Goal: Register for event/course: Register for event/course

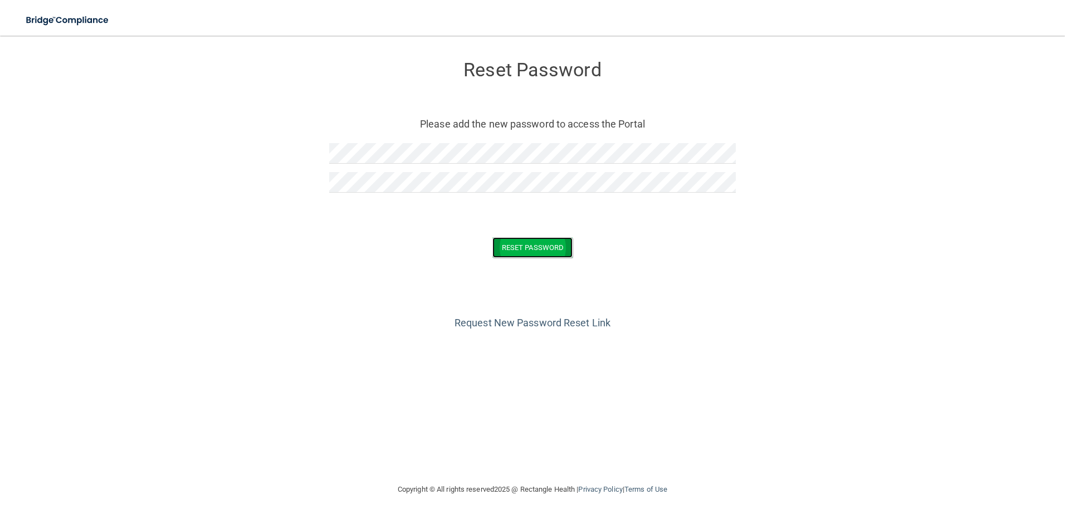
click at [520, 255] on button "Reset Password" at bounding box center [532, 247] width 80 height 21
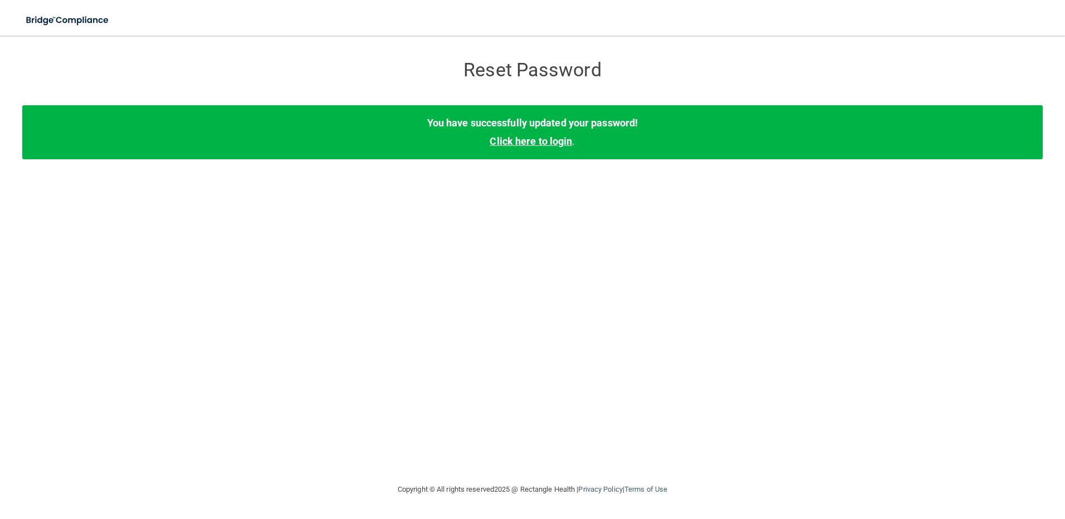
click at [555, 141] on link "Click here to login" at bounding box center [531, 141] width 82 height 12
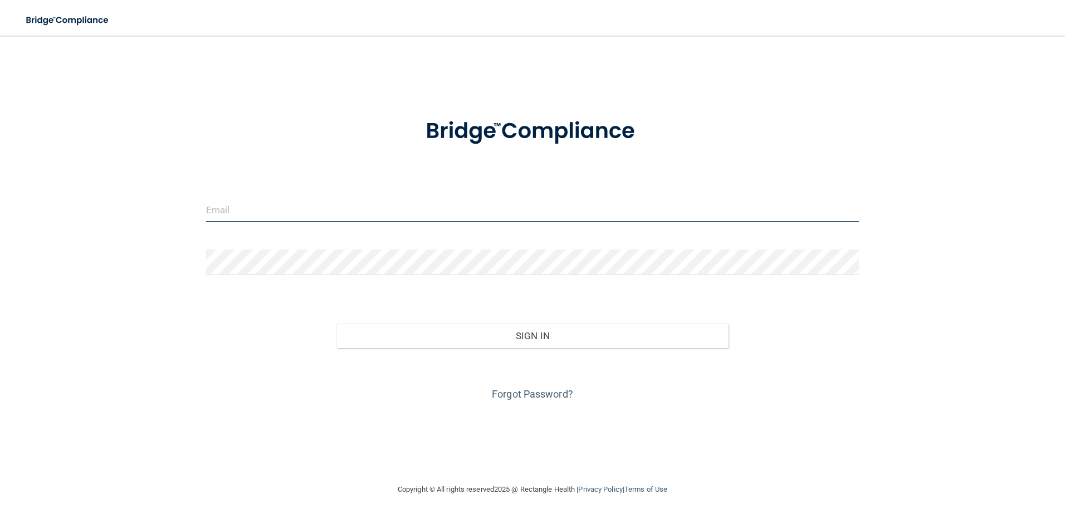
click at [481, 213] on input "email" at bounding box center [532, 209] width 653 height 25
type input "[EMAIL_ADDRESS][DOMAIN_NAME]"
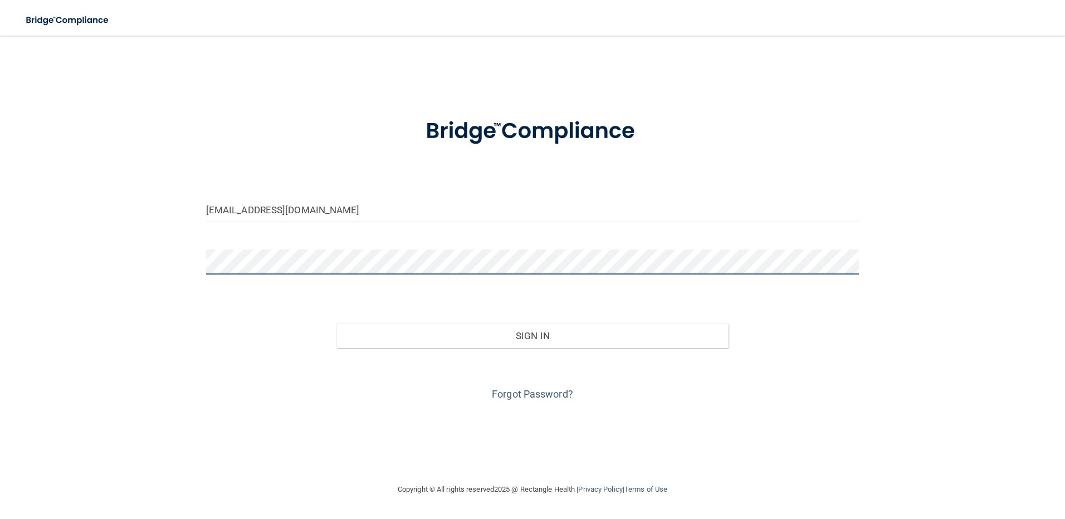
click at [336, 324] on button "Sign In" at bounding box center [532, 336] width 392 height 25
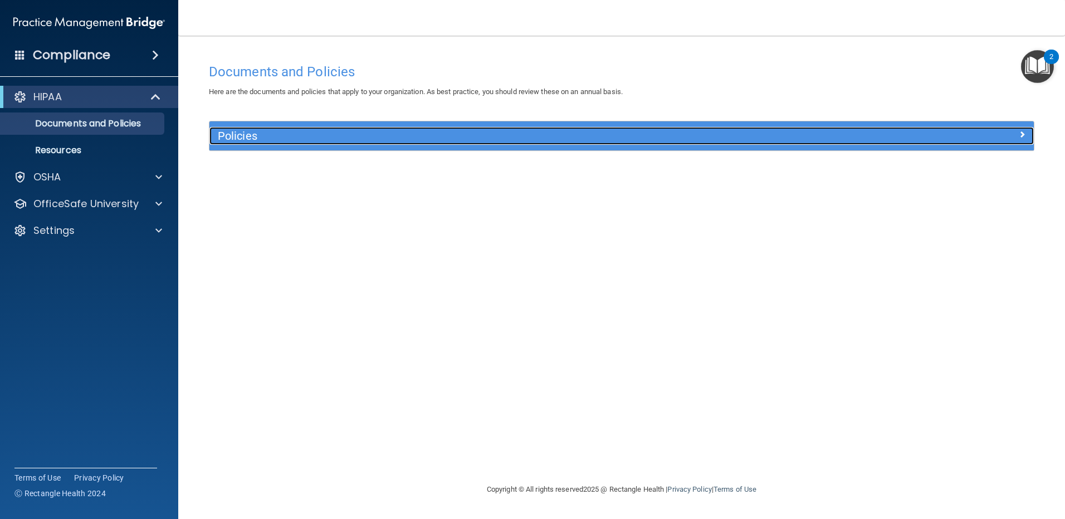
click at [248, 133] on h5 "Policies" at bounding box center [519, 136] width 602 height 12
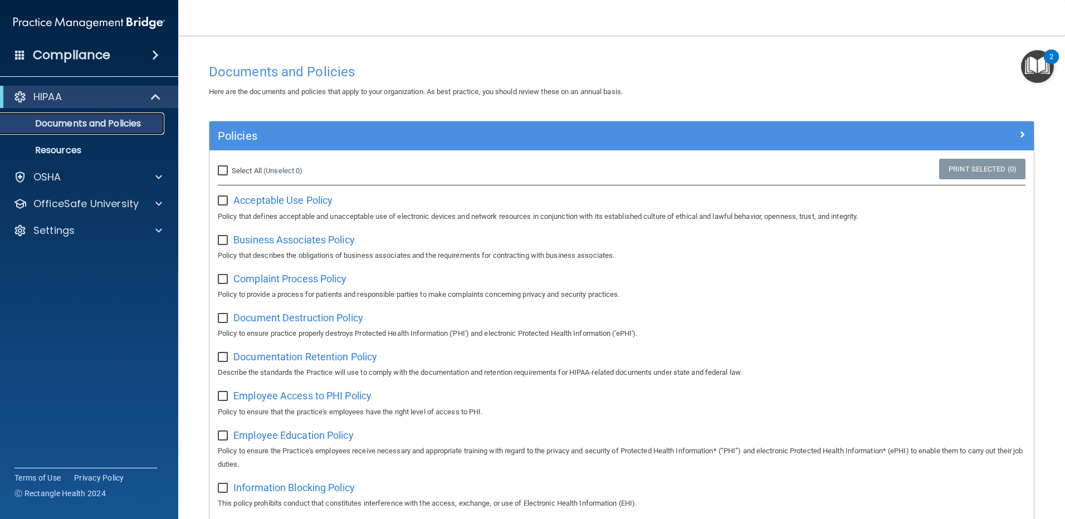
click at [75, 129] on p "Documents and Policies" at bounding box center [83, 123] width 152 height 11
click at [71, 149] on p "Resources" at bounding box center [83, 150] width 152 height 11
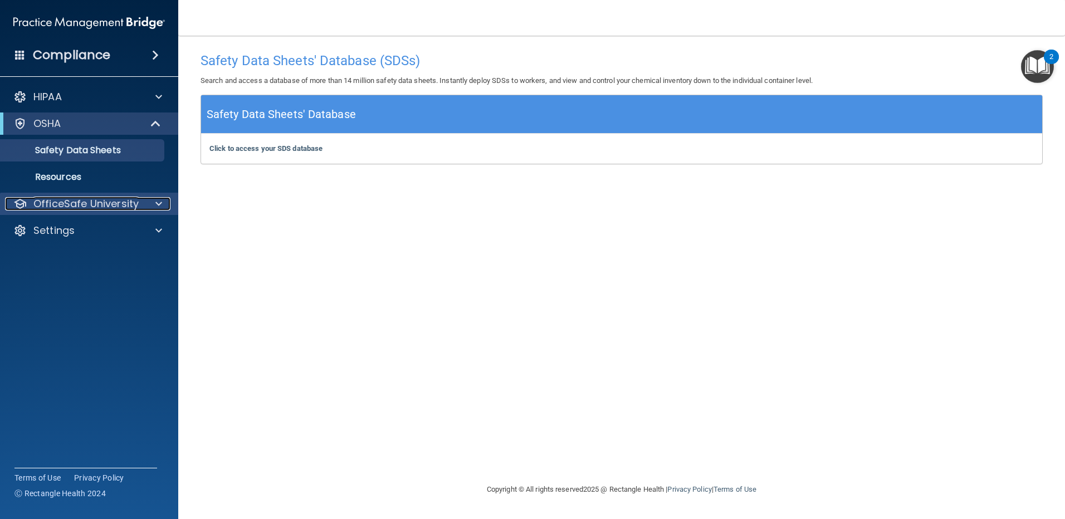
click at [66, 198] on p "OfficeSafe University" at bounding box center [85, 203] width 105 height 13
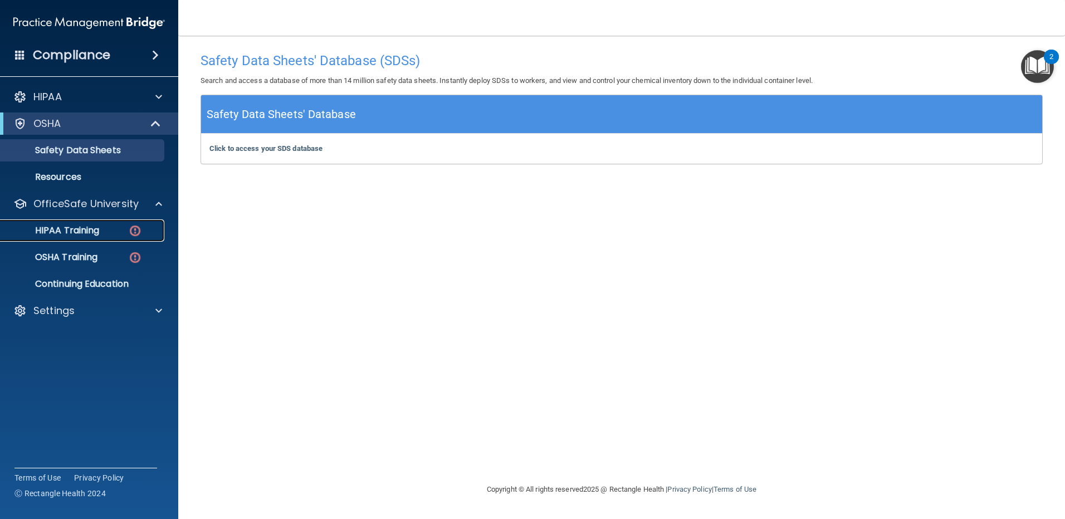
click at [84, 227] on p "HIPAA Training" at bounding box center [53, 230] width 92 height 11
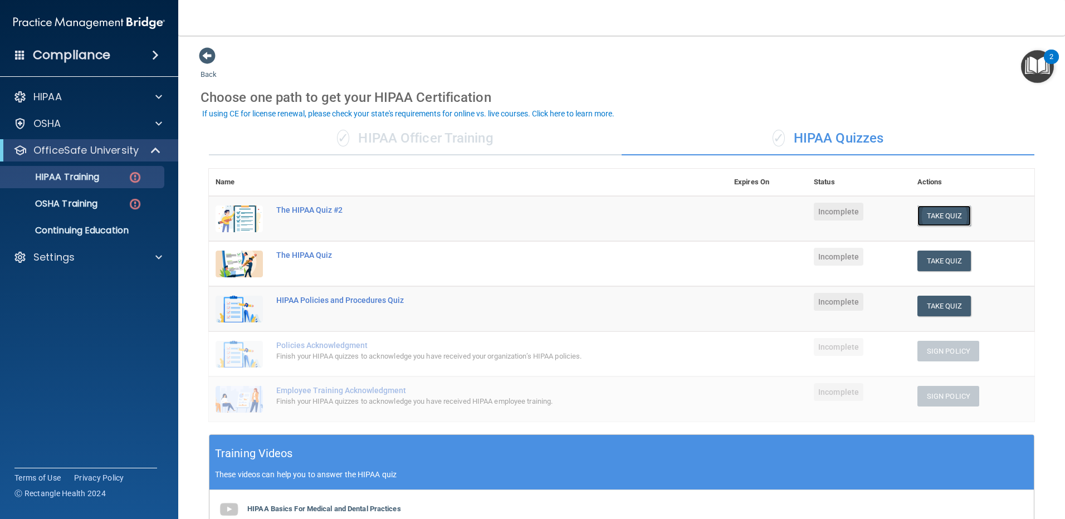
click at [958, 214] on button "Take Quiz" at bounding box center [943, 216] width 53 height 21
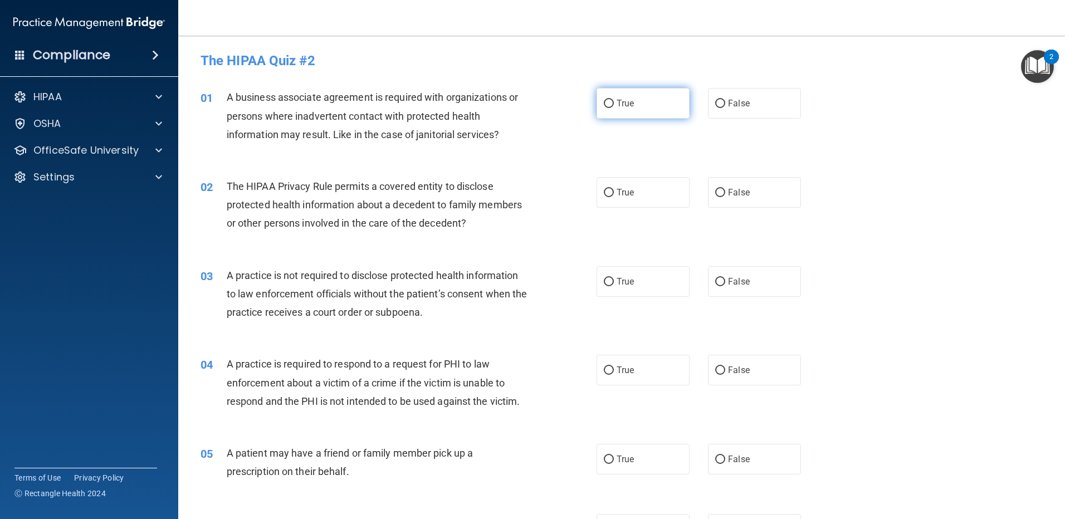
click at [639, 101] on label "True" at bounding box center [643, 103] width 93 height 31
click at [614, 101] on input "True" at bounding box center [609, 104] width 10 height 8
radio input "true"
click at [623, 191] on span "True" at bounding box center [625, 192] width 17 height 11
drag, startPoint x: 623, startPoint y: 191, endPoint x: 614, endPoint y: 276, distance: 85.6
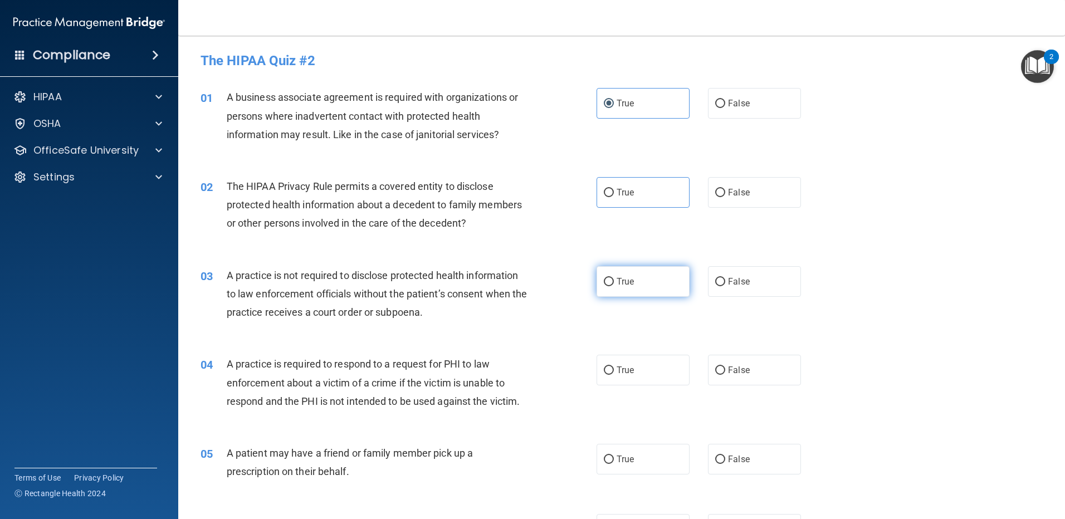
click at [617, 276] on span "True" at bounding box center [625, 281] width 17 height 11
click at [614, 278] on input "True" at bounding box center [609, 282] width 10 height 8
radio input "true"
click at [606, 191] on input "True" at bounding box center [609, 193] width 10 height 8
radio input "true"
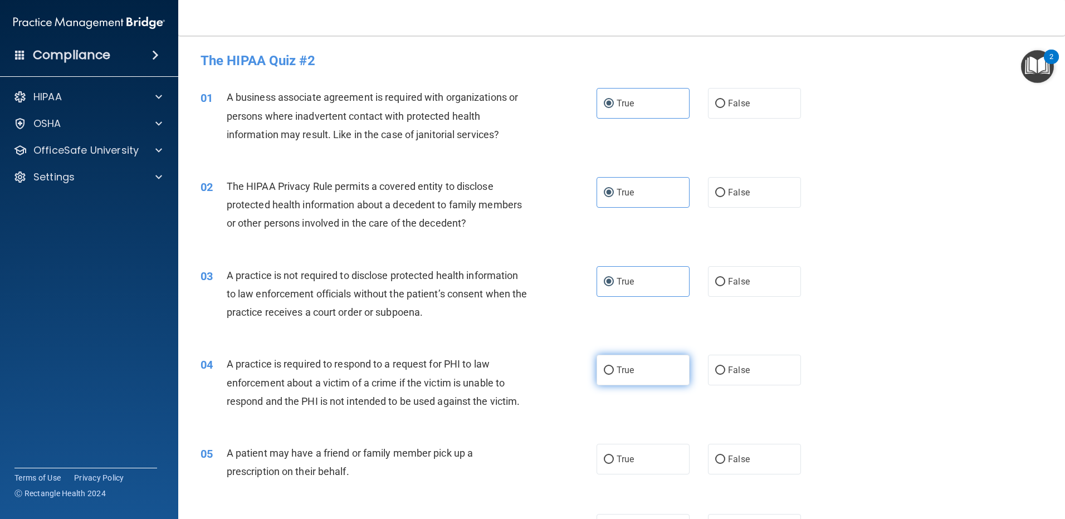
click at [641, 365] on label "True" at bounding box center [643, 370] width 93 height 31
click at [614, 367] on input "True" at bounding box center [609, 371] width 10 height 8
radio input "true"
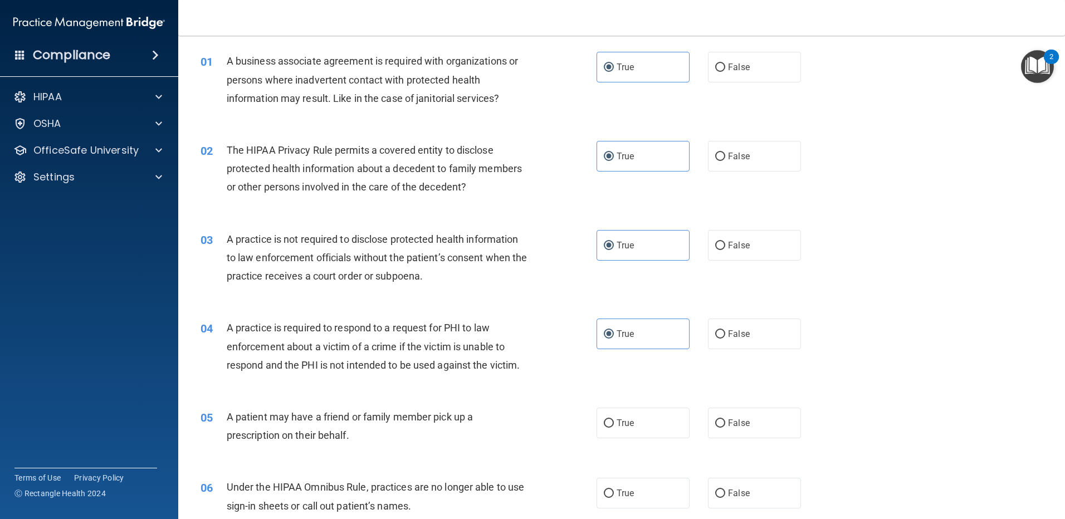
scroll to position [56, 0]
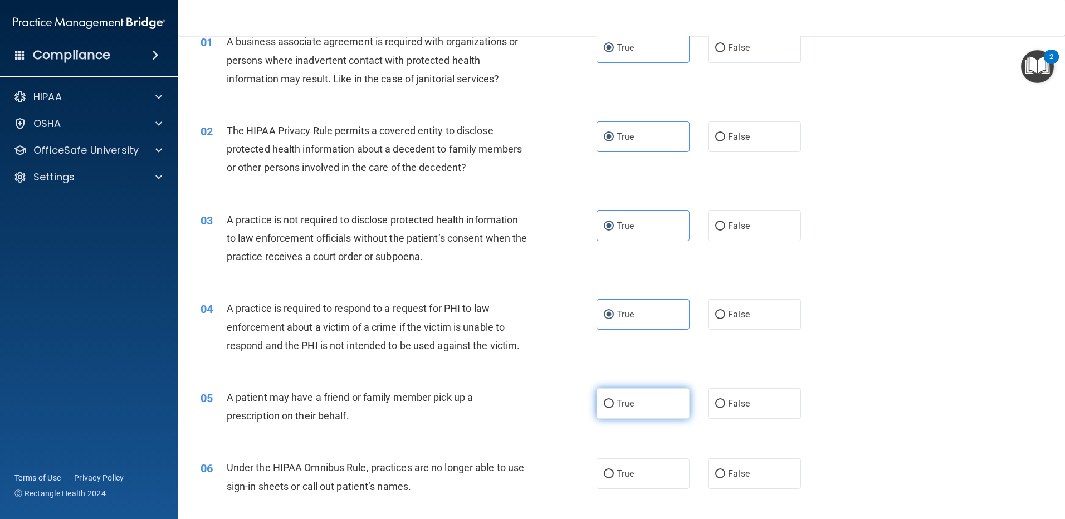
click at [615, 411] on label "True" at bounding box center [643, 403] width 93 height 31
click at [614, 408] on input "True" at bounding box center [609, 404] width 10 height 8
radio input "true"
click at [618, 475] on span "True" at bounding box center [625, 473] width 17 height 11
click at [614, 475] on input "True" at bounding box center [609, 474] width 10 height 8
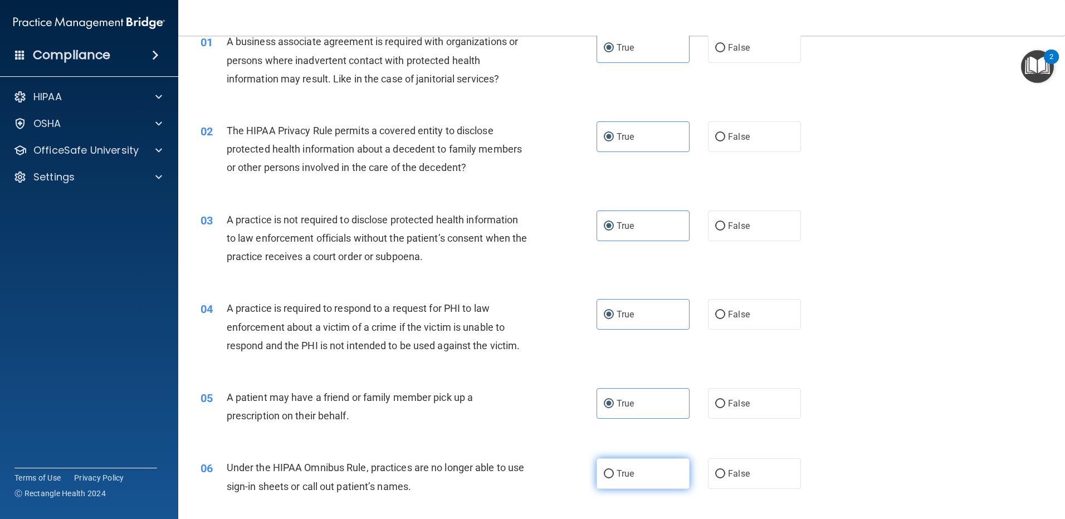
radio input "true"
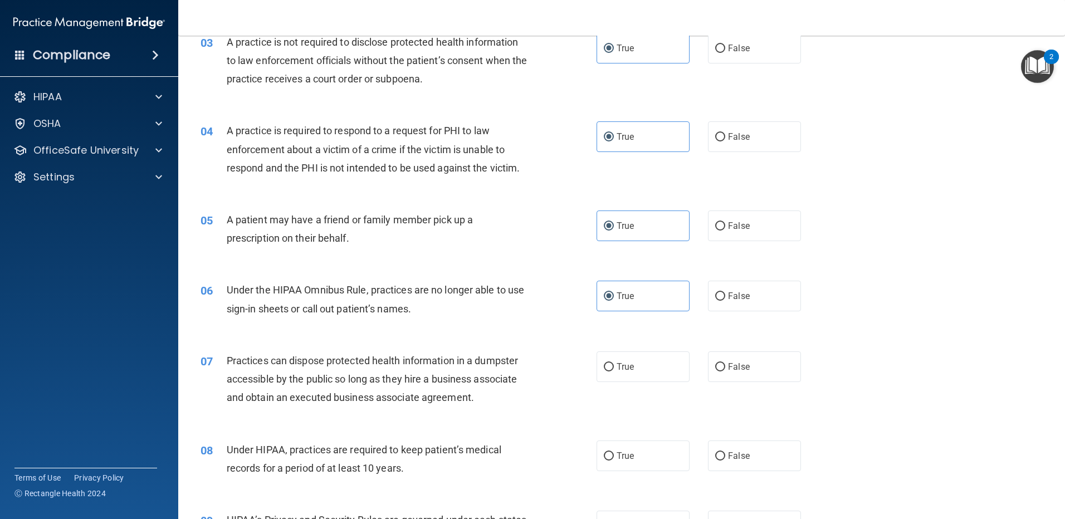
scroll to position [334, 0]
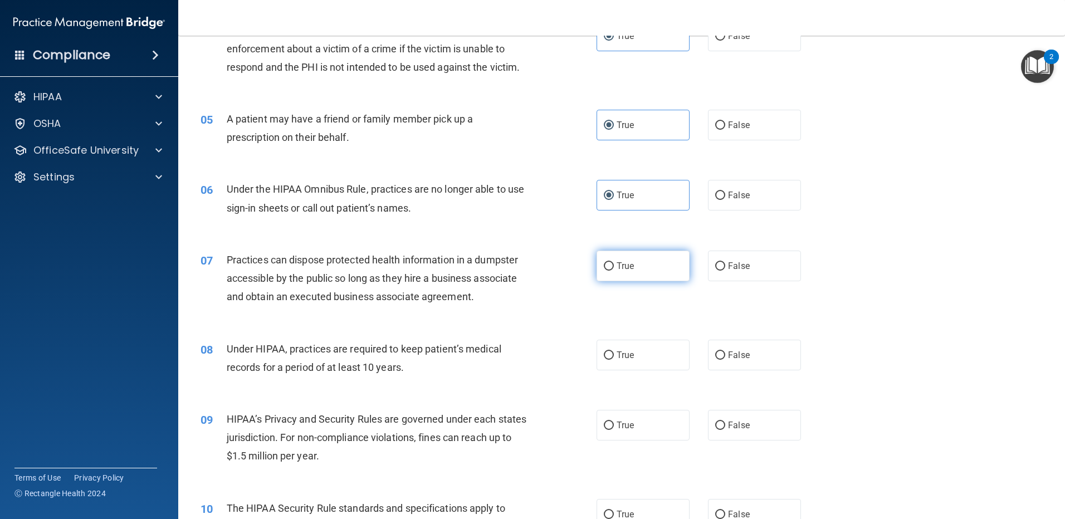
click at [624, 269] on span "True" at bounding box center [625, 266] width 17 height 11
click at [614, 269] on input "True" at bounding box center [609, 266] width 10 height 8
radio input "true"
click at [626, 348] on label "True" at bounding box center [643, 355] width 93 height 31
click at [614, 352] on input "True" at bounding box center [609, 356] width 10 height 8
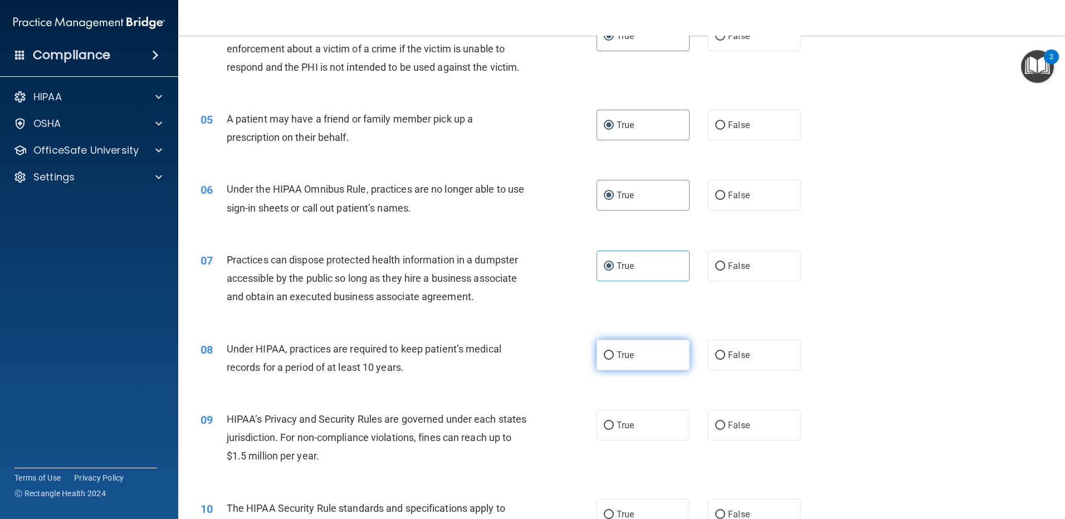
radio input "true"
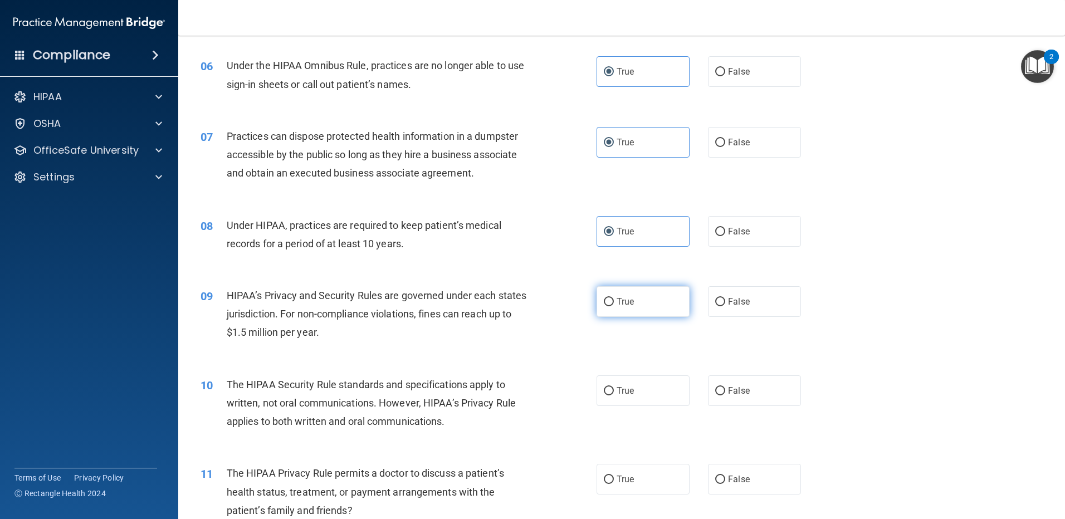
scroll to position [501, 0]
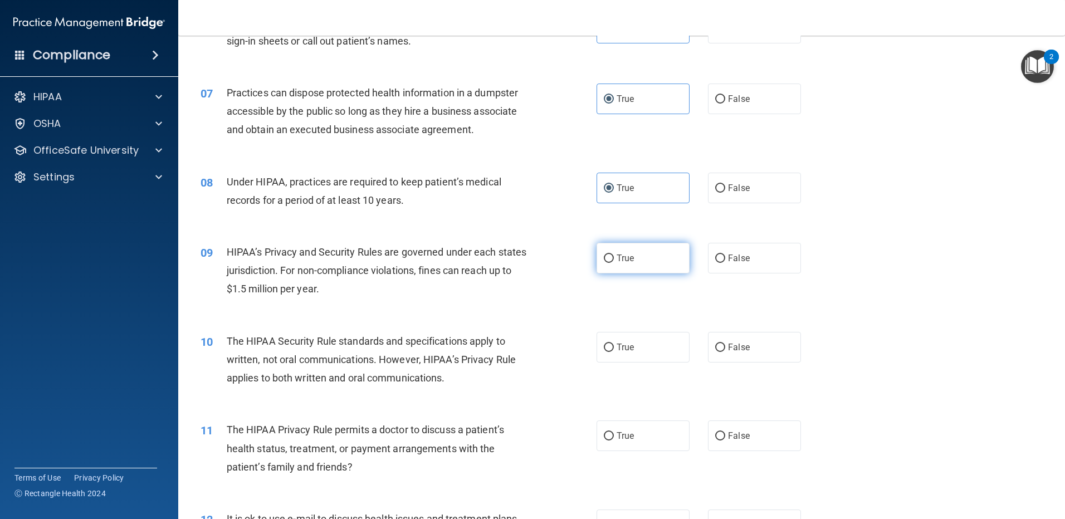
click at [618, 246] on label "True" at bounding box center [643, 258] width 93 height 31
click at [614, 255] on input "True" at bounding box center [609, 259] width 10 height 8
radio input "true"
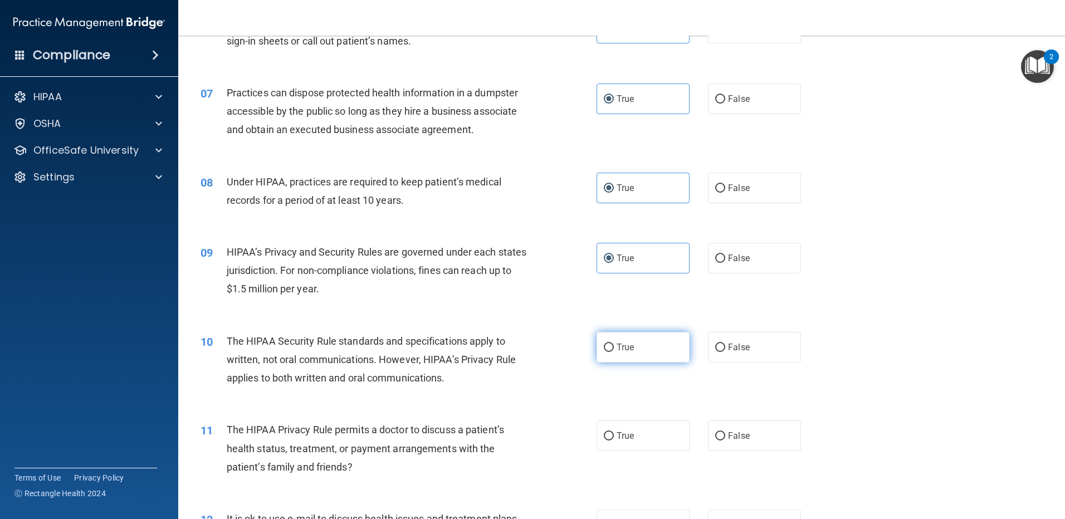
click at [628, 351] on span "True" at bounding box center [625, 347] width 17 height 11
click at [614, 351] on input "True" at bounding box center [609, 348] width 10 height 8
radio input "true"
click at [627, 433] on span "True" at bounding box center [625, 436] width 17 height 11
click at [614, 433] on input "True" at bounding box center [609, 436] width 10 height 8
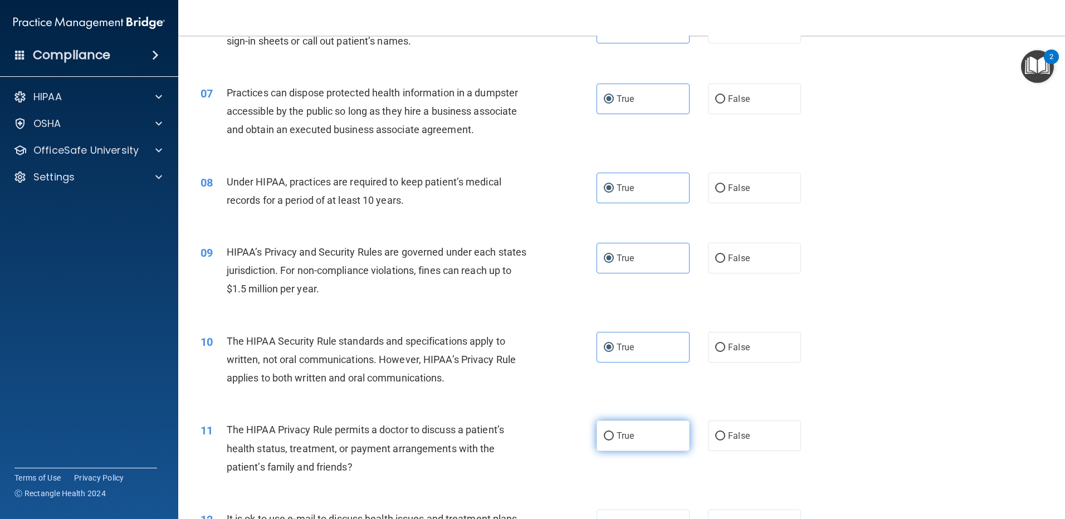
radio input "true"
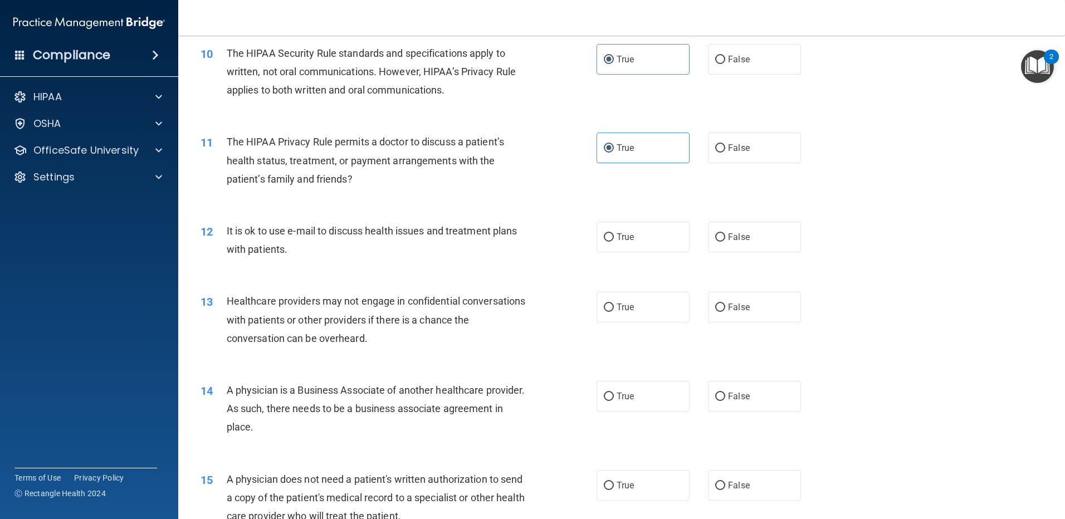
scroll to position [836, 0]
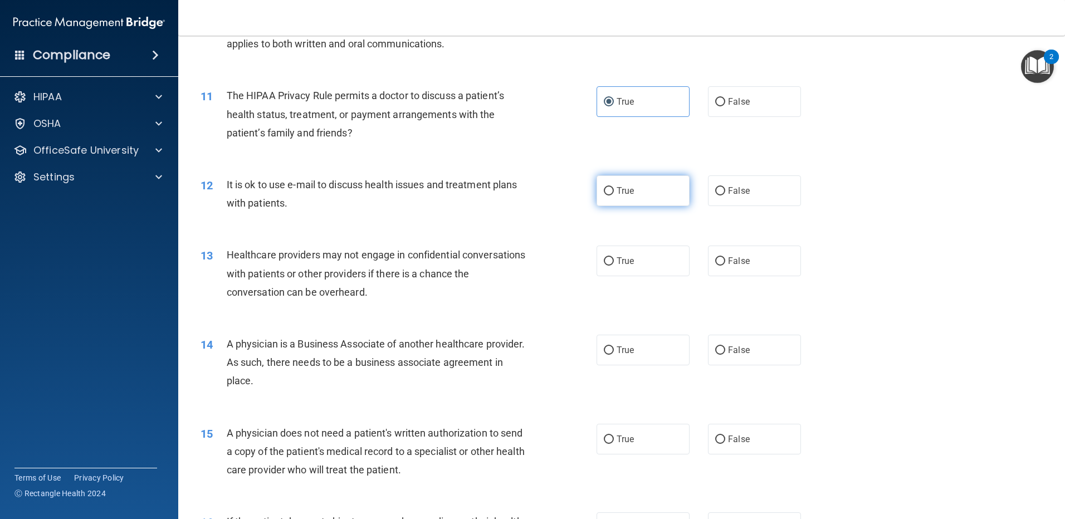
click at [629, 186] on span "True" at bounding box center [625, 191] width 17 height 11
click at [614, 187] on input "True" at bounding box center [609, 191] width 10 height 8
radio input "true"
click at [640, 259] on label "True" at bounding box center [643, 261] width 93 height 31
click at [614, 259] on input "True" at bounding box center [609, 261] width 10 height 8
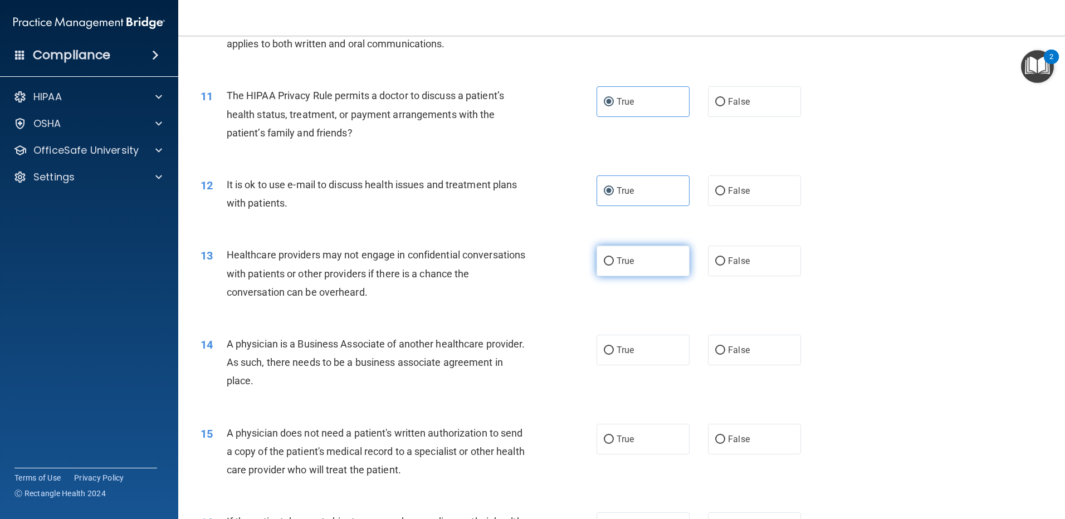
radio input "true"
click at [621, 368] on div "14 A physician is a Business Associate of another healthcare provider. As such,…" at bounding box center [621, 365] width 859 height 89
click at [624, 350] on span "True" at bounding box center [625, 350] width 17 height 11
click at [614, 350] on input "True" at bounding box center [609, 350] width 10 height 8
radio input "true"
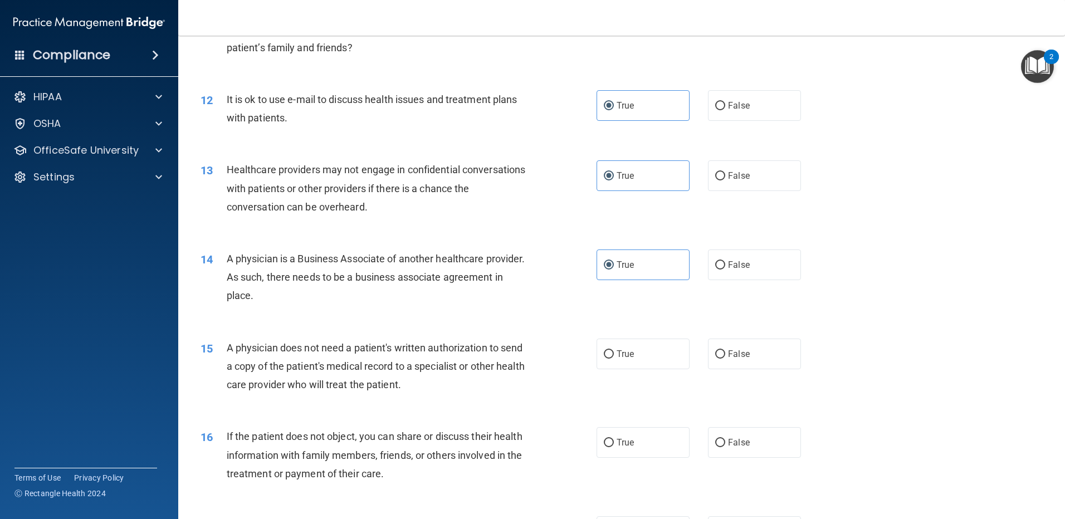
scroll to position [1003, 0]
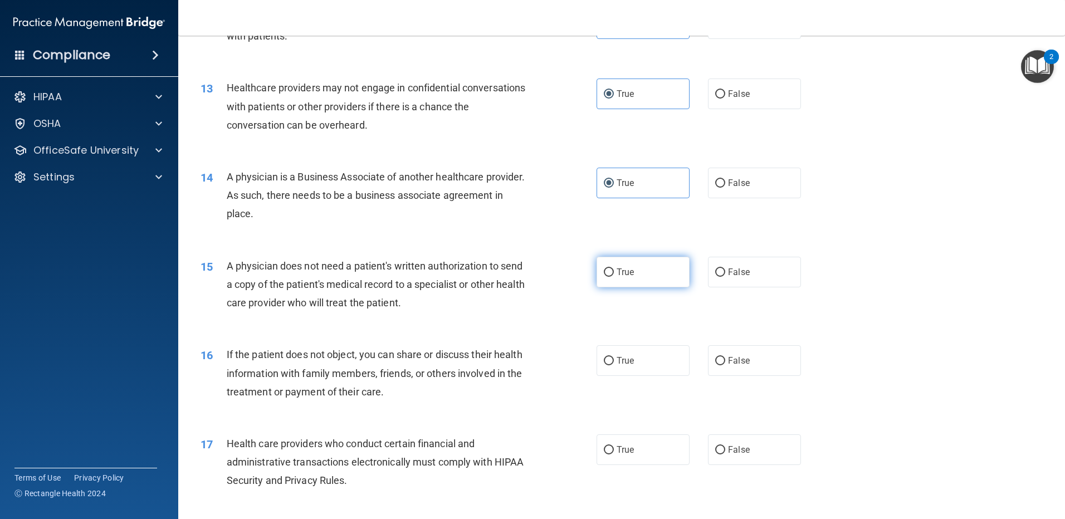
click at [597, 271] on label "True" at bounding box center [643, 272] width 93 height 31
click at [604, 271] on input "True" at bounding box center [609, 273] width 10 height 8
radio input "true"
click at [610, 353] on label "True" at bounding box center [643, 360] width 93 height 31
click at [610, 357] on input "True" at bounding box center [609, 361] width 10 height 8
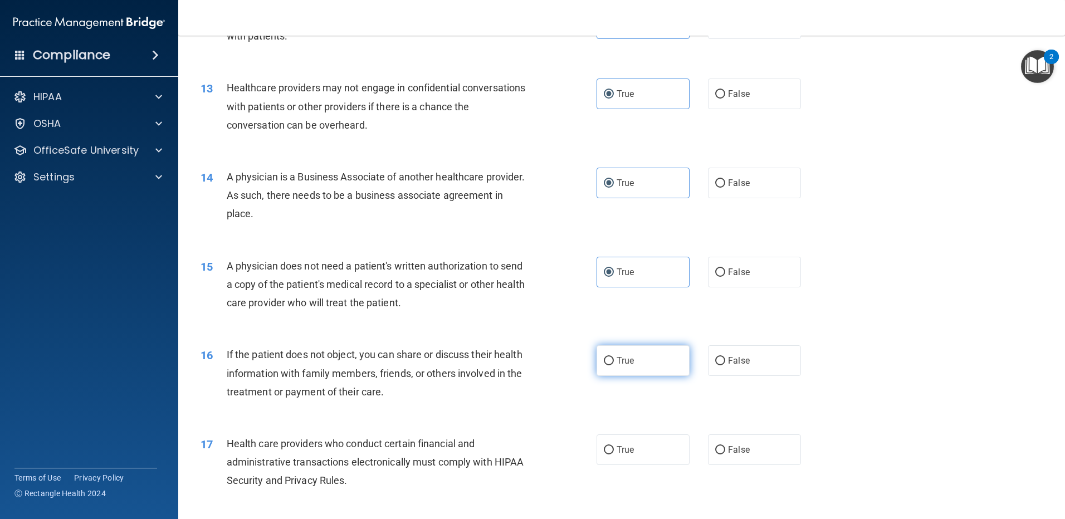
radio input "true"
click at [624, 446] on span "True" at bounding box center [625, 450] width 17 height 11
click at [614, 446] on input "True" at bounding box center [609, 450] width 10 height 8
radio input "true"
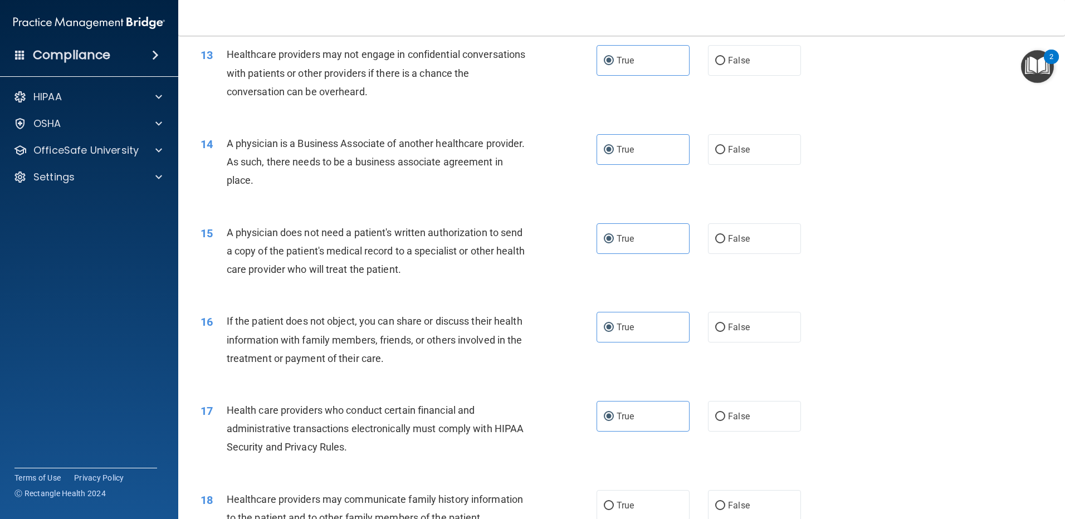
scroll to position [1226, 0]
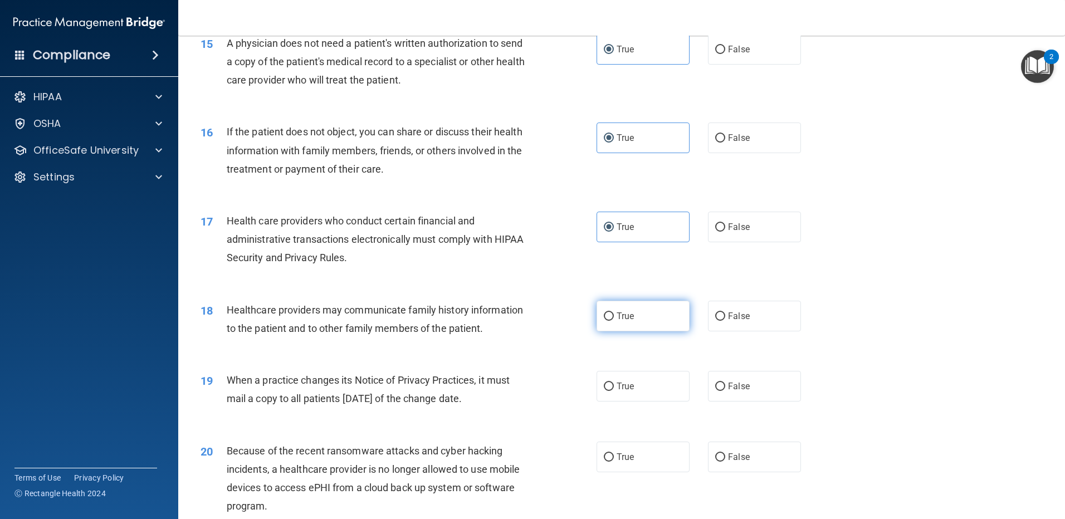
click at [628, 310] on label "True" at bounding box center [643, 316] width 93 height 31
click at [614, 313] on input "True" at bounding box center [609, 317] width 10 height 8
radio input "true"
click at [625, 370] on div "19 When a practice changes its Notice of Privacy Practices, it must mail a copy…" at bounding box center [621, 392] width 859 height 70
click at [625, 380] on label "True" at bounding box center [643, 386] width 93 height 31
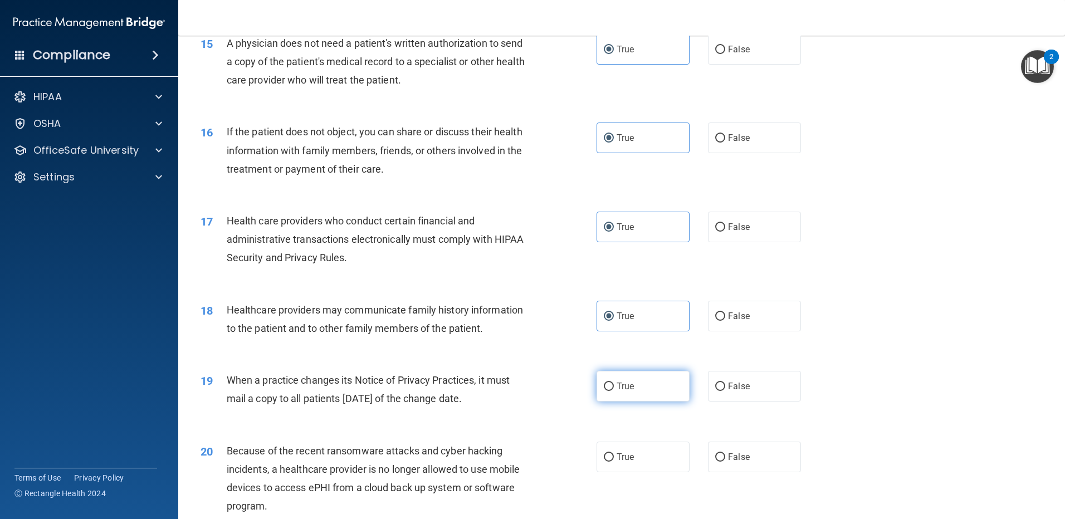
click at [614, 383] on input "True" at bounding box center [609, 387] width 10 height 8
radio input "true"
click at [611, 446] on div "20 Because of the recent ransomware attacks and cyber hacking incidents, a heal…" at bounding box center [621, 482] width 859 height 108
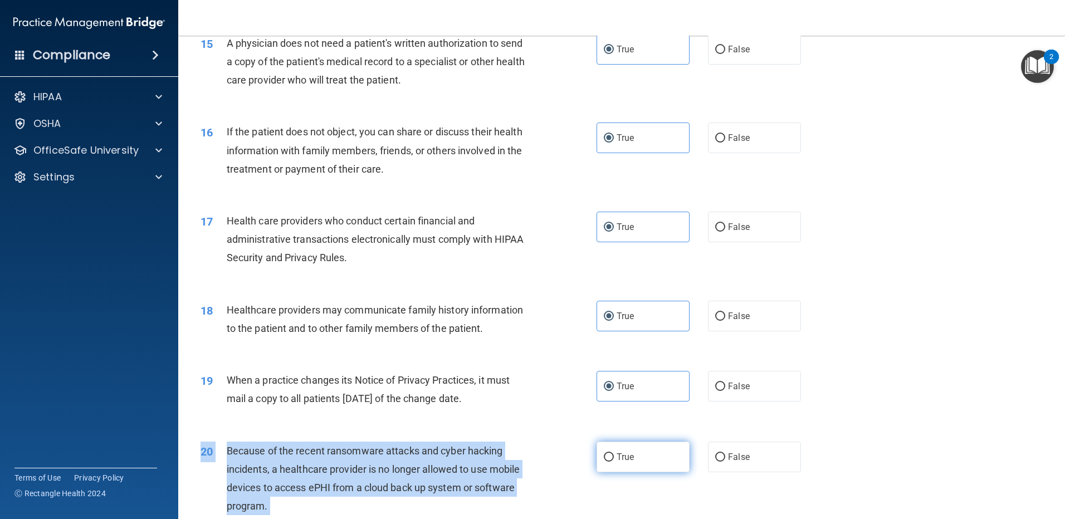
click at [607, 450] on label "True" at bounding box center [643, 457] width 93 height 31
click at [607, 453] on input "True" at bounding box center [609, 457] width 10 height 8
radio input "true"
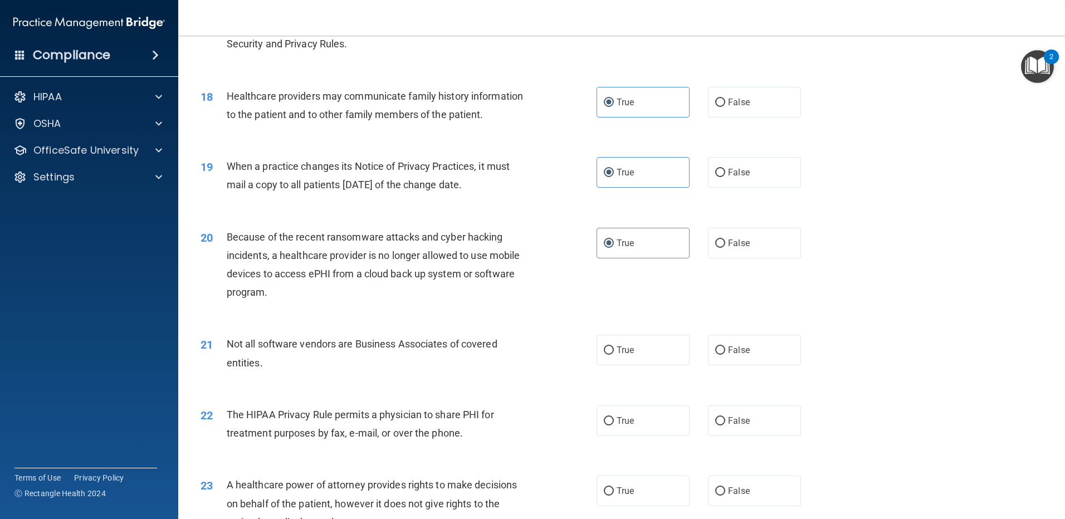
scroll to position [1448, 0]
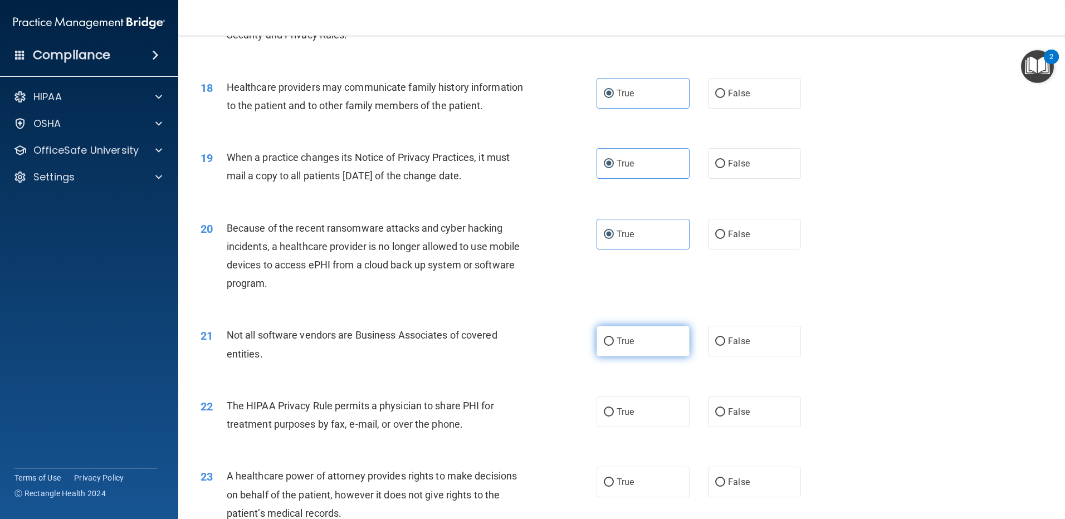
click at [621, 337] on span "True" at bounding box center [625, 341] width 17 height 11
click at [614, 338] on input "True" at bounding box center [609, 342] width 10 height 8
radio input "true"
click at [629, 407] on span "True" at bounding box center [625, 412] width 17 height 11
click at [614, 408] on input "True" at bounding box center [609, 412] width 10 height 8
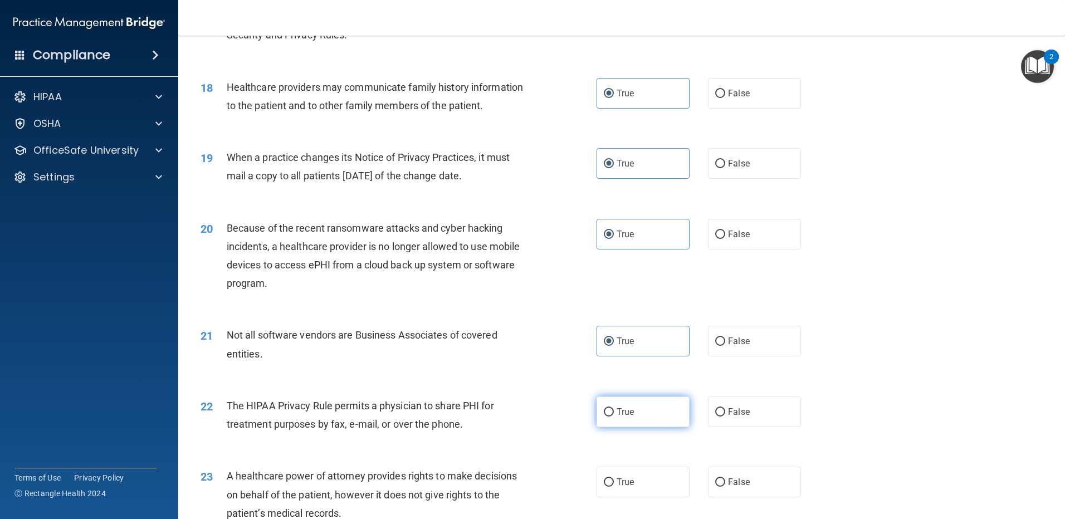
radio input "true"
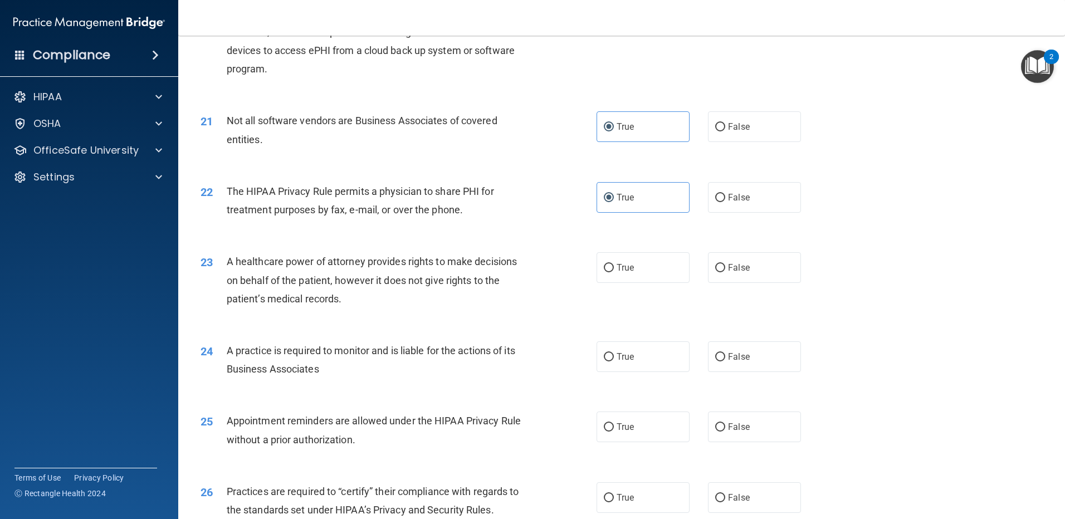
scroll to position [1671, 0]
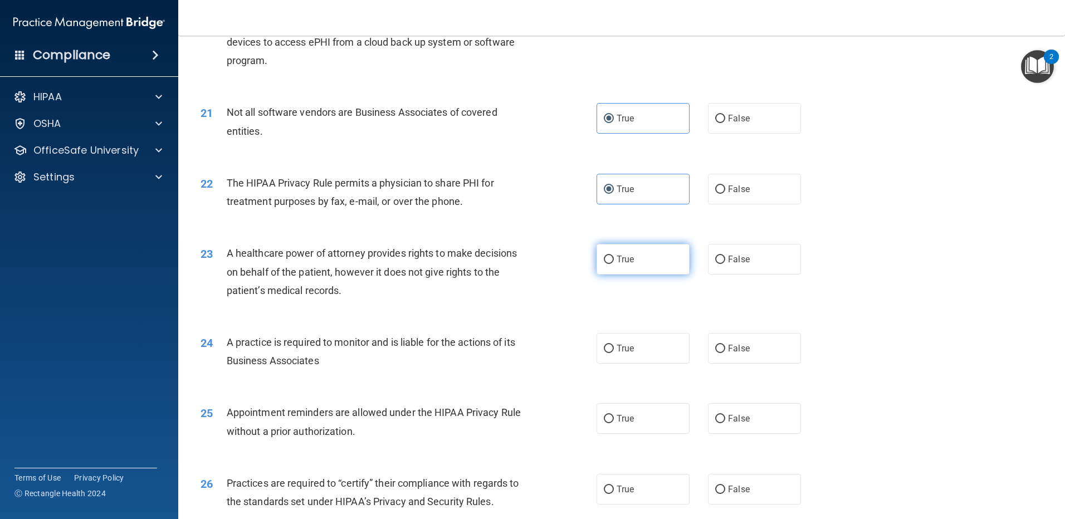
click at [623, 270] on label "True" at bounding box center [643, 259] width 93 height 31
click at [614, 264] on input "True" at bounding box center [609, 260] width 10 height 8
radio input "true"
click at [627, 349] on span "True" at bounding box center [625, 348] width 17 height 11
click at [614, 349] on input "True" at bounding box center [609, 349] width 10 height 8
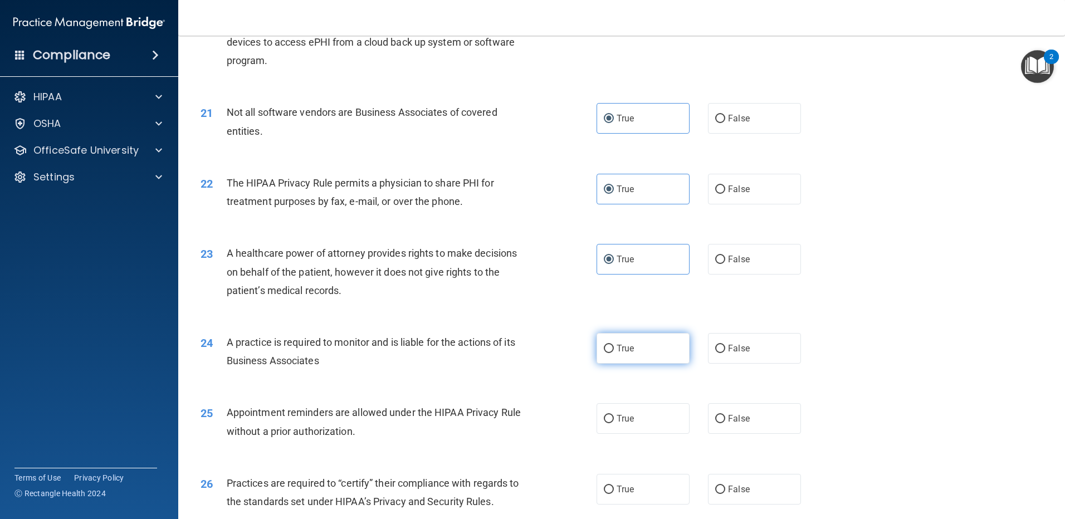
radio input "true"
click at [618, 403] on label "True" at bounding box center [643, 418] width 93 height 31
click at [614, 415] on input "True" at bounding box center [609, 419] width 10 height 8
radio input "true"
click at [619, 480] on label "True" at bounding box center [643, 489] width 93 height 31
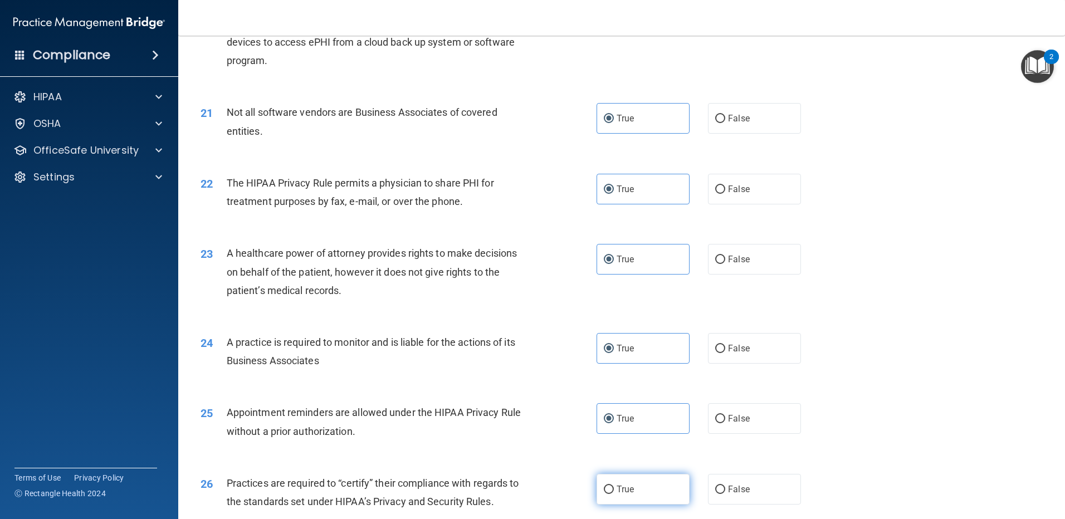
click at [614, 486] on input "True" at bounding box center [609, 490] width 10 height 8
radio input "true"
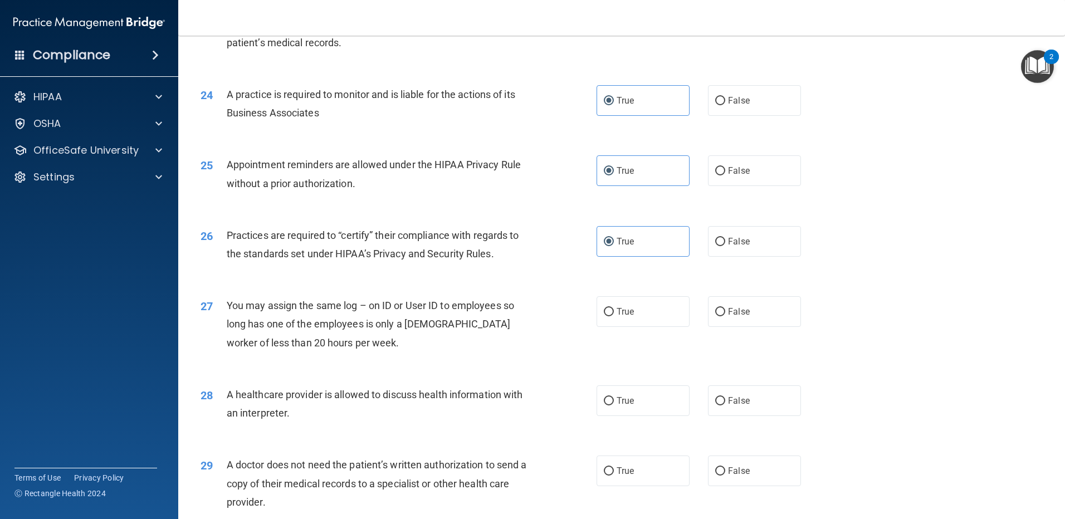
scroll to position [1950, 0]
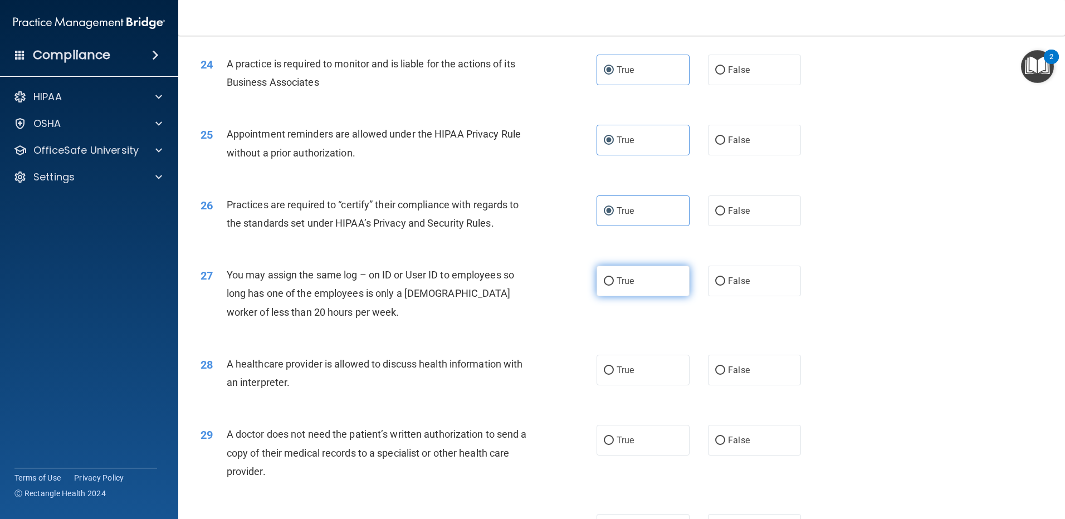
click at [617, 279] on span "True" at bounding box center [625, 281] width 17 height 11
click at [614, 279] on input "True" at bounding box center [609, 281] width 10 height 8
radio input "true"
click at [623, 381] on label "True" at bounding box center [643, 370] width 93 height 31
click at [614, 375] on input "True" at bounding box center [609, 371] width 10 height 8
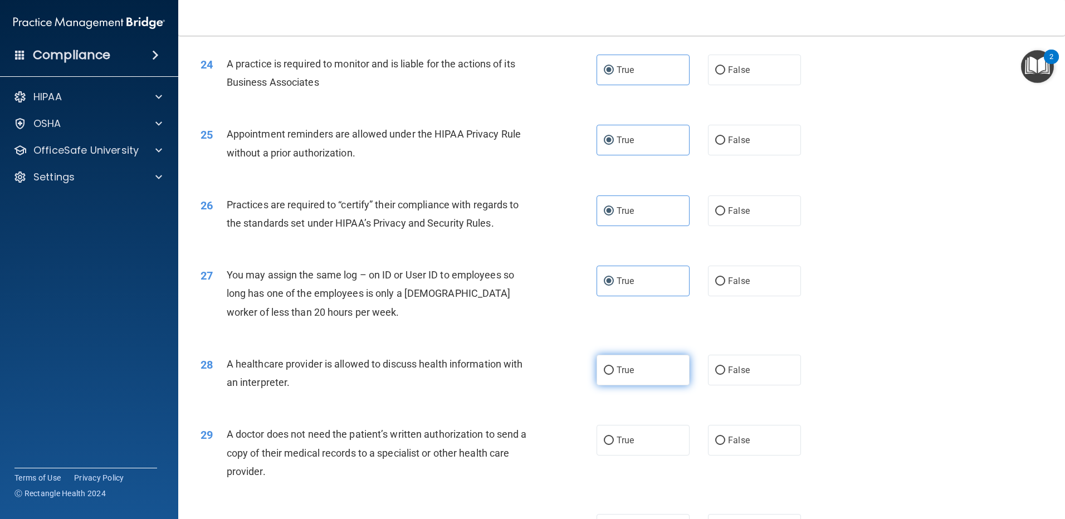
radio input "true"
click at [617, 429] on label "True" at bounding box center [643, 440] width 93 height 31
click at [614, 437] on input "True" at bounding box center [609, 441] width 10 height 8
radio input "true"
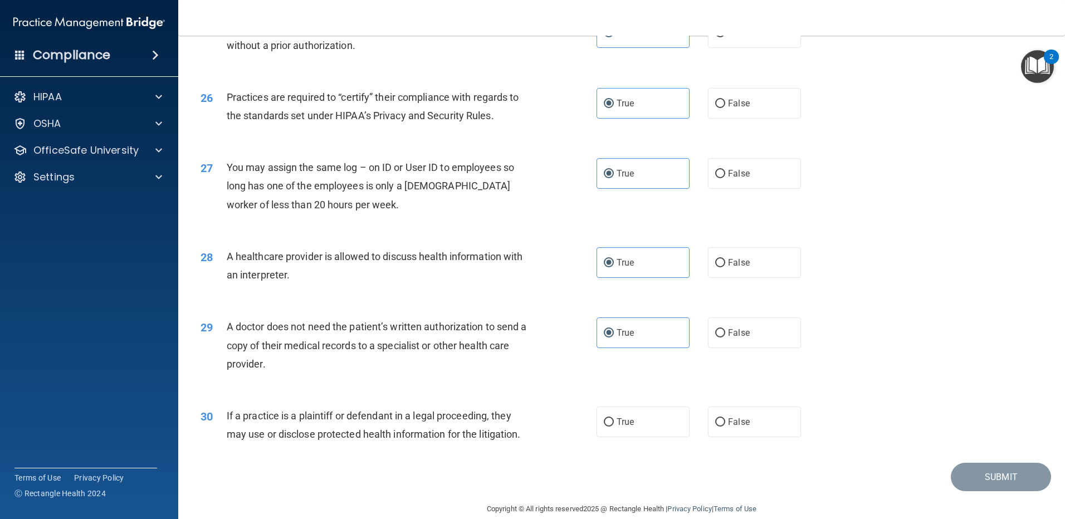
scroll to position [2061, 0]
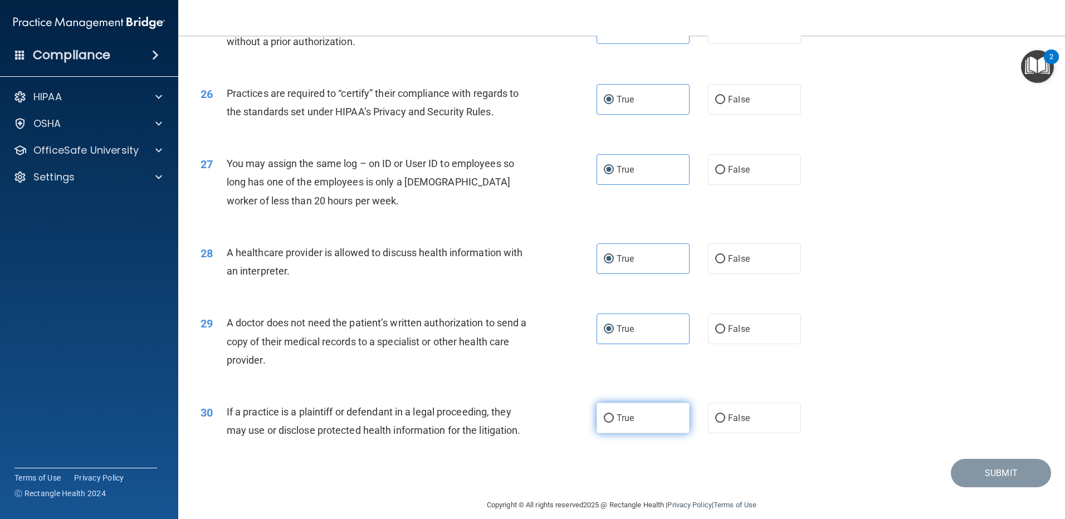
click at [658, 419] on label "True" at bounding box center [643, 418] width 93 height 31
click at [614, 419] on input "True" at bounding box center [609, 418] width 10 height 8
radio input "true"
click at [990, 474] on button "Submit" at bounding box center [1001, 473] width 100 height 28
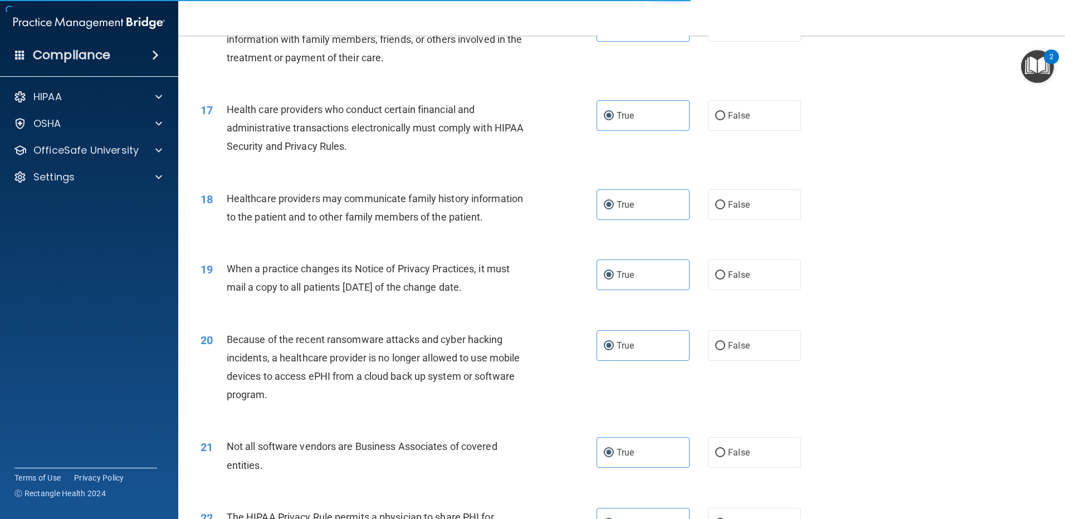
scroll to position [1281, 0]
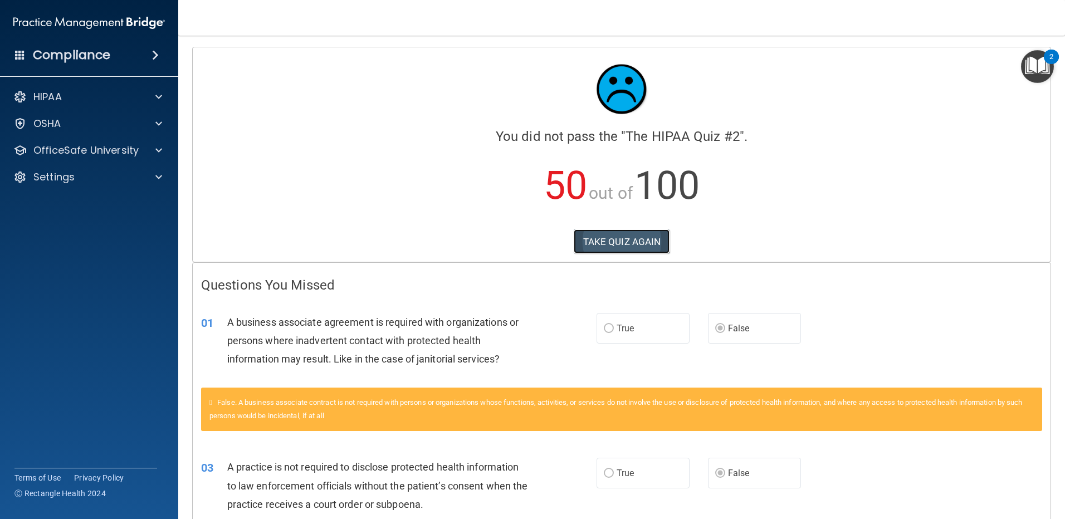
click at [620, 246] on button "TAKE QUIZ AGAIN" at bounding box center [622, 242] width 96 height 25
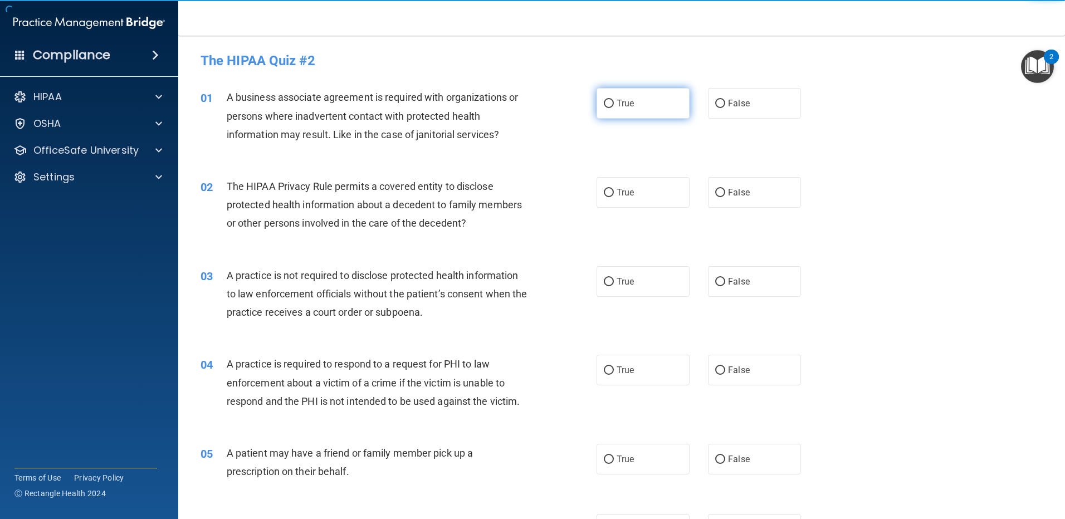
click at [630, 115] on label "True" at bounding box center [643, 103] width 93 height 31
click at [614, 108] on input "True" at bounding box center [609, 104] width 10 height 8
radio input "true"
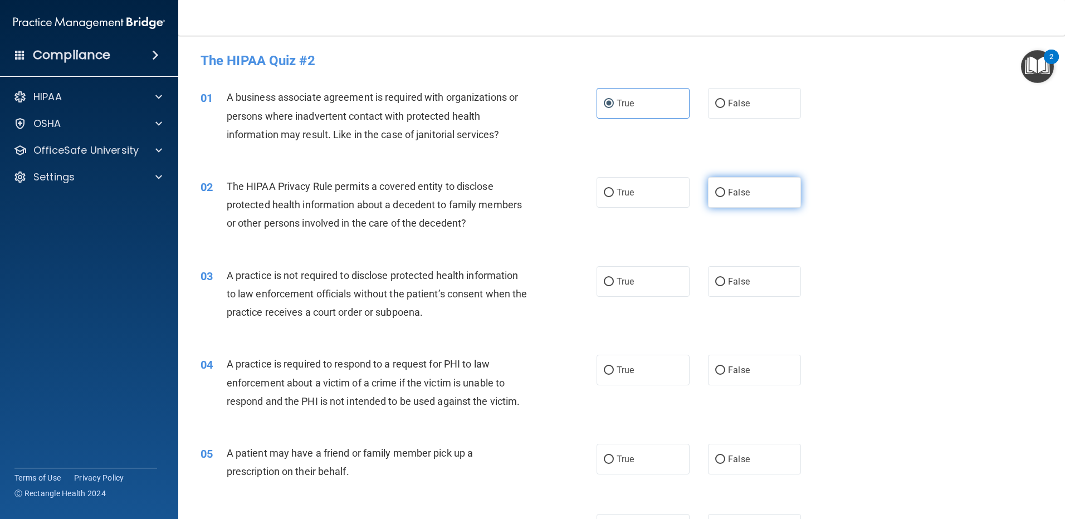
click at [723, 198] on label "False" at bounding box center [754, 192] width 93 height 31
click at [723, 197] on input "False" at bounding box center [720, 193] width 10 height 8
radio input "true"
click at [760, 96] on label "False" at bounding box center [754, 103] width 93 height 31
click at [725, 100] on input "False" at bounding box center [720, 104] width 10 height 8
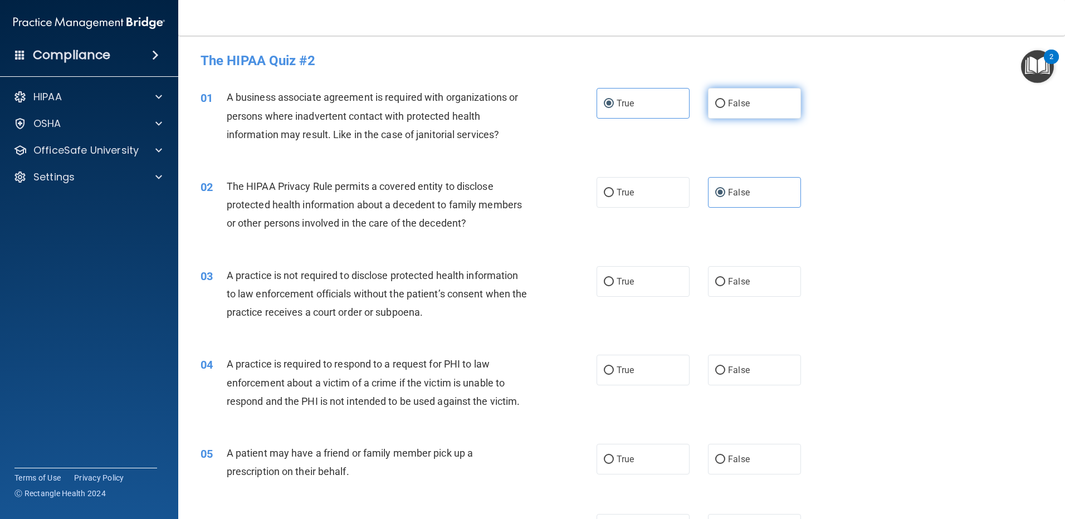
radio input "true"
radio input "false"
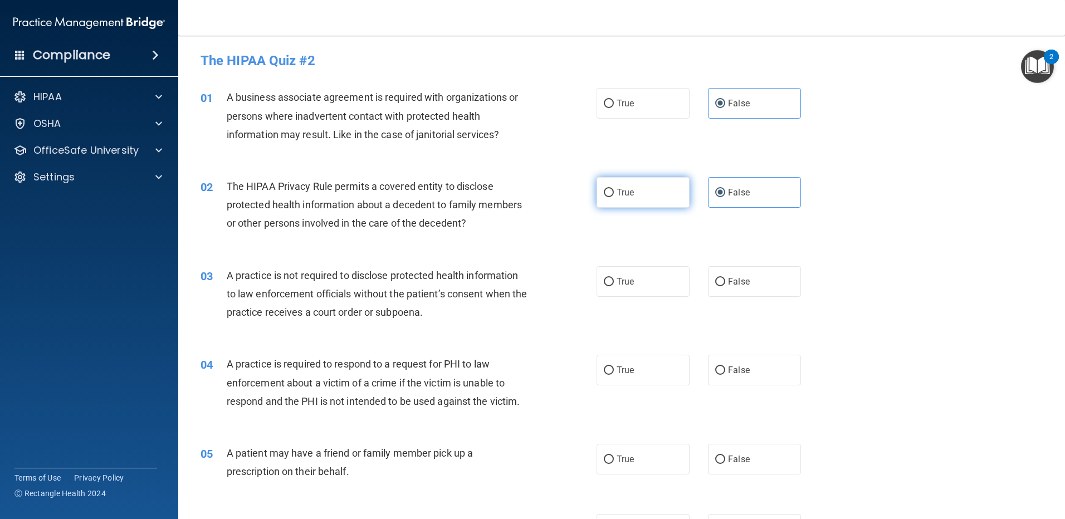
click at [648, 190] on label "True" at bounding box center [643, 192] width 93 height 31
click at [614, 190] on input "True" at bounding box center [609, 193] width 10 height 8
radio input "true"
radio input "false"
click at [728, 275] on label "False" at bounding box center [754, 281] width 93 height 31
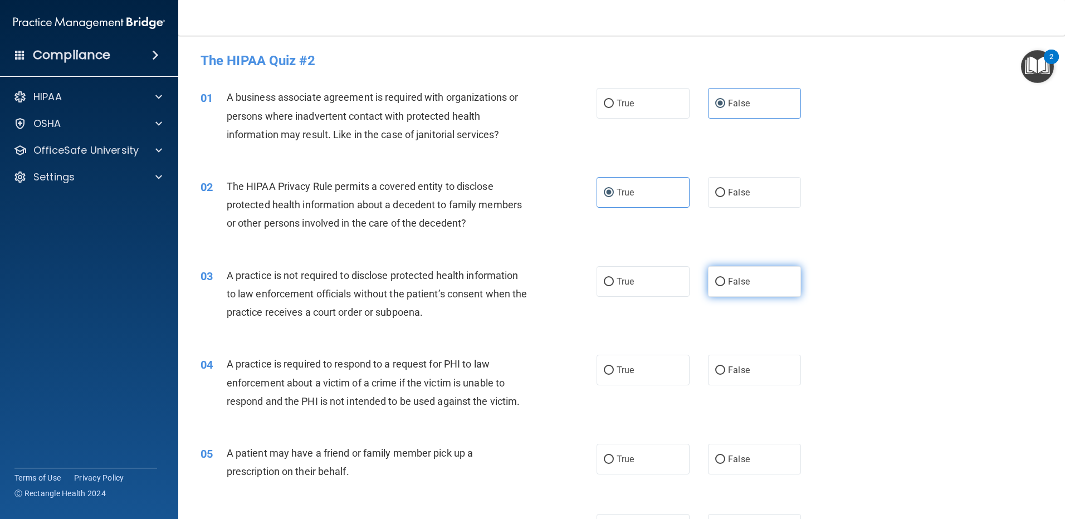
click at [725, 278] on input "False" at bounding box center [720, 282] width 10 height 8
radio input "true"
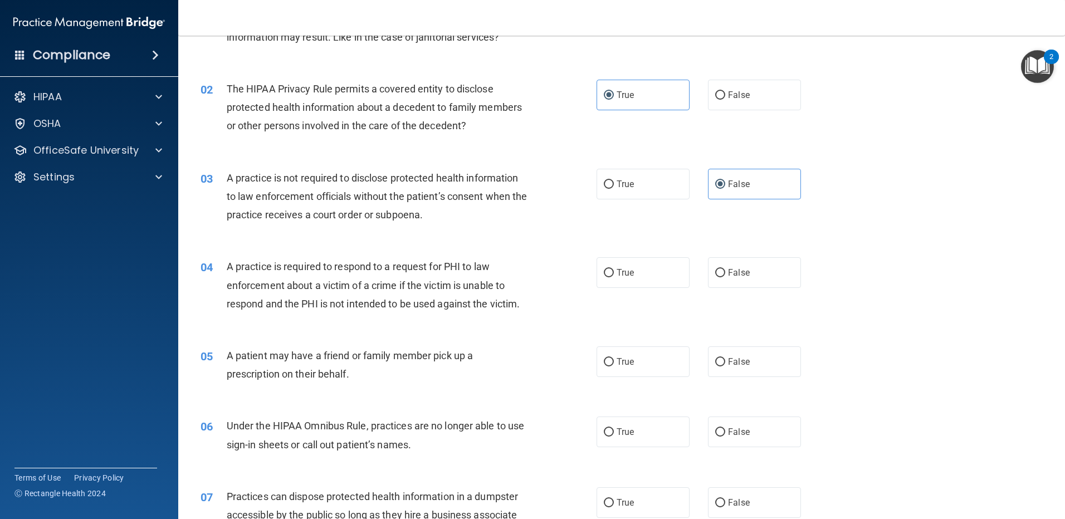
scroll to position [111, 0]
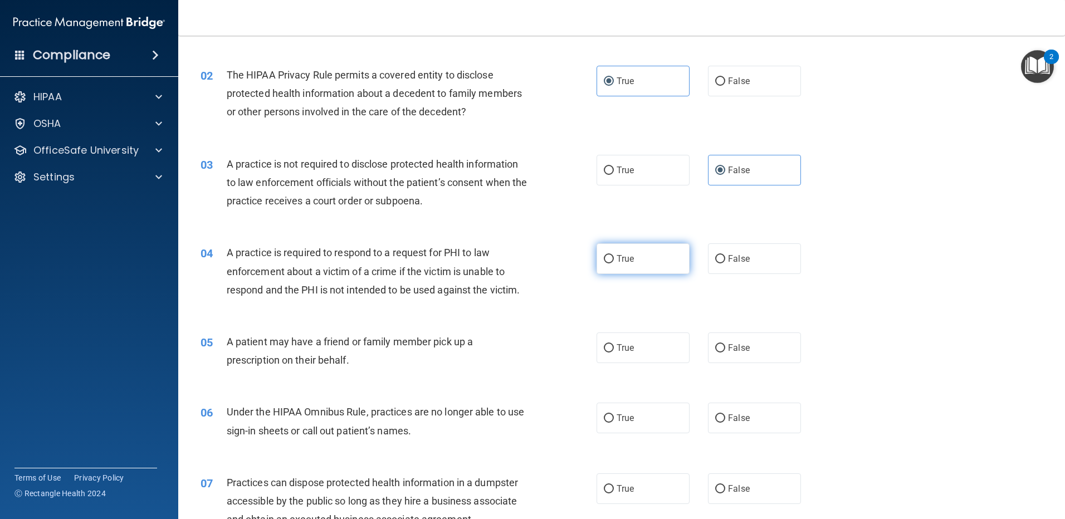
drag, startPoint x: 671, startPoint y: 277, endPoint x: 658, endPoint y: 262, distance: 19.8
click at [670, 276] on div "04 A practice is required to respond to a request for PHI to law enforcement ab…" at bounding box center [621, 274] width 859 height 89
click at [658, 261] on label "True" at bounding box center [643, 258] width 93 height 31
click at [614, 261] on input "True" at bounding box center [609, 259] width 10 height 8
radio input "true"
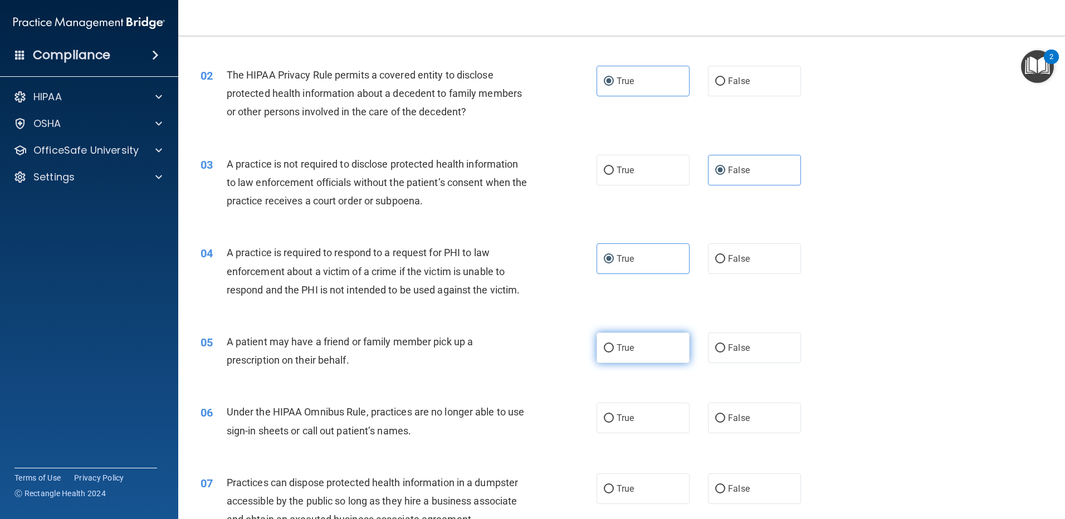
click at [626, 354] on label "True" at bounding box center [643, 348] width 93 height 31
click at [614, 353] on input "True" at bounding box center [609, 348] width 10 height 8
radio input "true"
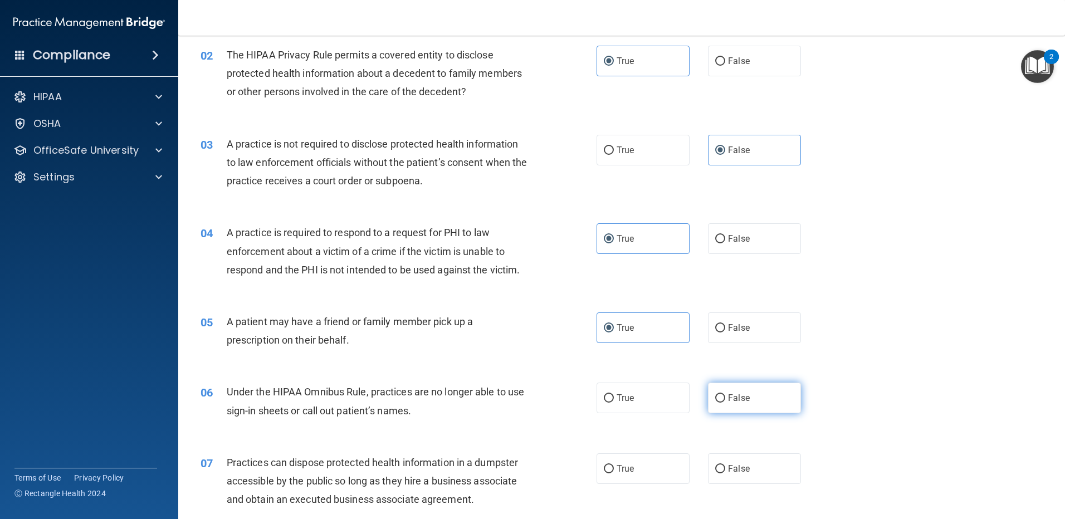
scroll to position [167, 0]
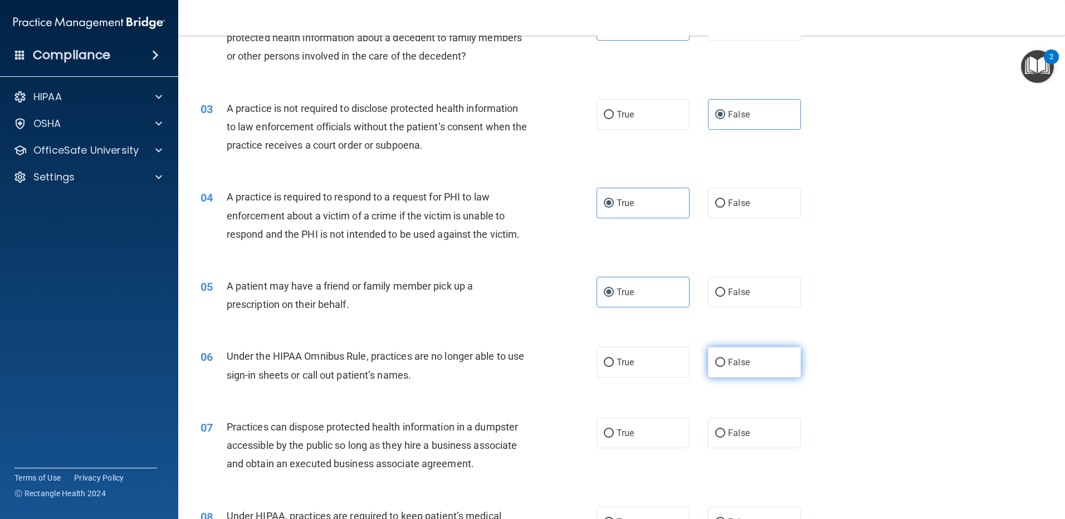
click at [754, 362] on label "False" at bounding box center [754, 362] width 93 height 31
click at [725, 362] on input "False" at bounding box center [720, 363] width 10 height 8
radio input "true"
click at [740, 430] on span "False" at bounding box center [739, 433] width 22 height 11
click at [725, 430] on input "False" at bounding box center [720, 433] width 10 height 8
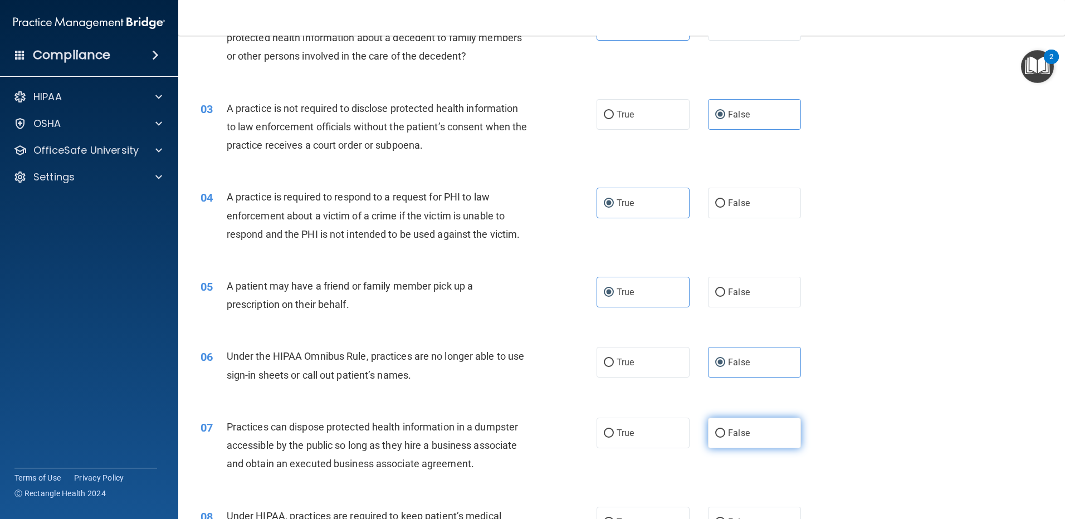
radio input "true"
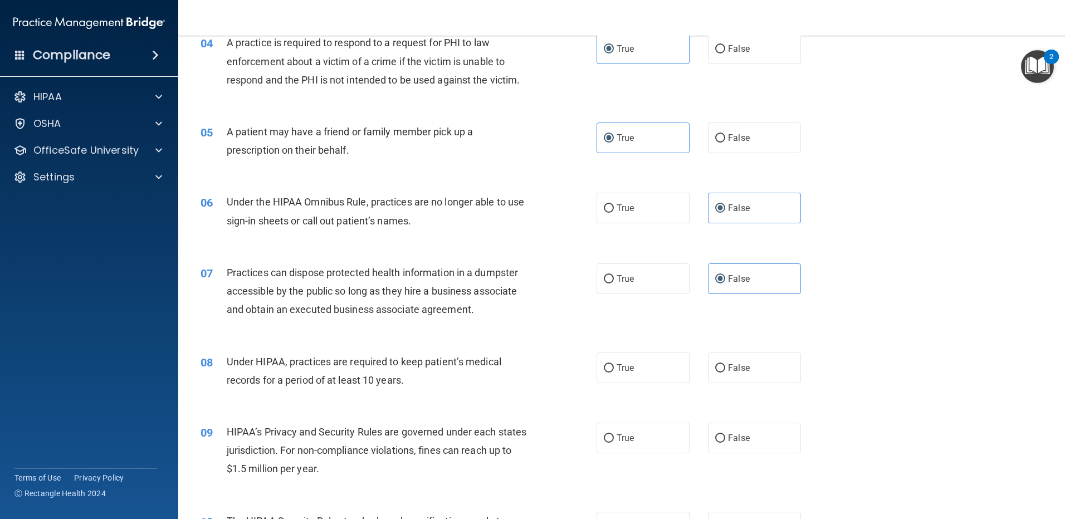
scroll to position [334, 0]
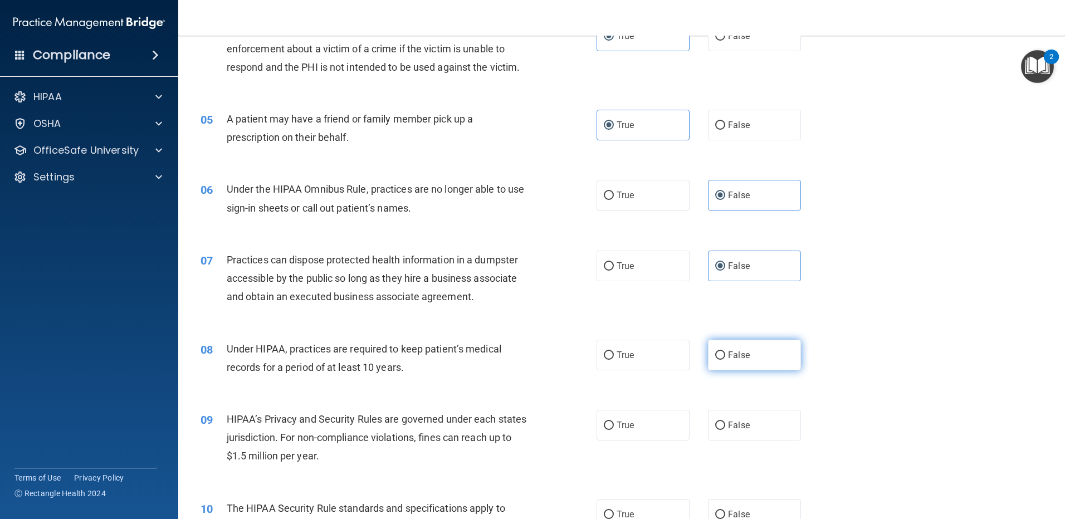
click at [761, 353] on label "False" at bounding box center [754, 355] width 93 height 31
click at [725, 353] on input "False" at bounding box center [720, 356] width 10 height 8
radio input "true"
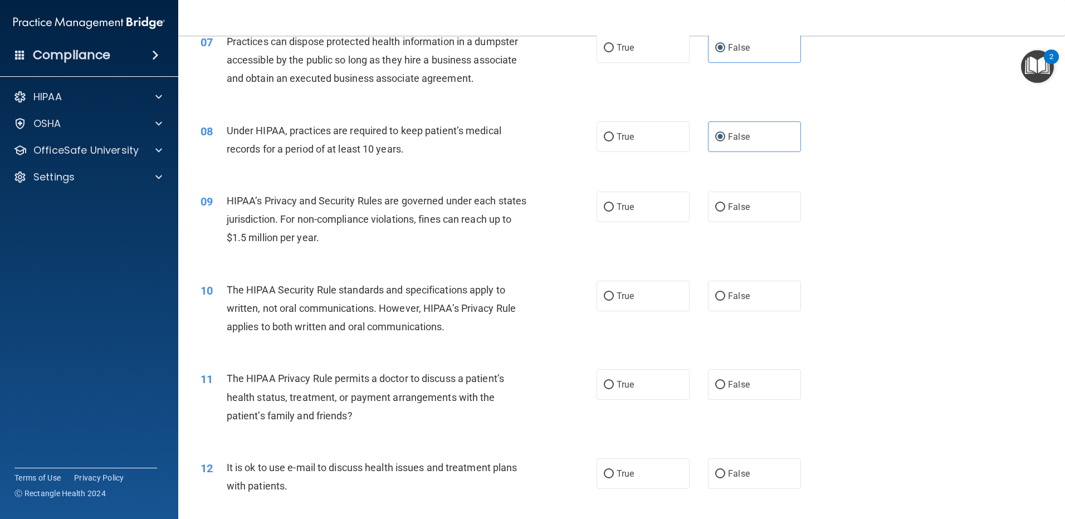
scroll to position [557, 0]
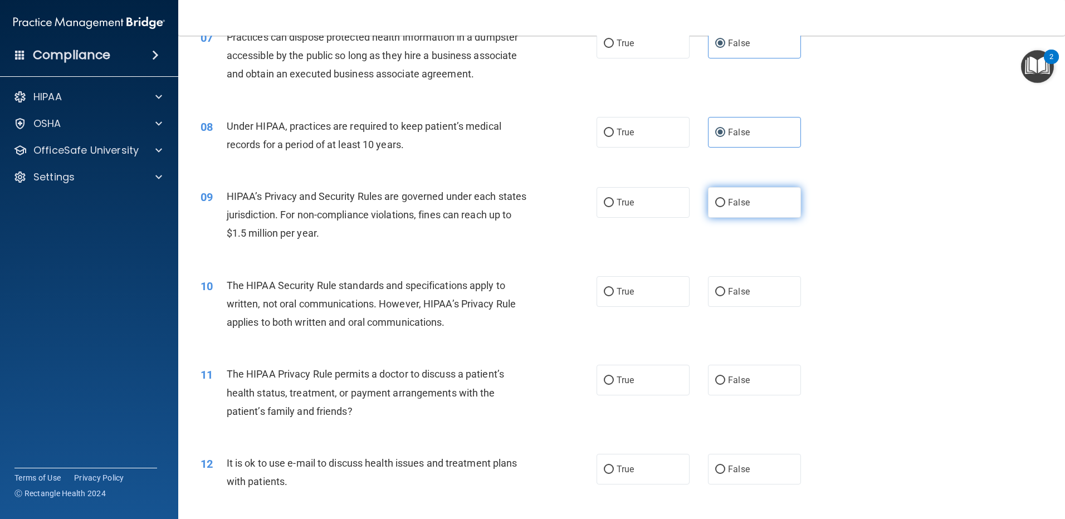
click at [772, 210] on label "False" at bounding box center [754, 202] width 93 height 31
click at [725, 207] on input "False" at bounding box center [720, 203] width 10 height 8
radio input "true"
click at [650, 302] on label "True" at bounding box center [643, 291] width 93 height 31
click at [614, 296] on input "True" at bounding box center [609, 292] width 10 height 8
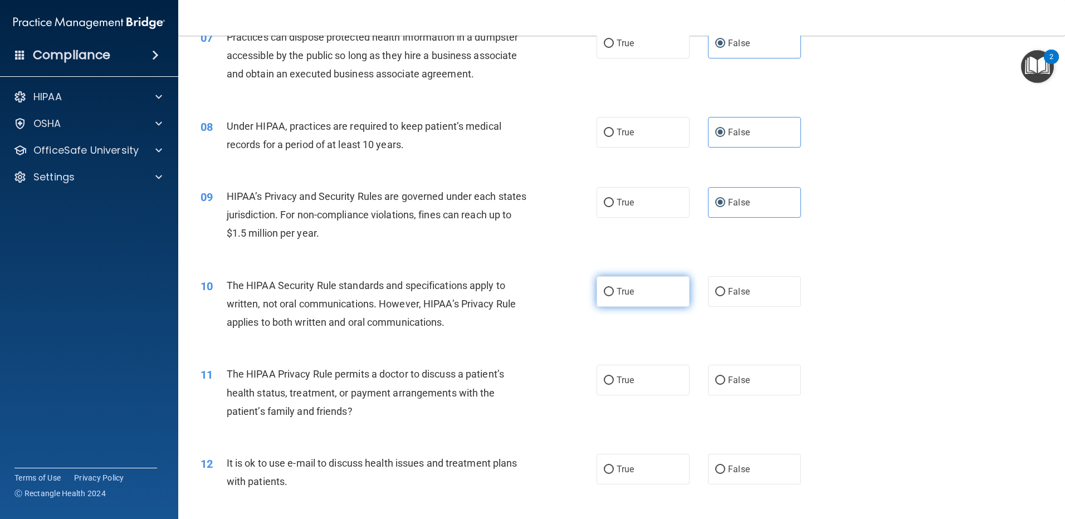
radio input "true"
click at [650, 374] on label "True" at bounding box center [643, 380] width 93 height 31
click at [614, 377] on input "True" at bounding box center [609, 381] width 10 height 8
radio input "true"
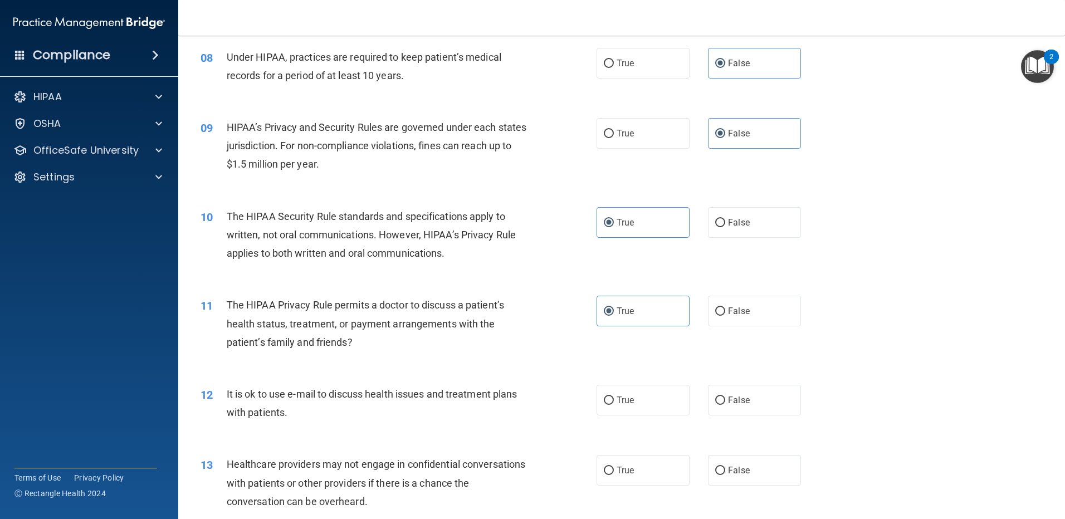
scroll to position [668, 0]
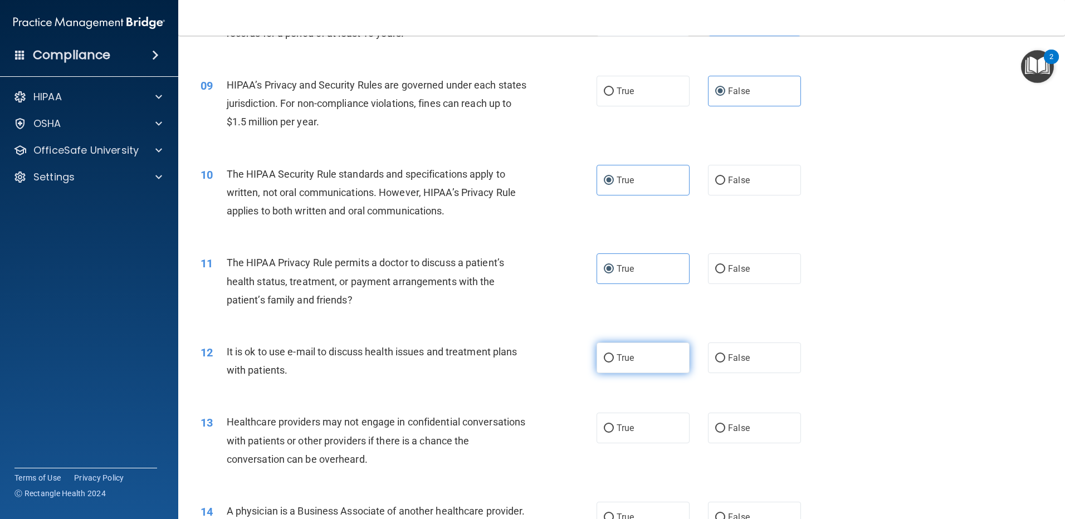
click at [621, 360] on span "True" at bounding box center [625, 358] width 17 height 11
click at [614, 360] on input "True" at bounding box center [609, 358] width 10 height 8
radio input "true"
click at [746, 418] on label "False" at bounding box center [754, 428] width 93 height 31
click at [725, 424] on input "False" at bounding box center [720, 428] width 10 height 8
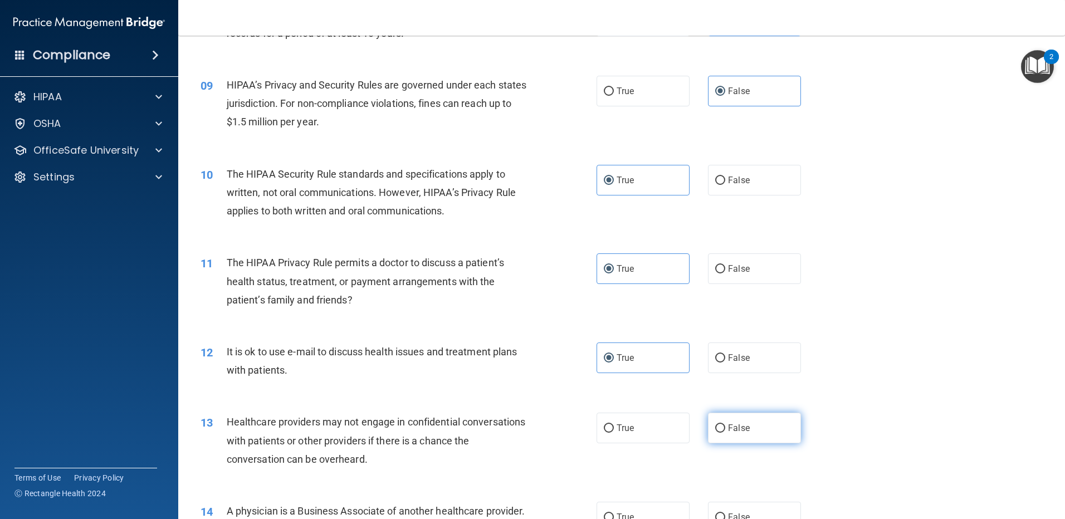
radio input "true"
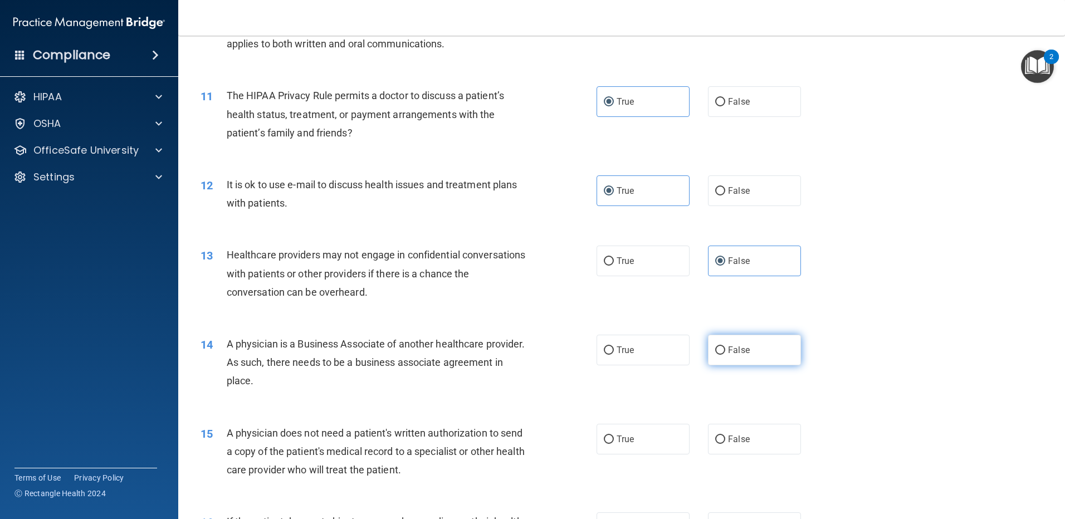
click at [748, 347] on label "False" at bounding box center [754, 350] width 93 height 31
click at [725, 347] on input "False" at bounding box center [720, 350] width 10 height 8
radio input "true"
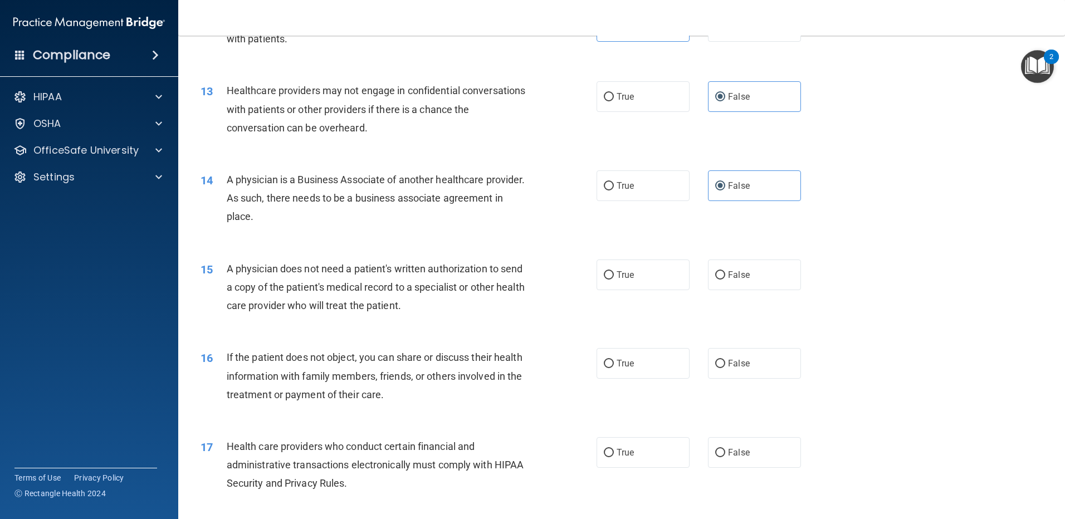
scroll to position [1003, 0]
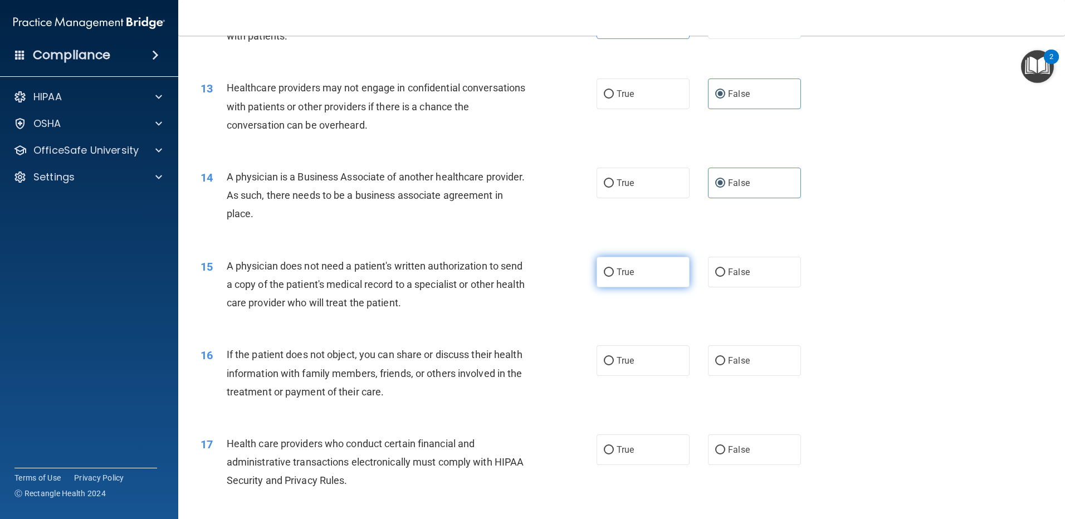
click at [627, 265] on label "True" at bounding box center [643, 272] width 93 height 31
click at [614, 269] on input "True" at bounding box center [609, 273] width 10 height 8
radio input "true"
click at [663, 355] on label "True" at bounding box center [643, 360] width 93 height 31
click at [614, 357] on input "True" at bounding box center [609, 361] width 10 height 8
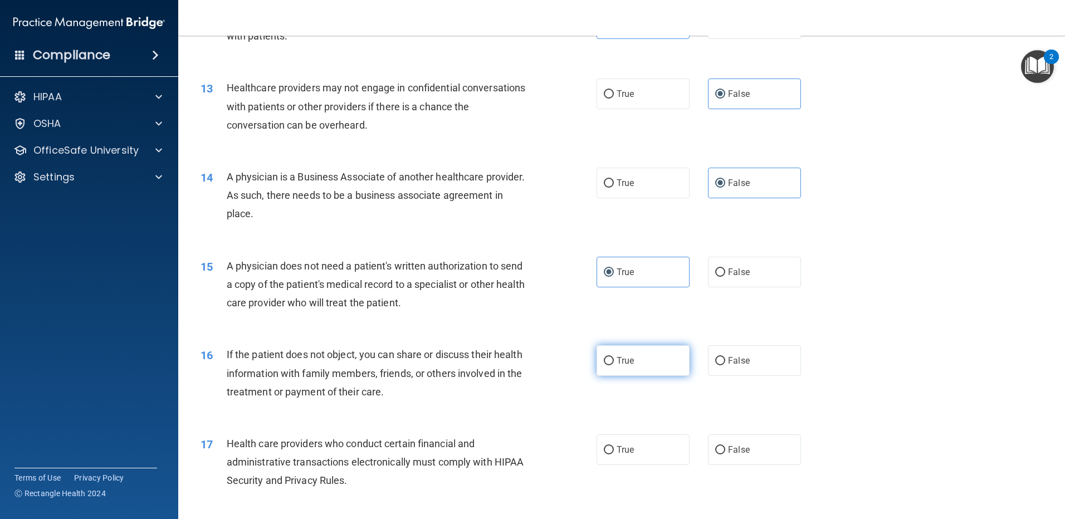
radio input "true"
click at [649, 448] on label "True" at bounding box center [643, 450] width 93 height 31
click at [614, 448] on input "True" at bounding box center [609, 450] width 10 height 8
radio input "true"
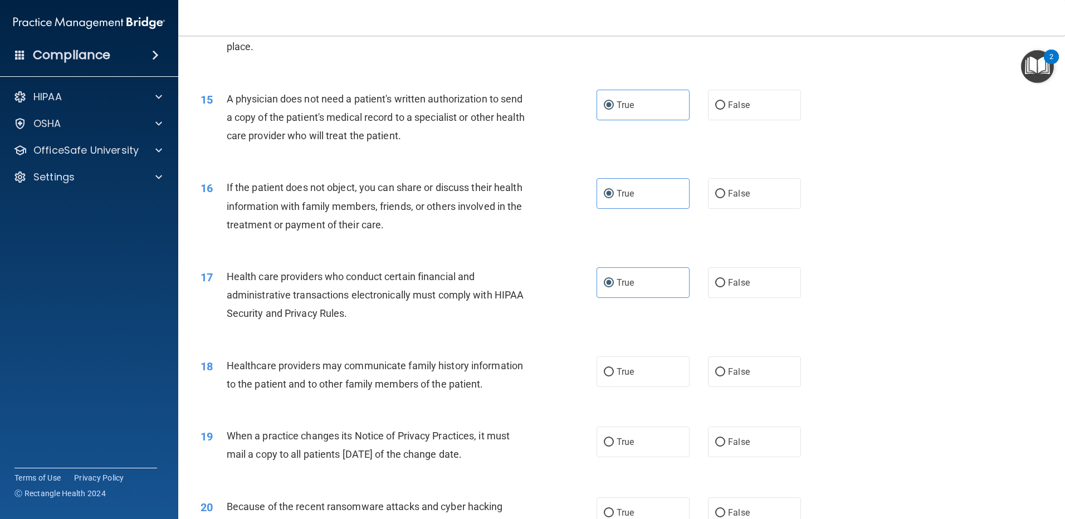
scroll to position [1281, 0]
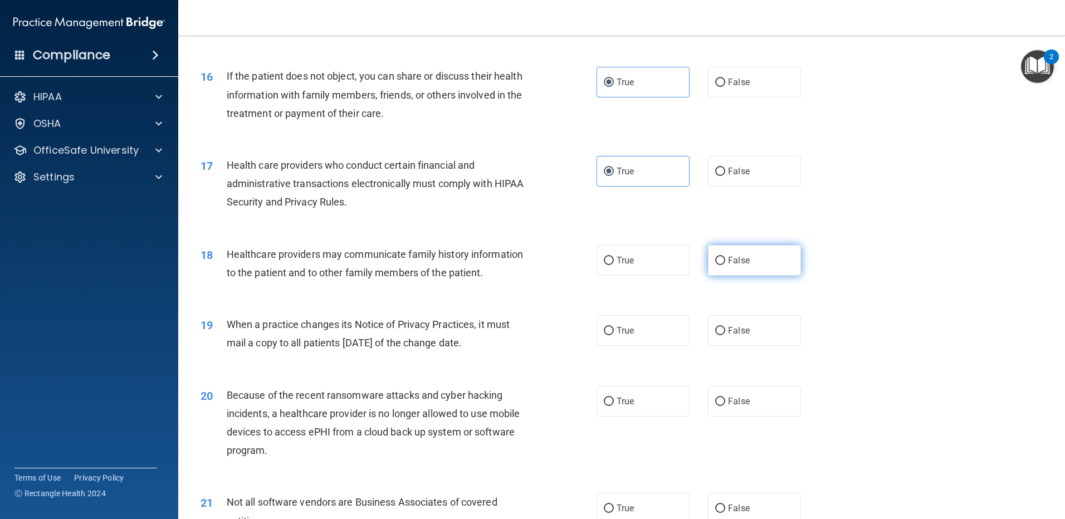
click at [763, 263] on label "False" at bounding box center [754, 260] width 93 height 31
click at [725, 263] on input "False" at bounding box center [720, 261] width 10 height 8
radio input "true"
click at [765, 324] on label "False" at bounding box center [754, 330] width 93 height 31
click at [725, 327] on input "False" at bounding box center [720, 331] width 10 height 8
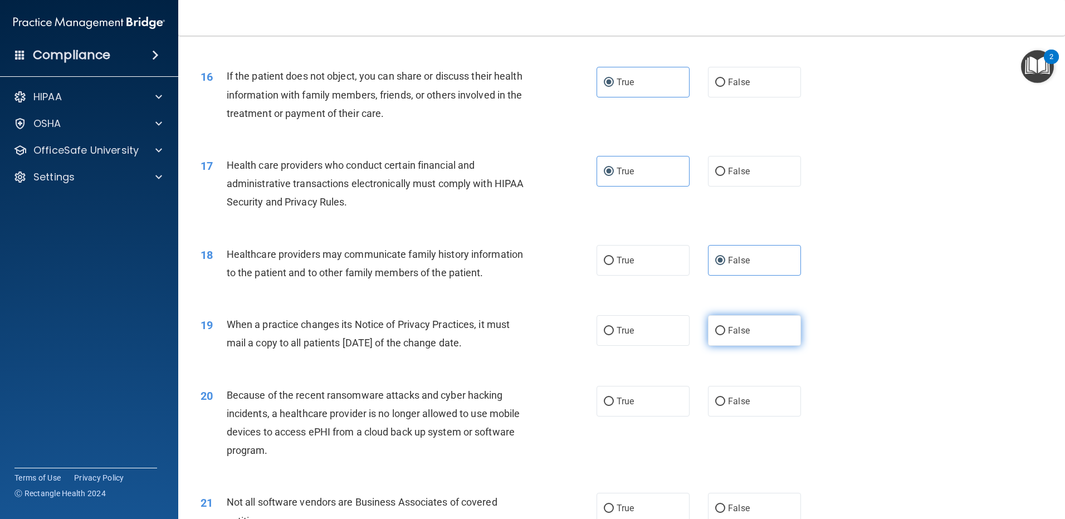
radio input "true"
click at [718, 398] on input "False" at bounding box center [720, 402] width 10 height 8
radio input "true"
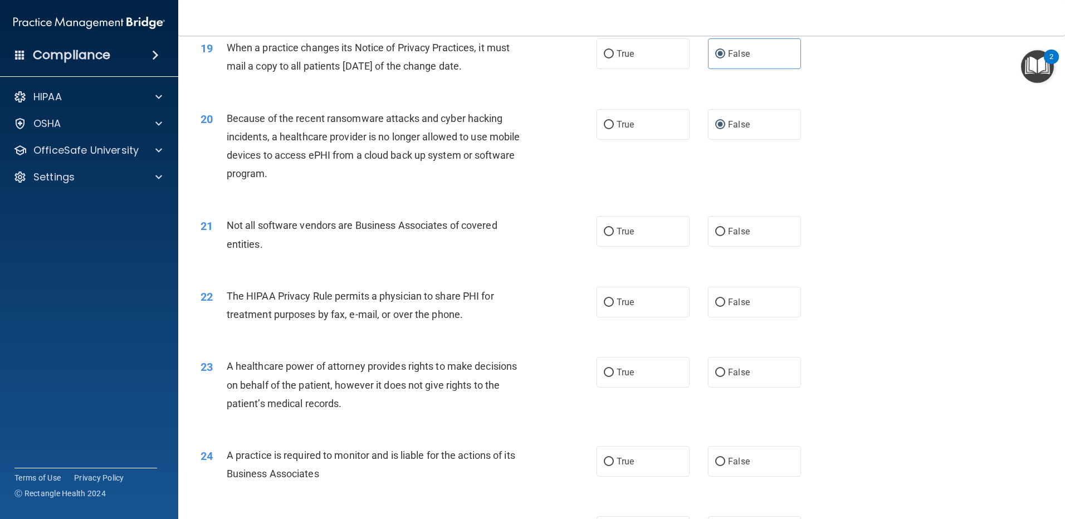
scroll to position [1560, 0]
click at [648, 226] on label "True" at bounding box center [643, 229] width 93 height 31
click at [614, 226] on input "True" at bounding box center [609, 230] width 10 height 8
radio input "true"
click at [632, 312] on label "True" at bounding box center [643, 300] width 93 height 31
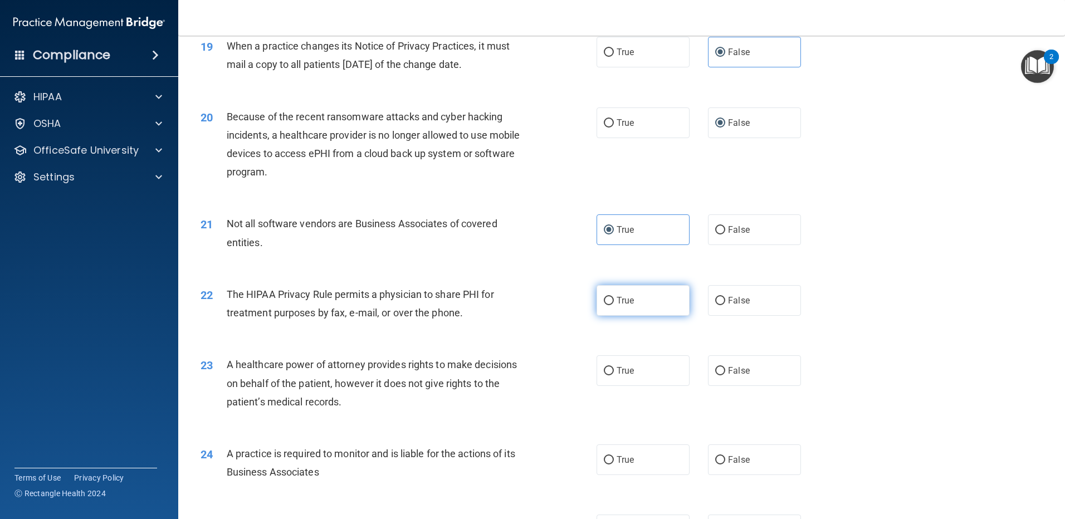
click at [614, 305] on input "True" at bounding box center [609, 301] width 10 height 8
radio input "true"
click at [730, 375] on span "False" at bounding box center [739, 370] width 22 height 11
click at [725, 375] on input "False" at bounding box center [720, 371] width 10 height 8
radio input "true"
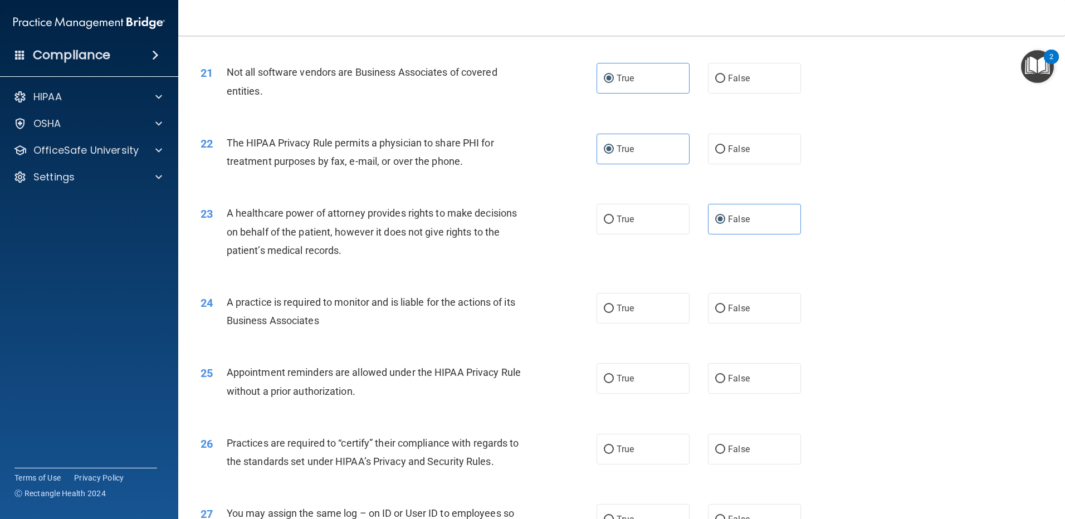
scroll to position [1727, 0]
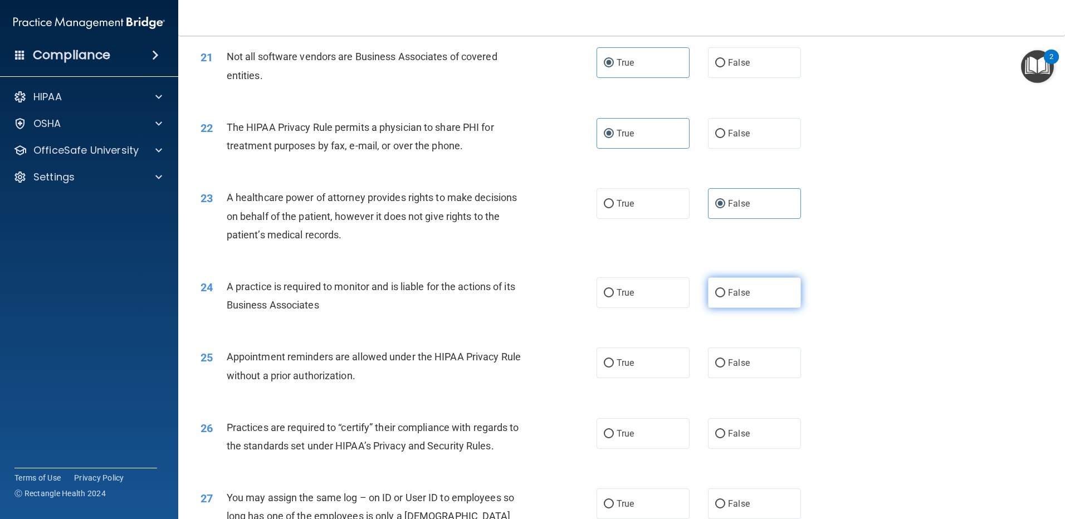
click at [747, 289] on label "False" at bounding box center [754, 292] width 93 height 31
click at [725, 289] on input "False" at bounding box center [720, 293] width 10 height 8
radio input "true"
click at [646, 352] on label "True" at bounding box center [643, 363] width 93 height 31
click at [614, 359] on input "True" at bounding box center [609, 363] width 10 height 8
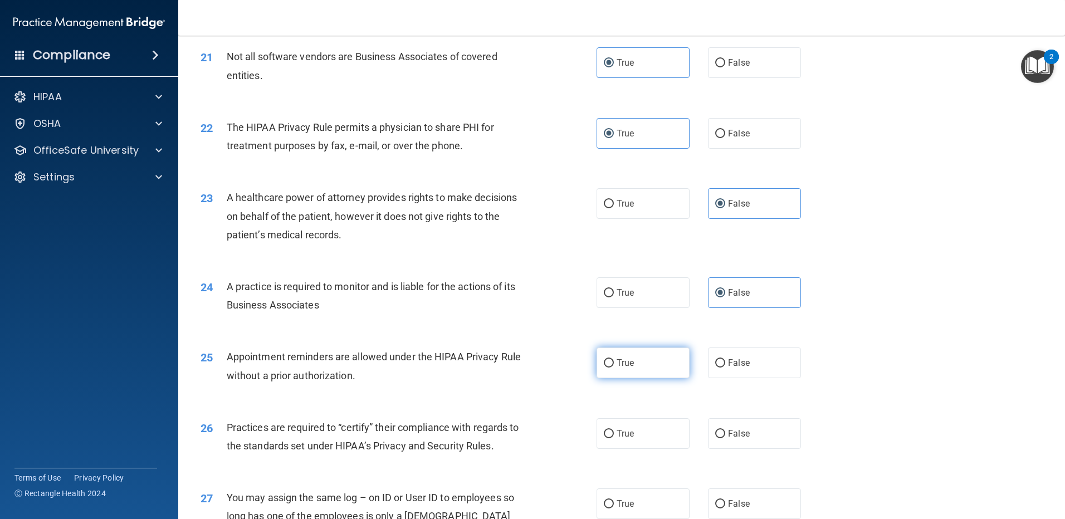
radio input "true"
click at [729, 429] on span "False" at bounding box center [739, 433] width 22 height 11
click at [725, 430] on input "False" at bounding box center [720, 434] width 10 height 8
radio input "true"
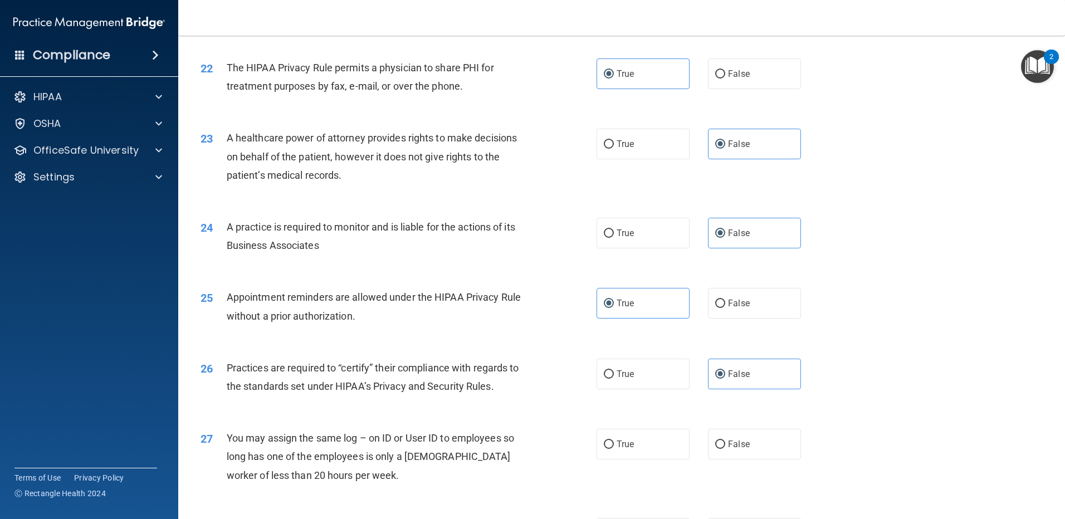
scroll to position [1894, 0]
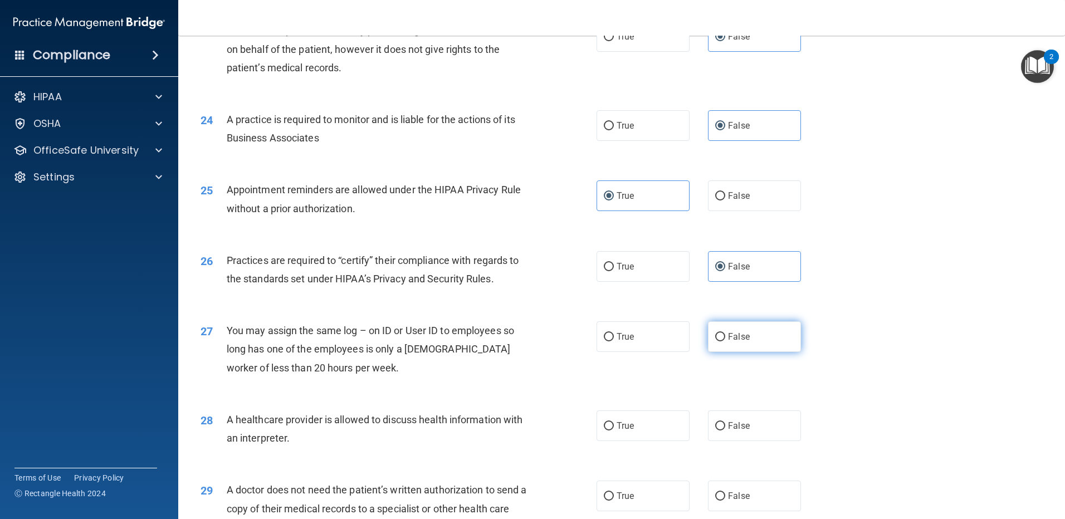
click at [732, 342] on label "False" at bounding box center [754, 336] width 93 height 31
click at [725, 341] on input "False" at bounding box center [720, 337] width 10 height 8
radio input "true"
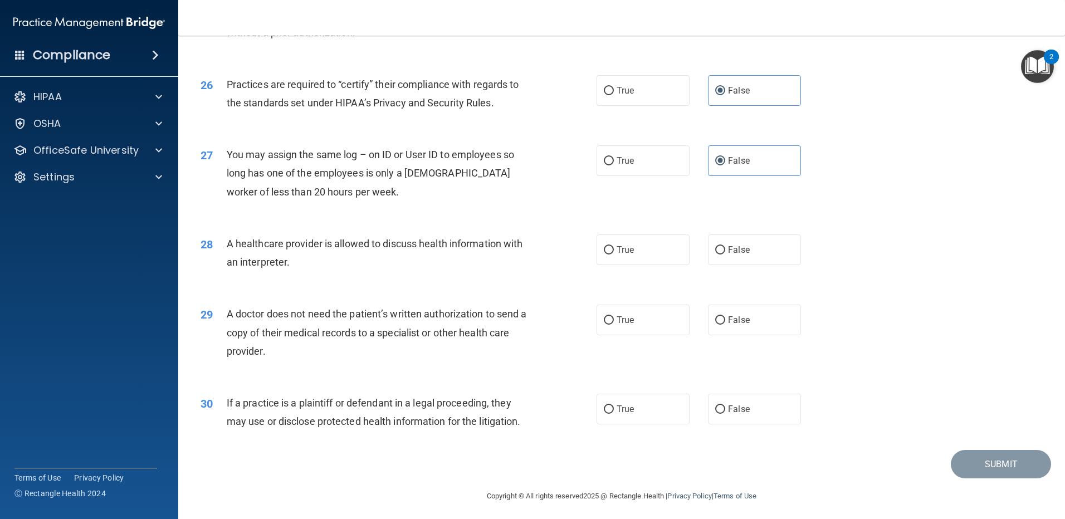
scroll to position [2074, 0]
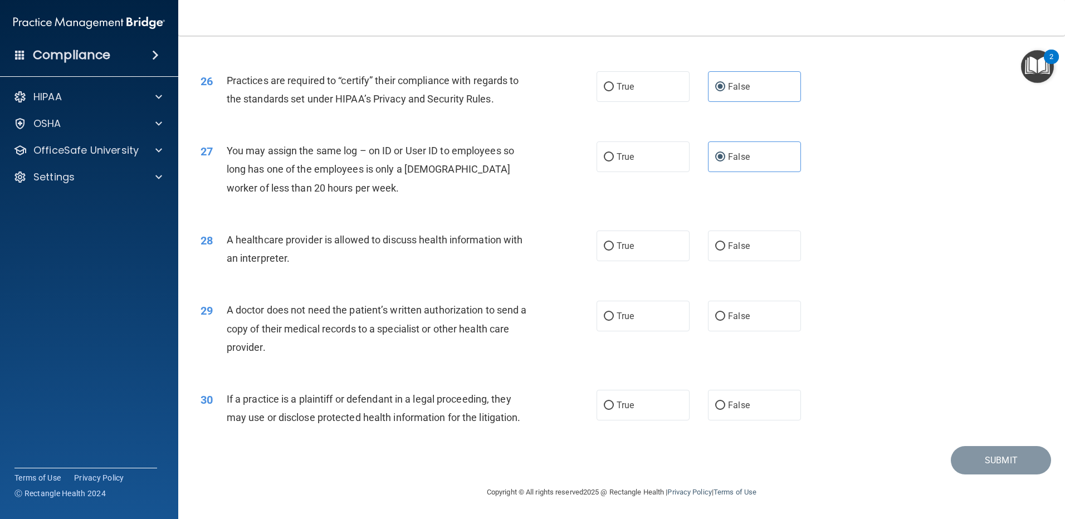
click at [657, 224] on div "28 A healthcare provider is allowed to discuss health information with an inter…" at bounding box center [621, 252] width 859 height 70
click at [656, 238] on label "True" at bounding box center [643, 246] width 93 height 31
click at [614, 242] on input "True" at bounding box center [609, 246] width 10 height 8
radio input "true"
click at [666, 319] on label "True" at bounding box center [643, 316] width 93 height 31
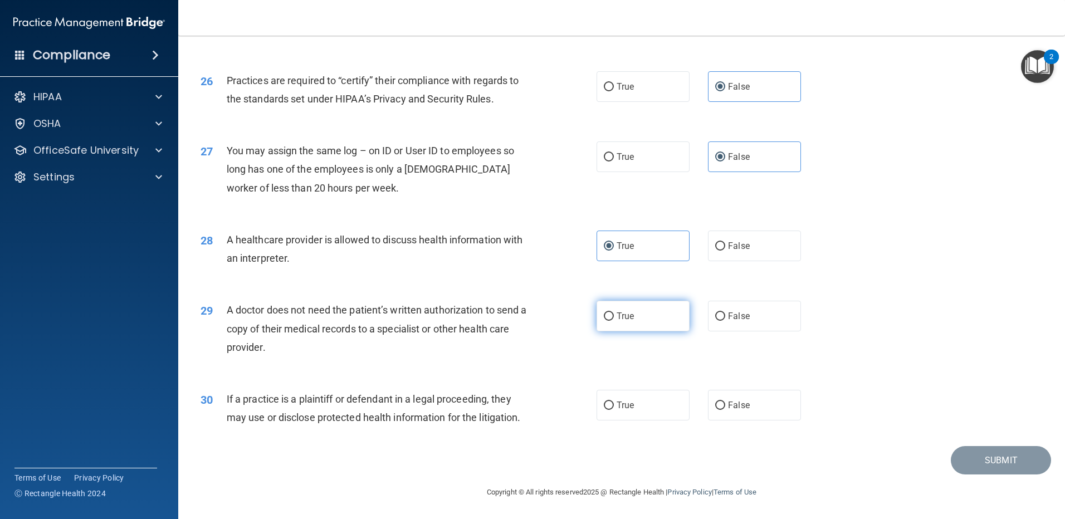
click at [614, 319] on input "True" at bounding box center [609, 317] width 10 height 8
radio input "true"
click at [633, 397] on label "True" at bounding box center [643, 405] width 93 height 31
click at [614, 402] on input "True" at bounding box center [609, 406] width 10 height 8
radio input "true"
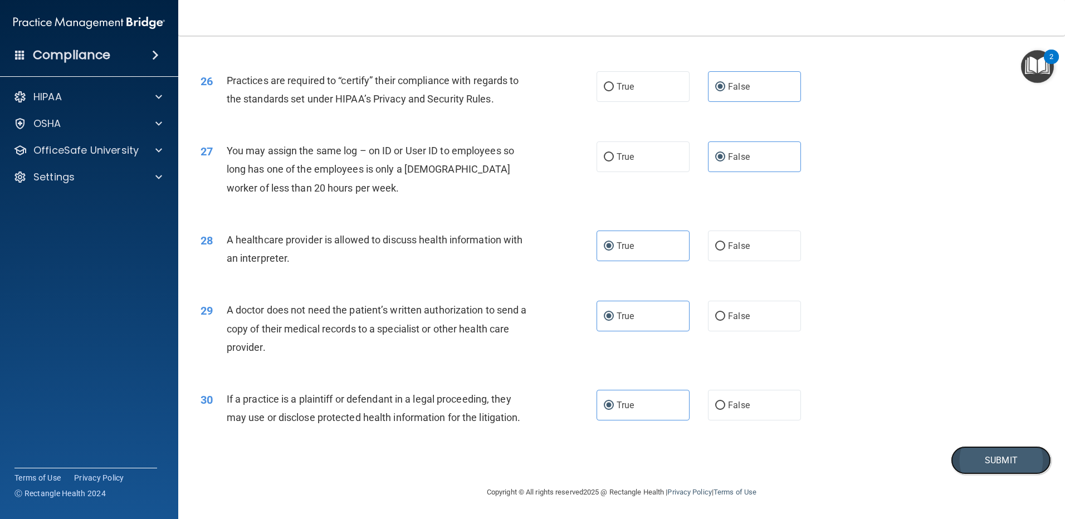
click at [957, 448] on button "Submit" at bounding box center [1001, 460] width 100 height 28
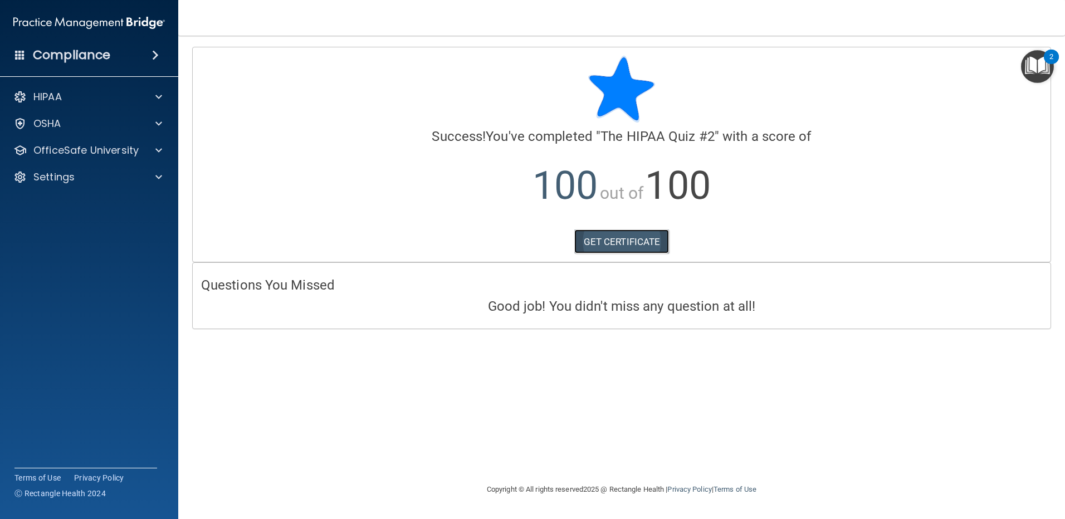
click at [652, 243] on link "GET CERTIFICATE" at bounding box center [621, 242] width 95 height 25
click at [85, 149] on p "OfficeSafe University" at bounding box center [85, 150] width 105 height 13
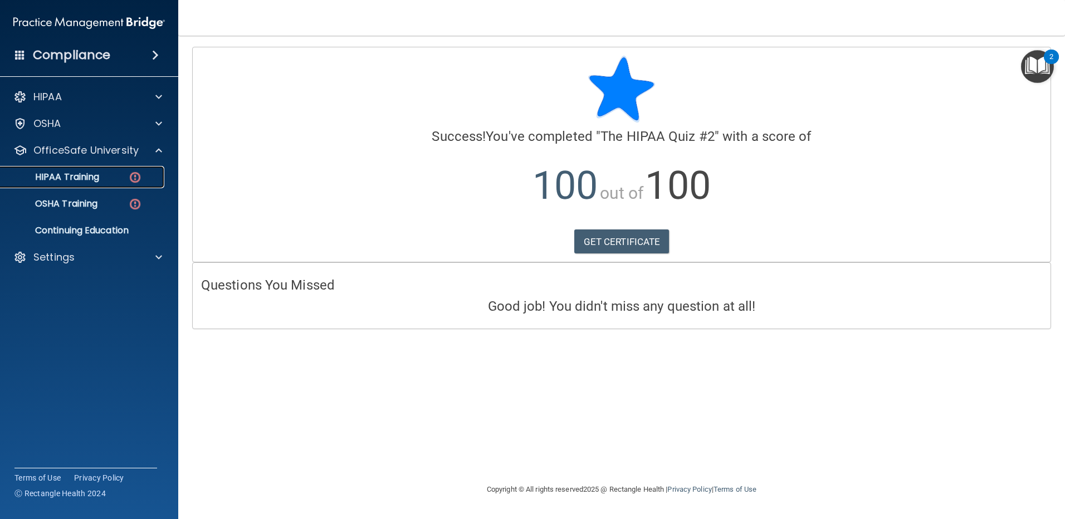
click at [94, 177] on p "HIPAA Training" at bounding box center [53, 177] width 92 height 11
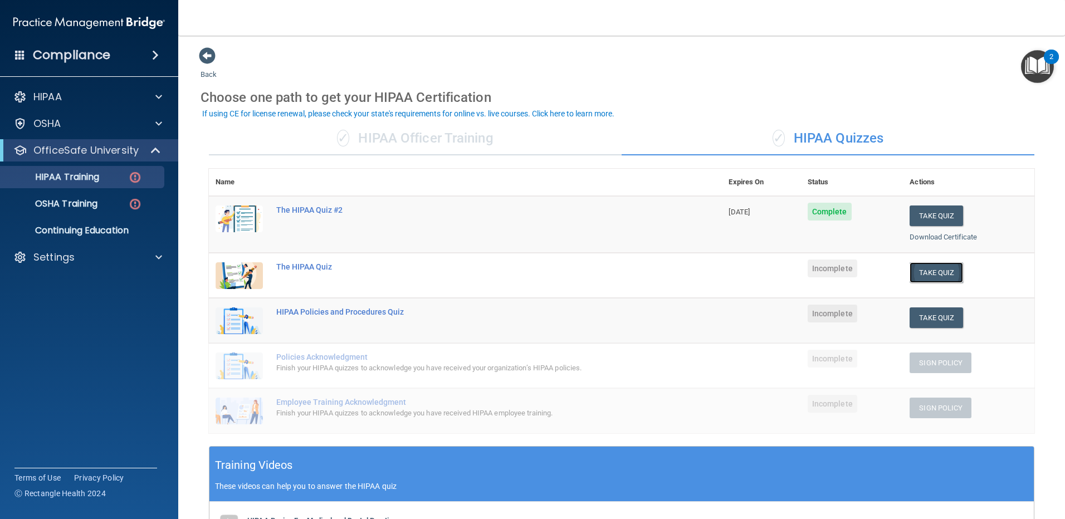
click at [928, 275] on button "Take Quiz" at bounding box center [936, 272] width 53 height 21
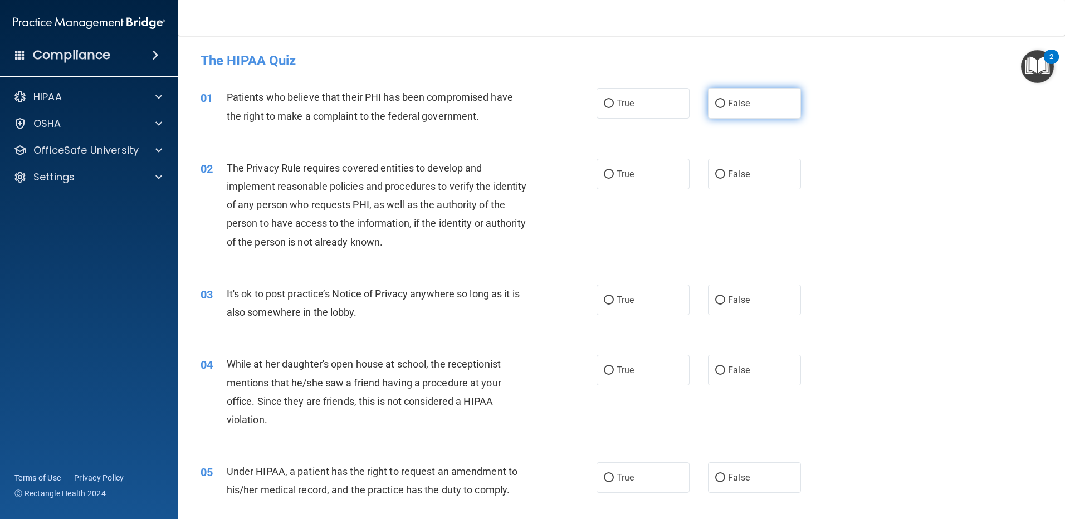
click at [720, 100] on input "False" at bounding box center [720, 104] width 10 height 8
radio input "true"
click at [639, 116] on label "True" at bounding box center [643, 103] width 93 height 31
click at [614, 108] on input "True" at bounding box center [609, 104] width 10 height 8
radio input "true"
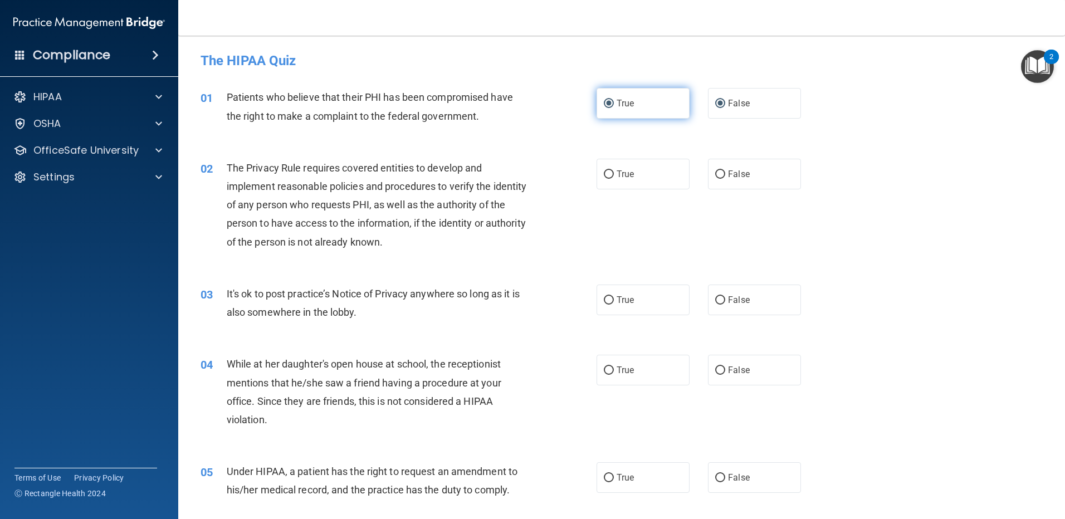
radio input "false"
click at [624, 179] on span "True" at bounding box center [625, 174] width 17 height 11
click at [614, 179] on input "True" at bounding box center [609, 174] width 10 height 8
radio input "true"
click at [633, 305] on label "True" at bounding box center [643, 300] width 93 height 31
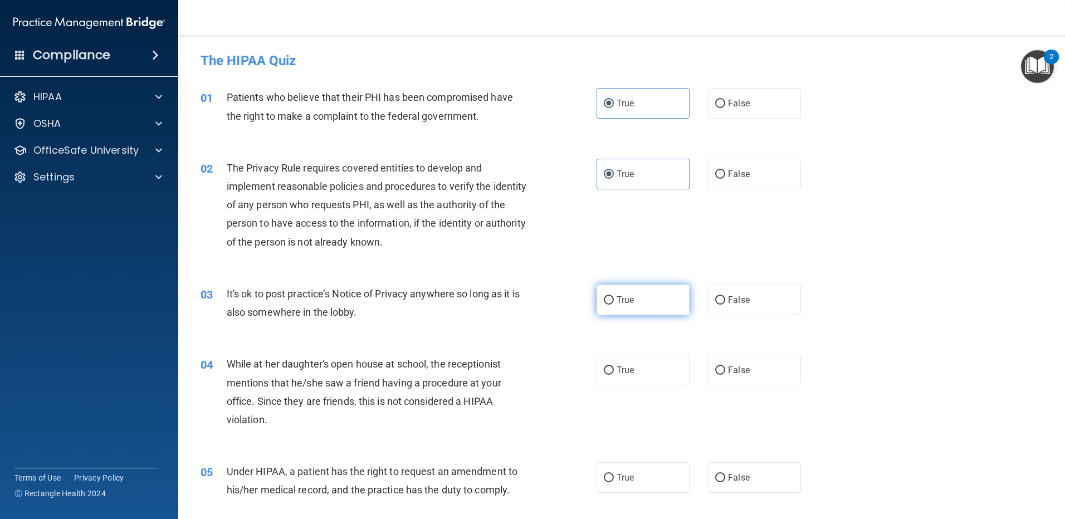
click at [614, 305] on input "True" at bounding box center [609, 300] width 10 height 8
radio input "true"
click at [626, 369] on span "True" at bounding box center [625, 370] width 17 height 11
click at [614, 369] on input "True" at bounding box center [609, 371] width 10 height 8
radio input "true"
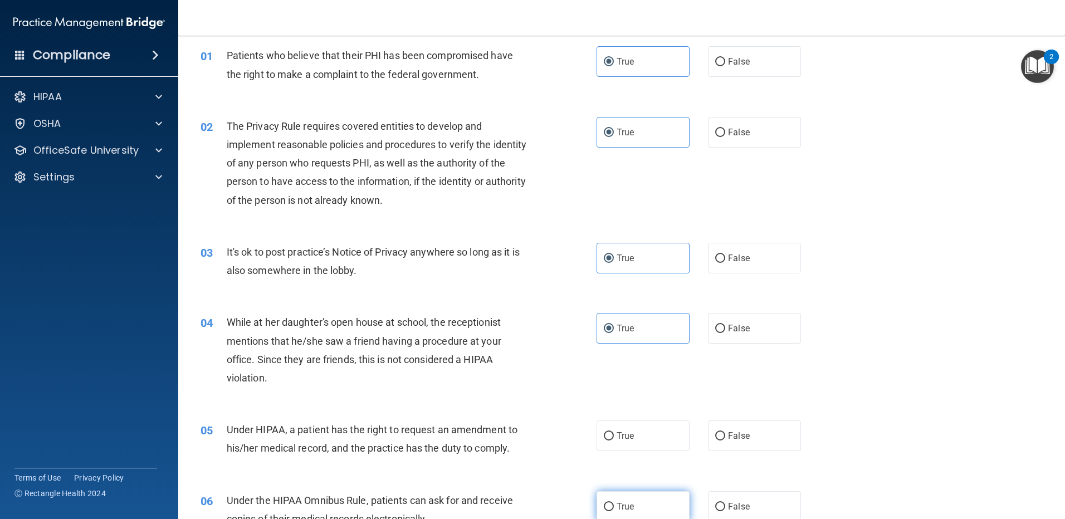
scroll to position [167, 0]
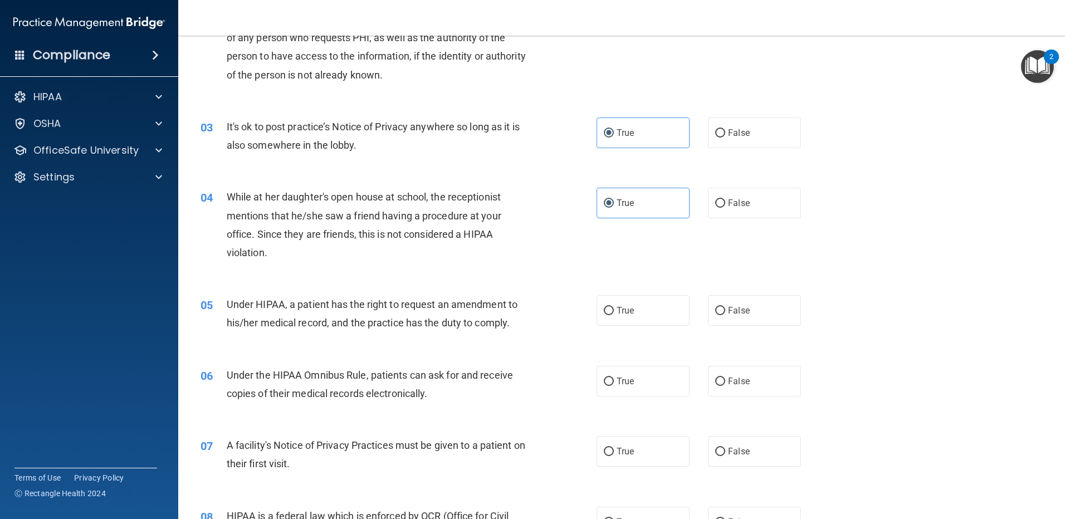
click at [624, 326] on div "05 Under HIPAA, a patient has the right to request an amendment to his/her medi…" at bounding box center [621, 316] width 859 height 70
click at [618, 312] on span "True" at bounding box center [625, 310] width 17 height 11
click at [614, 312] on input "True" at bounding box center [609, 311] width 10 height 8
radio input "true"
click at [626, 380] on span "True" at bounding box center [625, 381] width 17 height 11
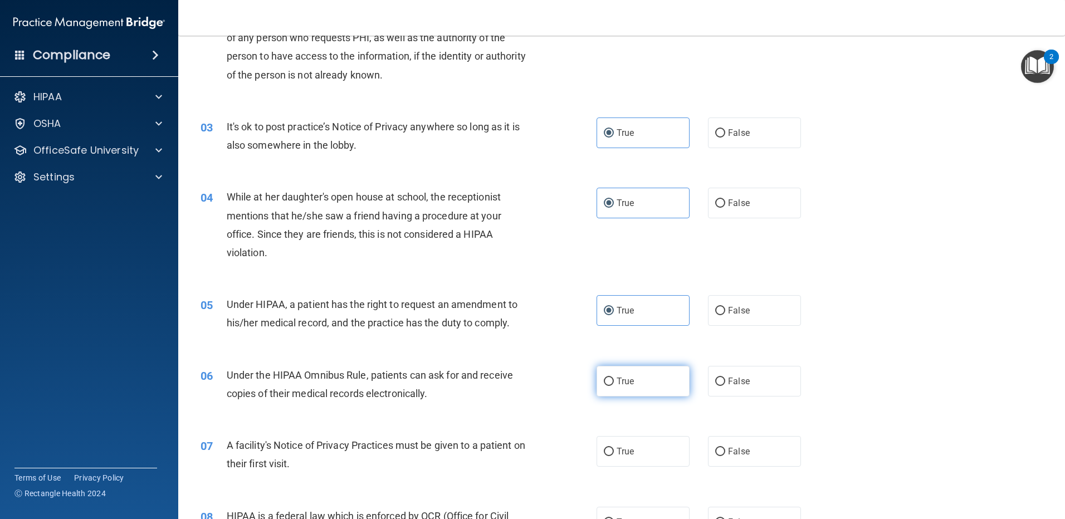
click at [614, 380] on input "True" at bounding box center [609, 382] width 10 height 8
radio input "true"
click at [625, 444] on label "True" at bounding box center [643, 451] width 93 height 31
click at [614, 448] on input "True" at bounding box center [609, 452] width 10 height 8
radio input "true"
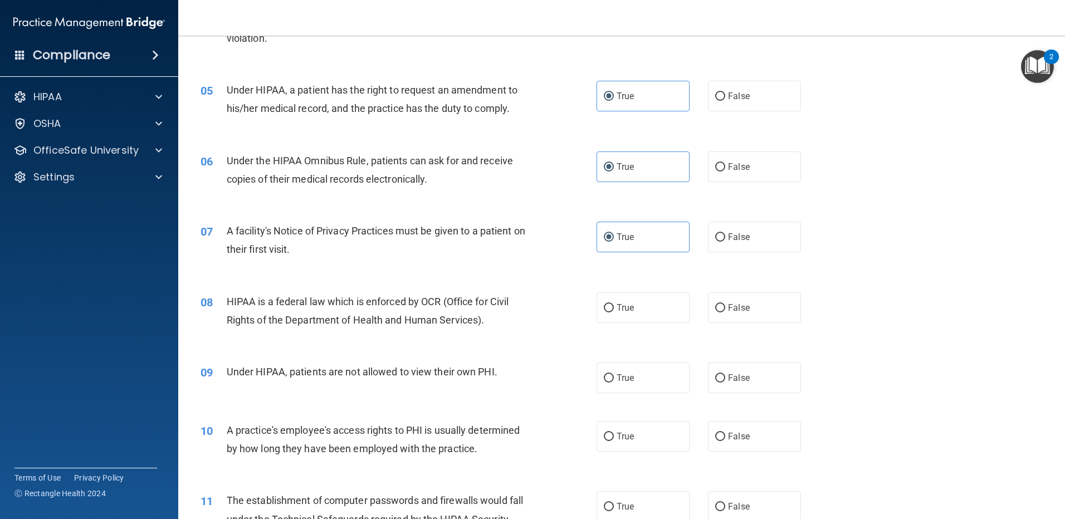
scroll to position [446, 0]
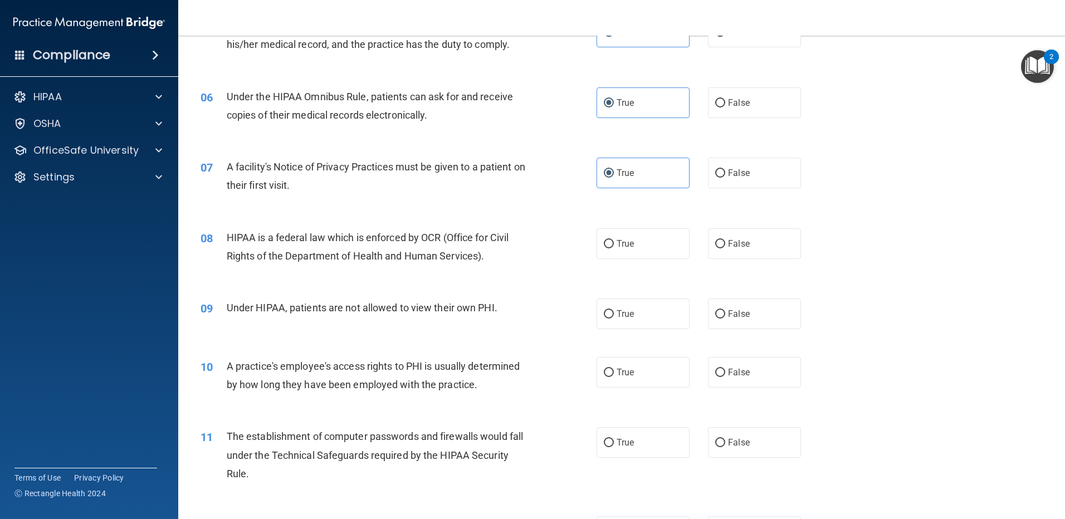
drag, startPoint x: 631, startPoint y: 249, endPoint x: 627, endPoint y: 273, distance: 24.2
click at [629, 253] on label "True" at bounding box center [643, 243] width 93 height 31
click at [614, 248] on input "True" at bounding box center [609, 244] width 10 height 8
radio input "true"
drag, startPoint x: 627, startPoint y: 304, endPoint x: 622, endPoint y: 328, distance: 24.6
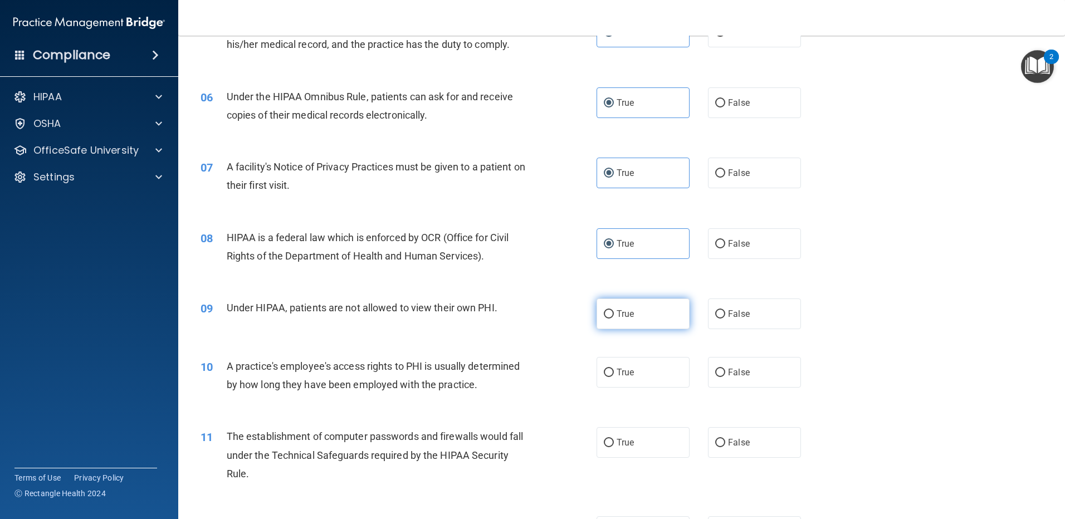
click at [627, 305] on label "True" at bounding box center [643, 314] width 93 height 31
click at [614, 310] on input "True" at bounding box center [609, 314] width 10 height 8
radio input "true"
drag, startPoint x: 604, startPoint y: 371, endPoint x: 601, endPoint y: 417, distance: 45.8
click at [604, 382] on label "True" at bounding box center [643, 372] width 93 height 31
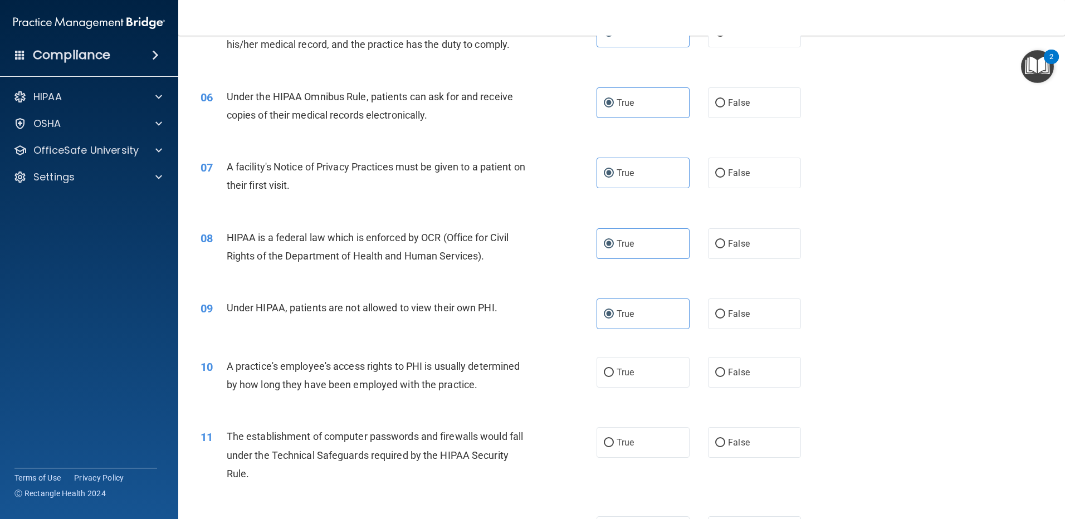
click at [604, 377] on input "True" at bounding box center [609, 373] width 10 height 8
radio input "true"
drag, startPoint x: 604, startPoint y: 433, endPoint x: 616, endPoint y: 440, distance: 13.5
click at [605, 435] on label "True" at bounding box center [643, 442] width 93 height 31
click at [605, 439] on input "True" at bounding box center [609, 443] width 10 height 8
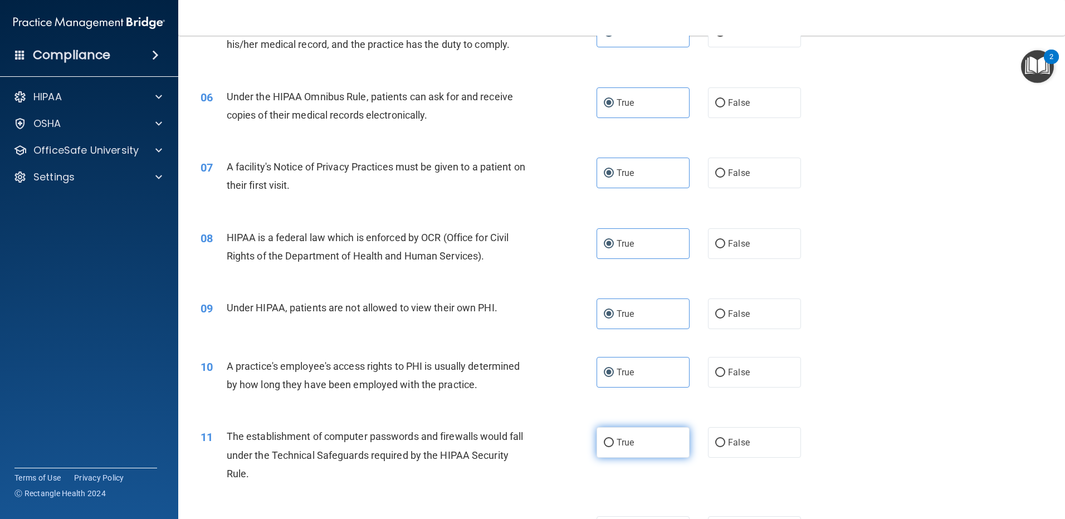
radio input "true"
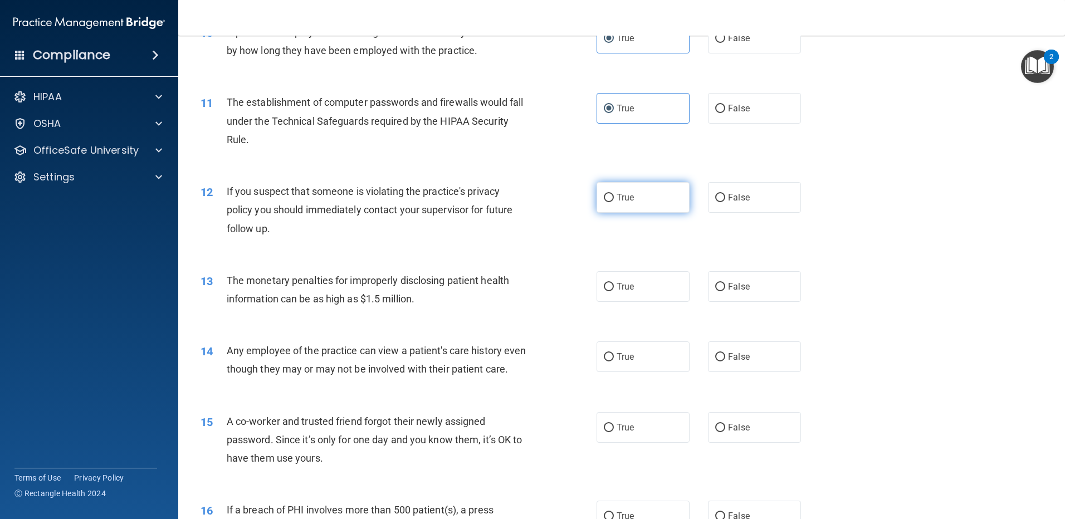
click at [624, 198] on span "True" at bounding box center [625, 197] width 17 height 11
click at [614, 198] on input "True" at bounding box center [609, 198] width 10 height 8
radio input "true"
drag, startPoint x: 629, startPoint y: 295, endPoint x: 626, endPoint y: 314, distance: 19.2
click at [626, 314] on div "13 The monetary penalties for improperly disclosing patient health information …" at bounding box center [621, 292] width 859 height 70
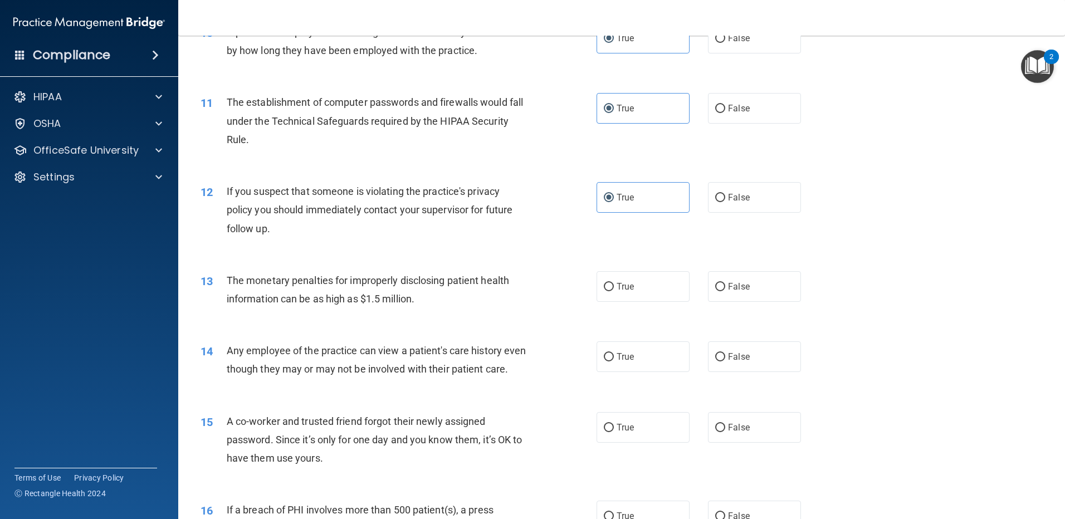
drag, startPoint x: 626, startPoint y: 314, endPoint x: 609, endPoint y: 374, distance: 61.9
click at [609, 374] on div "14 Any employee of the practice can view a patient's care history even though t…" at bounding box center [621, 363] width 859 height 70
click at [608, 274] on label "True" at bounding box center [643, 286] width 93 height 31
click at [608, 283] on input "True" at bounding box center [609, 287] width 10 height 8
radio input "true"
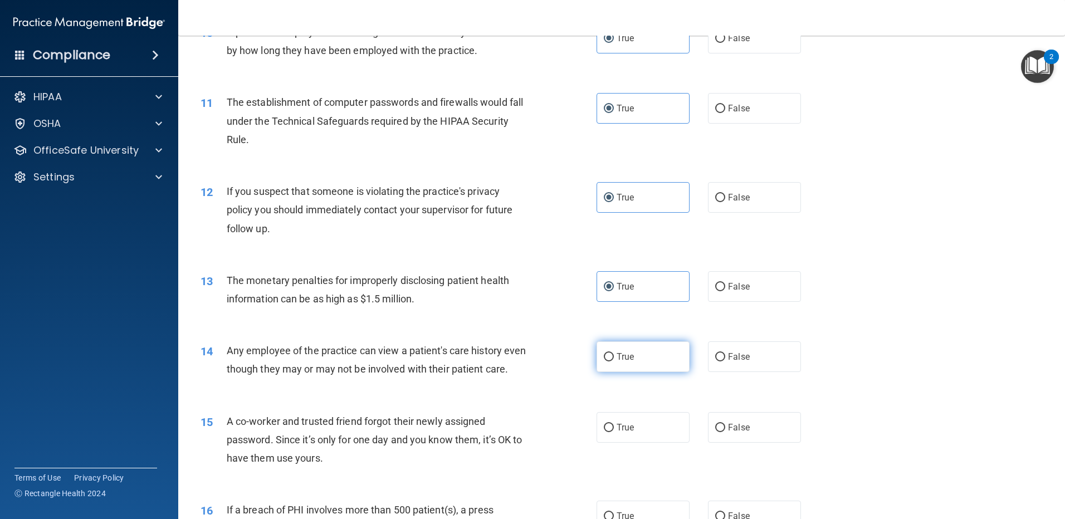
drag, startPoint x: 615, startPoint y: 350, endPoint x: 594, endPoint y: 373, distance: 30.7
click at [615, 351] on label "True" at bounding box center [643, 356] width 93 height 31
click at [614, 353] on input "True" at bounding box center [609, 357] width 10 height 8
radio input "true"
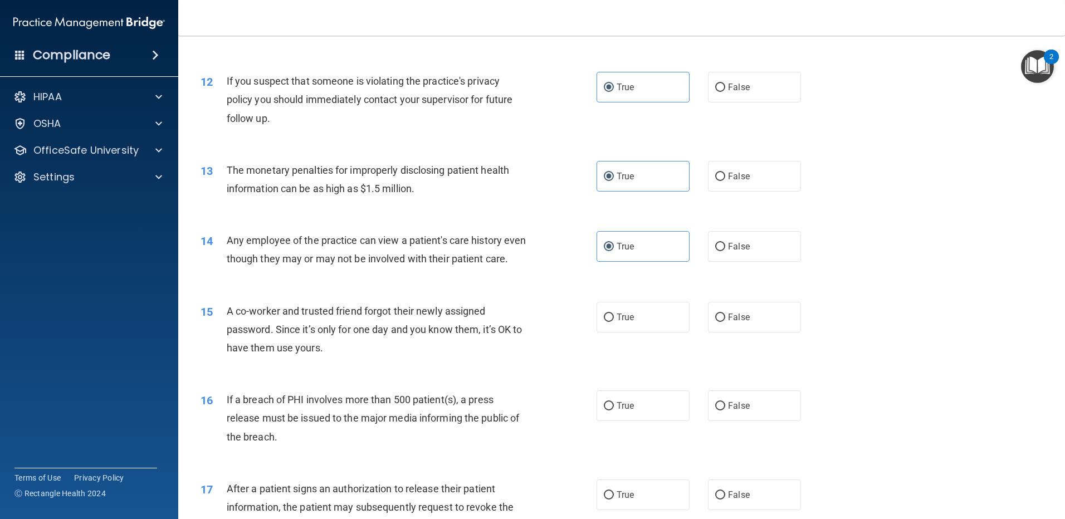
scroll to position [891, 0]
click at [616, 331] on label "True" at bounding box center [643, 316] width 93 height 31
click at [614, 321] on input "True" at bounding box center [609, 317] width 10 height 8
radio input "true"
click at [588, 416] on div "16 If a breach of PHI involves more than 500 patient(s), a press release must b…" at bounding box center [398, 419] width 429 height 61
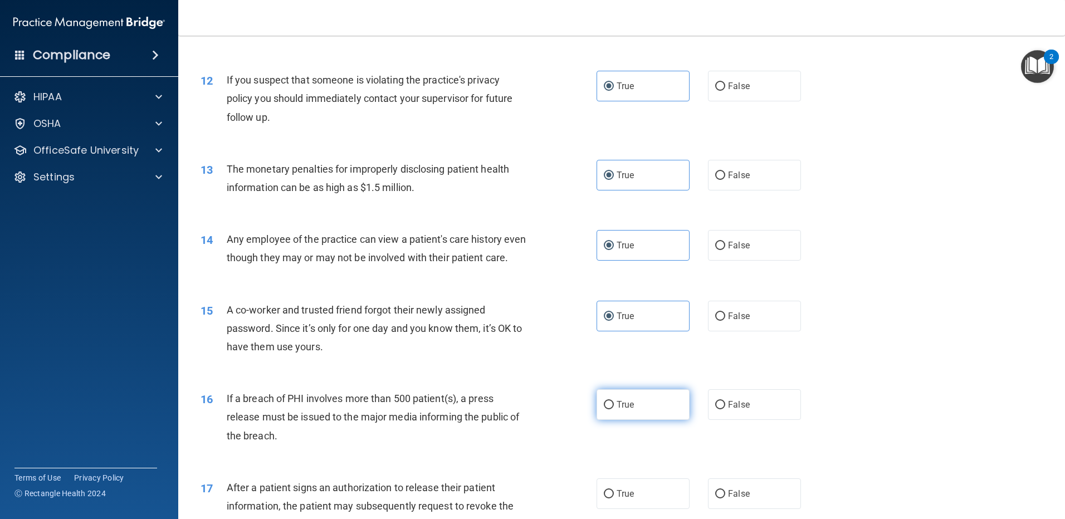
click at [617, 410] on span "True" at bounding box center [625, 404] width 17 height 11
click at [613, 409] on input "True" at bounding box center [609, 405] width 10 height 8
radio input "true"
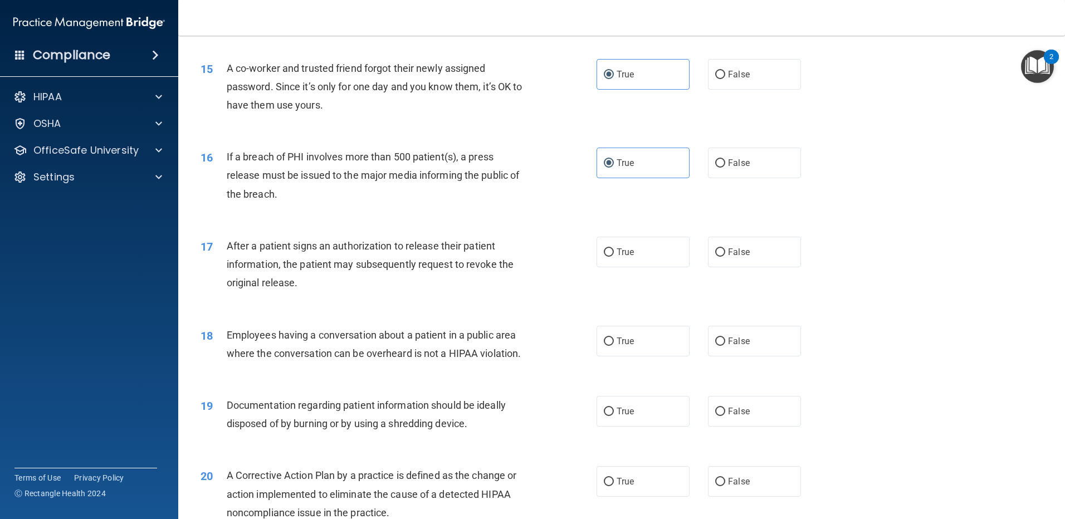
scroll to position [1170, 0]
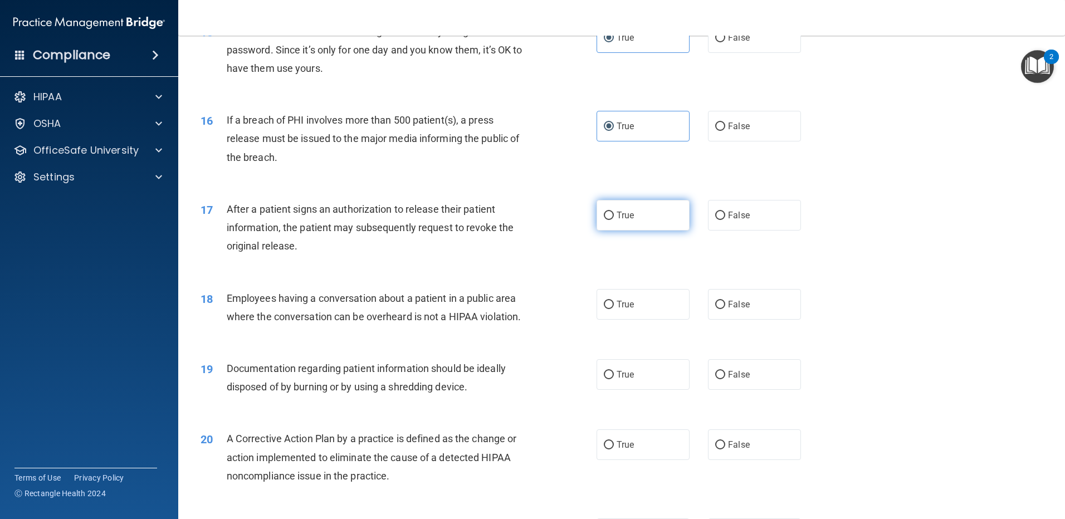
click at [617, 221] on span "True" at bounding box center [625, 215] width 17 height 11
click at [614, 220] on input "True" at bounding box center [609, 216] width 10 height 8
radio input "true"
click at [623, 302] on div "18 Employees having a conversation about a patient in a public area where the c…" at bounding box center [621, 310] width 859 height 70
click at [626, 310] on span "True" at bounding box center [625, 304] width 17 height 11
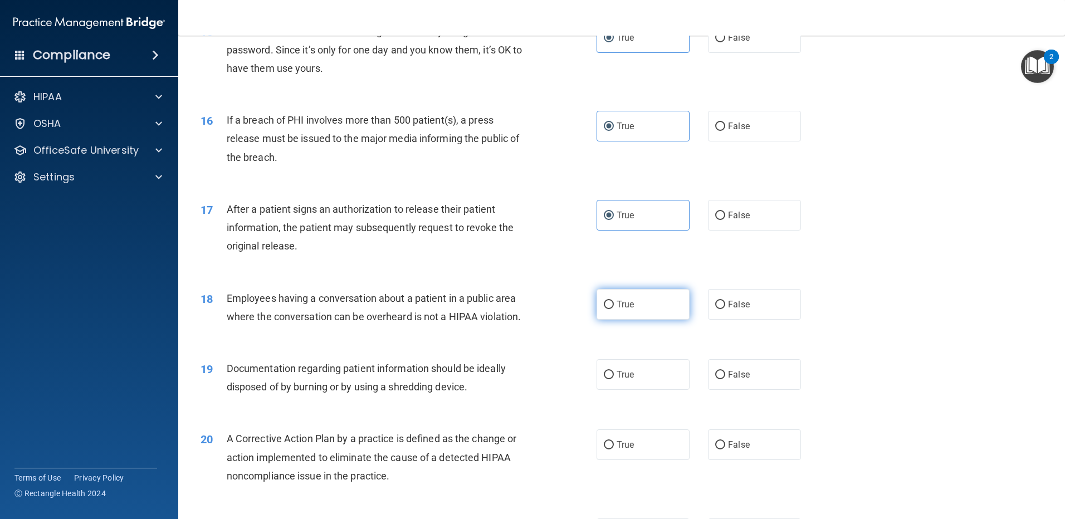
click at [614, 309] on input "True" at bounding box center [609, 305] width 10 height 8
radio input "true"
click at [601, 402] on div "19 Documentation regarding patient information should be ideally disposed of by…" at bounding box center [398, 380] width 429 height 42
click at [612, 390] on label "True" at bounding box center [643, 374] width 93 height 31
click at [612, 379] on input "True" at bounding box center [609, 375] width 10 height 8
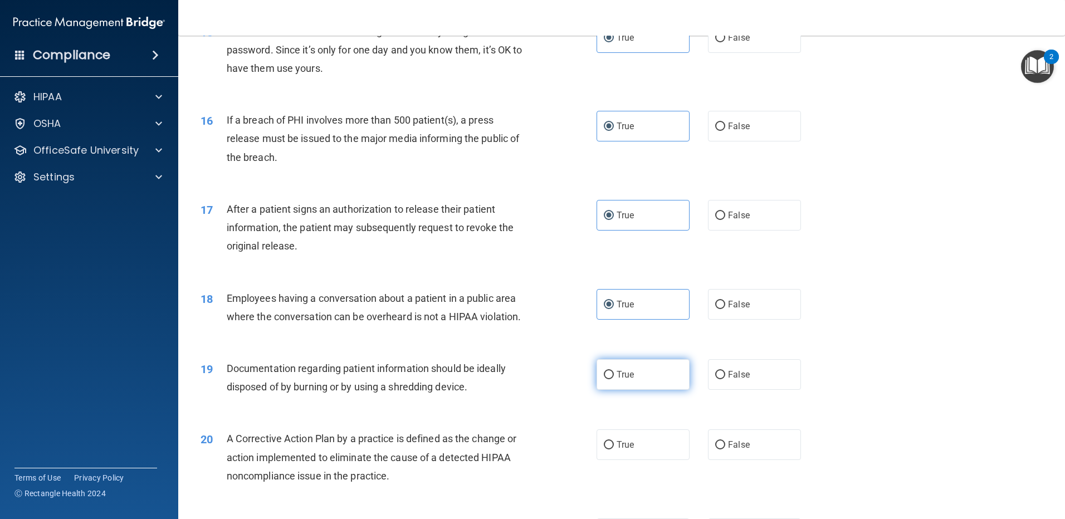
radio input "true"
click at [728, 131] on span "False" at bounding box center [739, 126] width 22 height 11
click at [725, 131] on input "False" at bounding box center [720, 127] width 10 height 8
radio input "true"
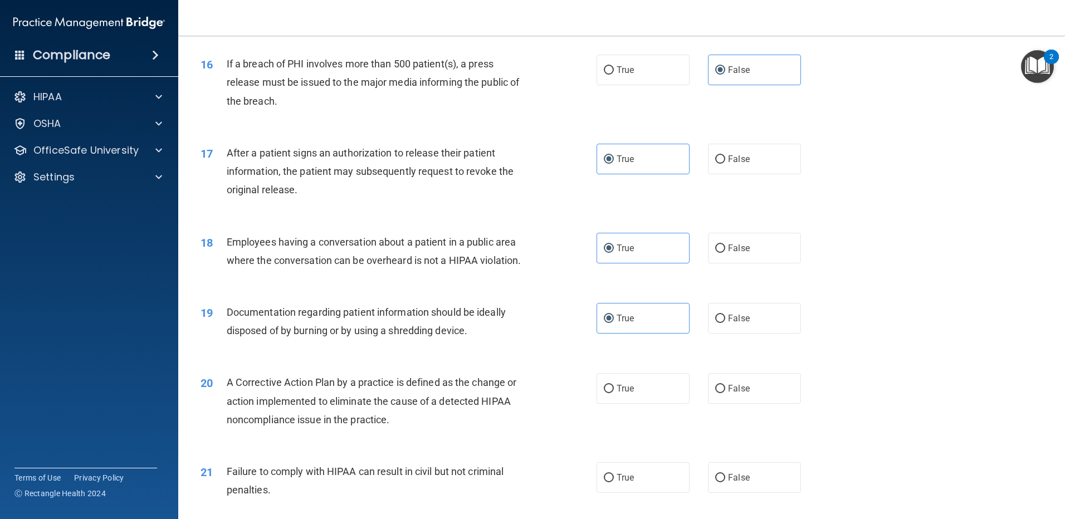
scroll to position [1226, 0]
click at [661, 86] on label "True" at bounding box center [643, 70] width 93 height 31
click at [614, 75] on input "True" at bounding box center [609, 71] width 10 height 8
radio input "true"
radio input "false"
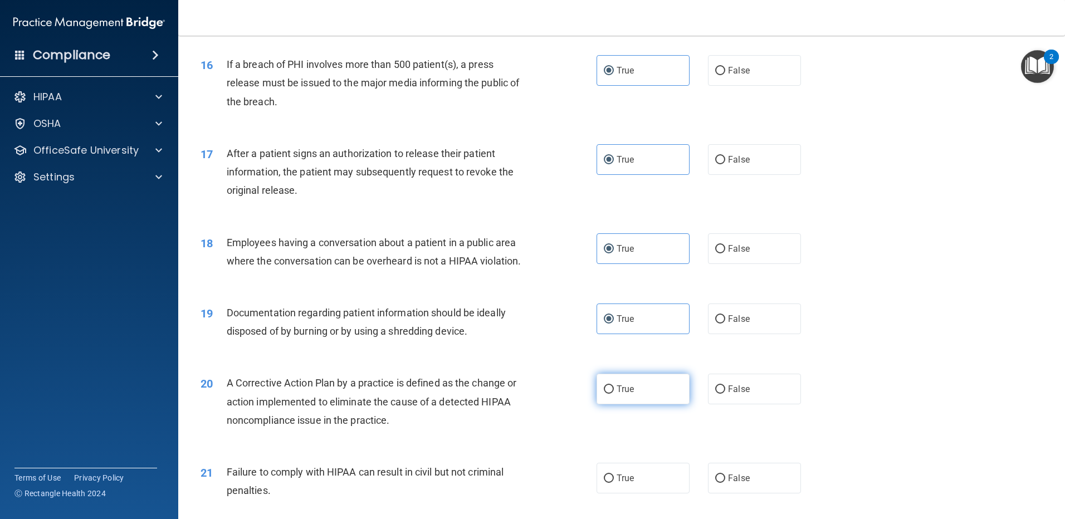
click at [631, 404] on label "True" at bounding box center [643, 389] width 93 height 31
click at [614, 394] on input "True" at bounding box center [609, 389] width 10 height 8
radio input "true"
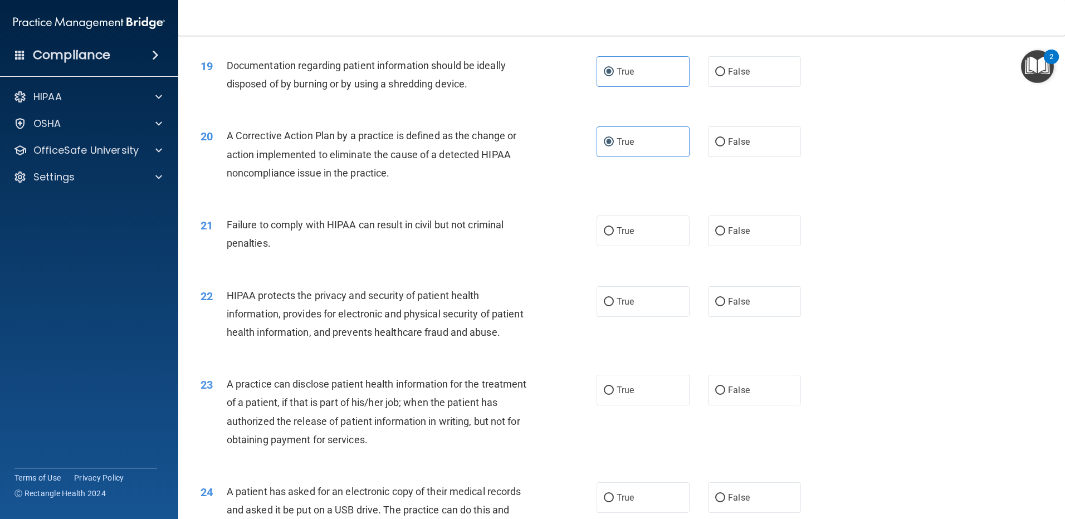
scroll to position [1504, 0]
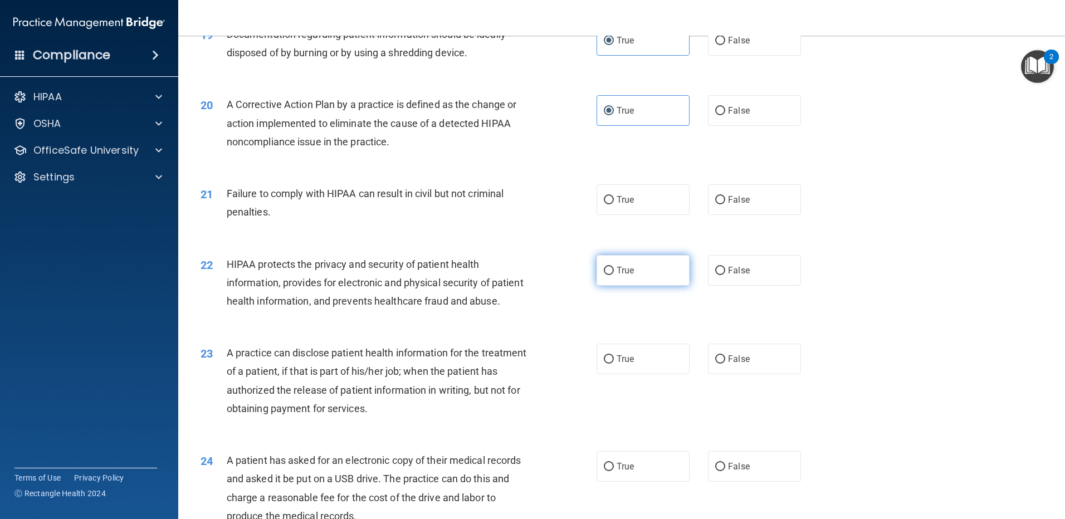
click at [601, 284] on label "True" at bounding box center [643, 270] width 93 height 31
click at [604, 275] on input "True" at bounding box center [609, 271] width 10 height 8
radio input "true"
click at [618, 215] on label "True" at bounding box center [643, 199] width 93 height 31
click at [614, 204] on input "True" at bounding box center [609, 200] width 10 height 8
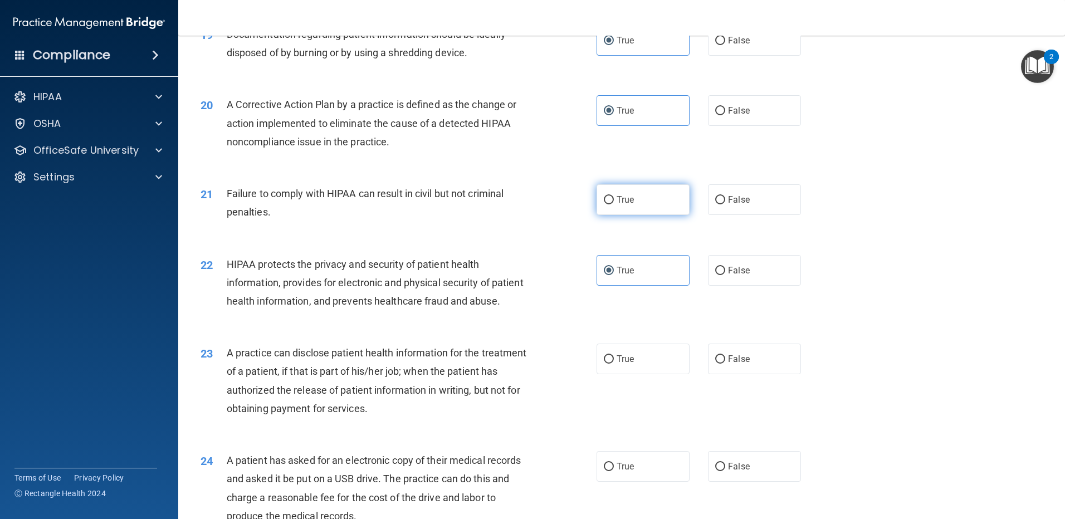
radio input "true"
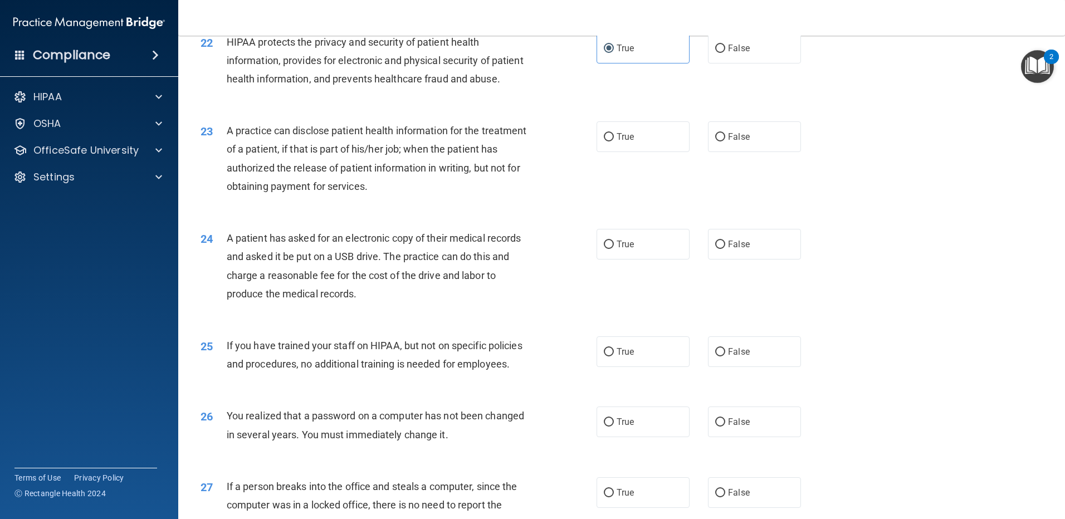
scroll to position [1727, 0]
click at [619, 141] on span "True" at bounding box center [625, 136] width 17 height 11
click at [614, 141] on input "True" at bounding box center [609, 137] width 10 height 8
radio input "true"
click at [610, 297] on div "24 A patient has asked for an electronic copy of their medical records and aske…" at bounding box center [621, 268] width 859 height 108
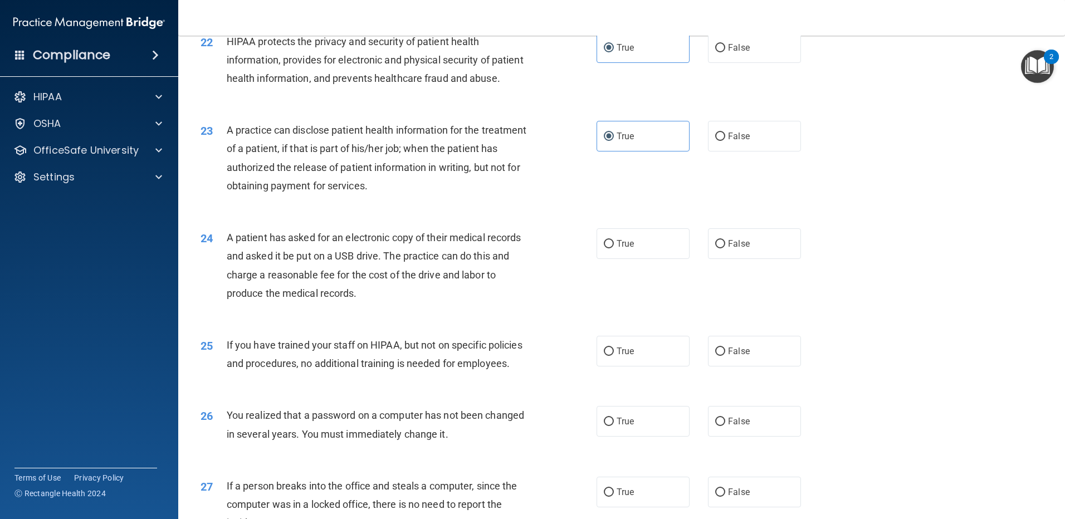
drag, startPoint x: 614, startPoint y: 281, endPoint x: 611, endPoint y: 337, distance: 55.8
click at [617, 249] on span "True" at bounding box center [625, 243] width 17 height 11
click at [613, 248] on input "True" at bounding box center [609, 244] width 10 height 8
radio input "true"
click at [616, 367] on label "True" at bounding box center [643, 351] width 93 height 31
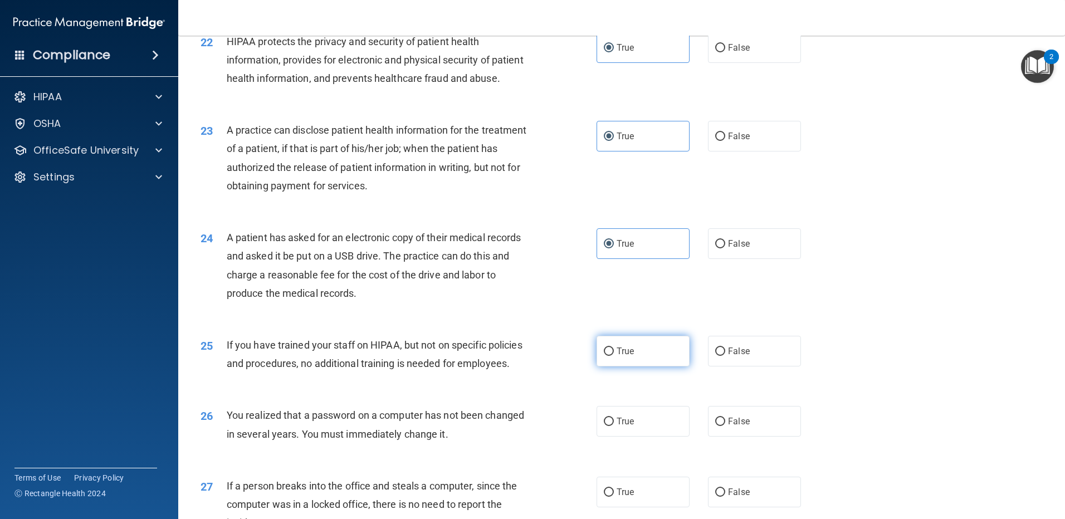
click at [614, 356] on input "True" at bounding box center [609, 352] width 10 height 8
radio input "true"
drag, startPoint x: 620, startPoint y: 499, endPoint x: 619, endPoint y: 487, distance: 12.3
click at [620, 462] on div "26 You realized that a password on a computer has not been changed in several y…" at bounding box center [621, 427] width 859 height 70
click at [620, 437] on label "True" at bounding box center [643, 421] width 93 height 31
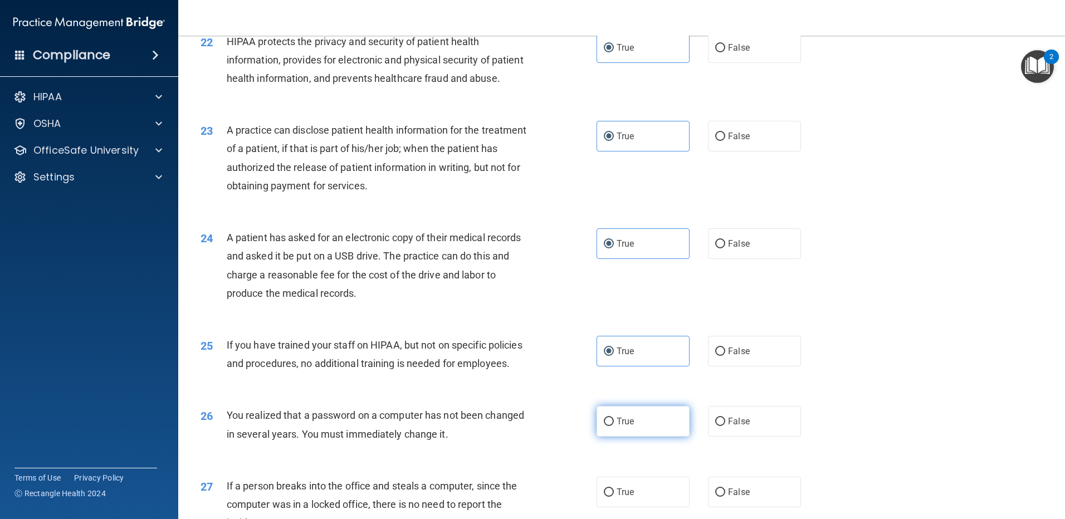
click at [614, 426] on input "True" at bounding box center [609, 422] width 10 height 8
radio input "true"
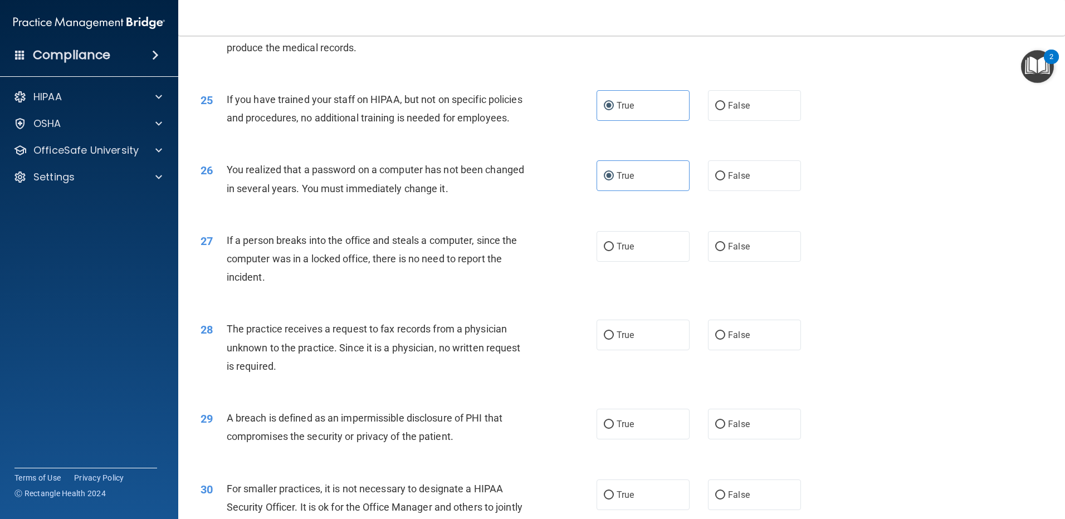
scroll to position [2005, 0]
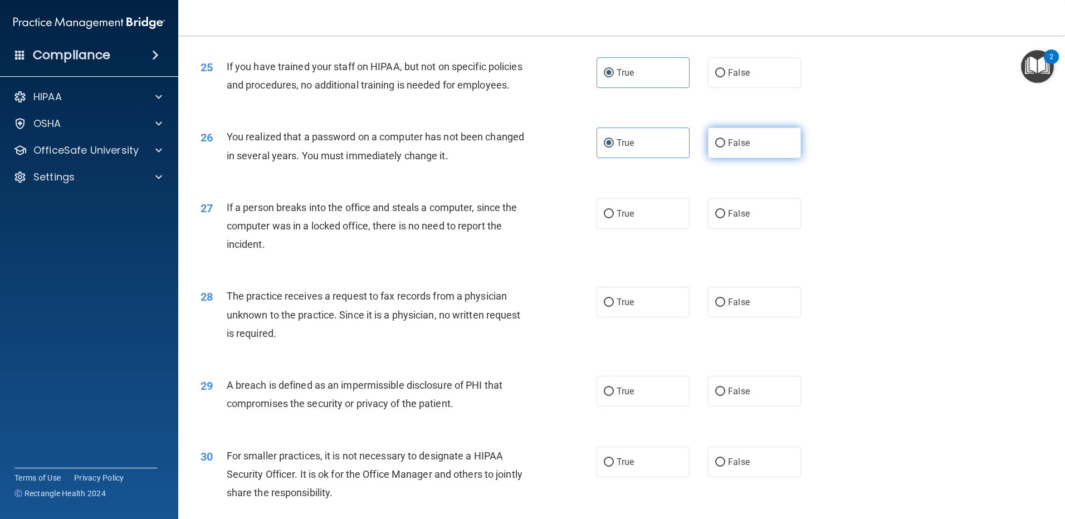
click at [710, 158] on label "False" at bounding box center [754, 143] width 93 height 31
click at [715, 148] on input "False" at bounding box center [720, 143] width 10 height 8
radio input "true"
radio input "false"
click at [653, 229] on label "True" at bounding box center [643, 213] width 93 height 31
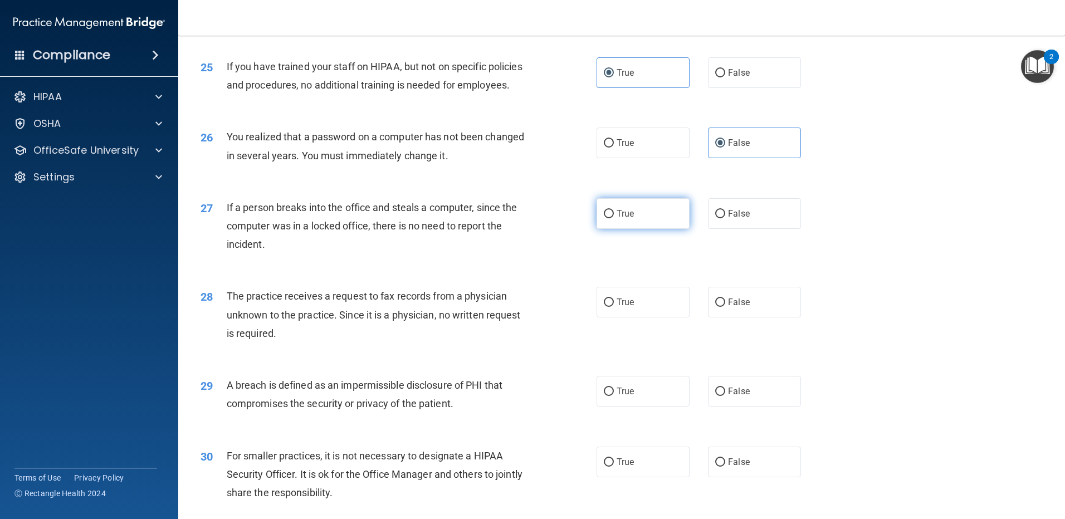
click at [614, 218] on input "True" at bounding box center [609, 214] width 10 height 8
radio input "true"
click at [615, 318] on label "True" at bounding box center [643, 302] width 93 height 31
click at [614, 307] on input "True" at bounding box center [609, 303] width 10 height 8
radio input "true"
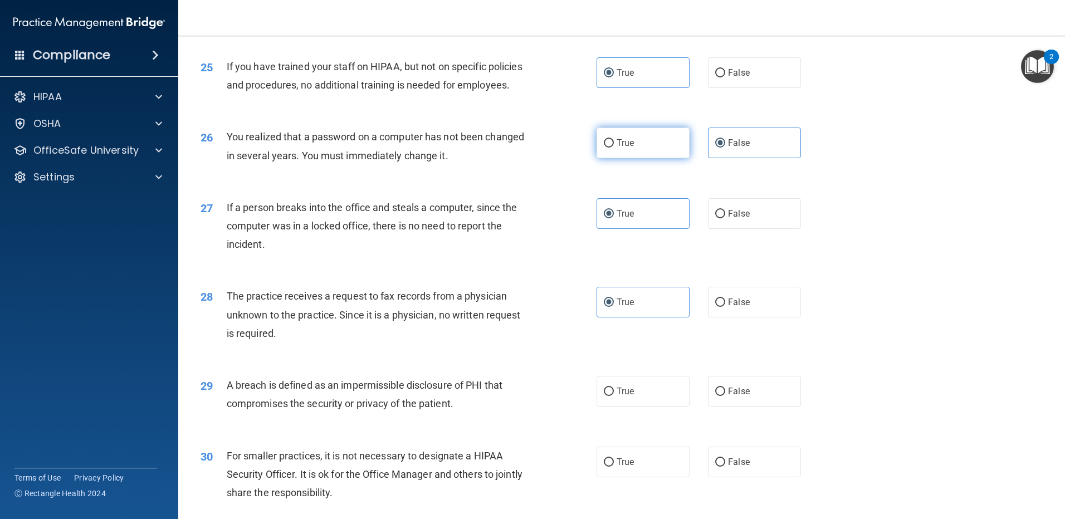
click at [632, 158] on label "True" at bounding box center [643, 143] width 93 height 31
click at [614, 148] on input "True" at bounding box center [609, 143] width 10 height 8
radio input "true"
radio input "false"
drag, startPoint x: 634, startPoint y: 443, endPoint x: 535, endPoint y: 430, distance: 100.5
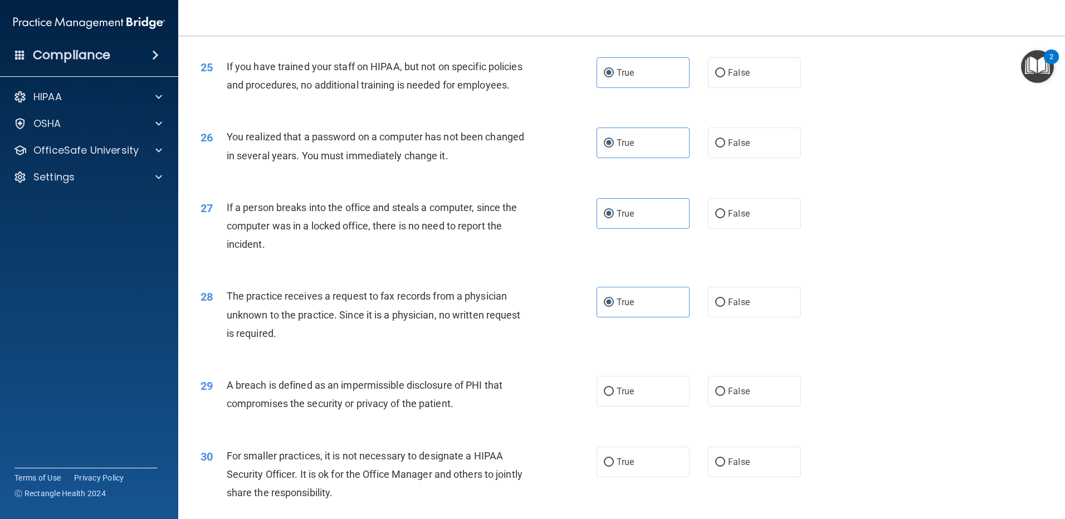
click at [634, 407] on label "True" at bounding box center [643, 391] width 93 height 31
click at [614, 396] on input "True" at bounding box center [609, 392] width 10 height 8
radio input "true"
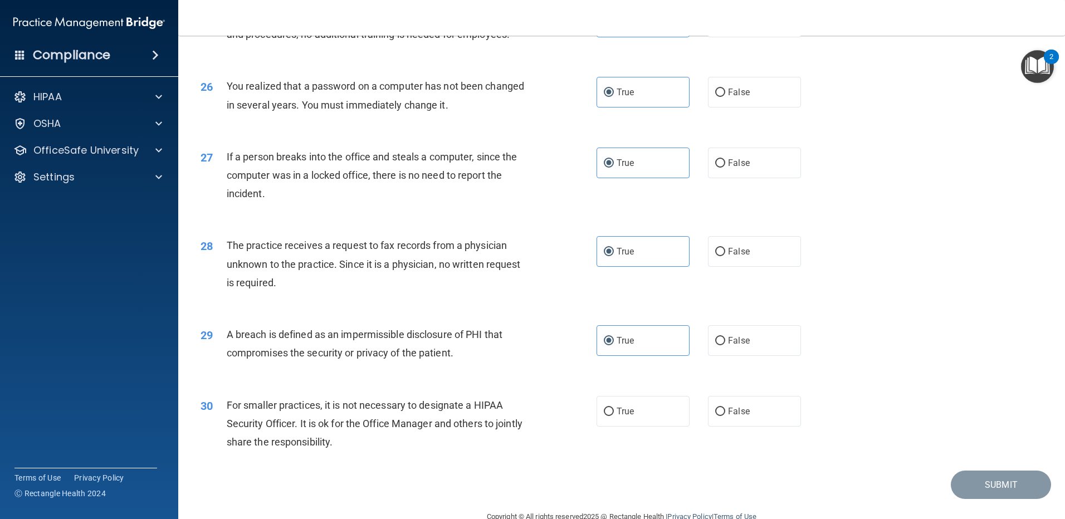
scroll to position [2136, 0]
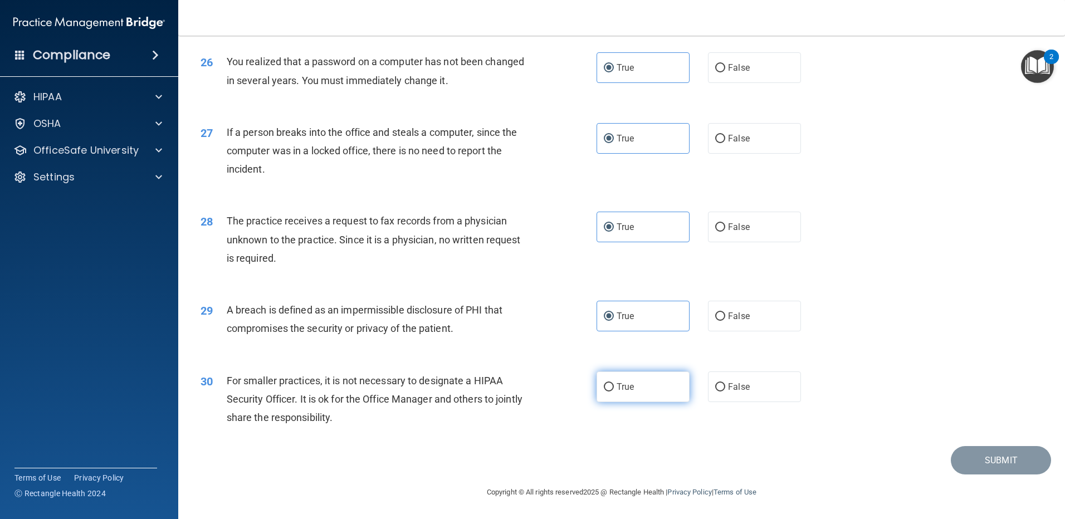
click at [607, 390] on input "True" at bounding box center [609, 387] width 10 height 8
radio input "true"
drag, startPoint x: 1008, startPoint y: 463, endPoint x: 934, endPoint y: 353, distance: 133.3
click at [1004, 465] on button "Submit" at bounding box center [1001, 460] width 100 height 28
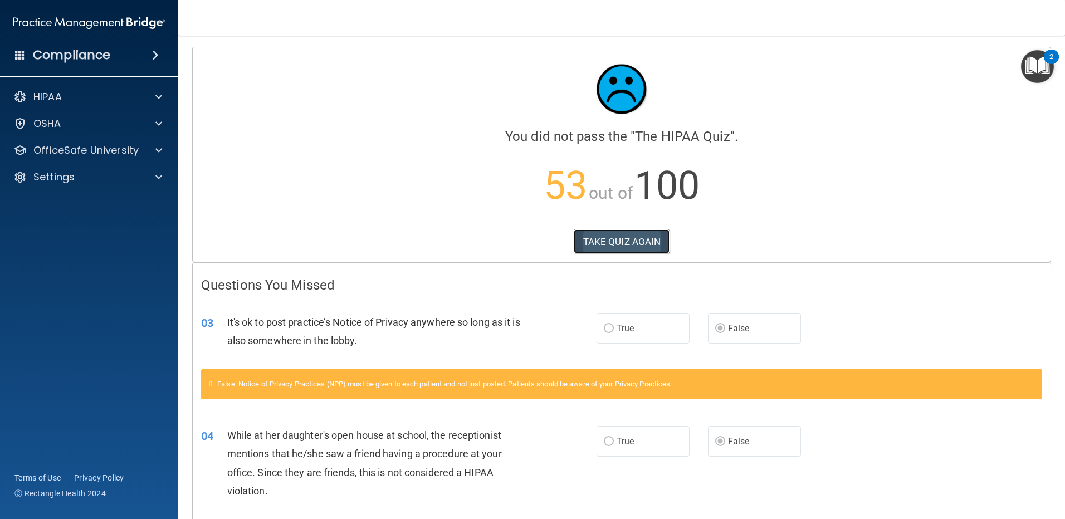
click at [632, 244] on button "TAKE QUIZ AGAIN" at bounding box center [622, 242] width 96 height 25
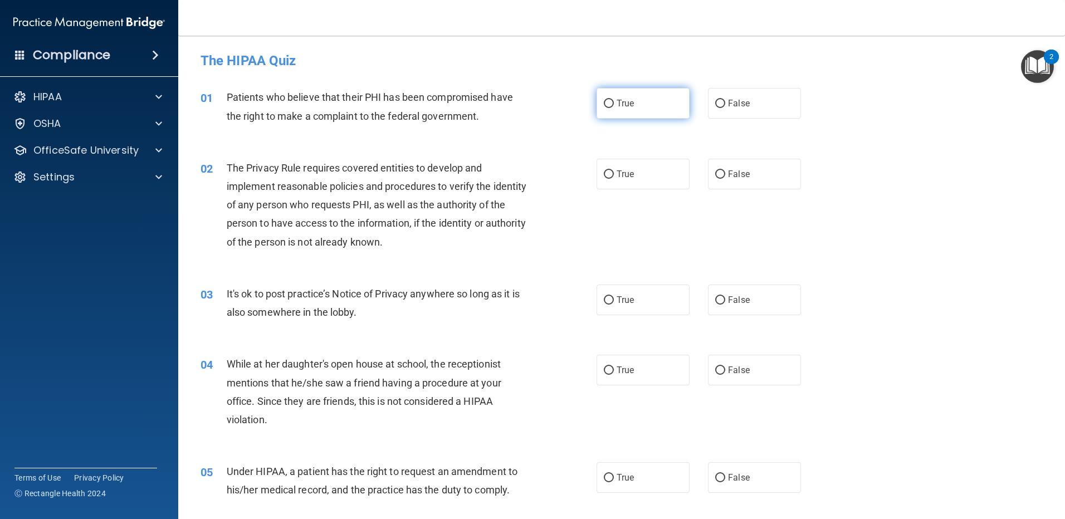
click at [638, 104] on label "True" at bounding box center [643, 103] width 93 height 31
click at [614, 104] on input "True" at bounding box center [609, 104] width 10 height 8
radio input "true"
click at [643, 173] on label "True" at bounding box center [643, 174] width 93 height 31
click at [614, 173] on input "True" at bounding box center [609, 174] width 10 height 8
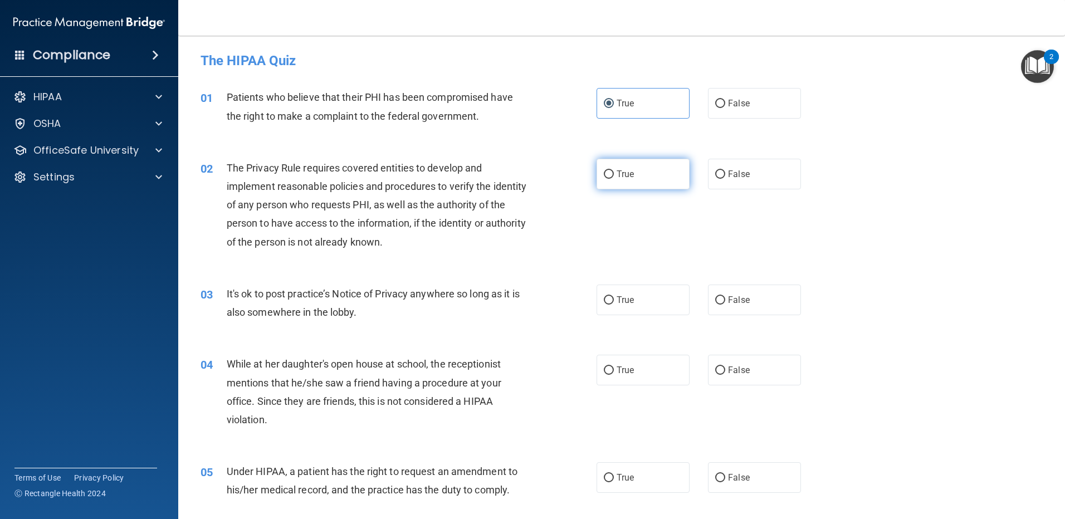
radio input "true"
click at [730, 286] on label "False" at bounding box center [754, 300] width 93 height 31
click at [725, 296] on input "False" at bounding box center [720, 300] width 10 height 8
radio input "true"
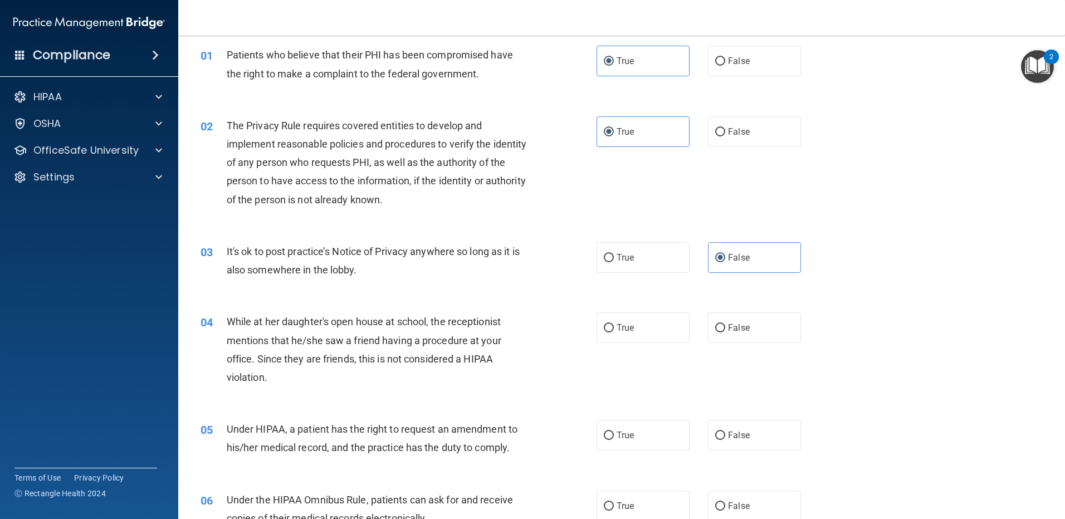
scroll to position [167, 0]
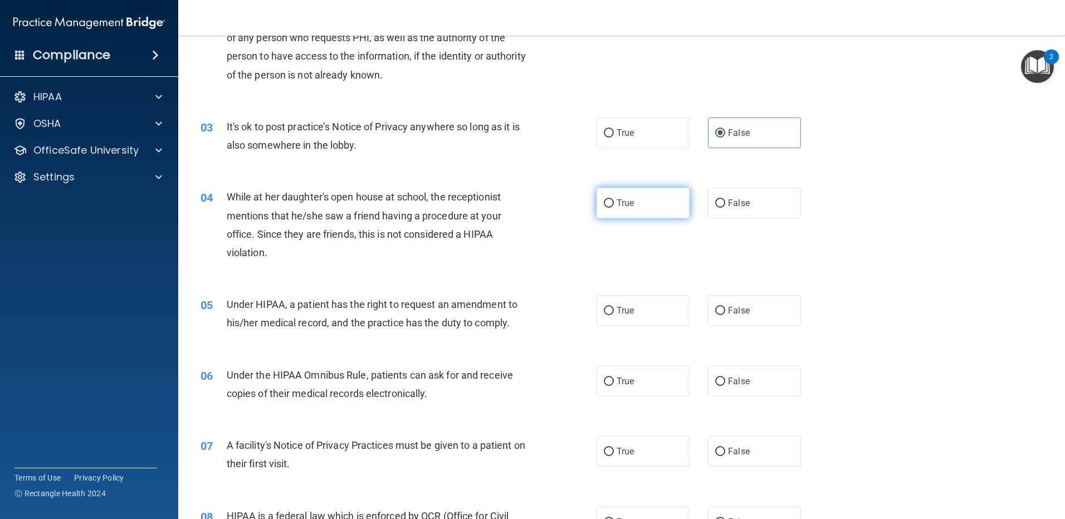
click at [651, 203] on label "True" at bounding box center [643, 203] width 93 height 31
click at [614, 203] on input "True" at bounding box center [609, 203] width 10 height 8
radio input "true"
click at [732, 206] on span "False" at bounding box center [739, 203] width 22 height 11
click at [725, 206] on input "False" at bounding box center [720, 203] width 10 height 8
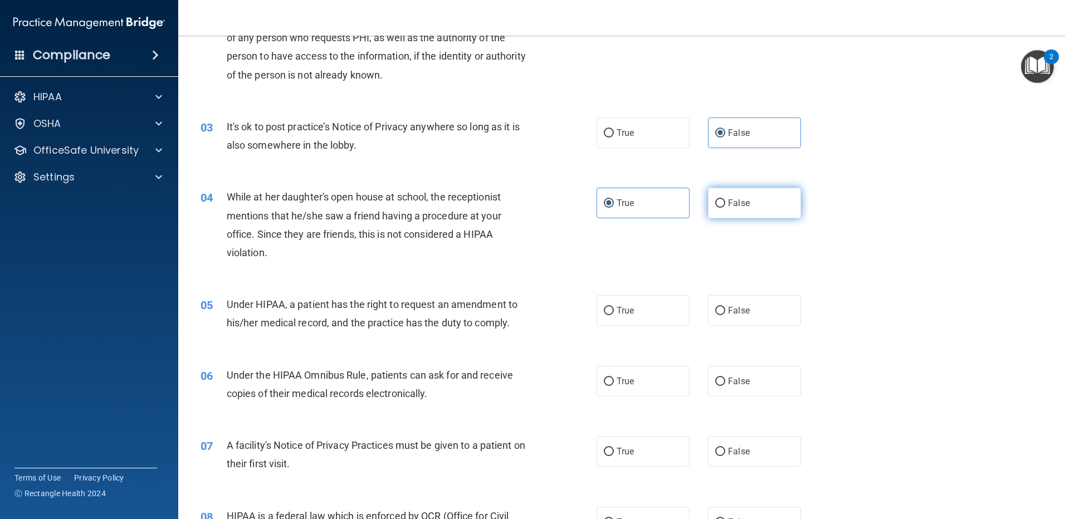
radio input "true"
radio input "false"
click at [744, 311] on span "False" at bounding box center [739, 310] width 22 height 11
click at [725, 311] on input "False" at bounding box center [720, 311] width 10 height 8
radio input "true"
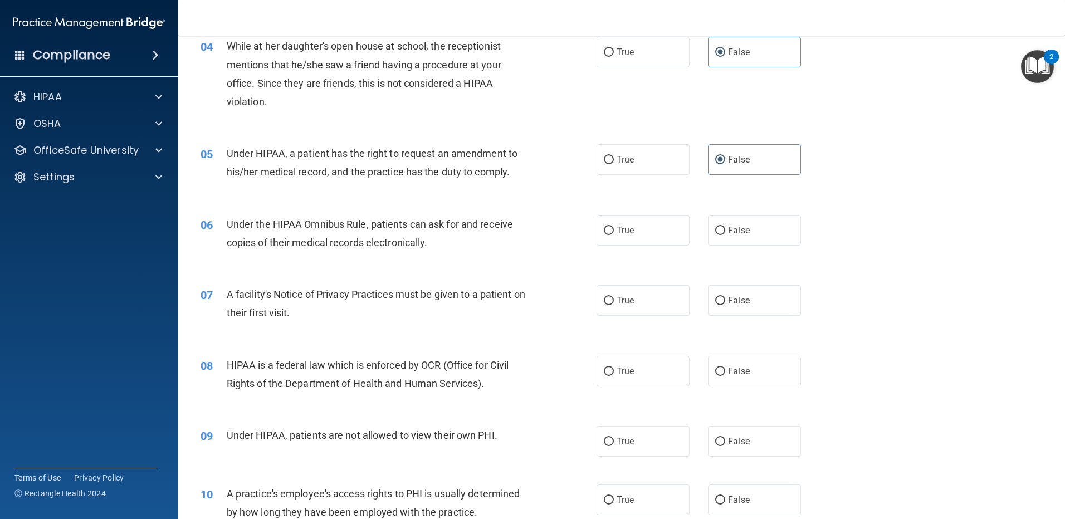
scroll to position [334, 0]
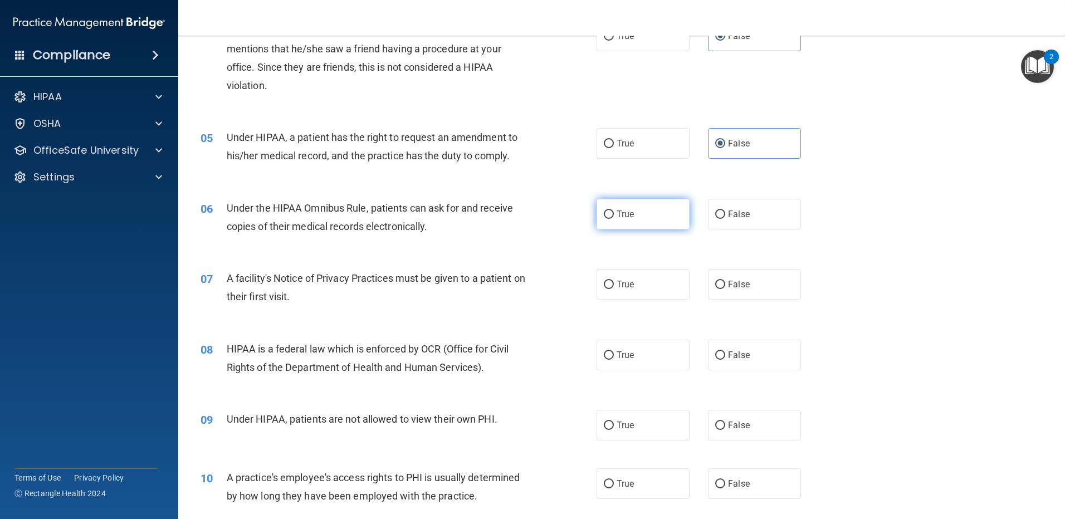
click at [668, 211] on label "True" at bounding box center [643, 214] width 93 height 31
click at [614, 211] on input "True" at bounding box center [609, 215] width 10 height 8
radio input "true"
click at [650, 285] on label "True" at bounding box center [643, 284] width 93 height 31
click at [614, 285] on input "True" at bounding box center [609, 285] width 10 height 8
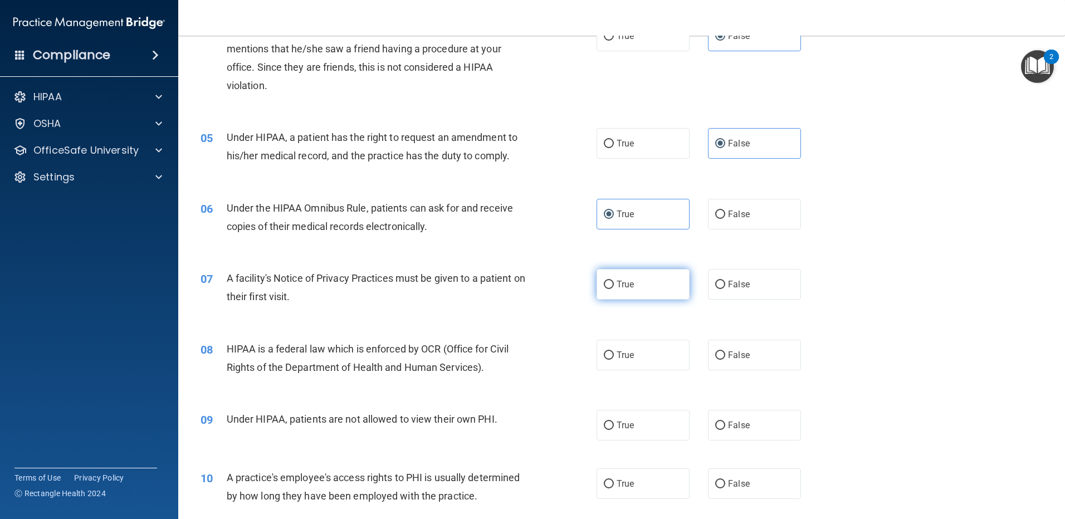
radio input "true"
click at [638, 362] on label "True" at bounding box center [643, 355] width 93 height 31
click at [614, 360] on input "True" at bounding box center [609, 356] width 10 height 8
radio input "true"
drag, startPoint x: 720, startPoint y: 420, endPoint x: 793, endPoint y: 391, distance: 78.0
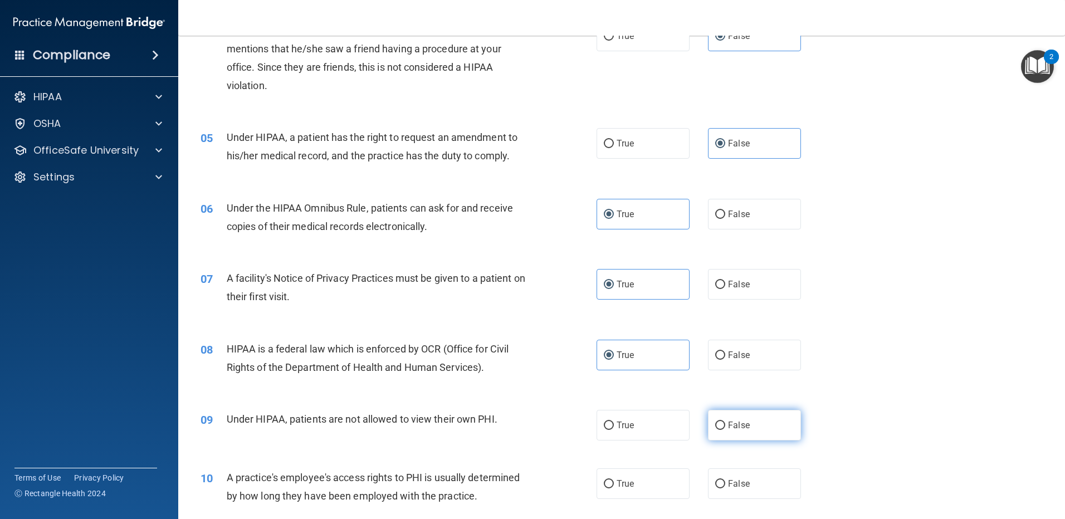
click at [720, 419] on label "False" at bounding box center [754, 425] width 93 height 31
click at [720, 422] on input "False" at bounding box center [720, 426] width 10 height 8
radio input "true"
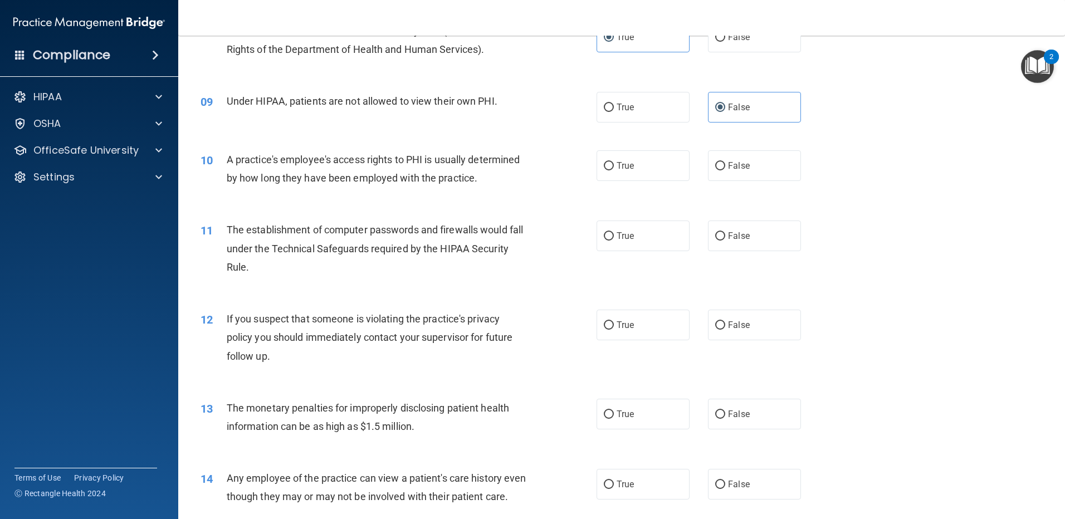
scroll to position [668, 0]
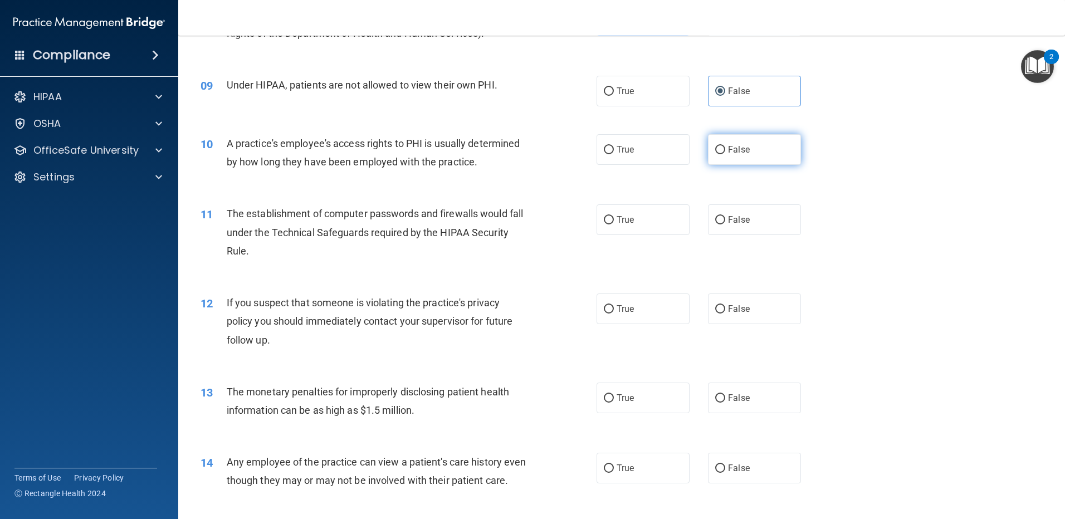
click at [758, 153] on label "False" at bounding box center [754, 149] width 93 height 31
click at [725, 153] on input "False" at bounding box center [720, 150] width 10 height 8
radio input "true"
click at [624, 225] on label "True" at bounding box center [643, 219] width 93 height 31
click at [614, 224] on input "True" at bounding box center [609, 220] width 10 height 8
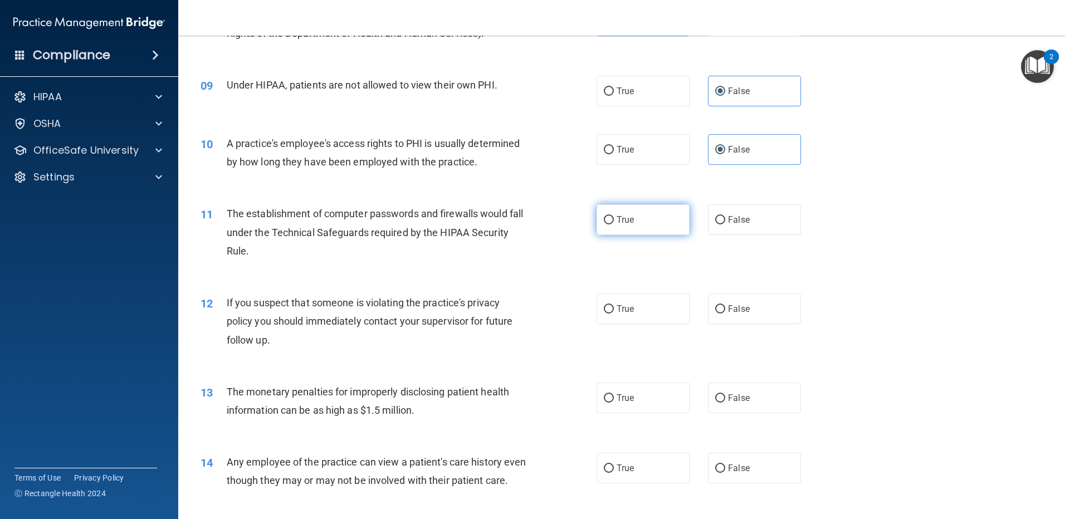
radio input "true"
click at [624, 314] on label "True" at bounding box center [643, 309] width 93 height 31
click at [614, 314] on input "True" at bounding box center [609, 309] width 10 height 8
radio input "true"
click at [623, 399] on span "True" at bounding box center [625, 398] width 17 height 11
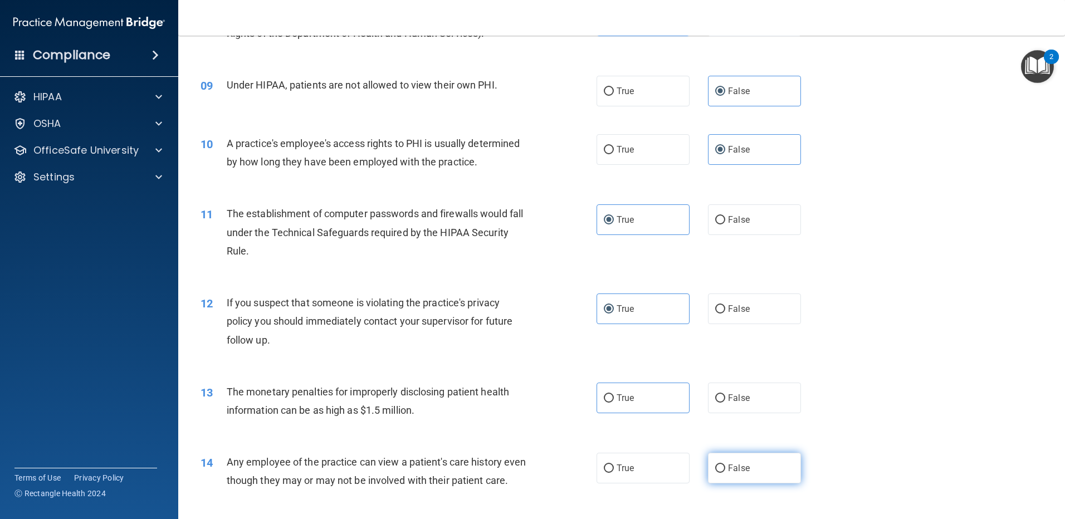
drag, startPoint x: 623, startPoint y: 399, endPoint x: 748, endPoint y: 467, distance: 142.6
click at [748, 467] on label "False" at bounding box center [754, 468] width 93 height 31
click at [725, 467] on input "False" at bounding box center [720, 469] width 10 height 8
radio input "true"
click at [653, 401] on label "True" at bounding box center [643, 398] width 93 height 31
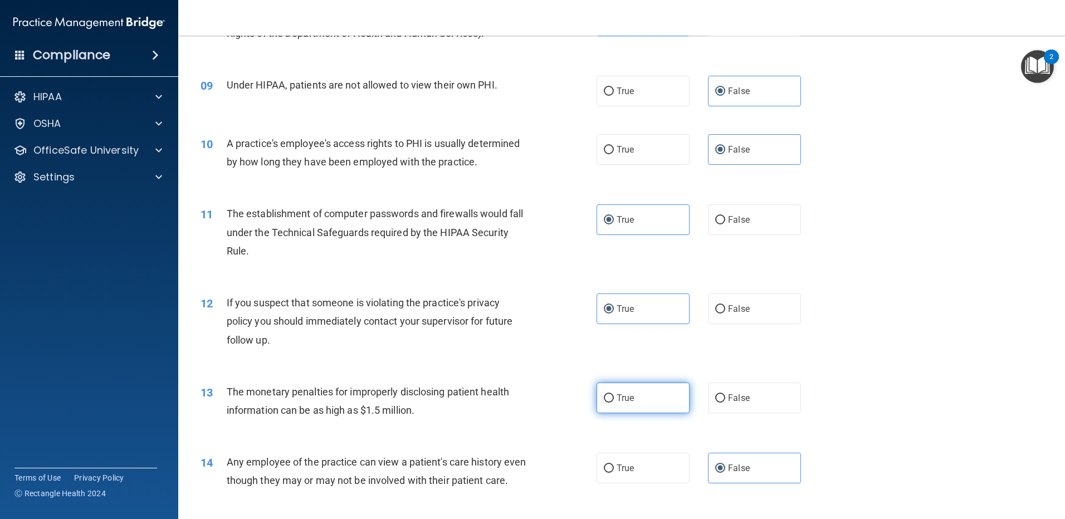
click at [614, 401] on input "True" at bounding box center [609, 398] width 10 height 8
radio input "true"
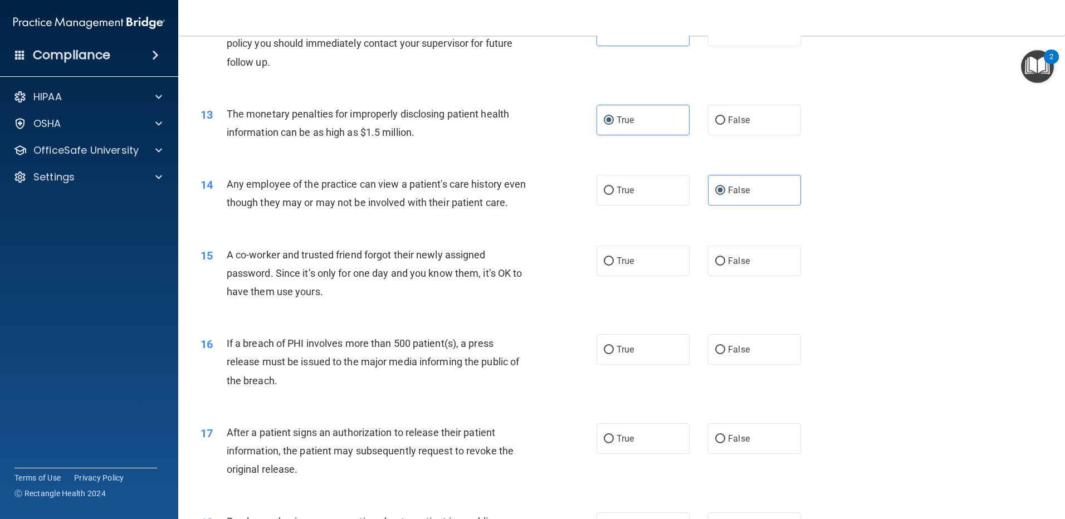
scroll to position [947, 0]
click at [762, 276] on label "False" at bounding box center [754, 260] width 93 height 31
click at [725, 265] on input "False" at bounding box center [720, 261] width 10 height 8
radio input "true"
drag, startPoint x: 612, startPoint y: 368, endPoint x: 606, endPoint y: 409, distance: 41.2
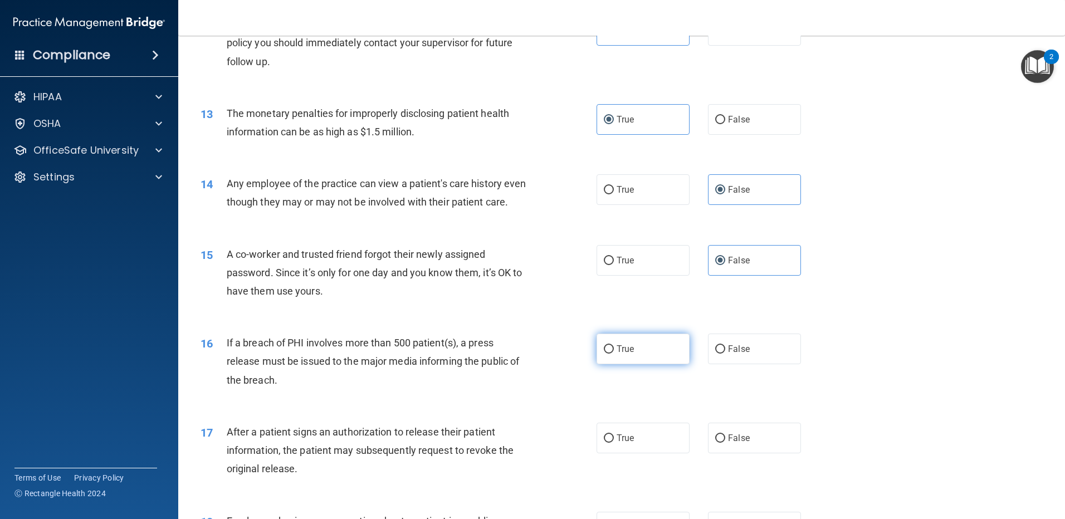
click at [612, 364] on label "True" at bounding box center [643, 349] width 93 height 31
click at [612, 354] on input "True" at bounding box center [609, 349] width 10 height 8
radio input "true"
click at [630, 443] on span "True" at bounding box center [625, 438] width 17 height 11
click at [614, 443] on input "True" at bounding box center [609, 439] width 10 height 8
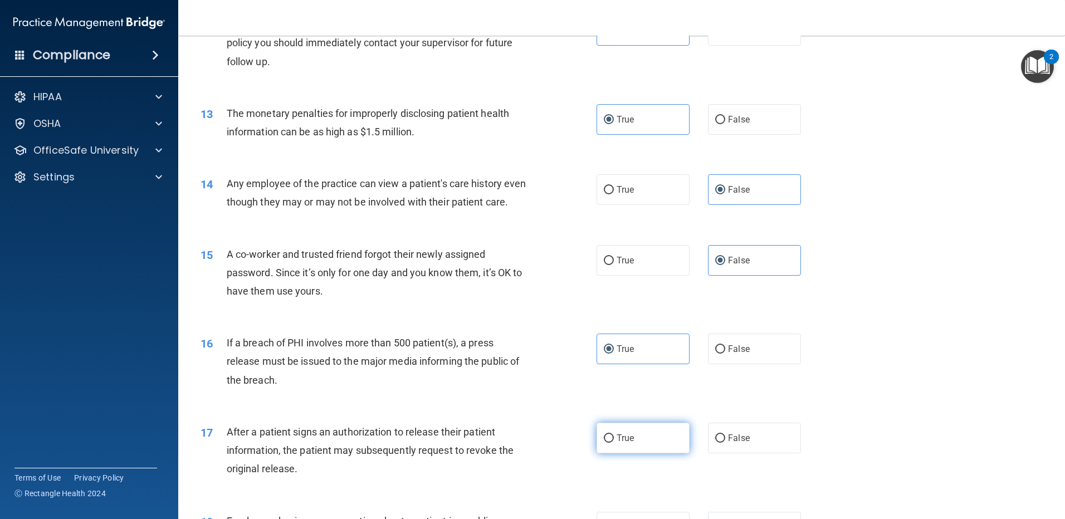
radio input "true"
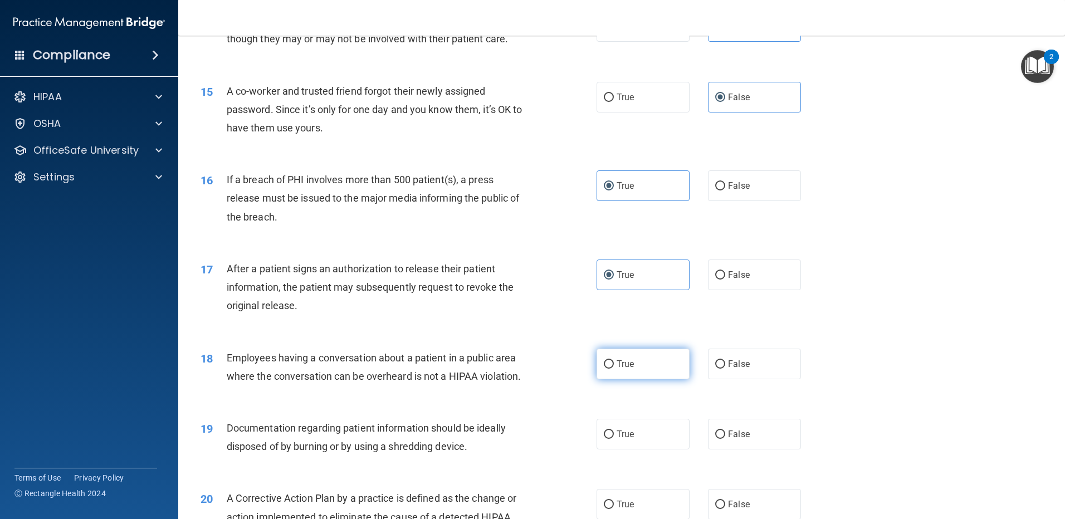
scroll to position [1114, 0]
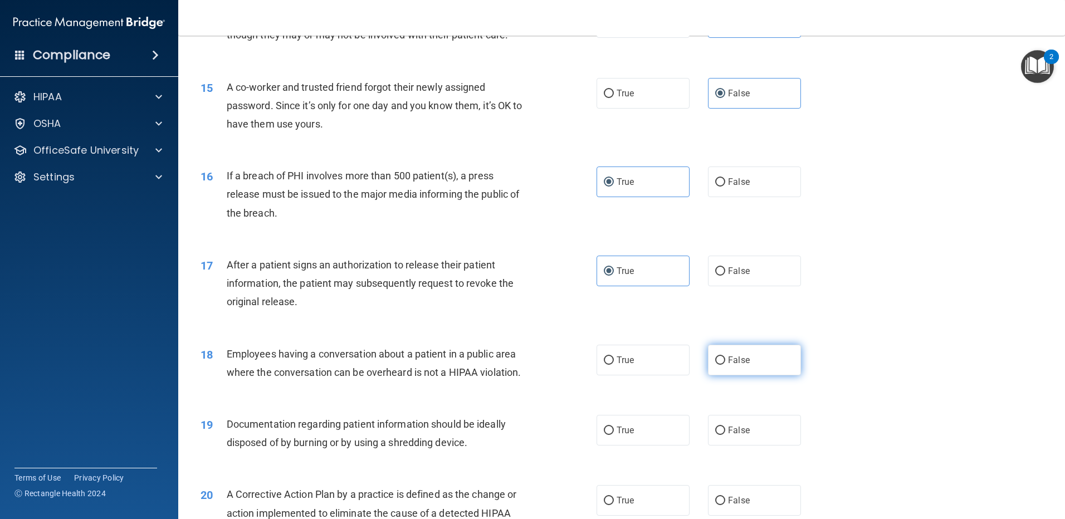
click at [735, 365] on span "False" at bounding box center [739, 360] width 22 height 11
click at [725, 365] on input "False" at bounding box center [720, 361] width 10 height 8
radio input "true"
click at [651, 446] on label "True" at bounding box center [643, 430] width 93 height 31
click at [614, 435] on input "True" at bounding box center [609, 431] width 10 height 8
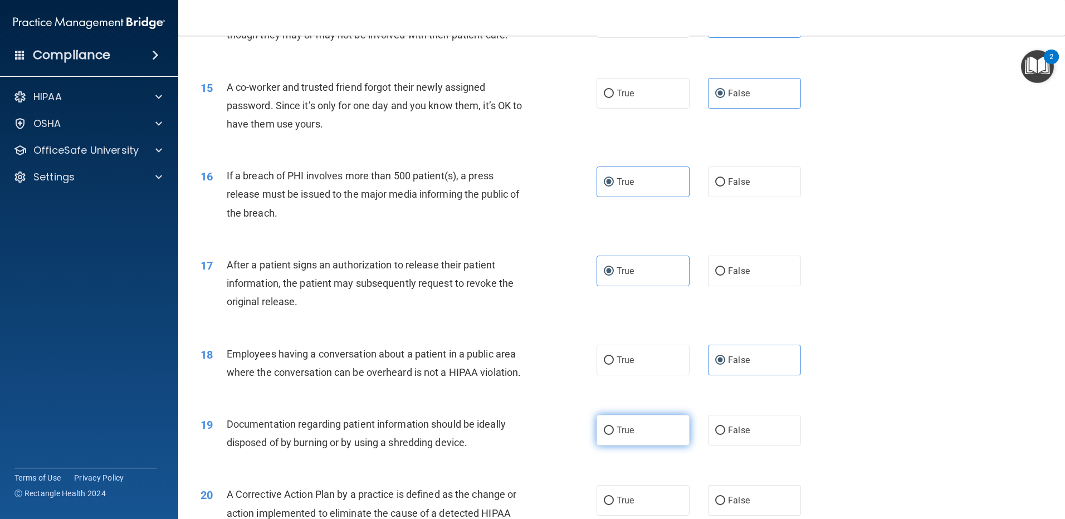
radio input "true"
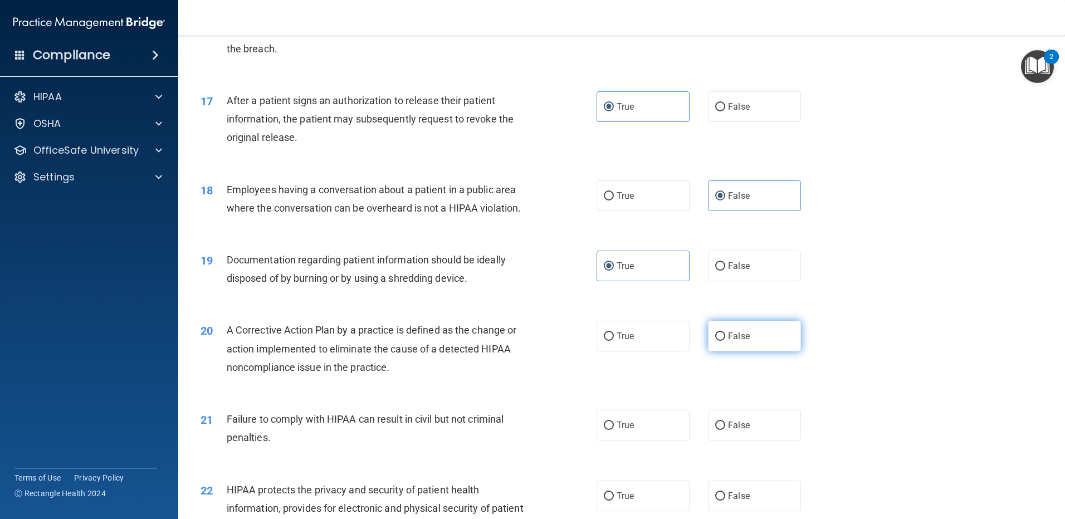
scroll to position [1281, 0]
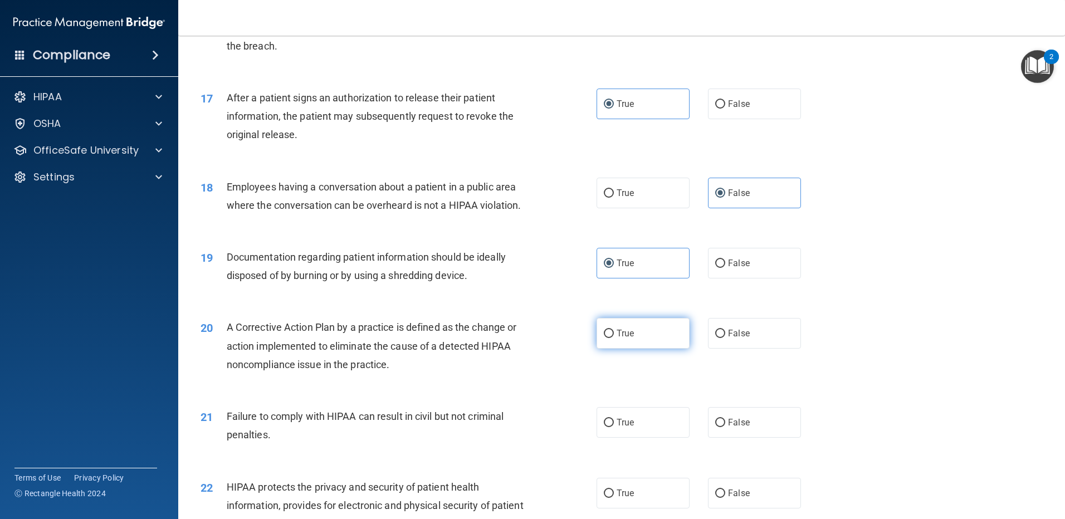
click at [668, 349] on label "True" at bounding box center [643, 333] width 93 height 31
click at [614, 338] on input "True" at bounding box center [609, 334] width 10 height 8
radio input "true"
click at [736, 428] on span "False" at bounding box center [739, 422] width 22 height 11
click at [725, 427] on input "False" at bounding box center [720, 423] width 10 height 8
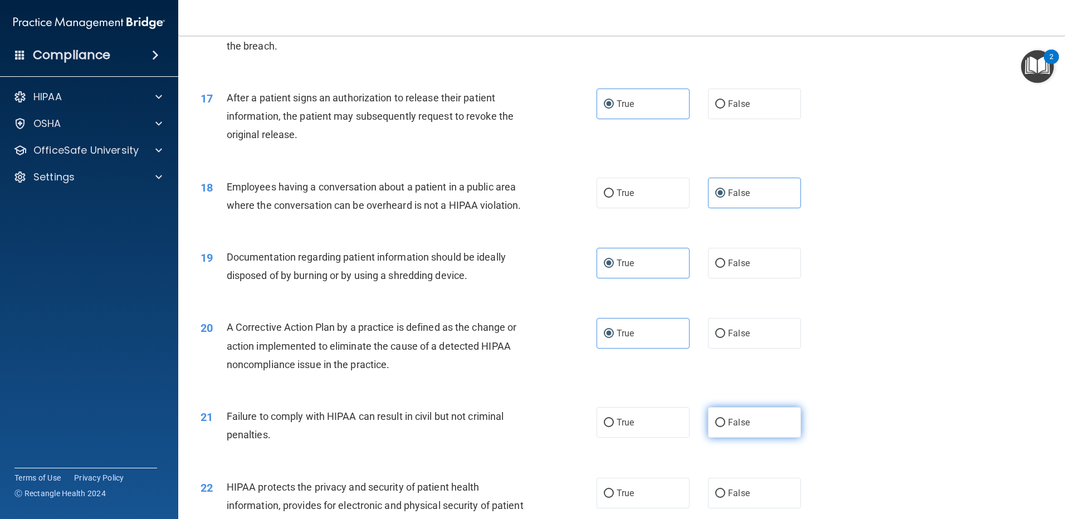
radio input "true"
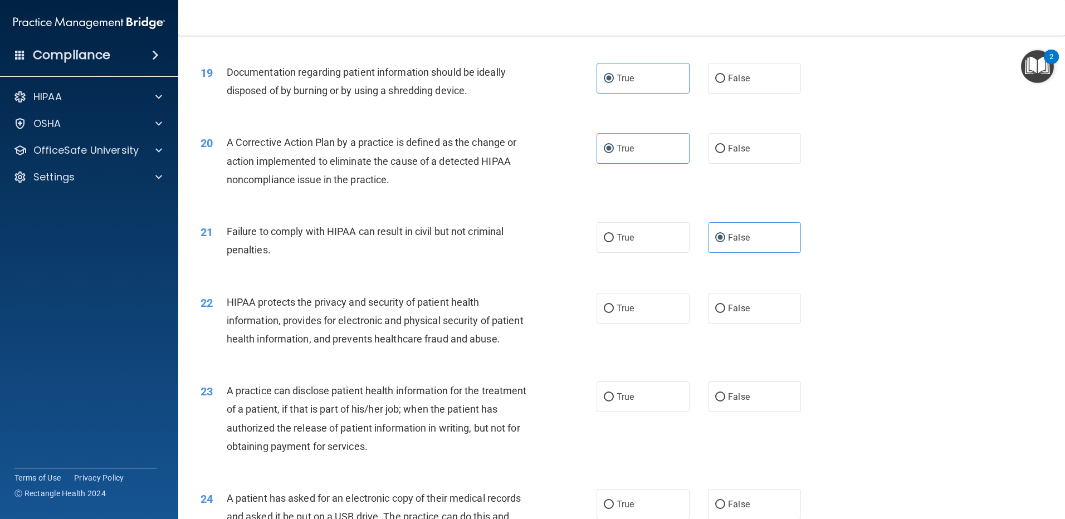
scroll to position [1560, 0]
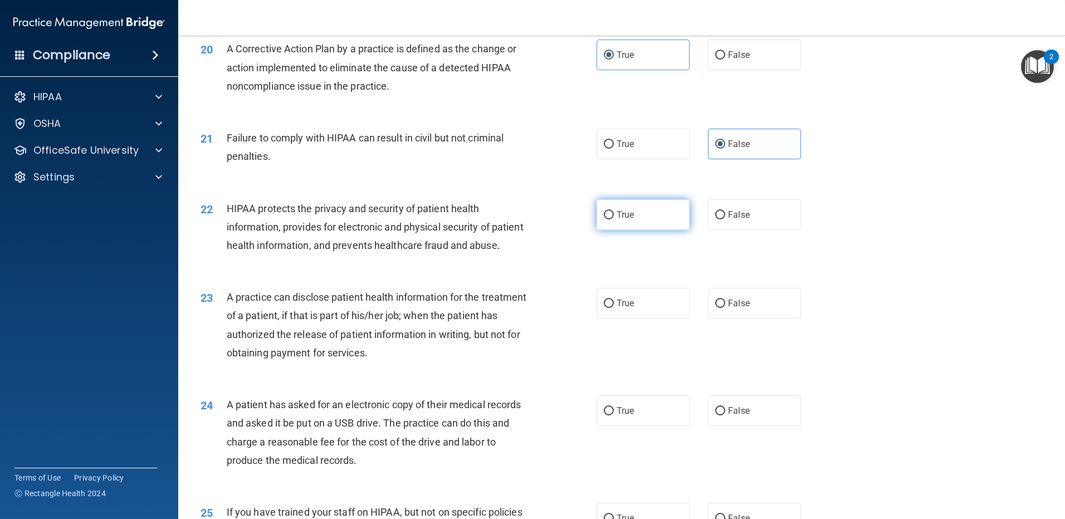
click at [645, 228] on label "True" at bounding box center [643, 214] width 93 height 31
click at [614, 219] on input "True" at bounding box center [609, 215] width 10 height 8
radio input "true"
click at [752, 319] on label "False" at bounding box center [754, 303] width 93 height 31
click at [725, 308] on input "False" at bounding box center [720, 304] width 10 height 8
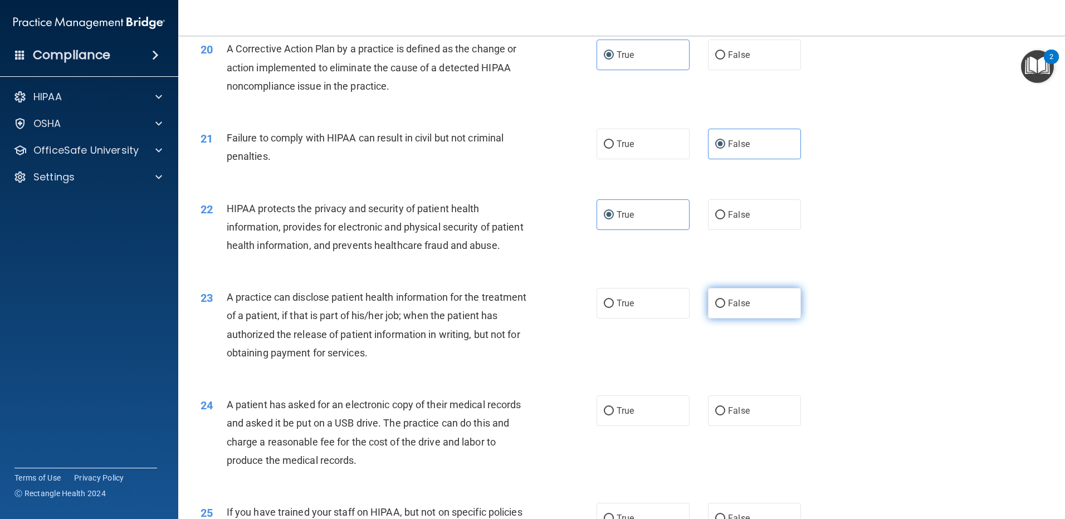
radio input "true"
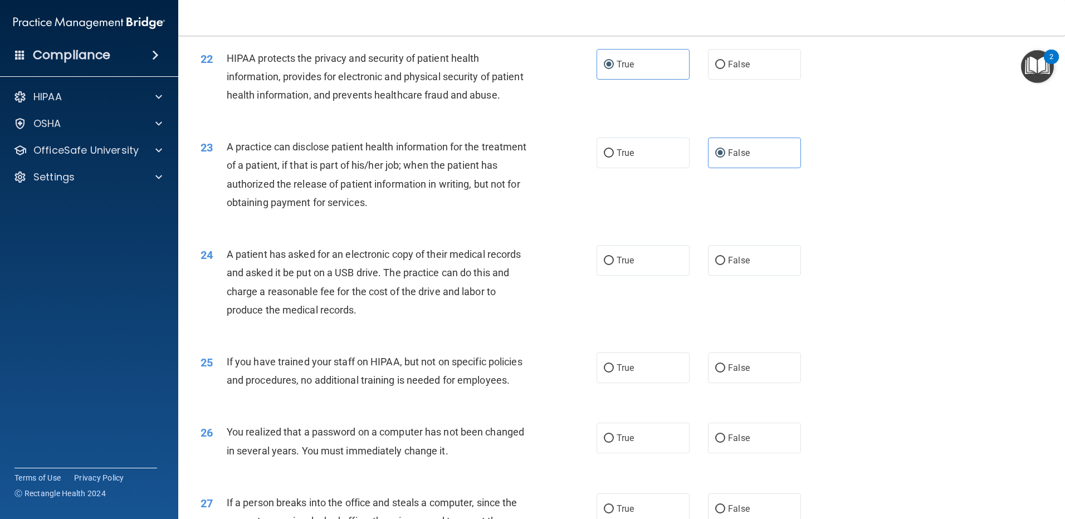
scroll to position [1727, 0]
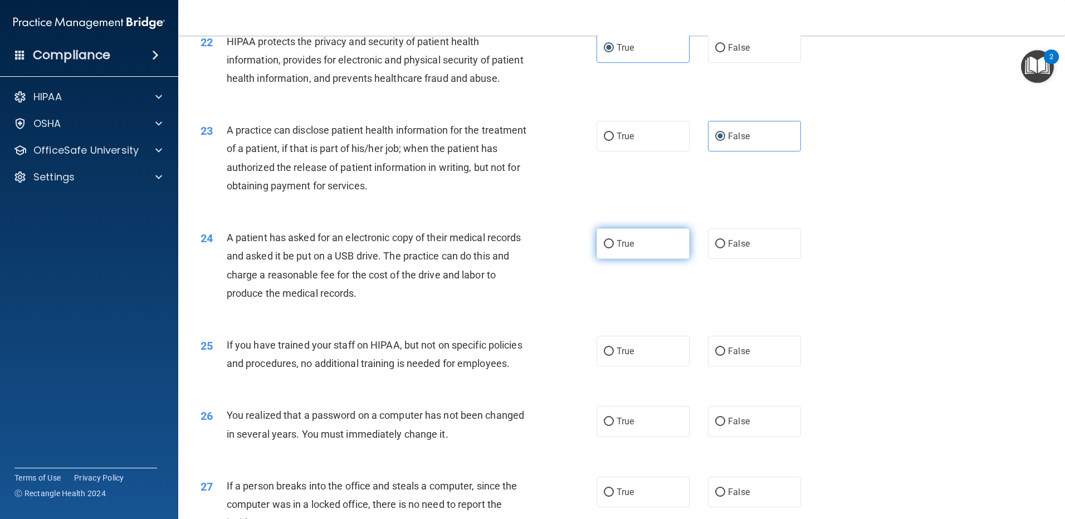
click at [638, 259] on label "True" at bounding box center [643, 243] width 93 height 31
click at [614, 248] on input "True" at bounding box center [609, 244] width 10 height 8
radio input "true"
click at [741, 357] on span "False" at bounding box center [739, 351] width 22 height 11
click at [725, 356] on input "False" at bounding box center [720, 352] width 10 height 8
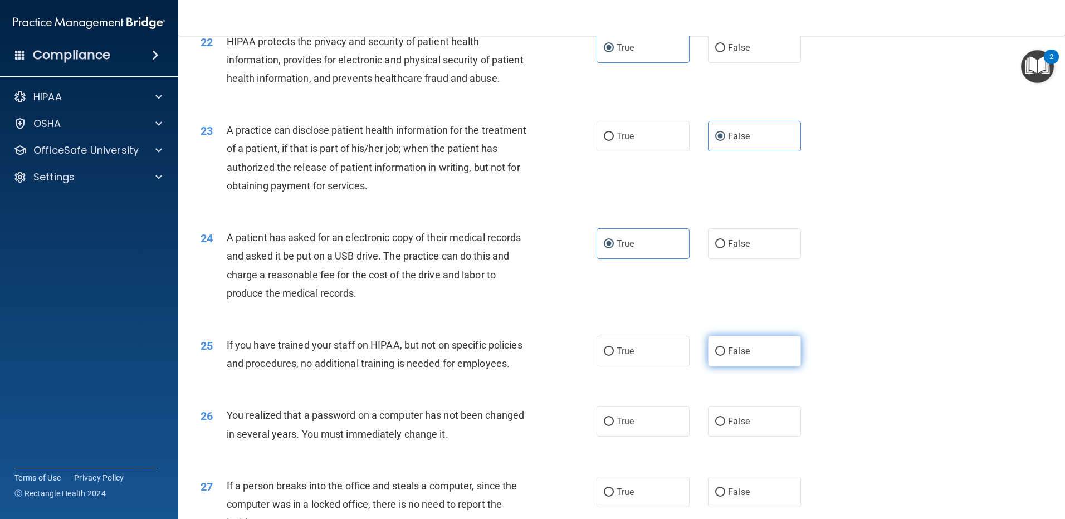
radio input "true"
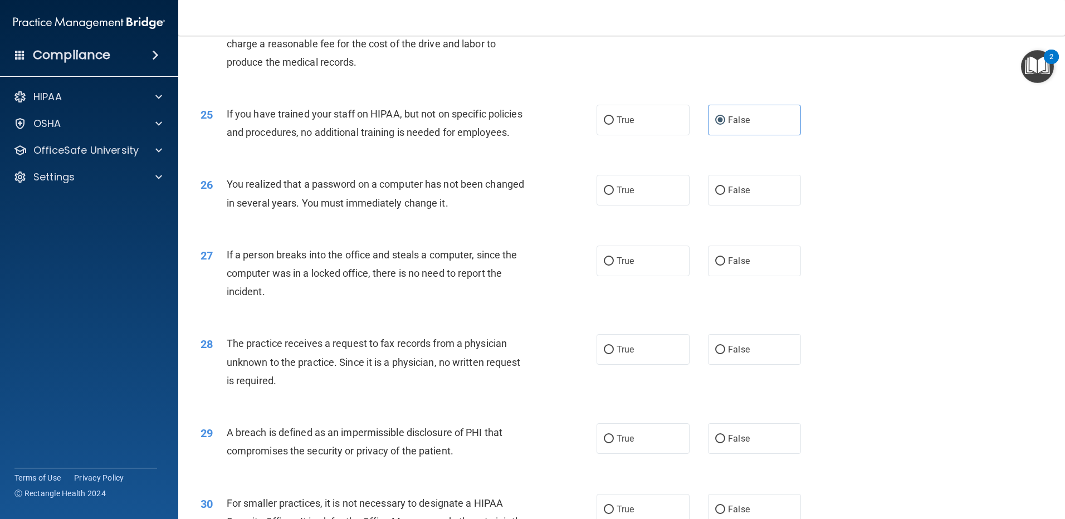
scroll to position [2005, 0]
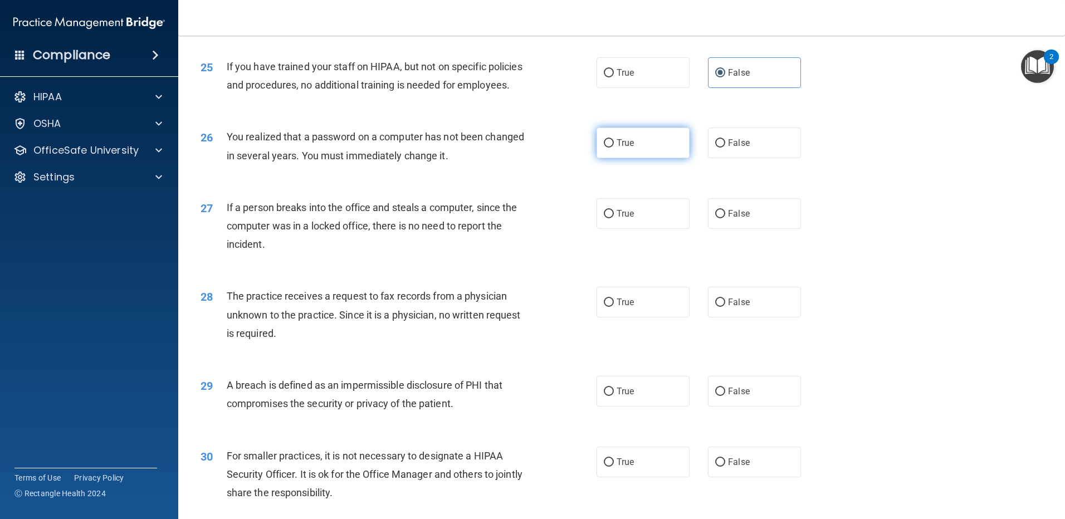
click at [655, 158] on label "True" at bounding box center [643, 143] width 93 height 31
click at [614, 148] on input "True" at bounding box center [609, 143] width 10 height 8
radio input "true"
click at [736, 219] on span "False" at bounding box center [739, 213] width 22 height 11
click at [725, 218] on input "False" at bounding box center [720, 214] width 10 height 8
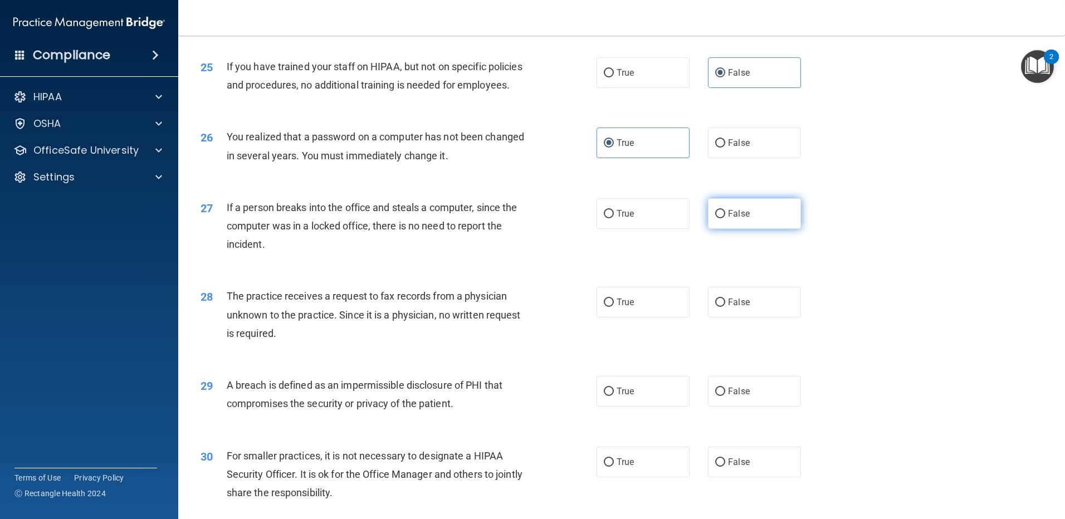
radio input "true"
click at [741, 318] on label "False" at bounding box center [754, 302] width 93 height 31
click at [725, 307] on input "False" at bounding box center [720, 303] width 10 height 8
radio input "true"
click at [639, 407] on label "True" at bounding box center [643, 391] width 93 height 31
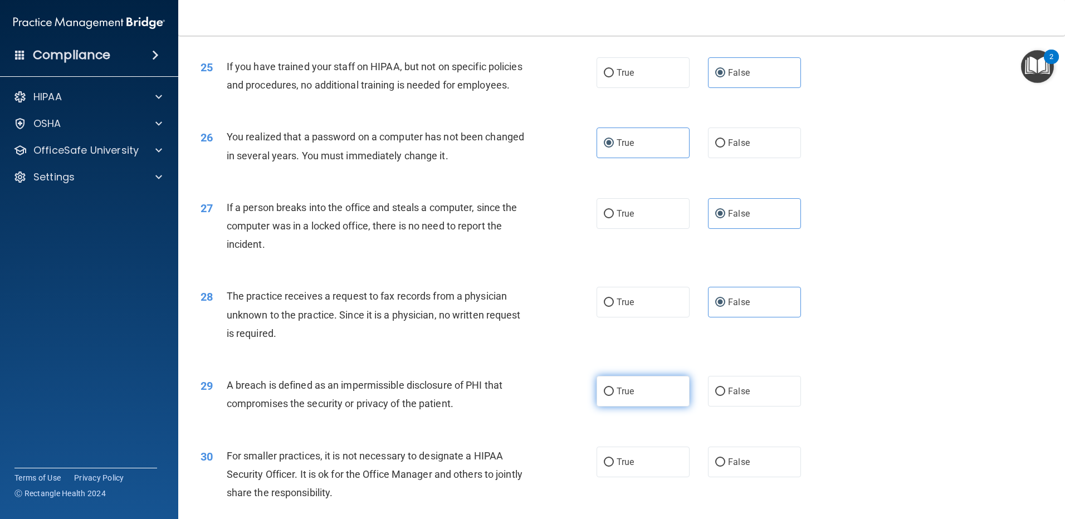
click at [614, 396] on input "True" at bounding box center [609, 392] width 10 height 8
radio input "true"
drag, startPoint x: 724, startPoint y: 513, endPoint x: 730, endPoint y: 505, distance: 10.3
click at [728, 467] on span "False" at bounding box center [739, 462] width 22 height 11
click at [724, 467] on input "False" at bounding box center [720, 462] width 10 height 8
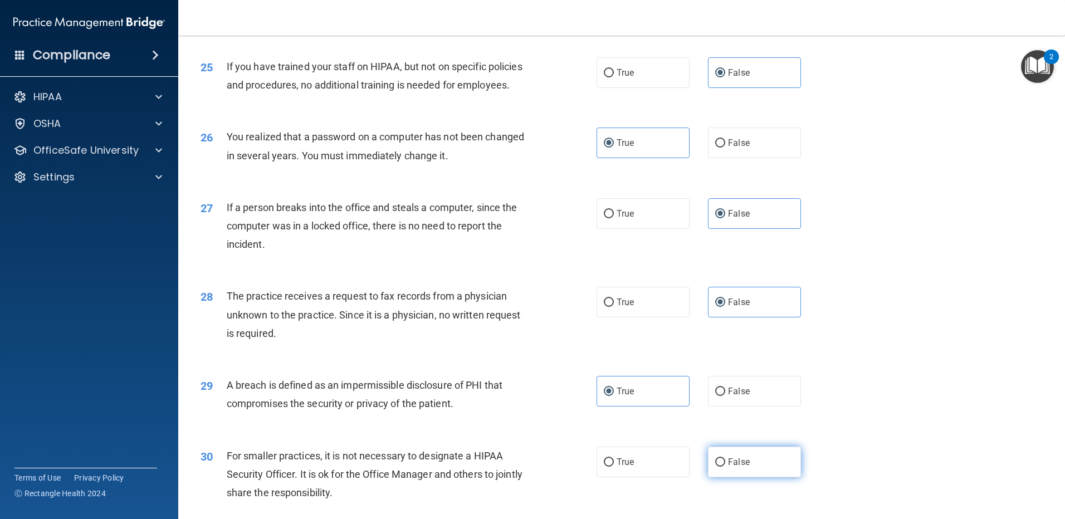
radio input "true"
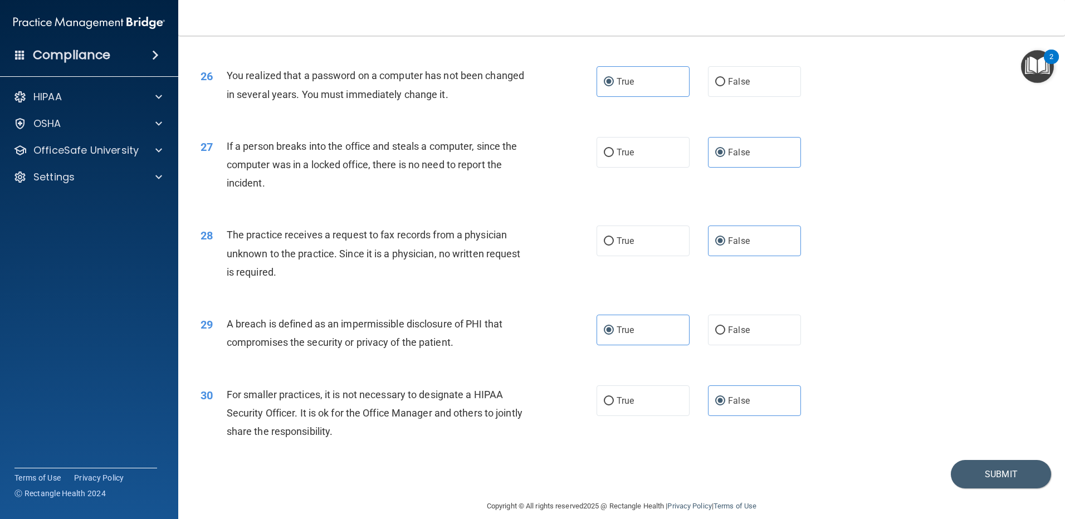
scroll to position [2136, 0]
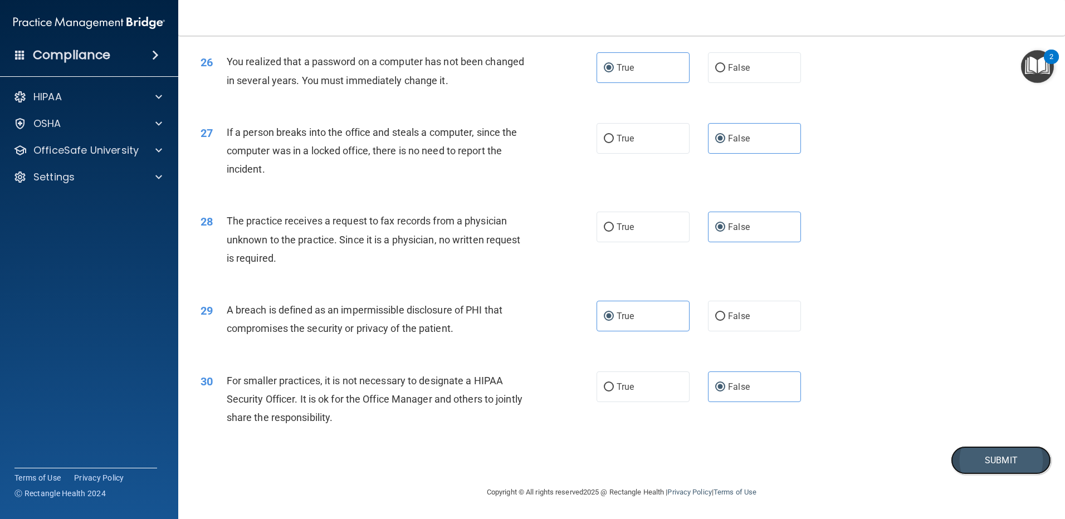
click at [989, 463] on button "Submit" at bounding box center [1001, 460] width 100 height 28
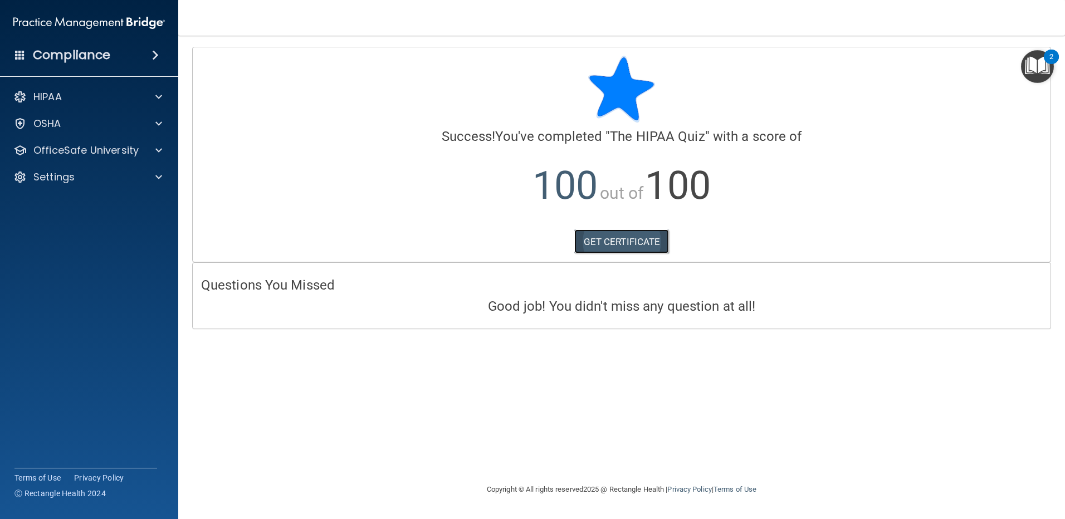
click at [659, 253] on link "GET CERTIFICATE" at bounding box center [621, 242] width 95 height 25
click at [90, 155] on p "OfficeSafe University" at bounding box center [85, 150] width 105 height 13
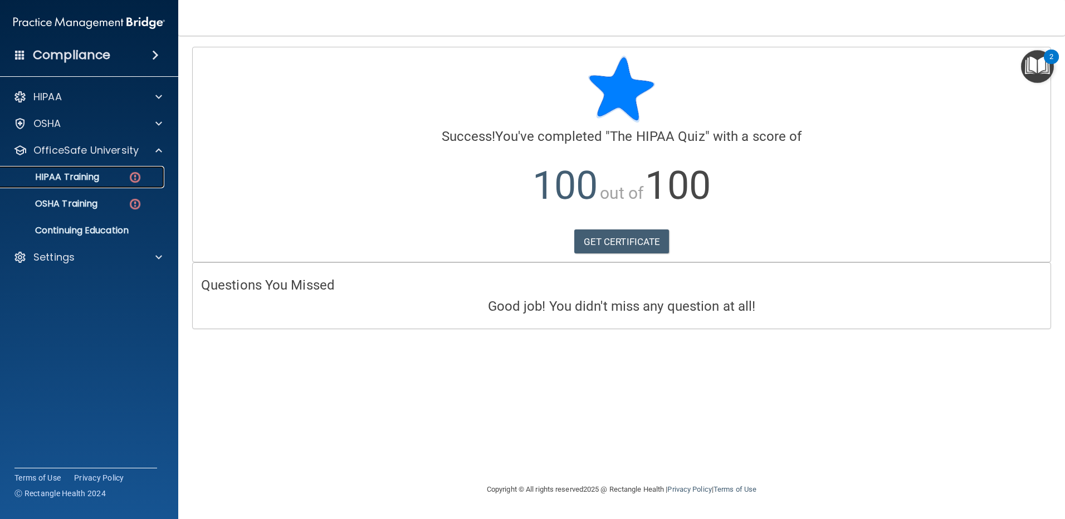
click at [89, 179] on p "HIPAA Training" at bounding box center [53, 177] width 92 height 11
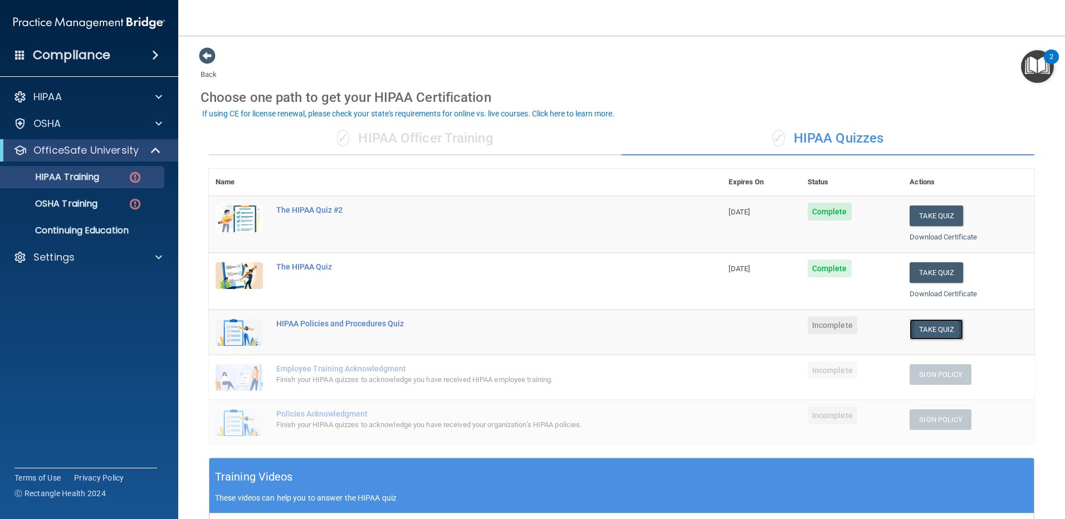
click at [929, 330] on button "Take Quiz" at bounding box center [936, 329] width 53 height 21
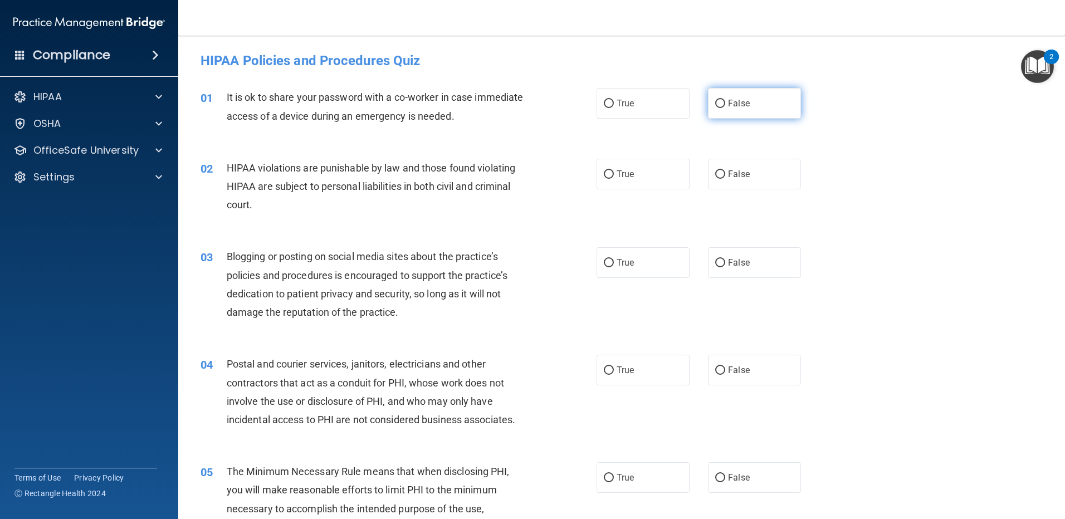
click at [734, 109] on label "False" at bounding box center [754, 103] width 93 height 31
click at [725, 108] on input "False" at bounding box center [720, 104] width 10 height 8
radio input "true"
click at [647, 186] on label "True" at bounding box center [643, 174] width 93 height 31
click at [614, 179] on input "True" at bounding box center [609, 174] width 10 height 8
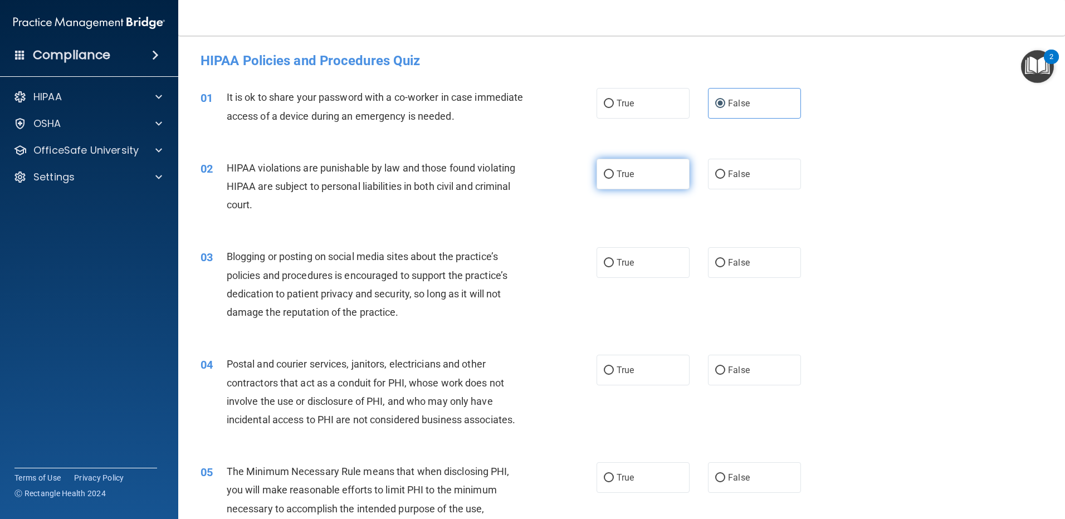
radio input "true"
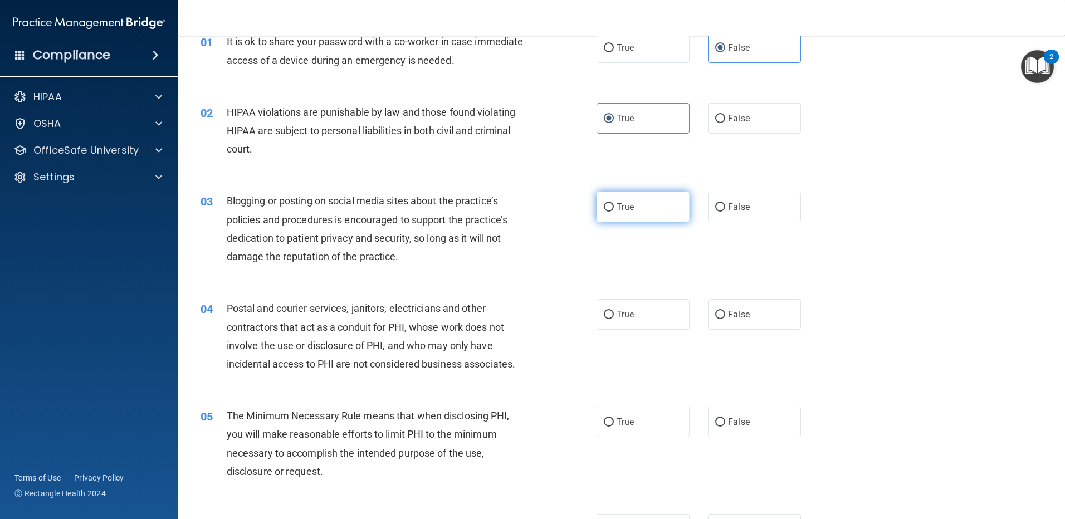
click at [619, 212] on label "True" at bounding box center [643, 207] width 93 height 31
click at [614, 212] on input "True" at bounding box center [609, 207] width 10 height 8
radio input "true"
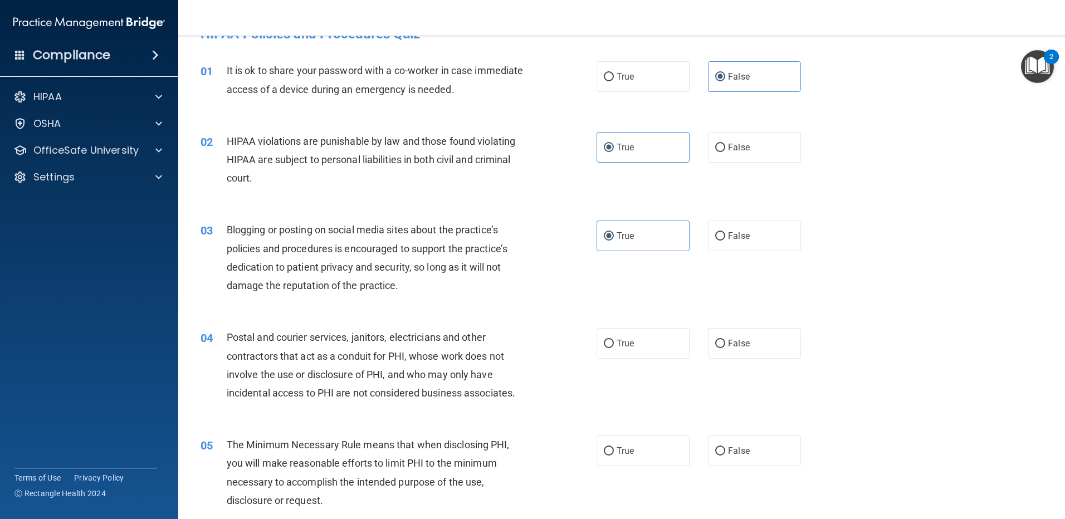
scroll to position [0, 0]
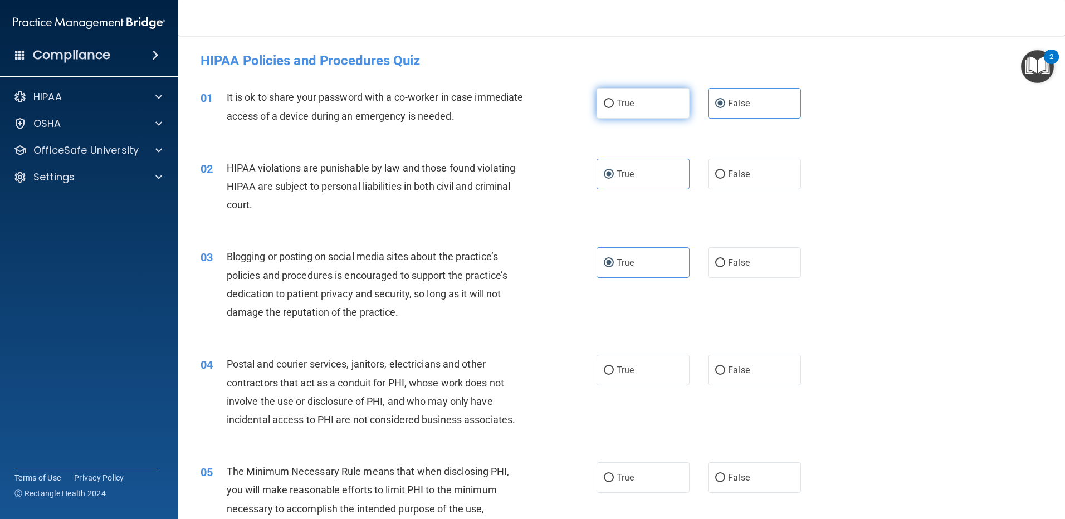
click at [650, 105] on label "True" at bounding box center [643, 103] width 93 height 31
click at [614, 105] on input "True" at bounding box center [609, 104] width 10 height 8
radio input "true"
radio input "false"
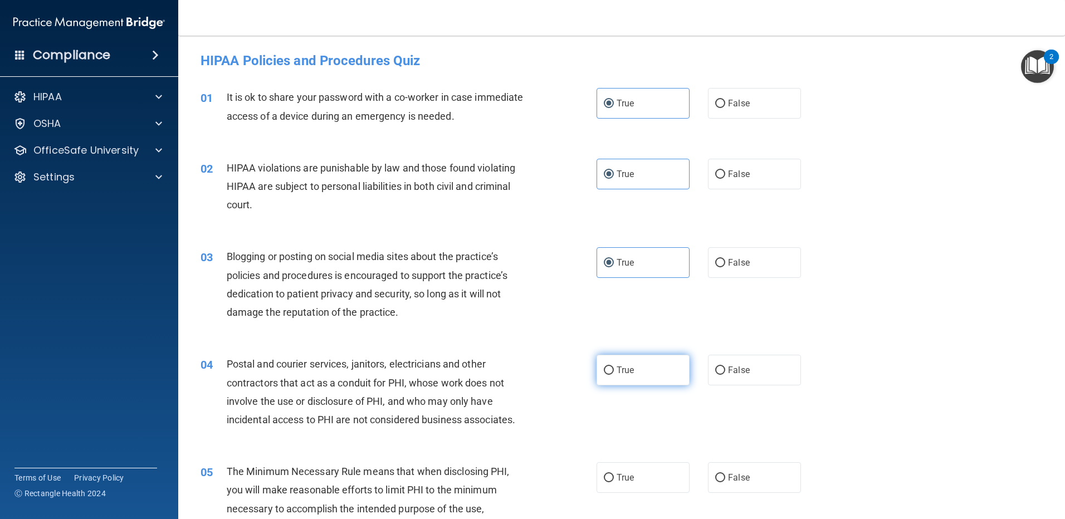
click at [606, 377] on label "True" at bounding box center [643, 370] width 93 height 31
click at [606, 375] on input "True" at bounding box center [609, 371] width 10 height 8
radio input "true"
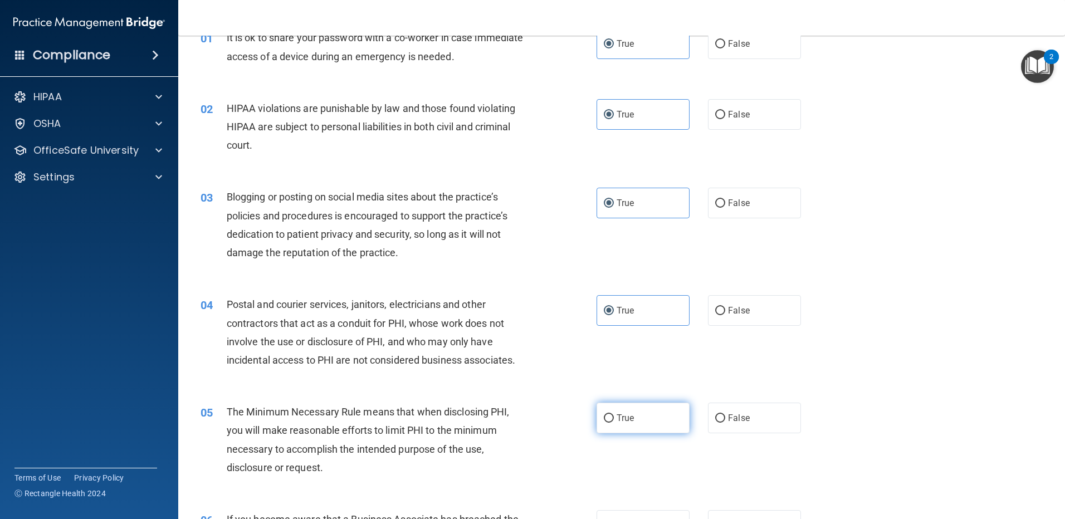
scroll to position [167, 0]
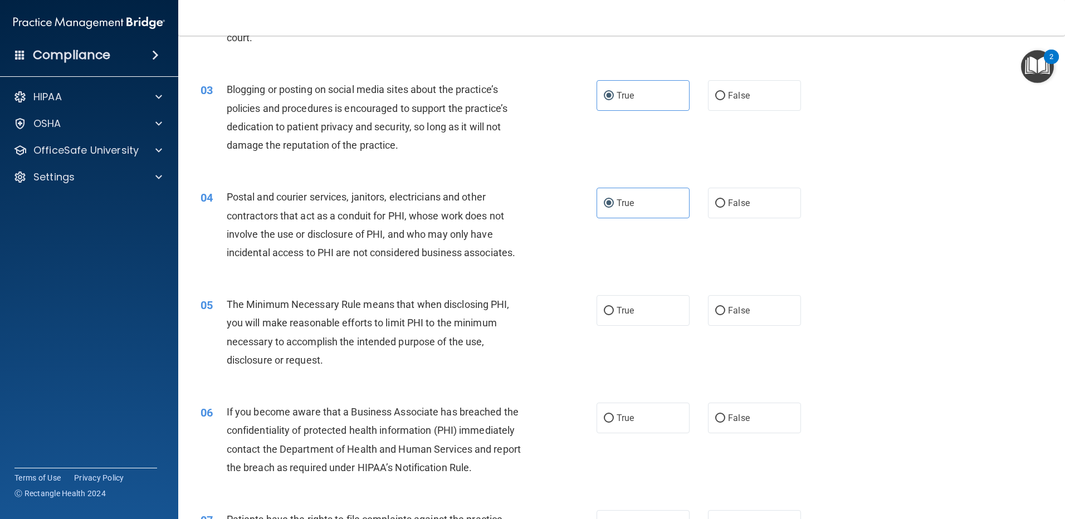
click at [619, 328] on div "05 The Minimum Necessary Rule means that when disclosing PHI, you will make rea…" at bounding box center [621, 335] width 859 height 108
click at [617, 307] on span "True" at bounding box center [625, 310] width 17 height 11
click at [614, 307] on input "True" at bounding box center [609, 311] width 10 height 8
radio input "true"
click at [634, 412] on label "True" at bounding box center [643, 418] width 93 height 31
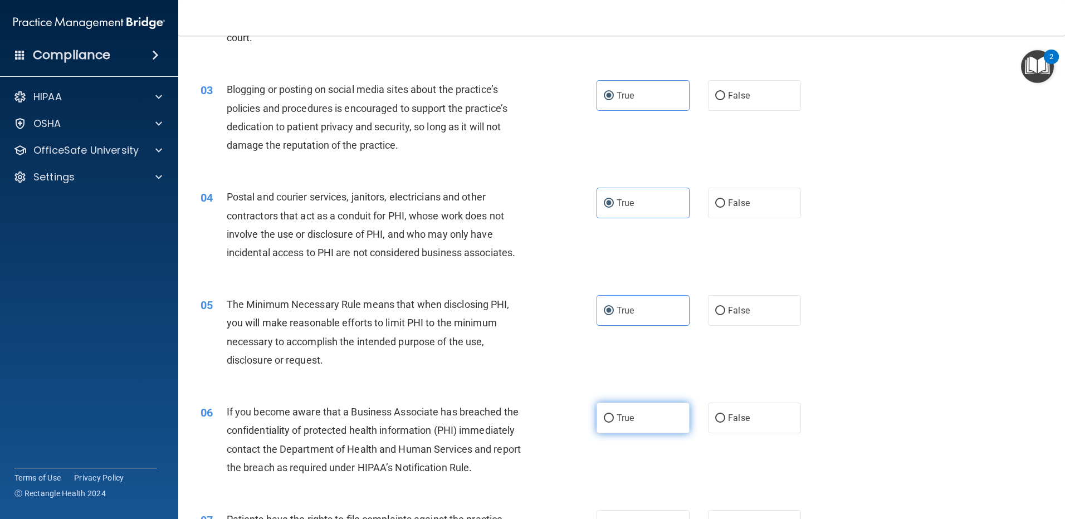
click at [614, 414] on input "True" at bounding box center [609, 418] width 10 height 8
radio input "true"
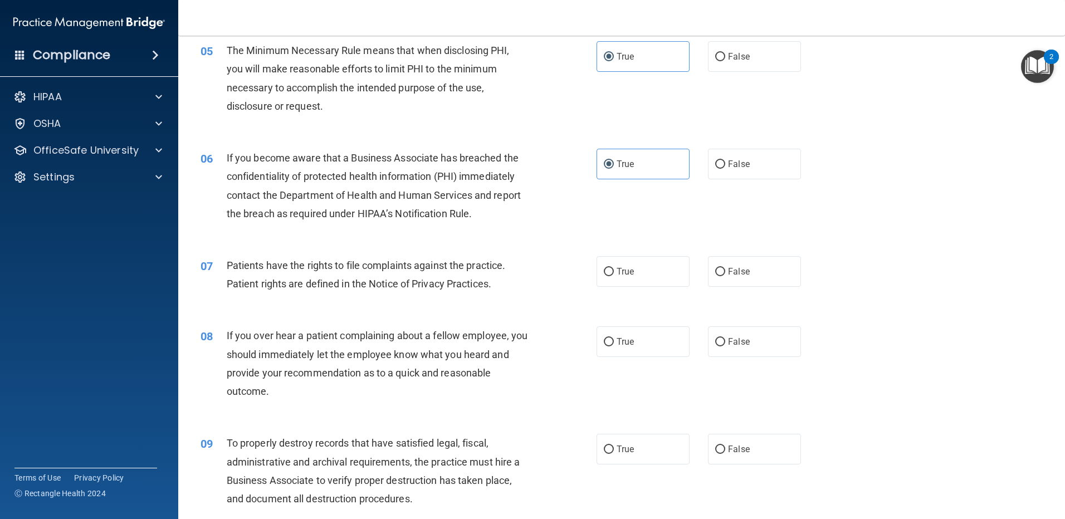
scroll to position [446, 0]
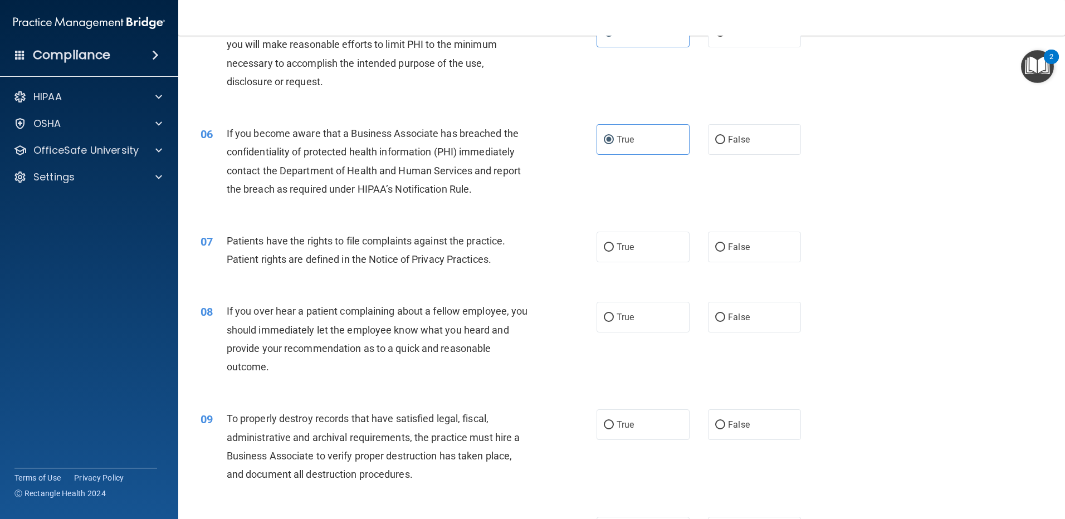
click at [584, 243] on div "07 Patients have the rights to file complaints against the practice. Patient ri…" at bounding box center [398, 253] width 429 height 42
click at [601, 238] on label "True" at bounding box center [643, 247] width 93 height 31
click at [604, 243] on input "True" at bounding box center [609, 247] width 10 height 8
radio input "true"
click at [621, 306] on label "True" at bounding box center [643, 317] width 93 height 31
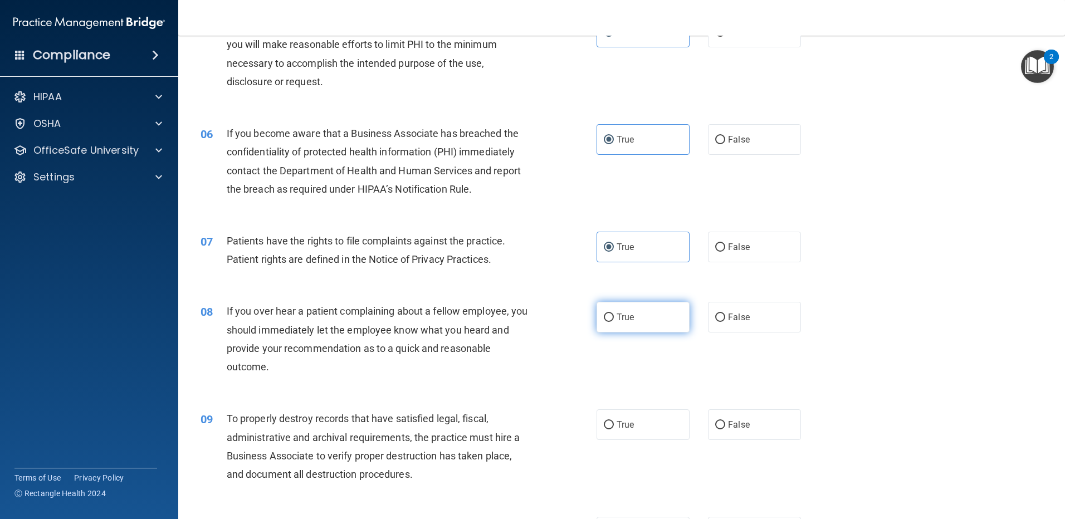
click at [614, 314] on input "True" at bounding box center [609, 318] width 10 height 8
radio input "true"
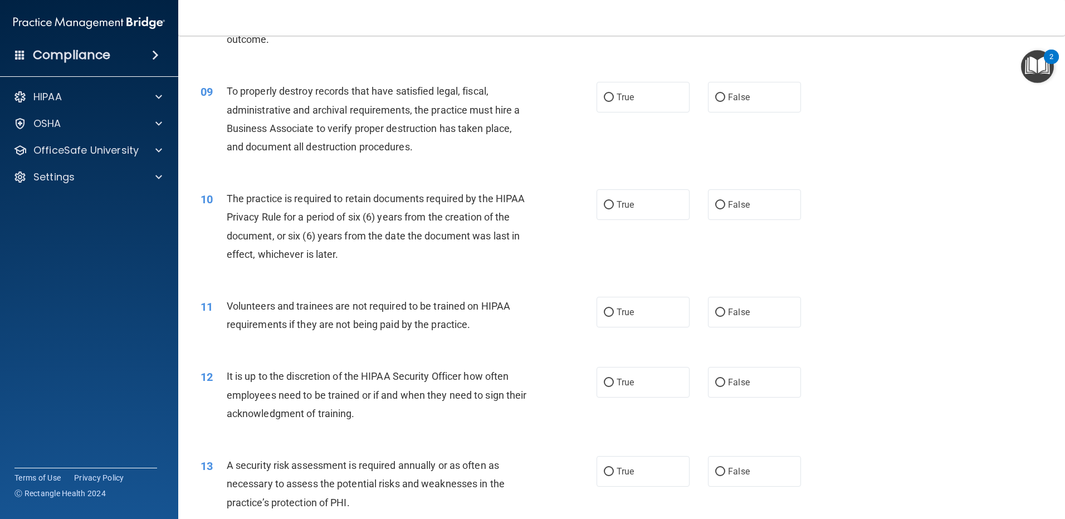
scroll to position [780, 0]
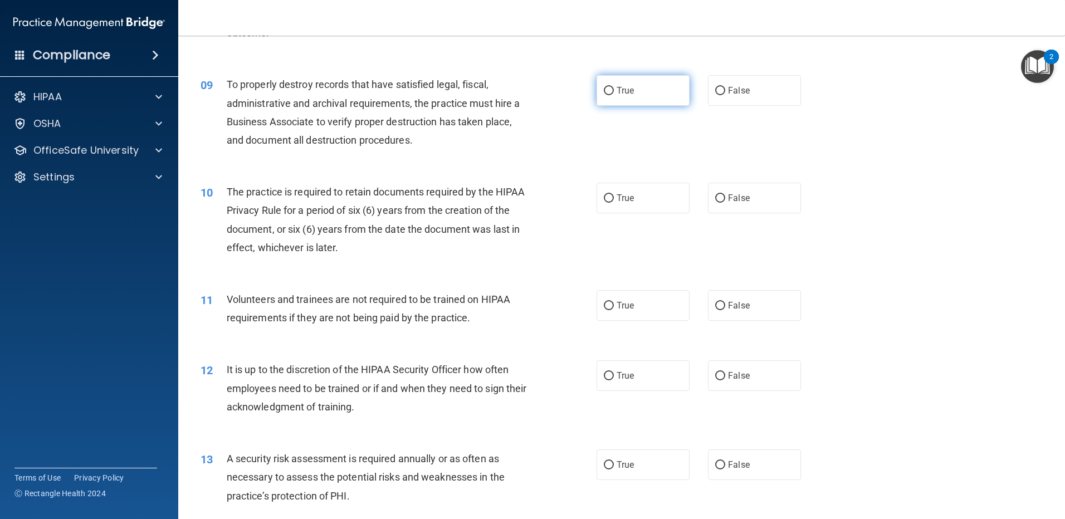
click at [638, 92] on label "True" at bounding box center [643, 90] width 93 height 31
click at [614, 92] on input "True" at bounding box center [609, 91] width 10 height 8
radio input "true"
click at [624, 192] on label "True" at bounding box center [643, 198] width 93 height 31
click at [614, 194] on input "True" at bounding box center [609, 198] width 10 height 8
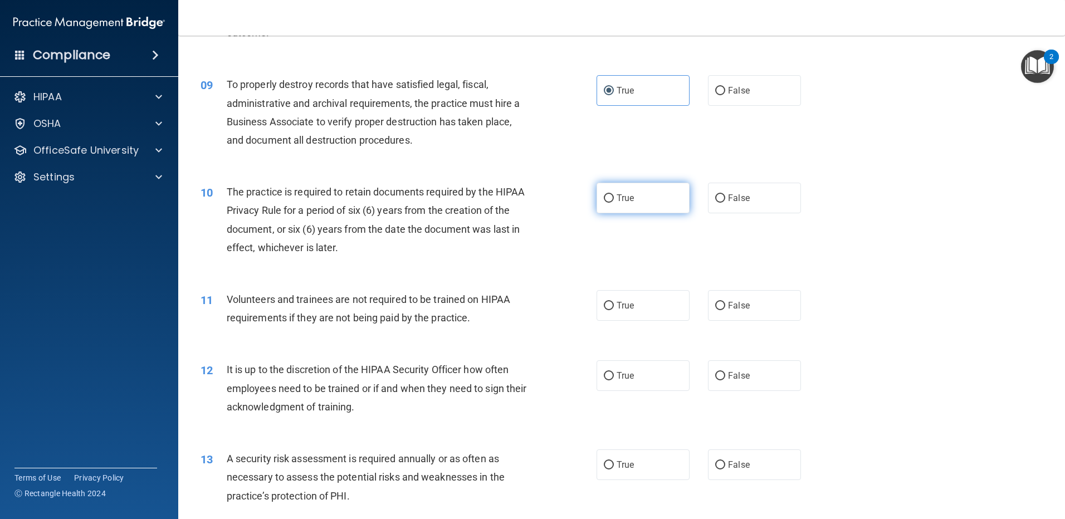
radio input "true"
click at [607, 291] on label "True" at bounding box center [643, 305] width 93 height 31
click at [607, 302] on input "True" at bounding box center [609, 306] width 10 height 8
radio input "true"
click at [624, 367] on label "True" at bounding box center [643, 375] width 93 height 31
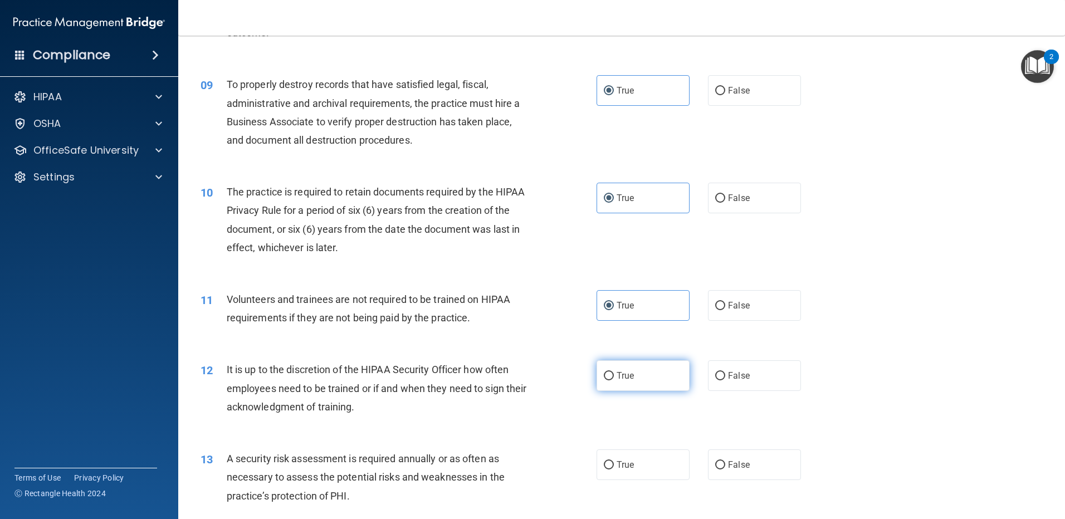
click at [614, 372] on input "True" at bounding box center [609, 376] width 10 height 8
radio input "true"
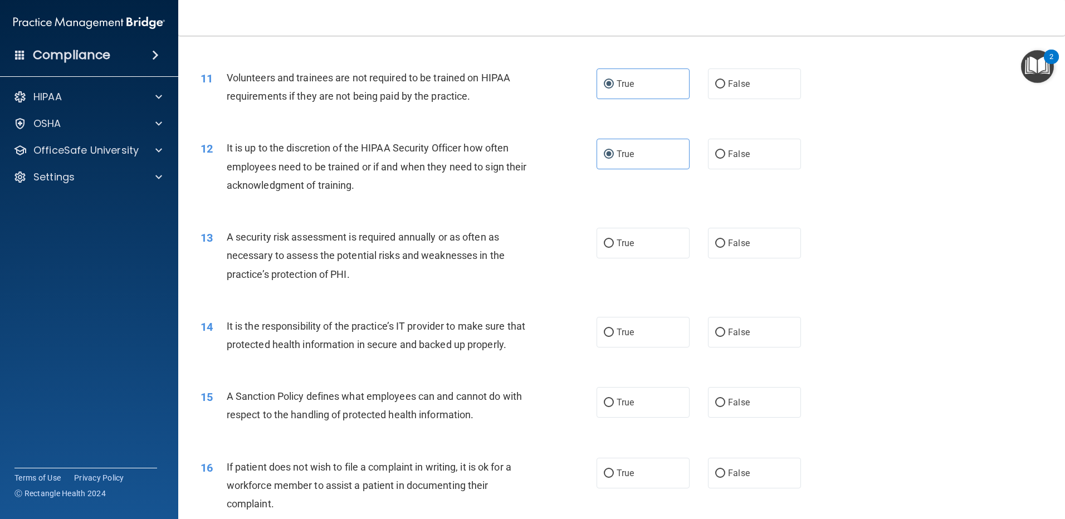
scroll to position [1003, 0]
click at [645, 245] on label "True" at bounding box center [643, 242] width 93 height 31
click at [614, 245] on input "True" at bounding box center [609, 242] width 10 height 8
radio input "true"
click at [636, 330] on label "True" at bounding box center [643, 331] width 93 height 31
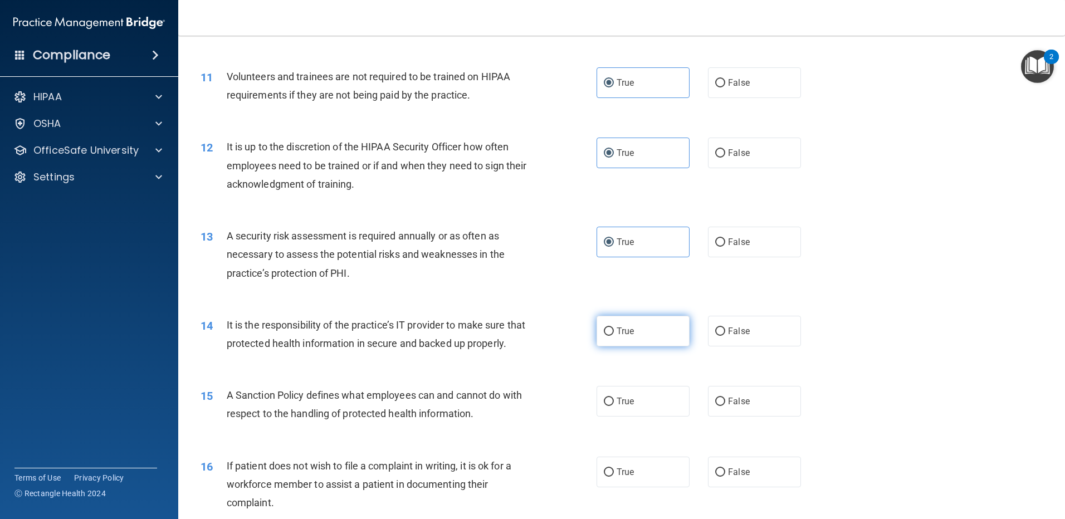
click at [614, 330] on input "True" at bounding box center [609, 332] width 10 height 8
radio input "true"
drag, startPoint x: 628, startPoint y: 423, endPoint x: 604, endPoint y: 424, distance: 24.0
click at [627, 407] on span "True" at bounding box center [625, 401] width 17 height 11
click at [614, 406] on input "True" at bounding box center [609, 402] width 10 height 8
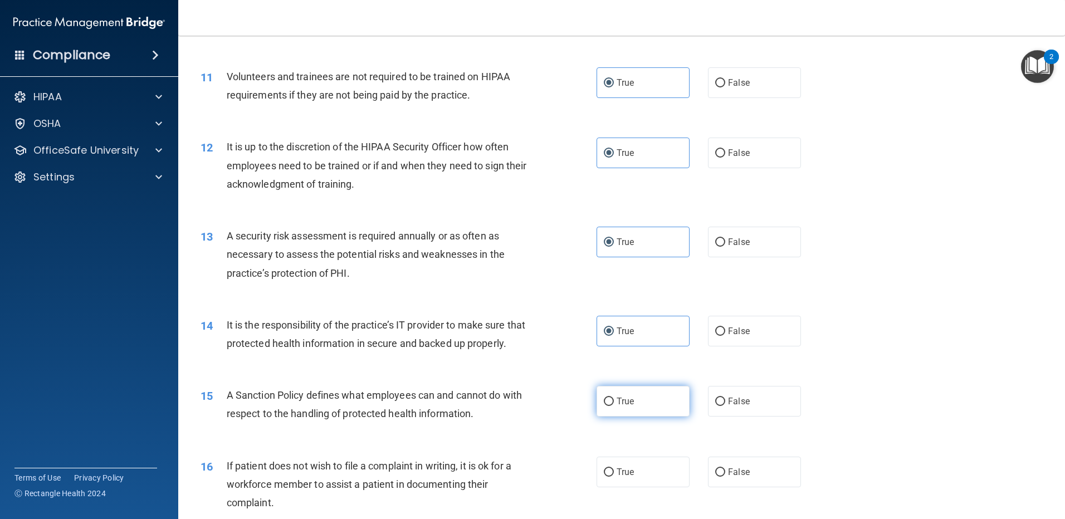
radio input "true"
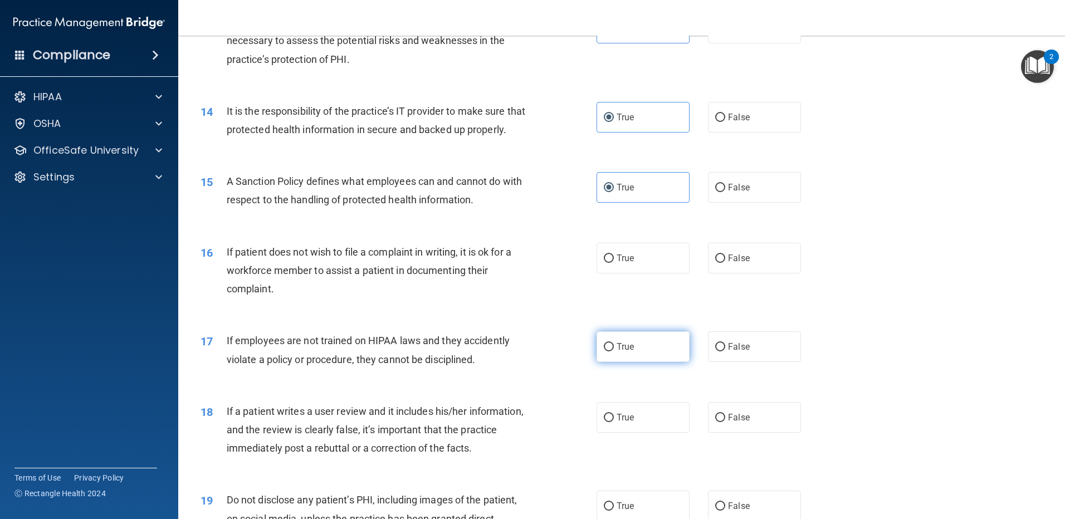
scroll to position [1281, 0]
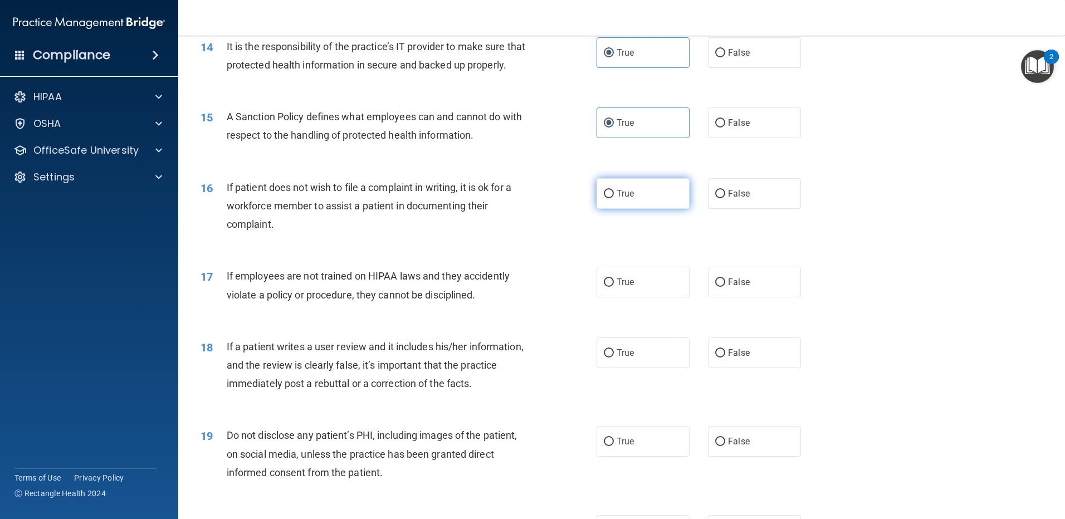
click at [632, 209] on label "True" at bounding box center [643, 193] width 93 height 31
click at [614, 198] on input "True" at bounding box center [609, 194] width 10 height 8
radio input "true"
click at [617, 297] on label "True" at bounding box center [643, 282] width 93 height 31
click at [614, 287] on input "True" at bounding box center [609, 283] width 10 height 8
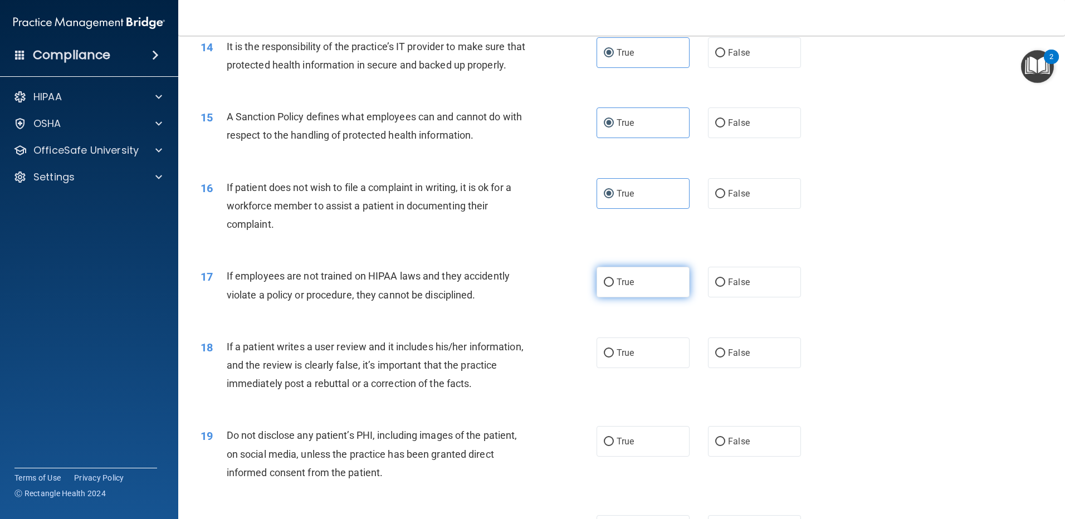
radio input "true"
click at [617, 358] on span "True" at bounding box center [625, 353] width 17 height 11
click at [614, 358] on input "True" at bounding box center [609, 353] width 10 height 8
radio input "true"
click at [604, 453] on label "True" at bounding box center [643, 441] width 93 height 31
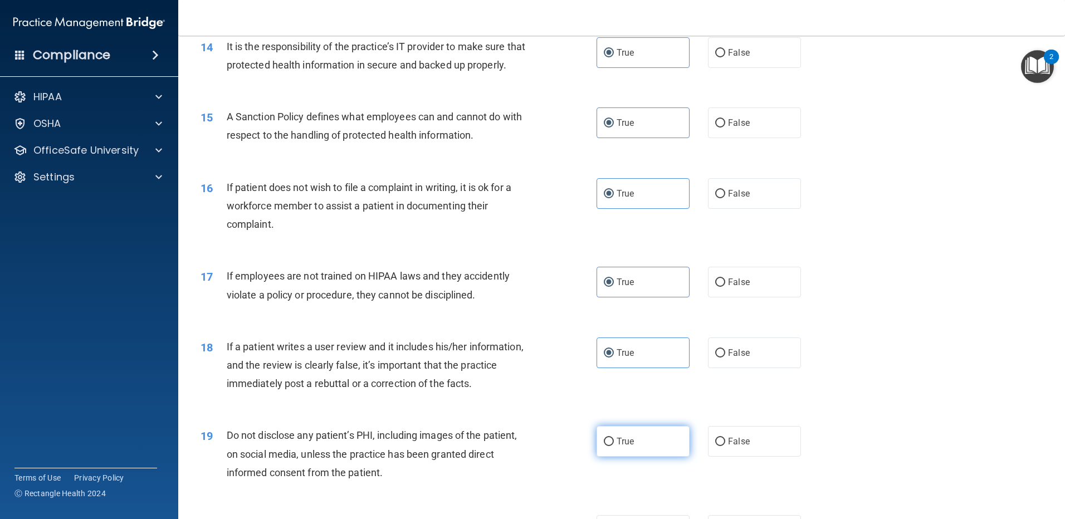
click at [604, 446] on input "True" at bounding box center [609, 442] width 10 height 8
radio input "true"
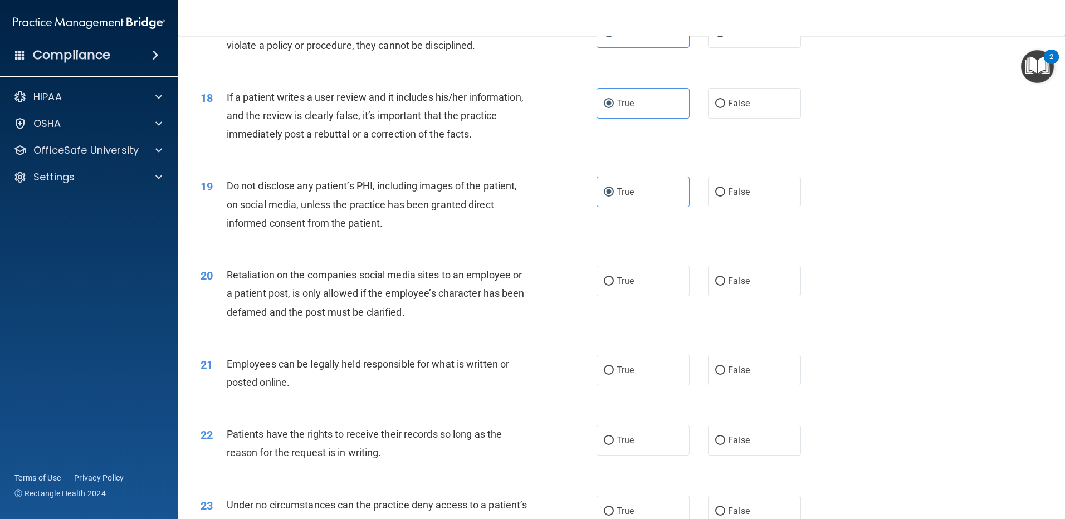
scroll to position [1560, 0]
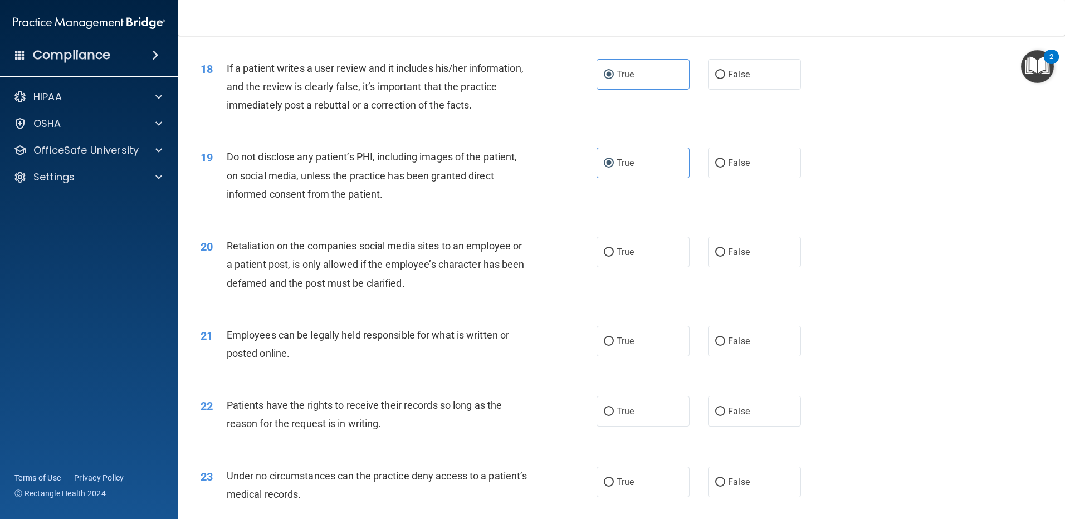
click at [630, 247] on div "20 Retaliation on the companies social media sites to an employee or a patient …" at bounding box center [621, 267] width 859 height 89
click at [638, 267] on label "True" at bounding box center [643, 252] width 93 height 31
click at [614, 257] on input "True" at bounding box center [609, 252] width 10 height 8
radio input "true"
click at [643, 357] on label "True" at bounding box center [643, 341] width 93 height 31
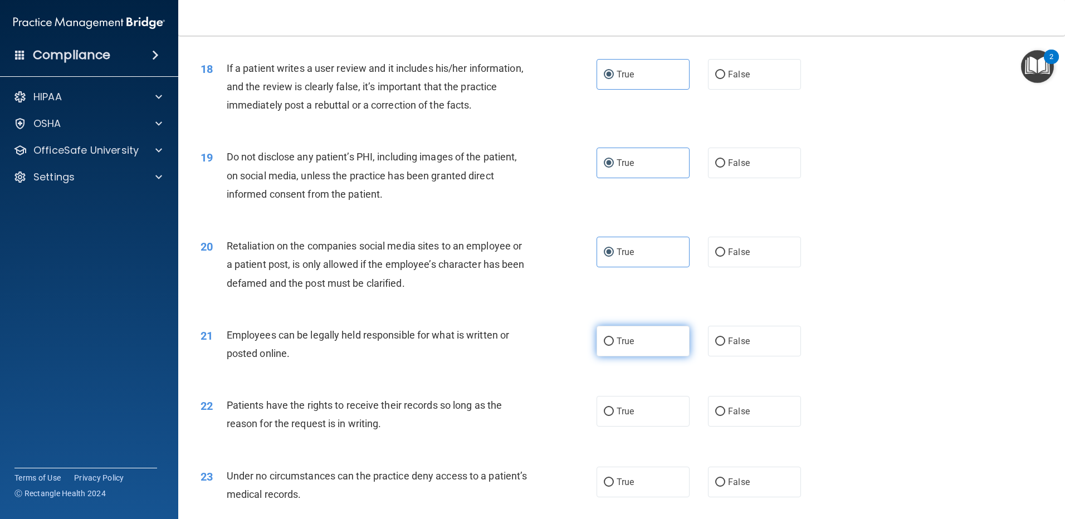
click at [614, 346] on input "True" at bounding box center [609, 342] width 10 height 8
radio input "true"
drag, startPoint x: 631, startPoint y: 415, endPoint x: 628, endPoint y: 424, distance: 9.3
click at [628, 424] on label "True" at bounding box center [643, 411] width 93 height 31
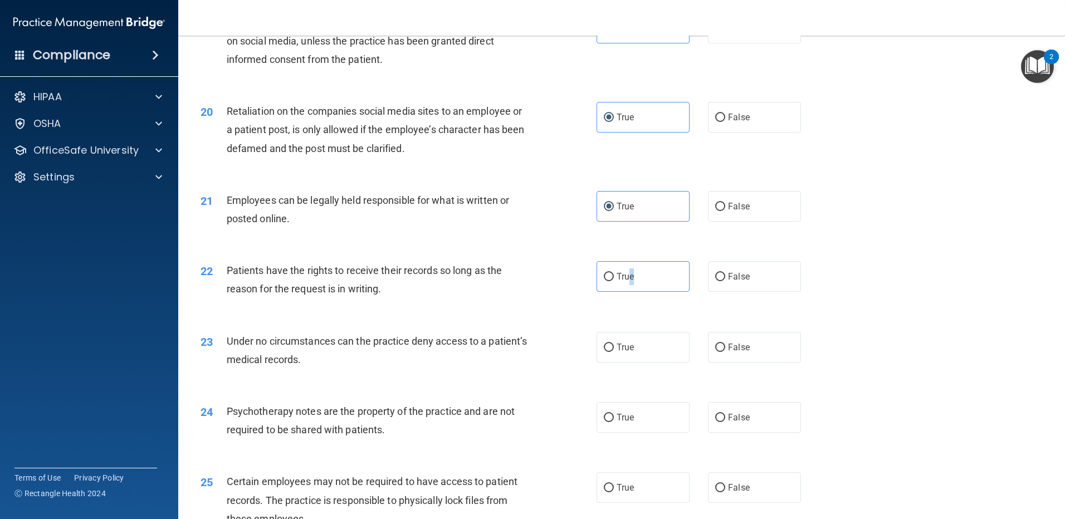
scroll to position [1894, 0]
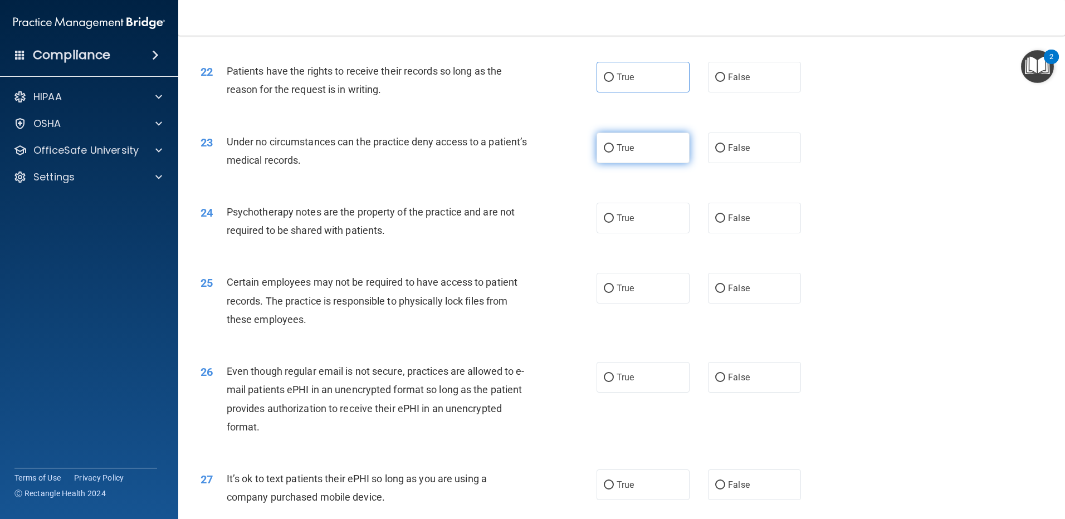
click at [651, 154] on label "True" at bounding box center [643, 148] width 93 height 31
click at [614, 153] on input "True" at bounding box center [609, 148] width 10 height 8
radio input "true"
click at [633, 92] on label "True" at bounding box center [643, 77] width 93 height 31
click at [614, 82] on input "True" at bounding box center [609, 78] width 10 height 8
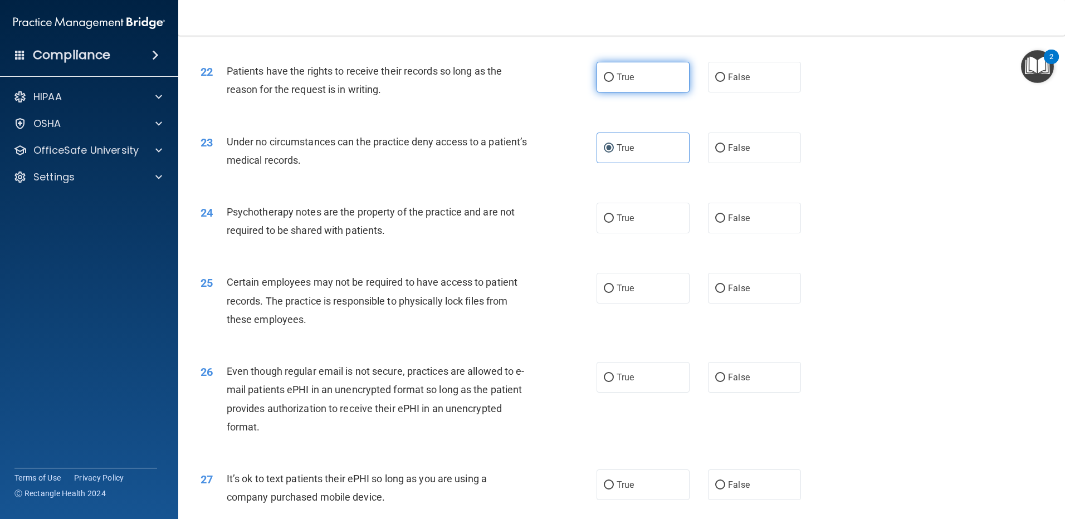
radio input "true"
click at [636, 221] on label "True" at bounding box center [643, 218] width 93 height 31
click at [614, 221] on input "True" at bounding box center [609, 218] width 10 height 8
radio input "true"
drag, startPoint x: 622, startPoint y: 305, endPoint x: 582, endPoint y: 397, distance: 99.8
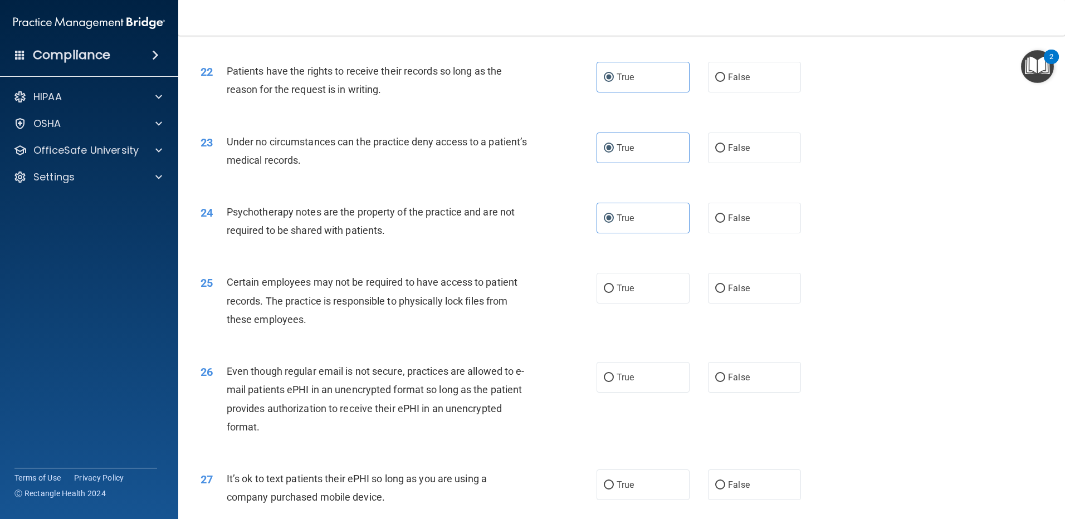
click at [620, 294] on span "True" at bounding box center [625, 288] width 17 height 11
click at [614, 293] on input "True" at bounding box center [609, 289] width 10 height 8
radio input "true"
click at [609, 393] on label "True" at bounding box center [643, 377] width 93 height 31
click at [609, 382] on input "True" at bounding box center [609, 378] width 10 height 8
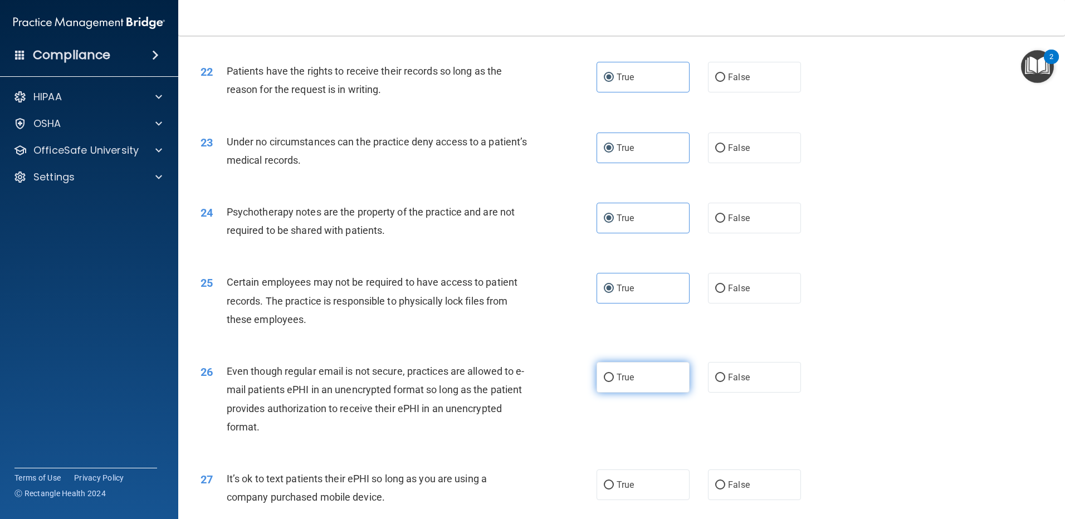
radio input "true"
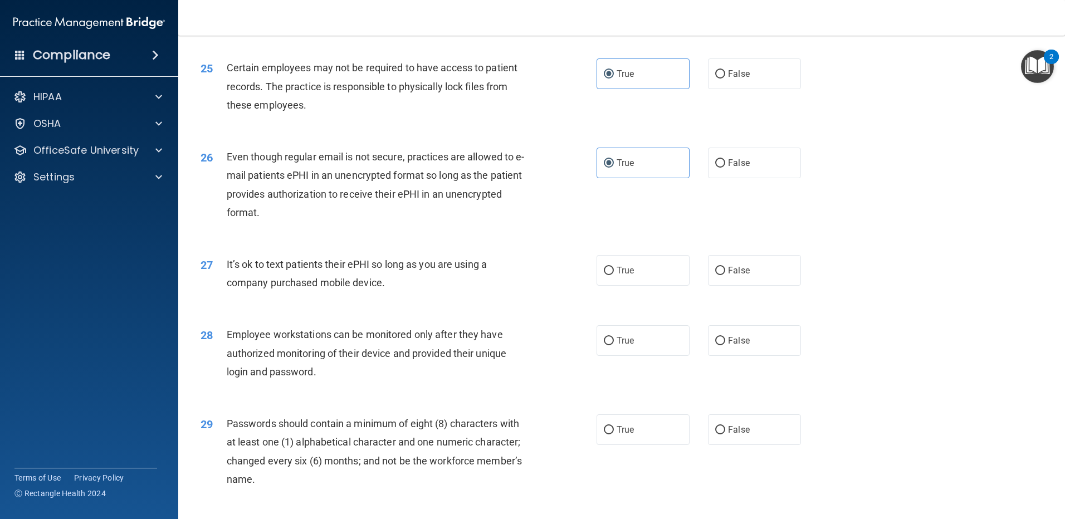
scroll to position [2117, 0]
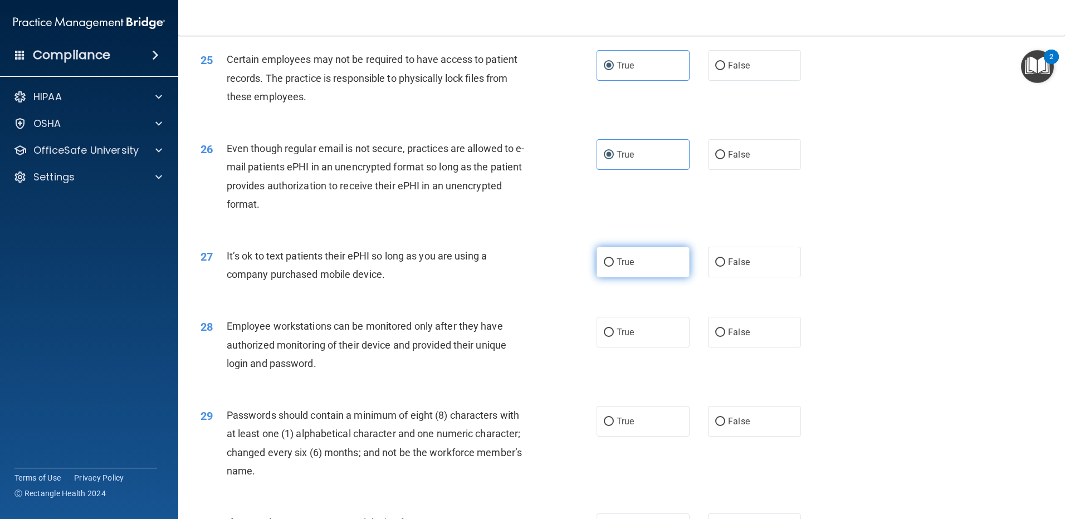
click at [621, 274] on label "True" at bounding box center [643, 262] width 93 height 31
click at [614, 267] on input "True" at bounding box center [609, 262] width 10 height 8
radio input "true"
click at [607, 348] on label "True" at bounding box center [643, 332] width 93 height 31
click at [607, 337] on input "True" at bounding box center [609, 333] width 10 height 8
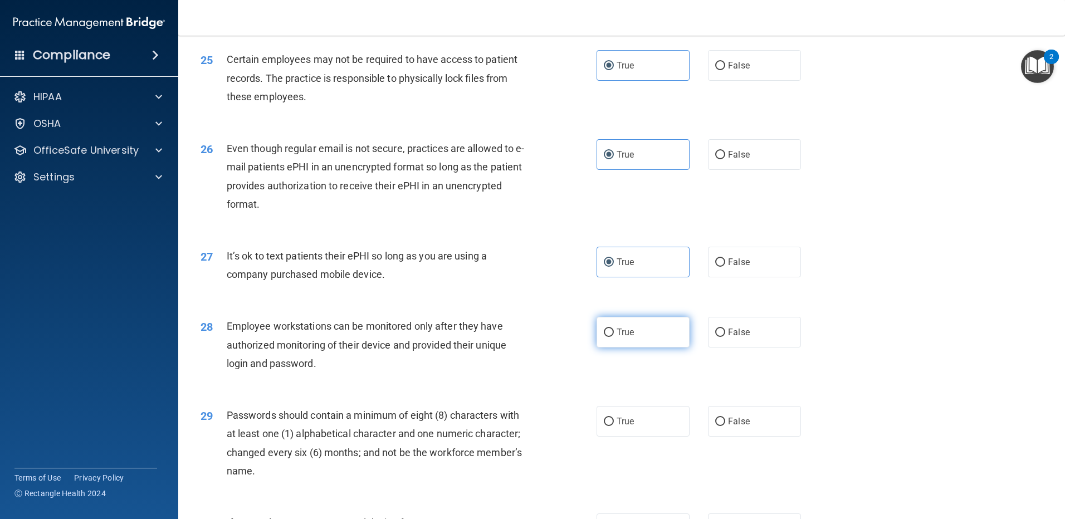
radio input "true"
click at [608, 426] on input "True" at bounding box center [609, 422] width 10 height 8
radio input "true"
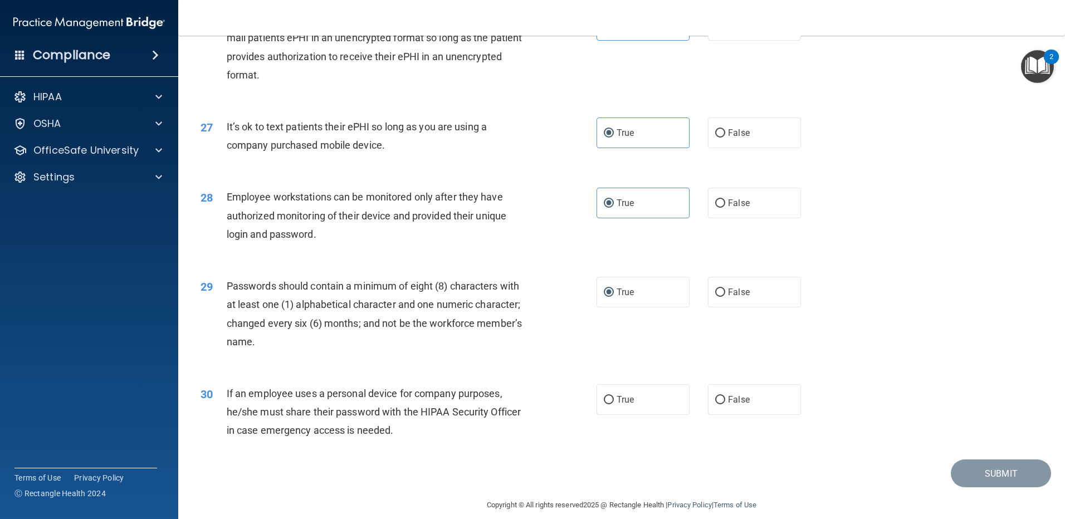
scroll to position [2277, 0]
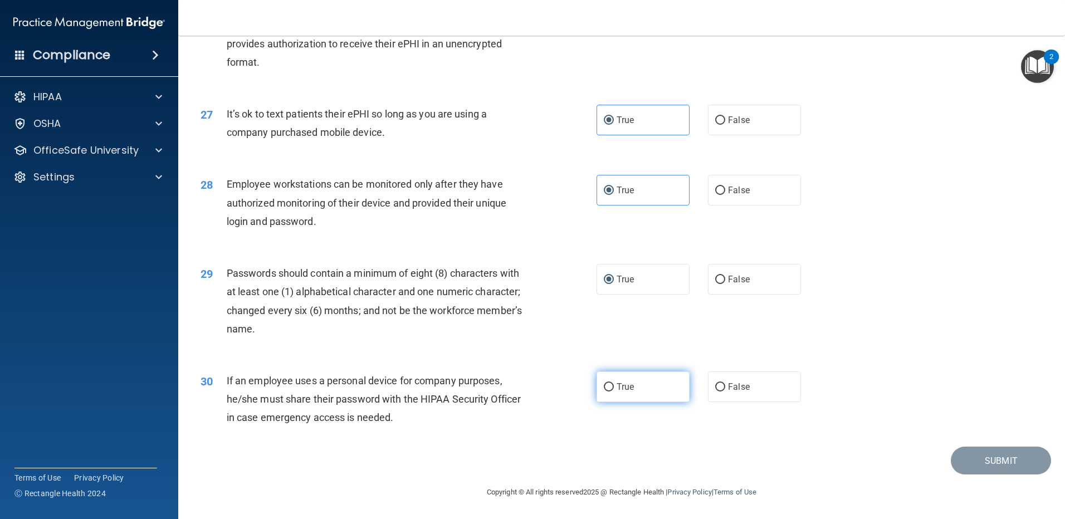
click at [614, 398] on label "True" at bounding box center [643, 387] width 93 height 31
click at [614, 392] on input "True" at bounding box center [609, 387] width 10 height 8
radio input "true"
click at [986, 466] on button "Submit" at bounding box center [1001, 461] width 100 height 28
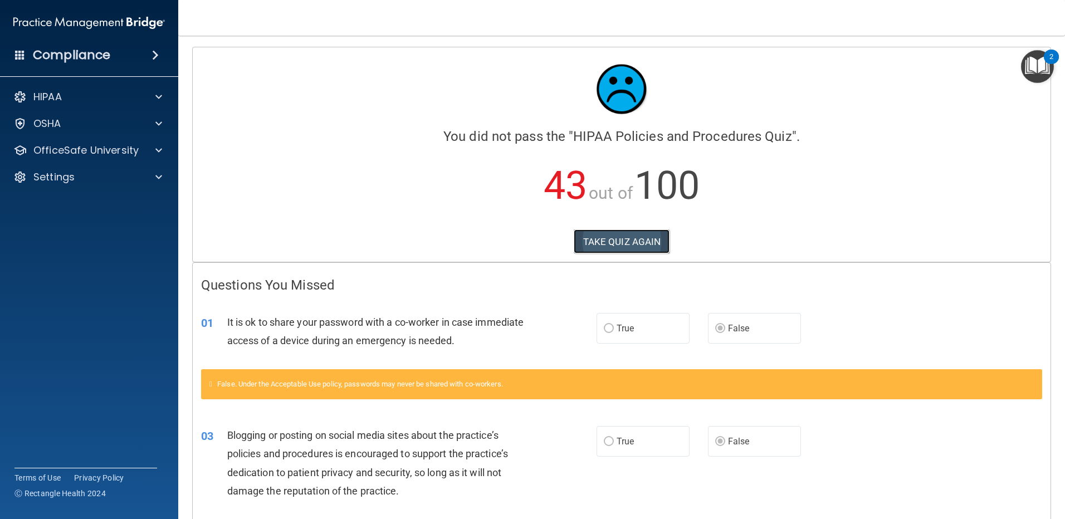
drag, startPoint x: 632, startPoint y: 232, endPoint x: 697, endPoint y: 235, distance: 64.7
click at [632, 232] on button "TAKE QUIZ AGAIN" at bounding box center [622, 242] width 96 height 25
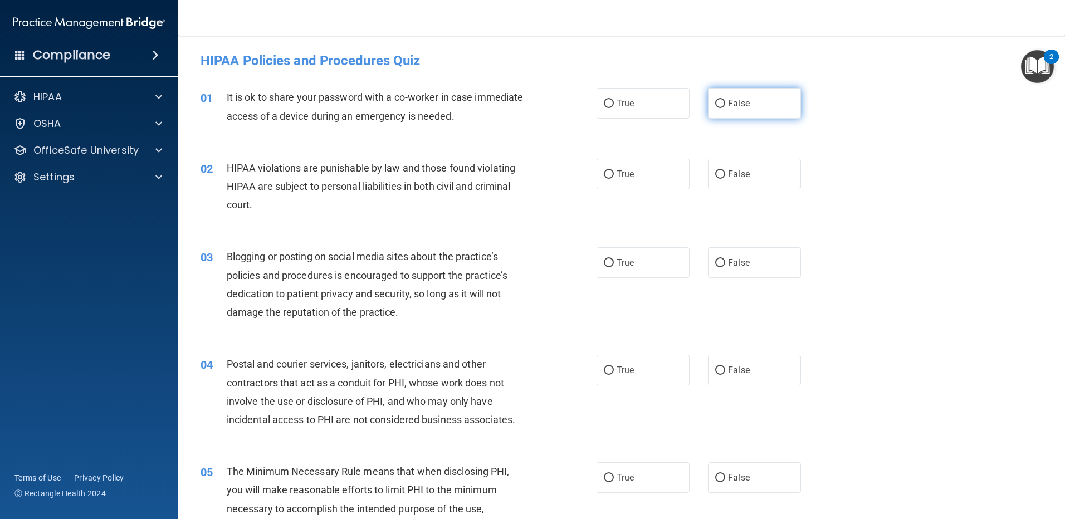
click at [746, 103] on label "False" at bounding box center [754, 103] width 93 height 31
click at [725, 103] on input "False" at bounding box center [720, 104] width 10 height 8
radio input "true"
click at [657, 173] on label "True" at bounding box center [643, 174] width 93 height 31
click at [614, 173] on input "True" at bounding box center [609, 174] width 10 height 8
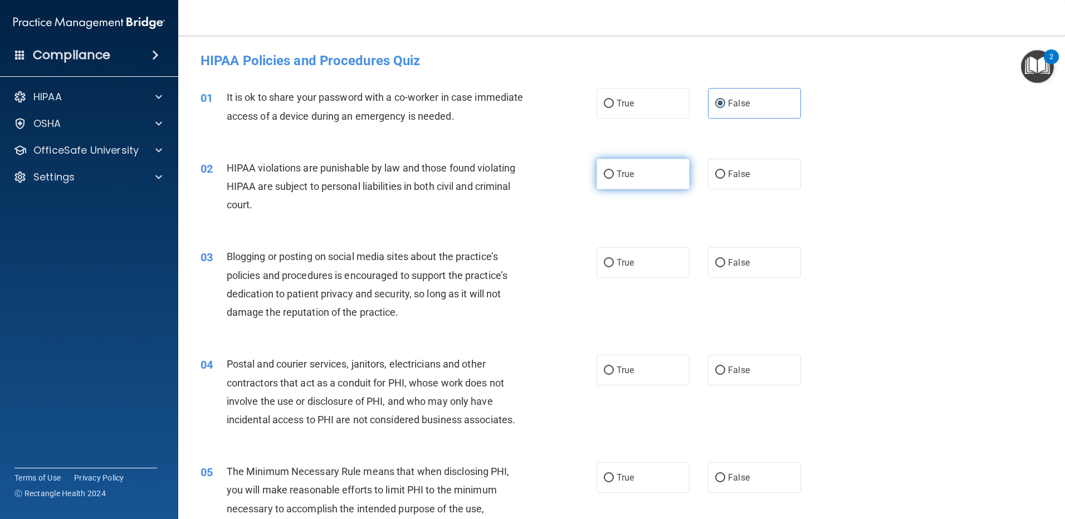
radio input "true"
click at [721, 255] on label "False" at bounding box center [754, 262] width 93 height 31
click at [721, 259] on input "False" at bounding box center [720, 263] width 10 height 8
radio input "true"
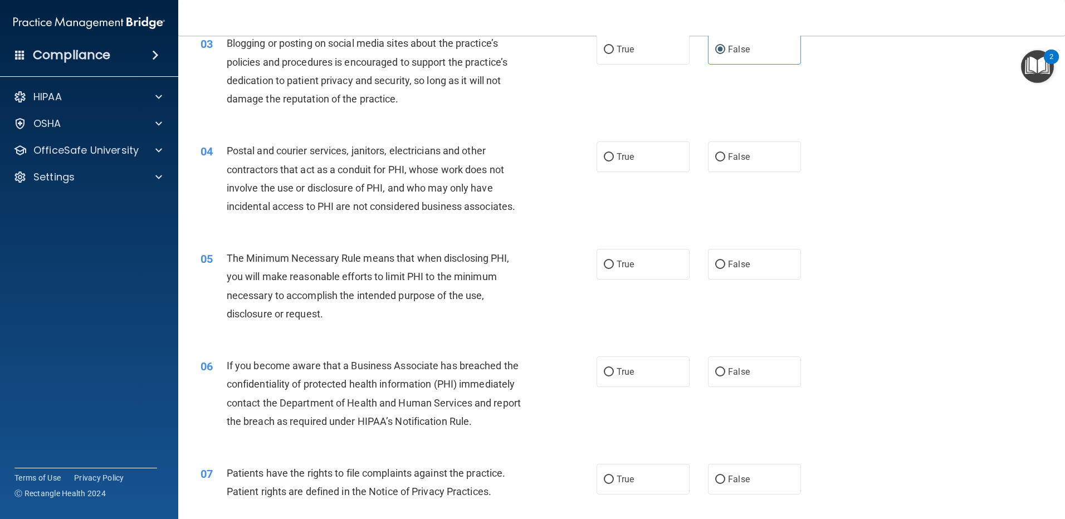
scroll to position [223, 0]
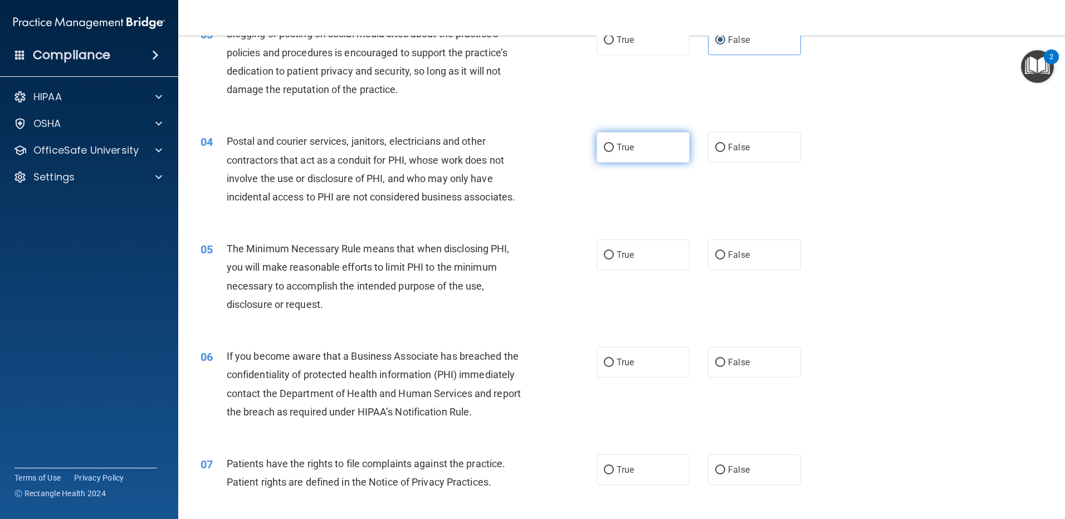
click at [628, 144] on span "True" at bounding box center [625, 147] width 17 height 11
click at [614, 144] on input "True" at bounding box center [609, 148] width 10 height 8
radio input "true"
click at [640, 260] on label "True" at bounding box center [643, 255] width 93 height 31
click at [614, 260] on input "True" at bounding box center [609, 255] width 10 height 8
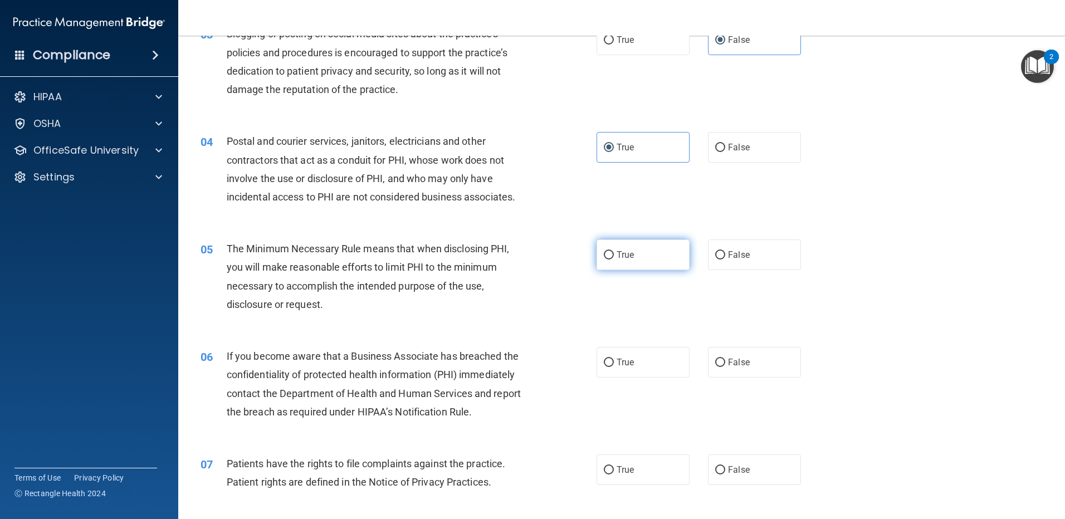
radio input "true"
click at [745, 361] on label "False" at bounding box center [754, 362] width 93 height 31
click at [725, 361] on input "False" at bounding box center [720, 363] width 10 height 8
radio input "true"
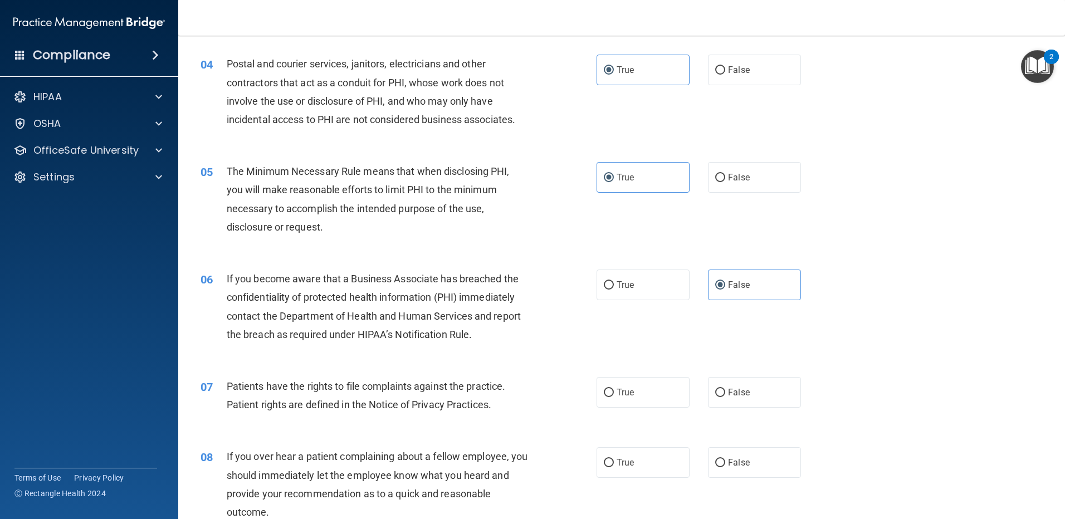
scroll to position [446, 0]
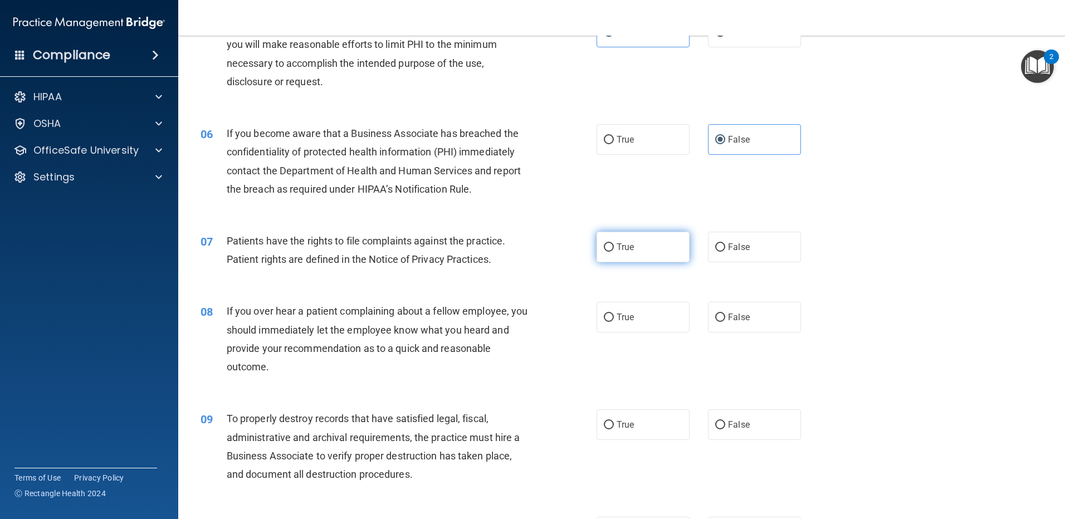
click at [653, 254] on label "True" at bounding box center [643, 247] width 93 height 31
click at [614, 252] on input "True" at bounding box center [609, 247] width 10 height 8
radio input "true"
click at [729, 312] on span "False" at bounding box center [739, 317] width 22 height 11
click at [725, 314] on input "False" at bounding box center [720, 318] width 10 height 8
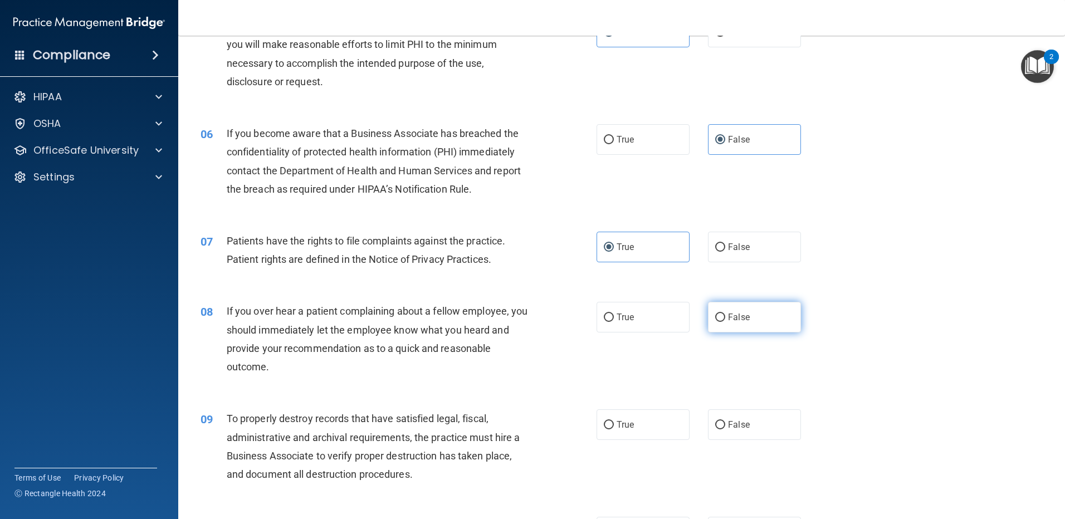
radio input "true"
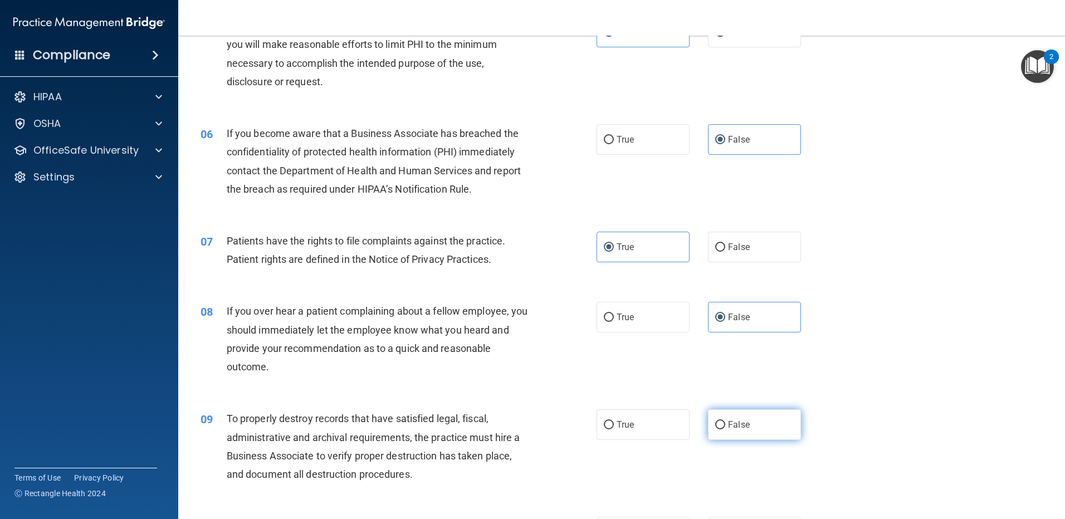
click at [732, 427] on span "False" at bounding box center [739, 424] width 22 height 11
click at [725, 427] on input "False" at bounding box center [720, 425] width 10 height 8
radio input "true"
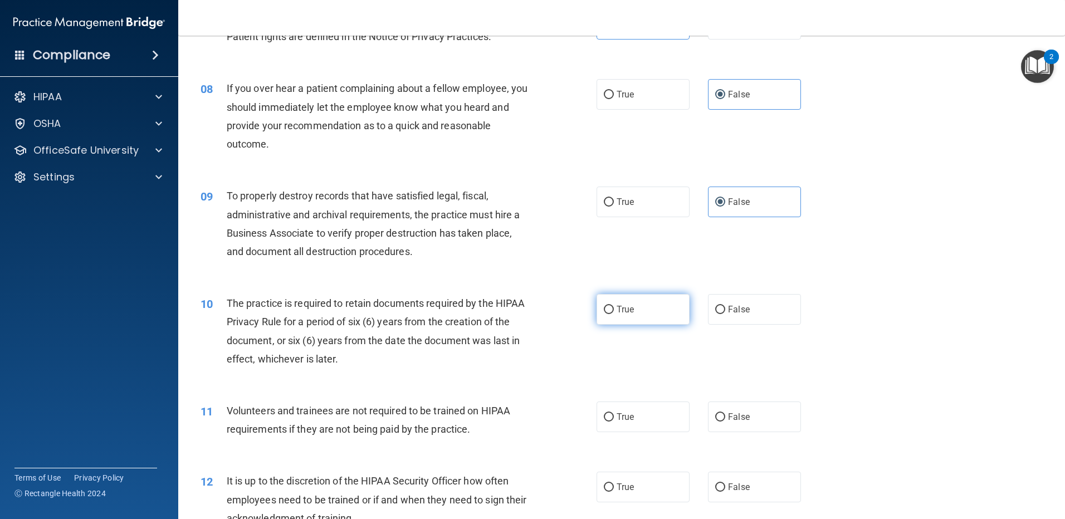
click at [642, 302] on label "True" at bounding box center [643, 309] width 93 height 31
click at [614, 306] on input "True" at bounding box center [609, 310] width 10 height 8
radio input "true"
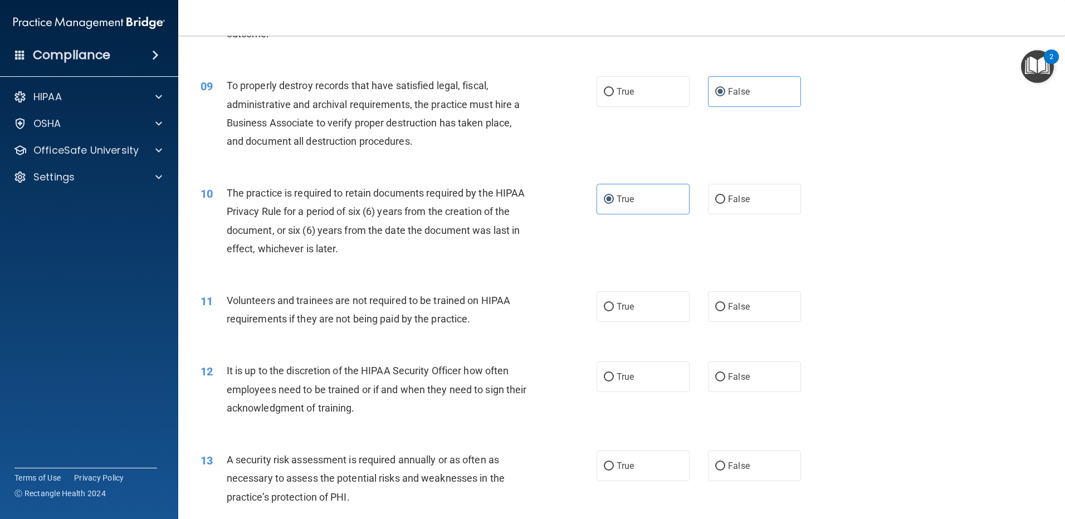
scroll to position [780, 0]
click at [739, 309] on span "False" at bounding box center [739, 305] width 22 height 11
click at [725, 309] on input "False" at bounding box center [720, 306] width 10 height 8
radio input "true"
click at [734, 379] on span "False" at bounding box center [739, 375] width 22 height 11
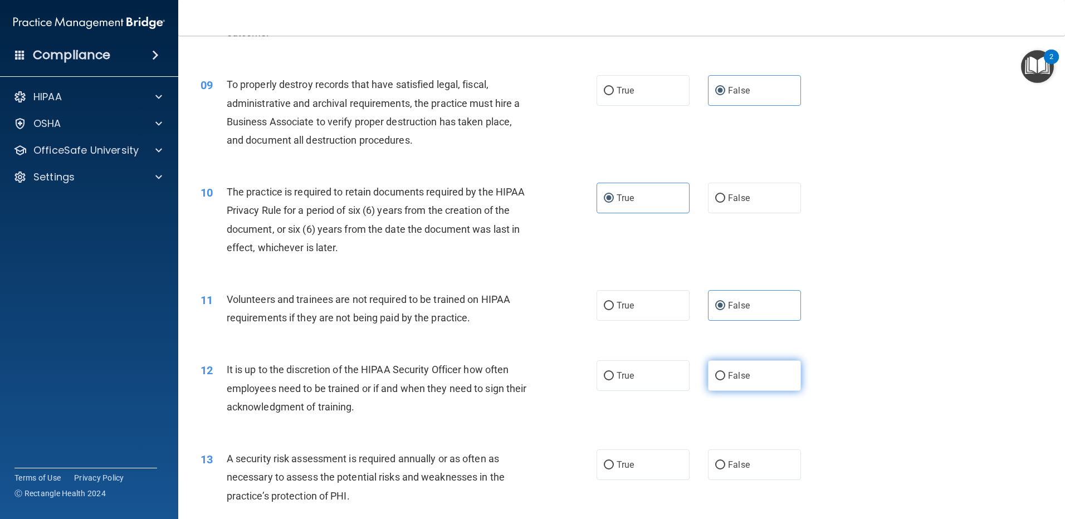
click at [725, 379] on input "False" at bounding box center [720, 376] width 10 height 8
radio input "true"
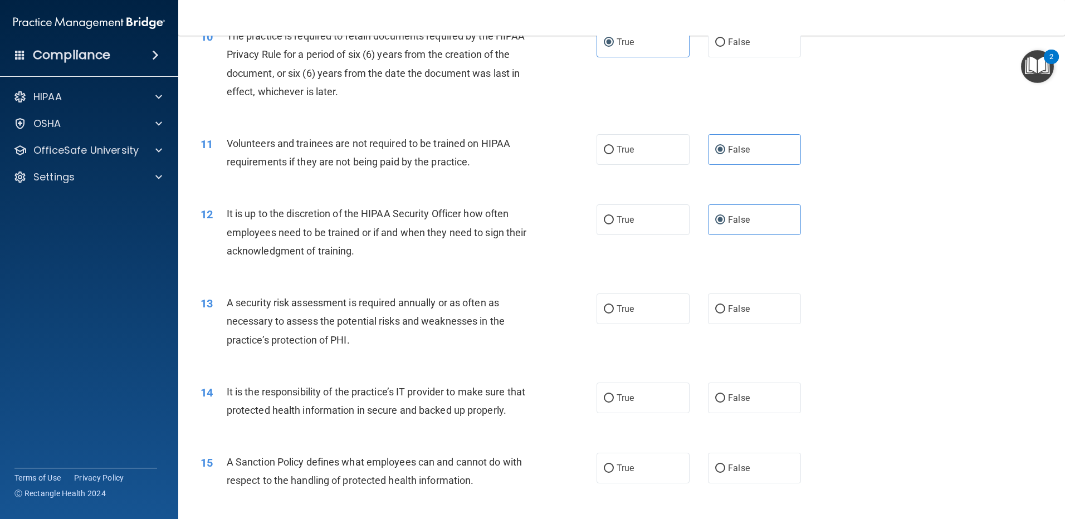
scroll to position [947, 0]
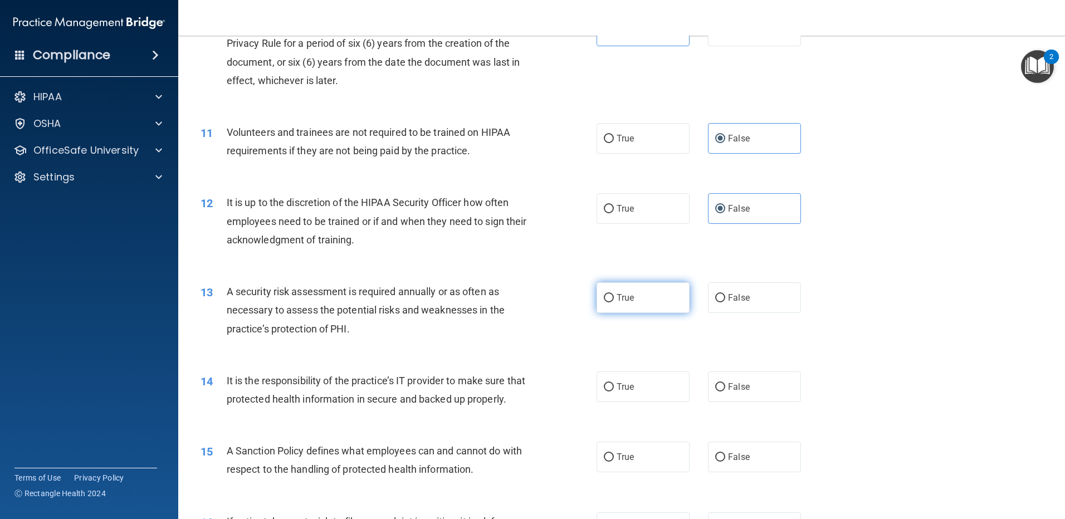
click at [646, 297] on label "True" at bounding box center [643, 297] width 93 height 31
click at [614, 297] on input "True" at bounding box center [609, 298] width 10 height 8
radio input "true"
click at [752, 398] on label "False" at bounding box center [754, 387] width 93 height 31
click at [725, 392] on input "False" at bounding box center [720, 387] width 10 height 8
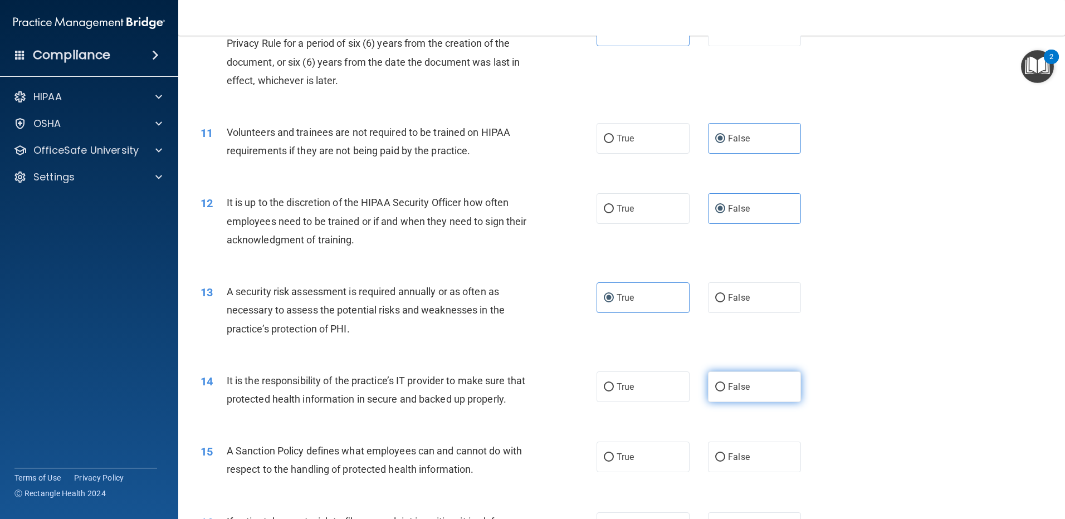
radio input "true"
click at [736, 466] on label "False" at bounding box center [754, 457] width 93 height 31
click at [725, 462] on input "False" at bounding box center [720, 457] width 10 height 8
radio input "true"
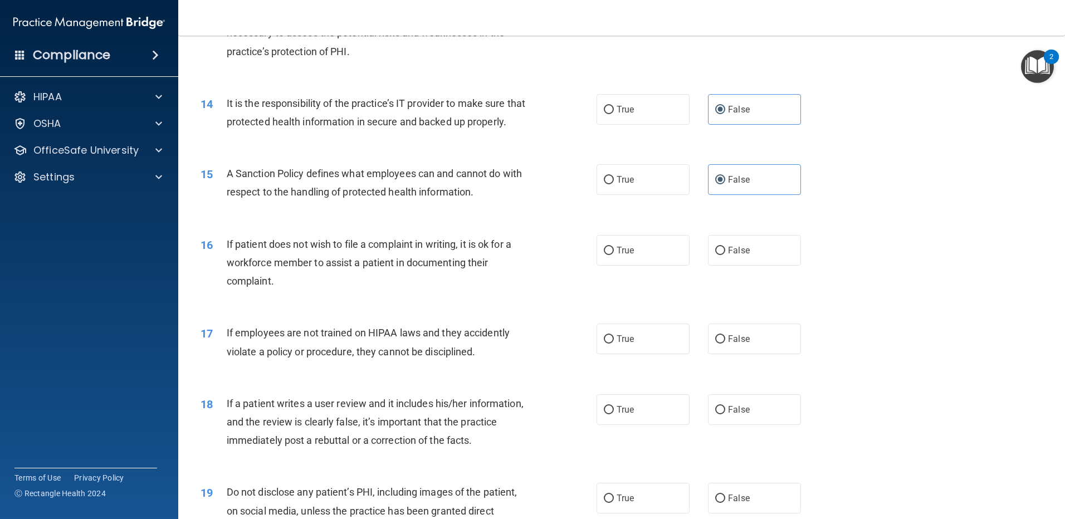
scroll to position [1226, 0]
click at [647, 265] on label "True" at bounding box center [643, 249] width 93 height 31
click at [614, 254] on input "True" at bounding box center [609, 250] width 10 height 8
radio input "true"
click at [755, 353] on label "False" at bounding box center [754, 338] width 93 height 31
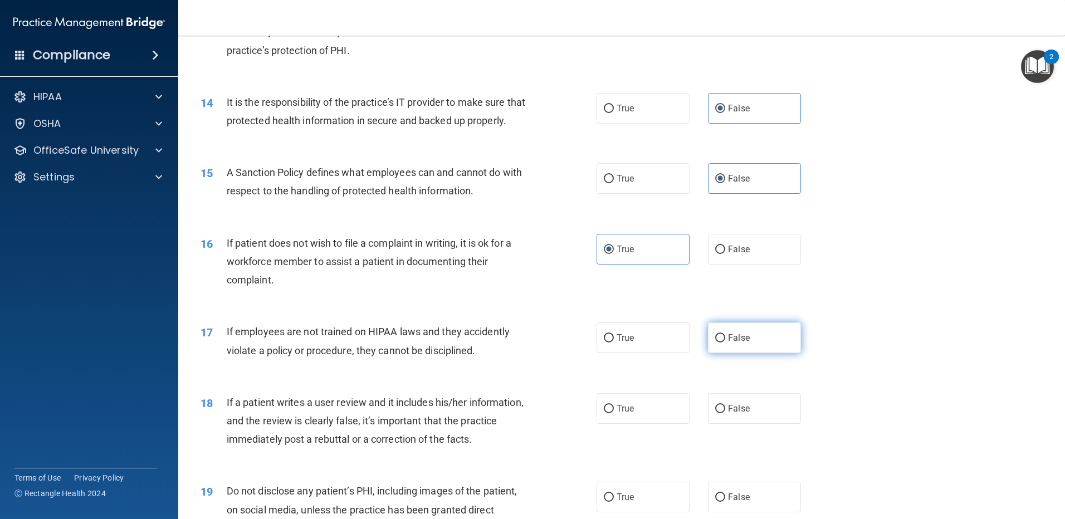
click at [725, 343] on input "False" at bounding box center [720, 338] width 10 height 8
radio input "true"
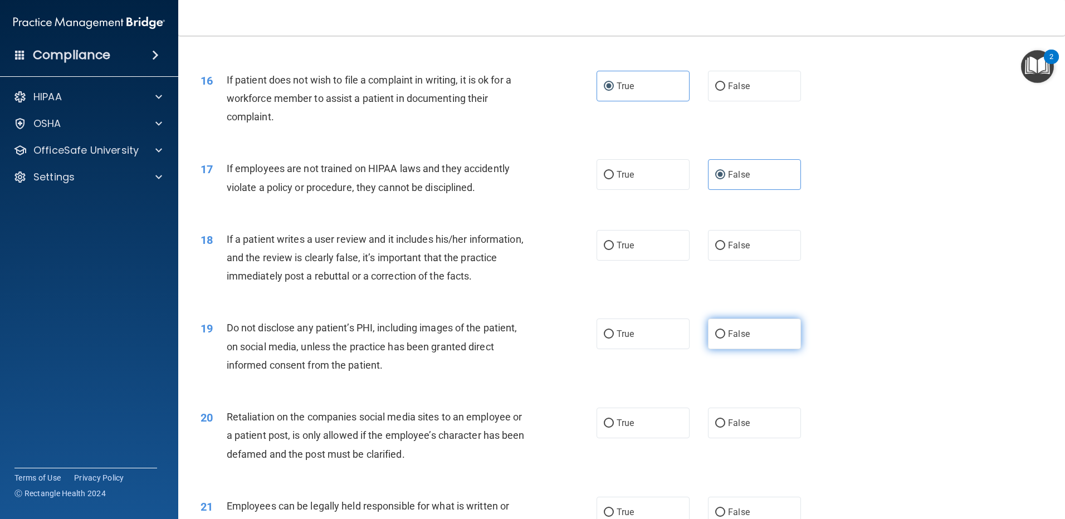
scroll to position [1448, 0]
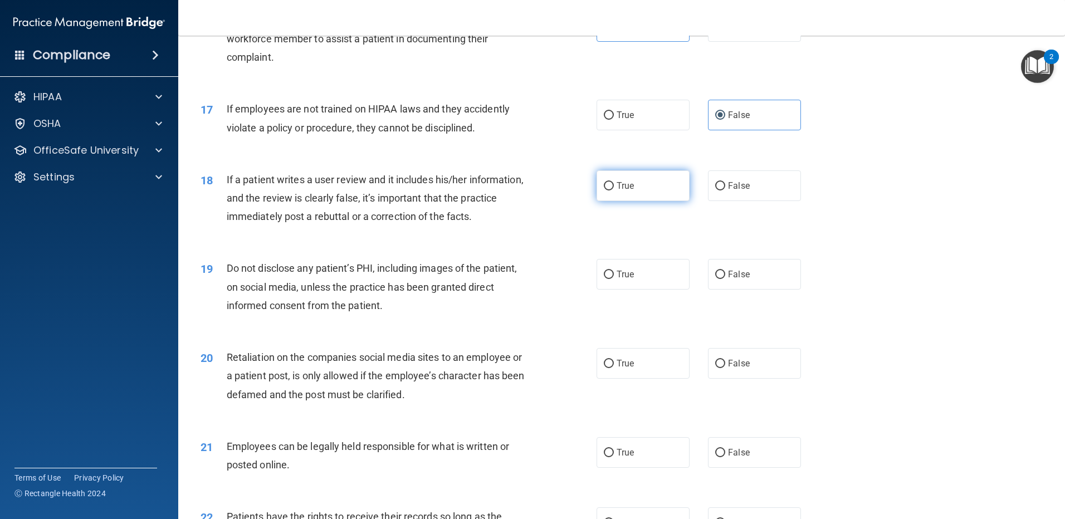
click at [647, 201] on label "True" at bounding box center [643, 185] width 93 height 31
click at [614, 191] on input "True" at bounding box center [609, 186] width 10 height 8
radio input "true"
click at [764, 201] on label "False" at bounding box center [754, 185] width 93 height 31
click at [725, 191] on input "False" at bounding box center [720, 186] width 10 height 8
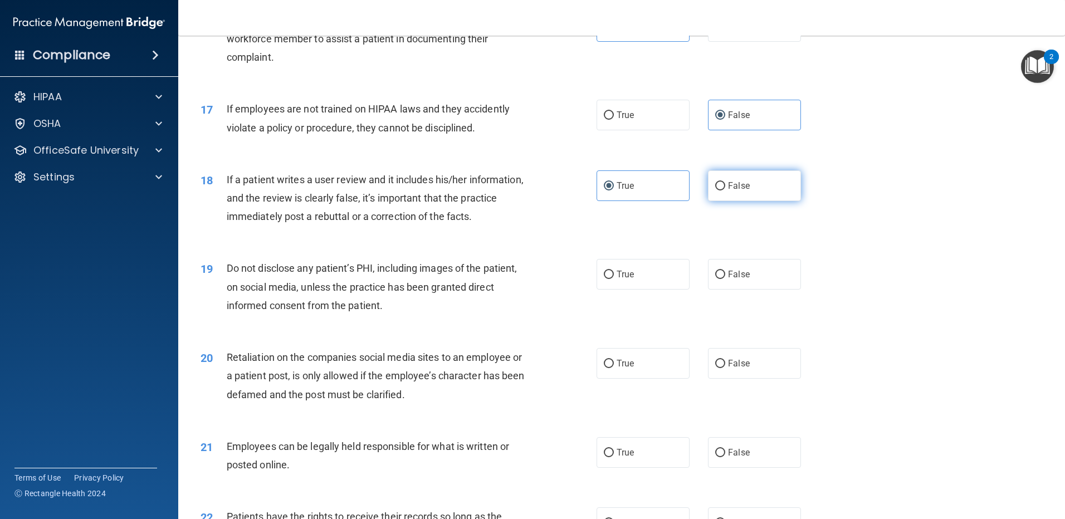
radio input "true"
radio input "false"
click at [634, 290] on label "True" at bounding box center [643, 274] width 93 height 31
click at [614, 279] on input "True" at bounding box center [609, 275] width 10 height 8
radio input "true"
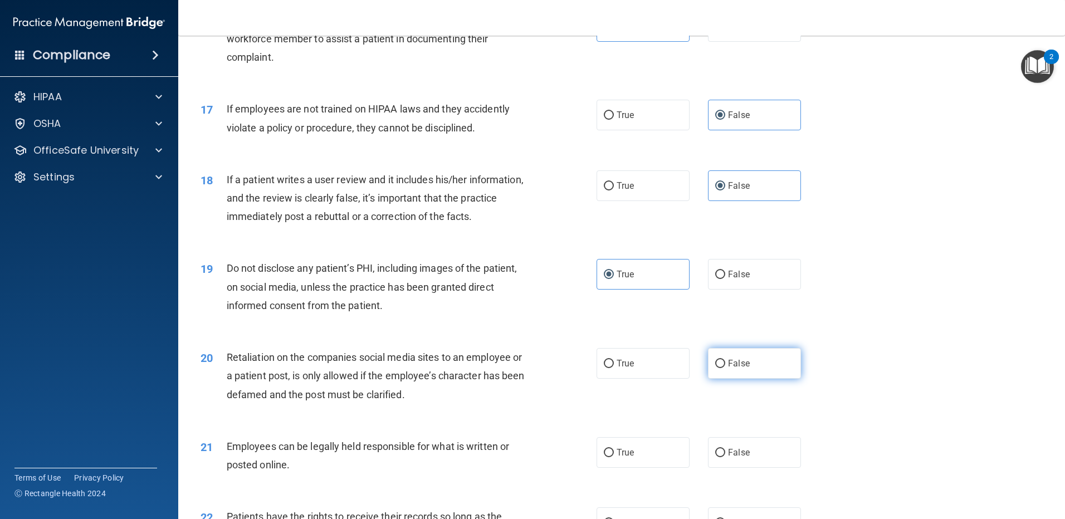
click at [738, 379] on label "False" at bounding box center [754, 363] width 93 height 31
click at [725, 368] on input "False" at bounding box center [720, 364] width 10 height 8
radio input "true"
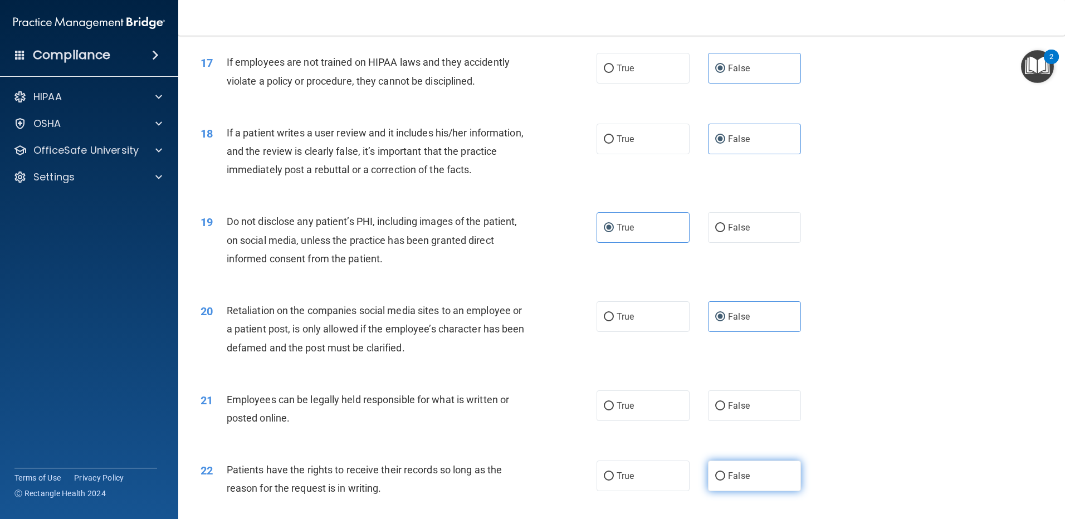
scroll to position [1615, 0]
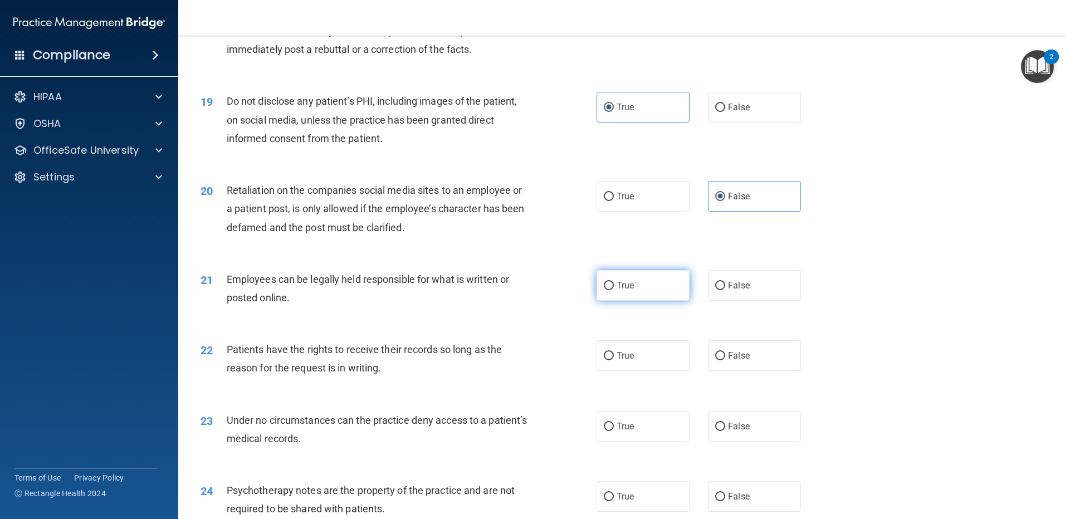
click at [630, 291] on span "True" at bounding box center [625, 285] width 17 height 11
click at [614, 290] on input "True" at bounding box center [609, 286] width 10 height 8
radio input "true"
click at [743, 361] on span "False" at bounding box center [739, 355] width 22 height 11
click at [725, 360] on input "False" at bounding box center [720, 356] width 10 height 8
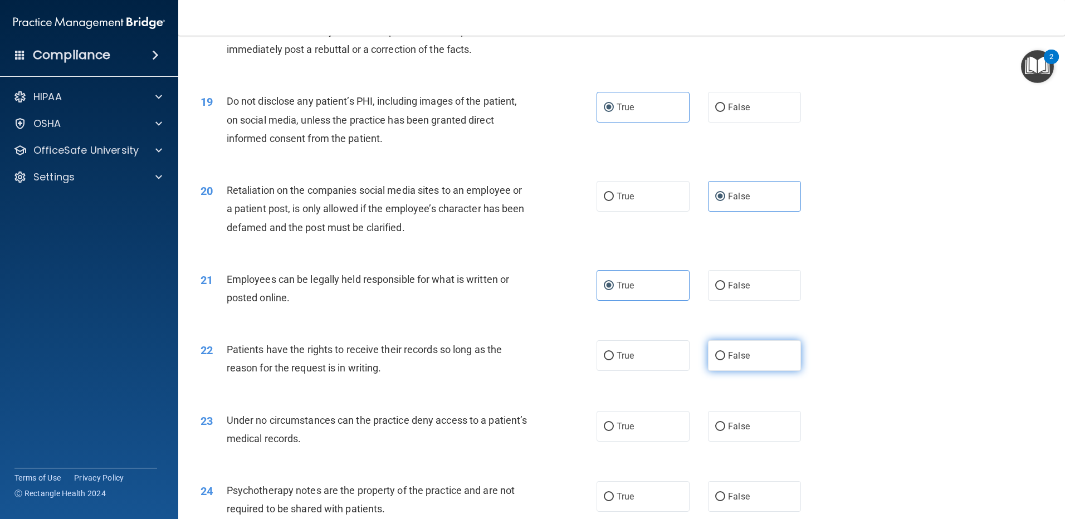
radio input "true"
click at [743, 438] on label "False" at bounding box center [754, 426] width 93 height 31
click at [725, 431] on input "False" at bounding box center [720, 427] width 10 height 8
radio input "true"
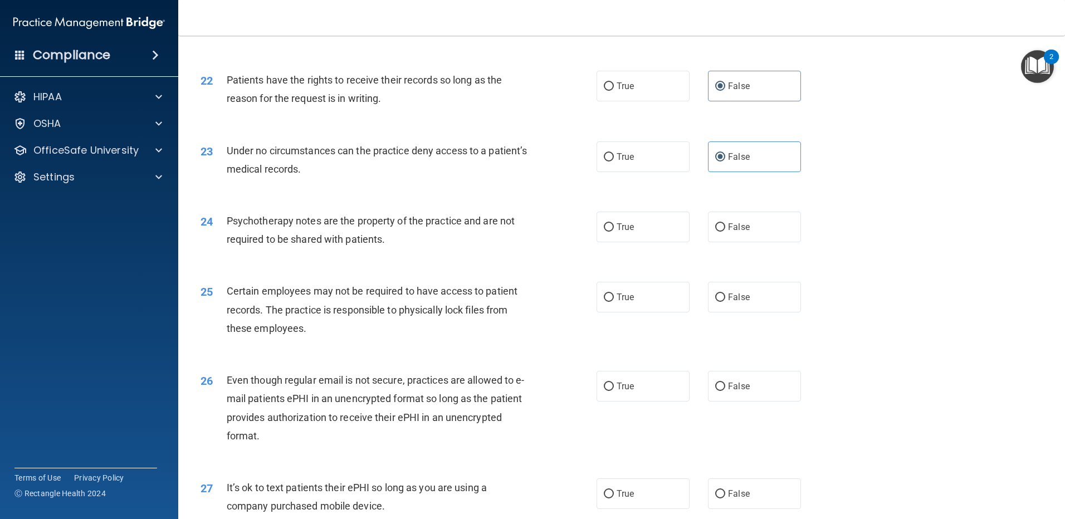
scroll to position [1894, 0]
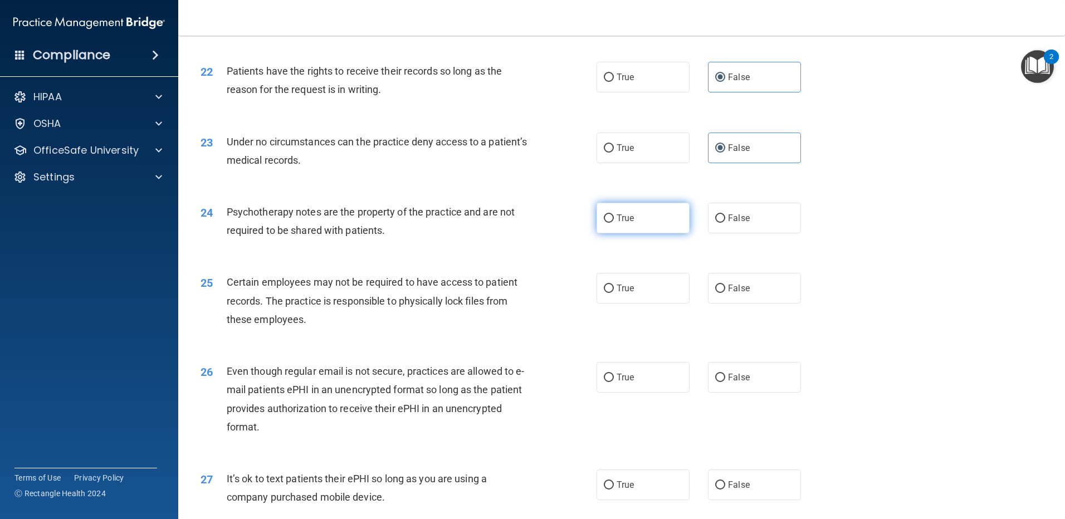
click at [662, 233] on label "True" at bounding box center [643, 218] width 93 height 31
click at [614, 223] on input "True" at bounding box center [609, 218] width 10 height 8
radio input "true"
click at [641, 304] on label "True" at bounding box center [643, 288] width 93 height 31
click at [614, 293] on input "True" at bounding box center [609, 289] width 10 height 8
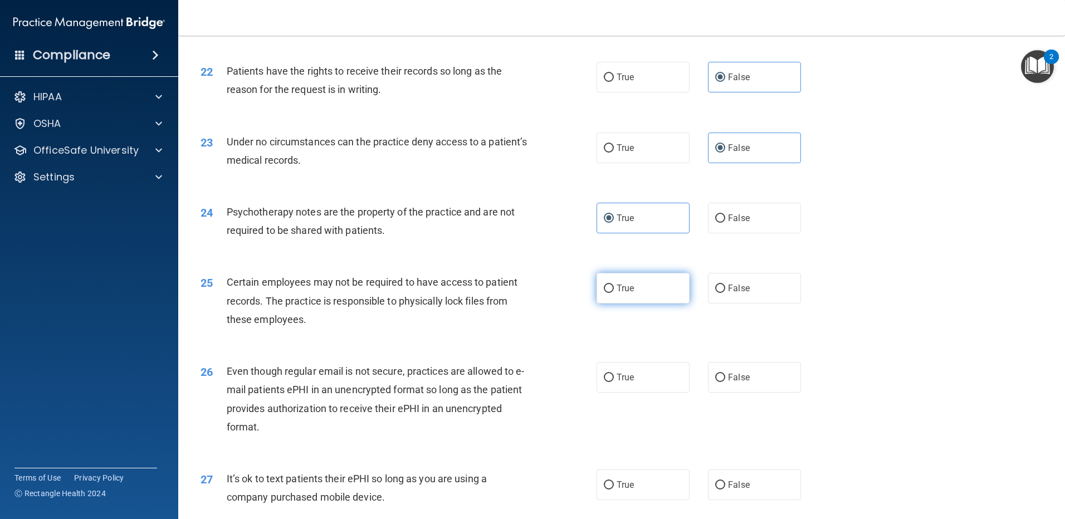
radio input "true"
click at [639, 386] on label "True" at bounding box center [643, 377] width 93 height 31
click at [614, 382] on input "True" at bounding box center [609, 378] width 10 height 8
radio input "true"
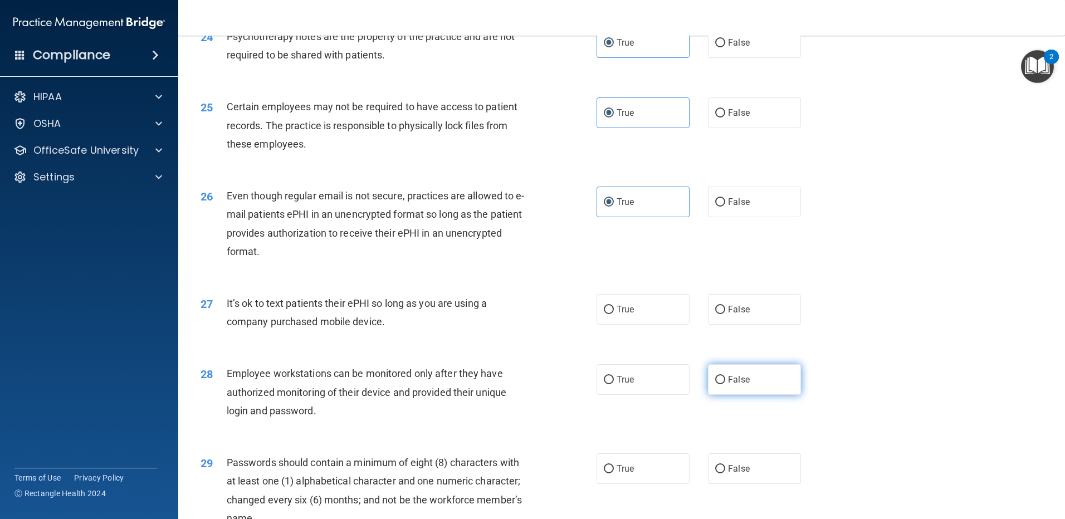
scroll to position [2117, 0]
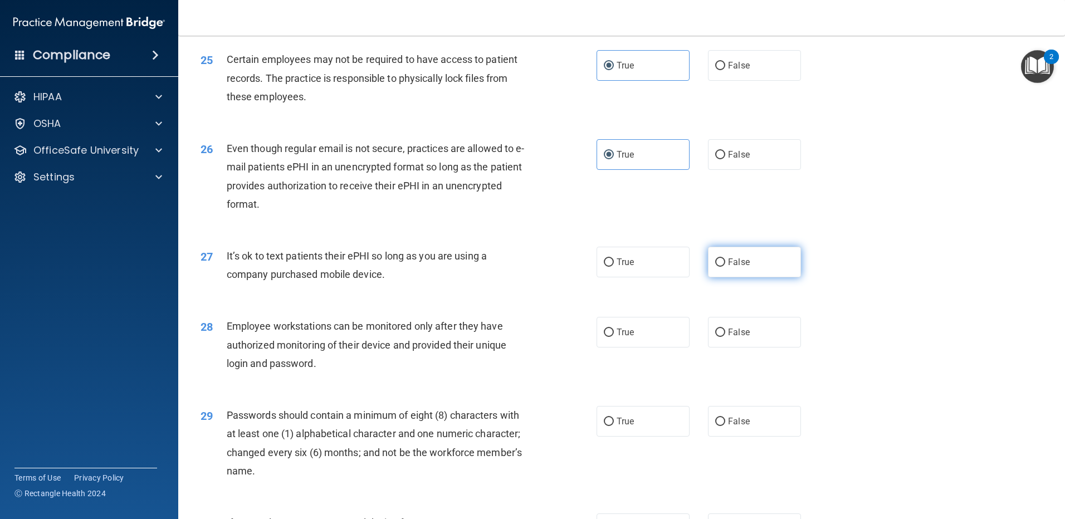
click at [748, 277] on label "False" at bounding box center [754, 262] width 93 height 31
click at [725, 267] on input "False" at bounding box center [720, 262] width 10 height 8
radio input "true"
click at [744, 342] on label "False" at bounding box center [754, 332] width 93 height 31
click at [725, 337] on input "False" at bounding box center [720, 333] width 10 height 8
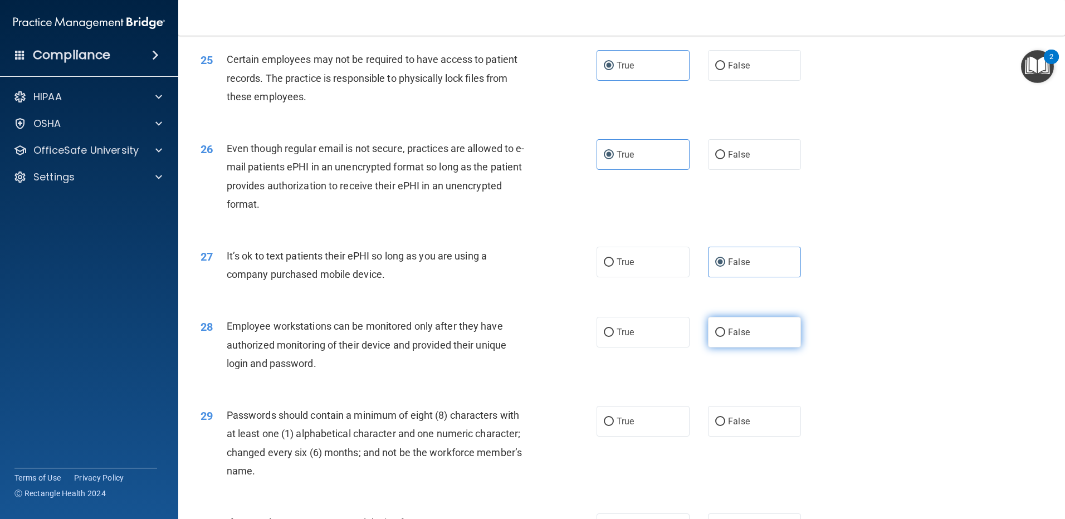
radio input "true"
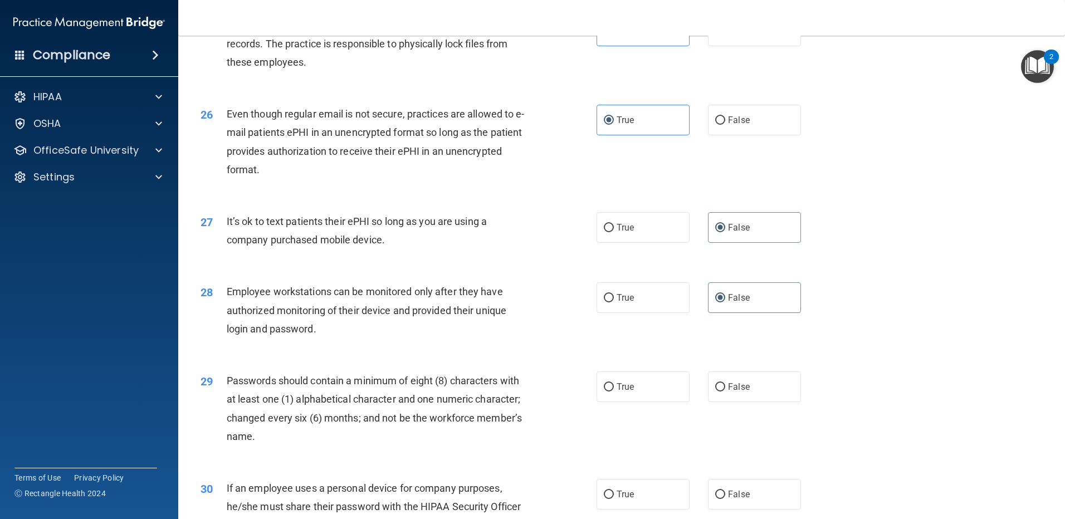
scroll to position [2228, 0]
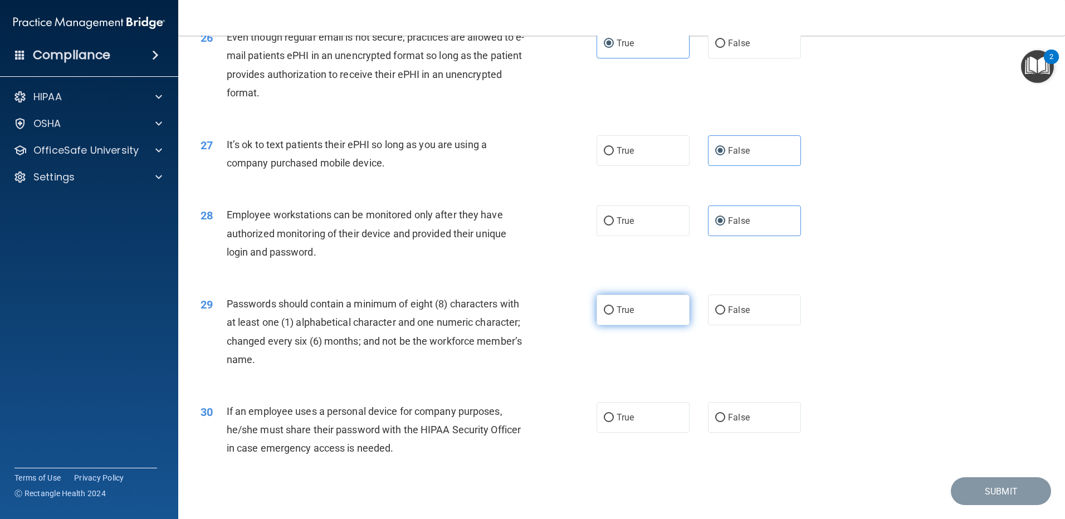
click at [634, 325] on label "True" at bounding box center [643, 310] width 93 height 31
click at [614, 315] on input "True" at bounding box center [609, 310] width 10 height 8
radio input "true"
click at [761, 433] on label "False" at bounding box center [754, 417] width 93 height 31
click at [725, 422] on input "False" at bounding box center [720, 418] width 10 height 8
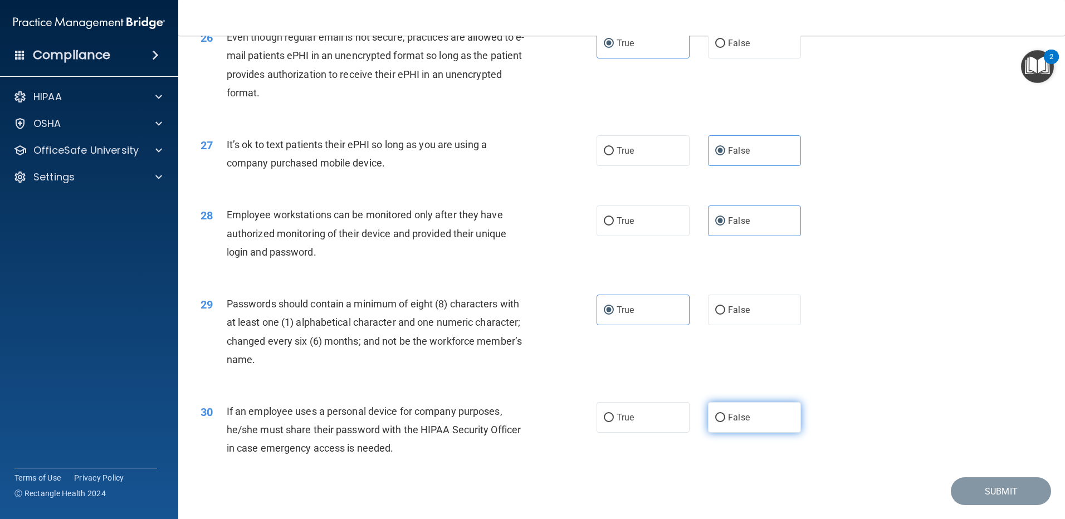
radio input "true"
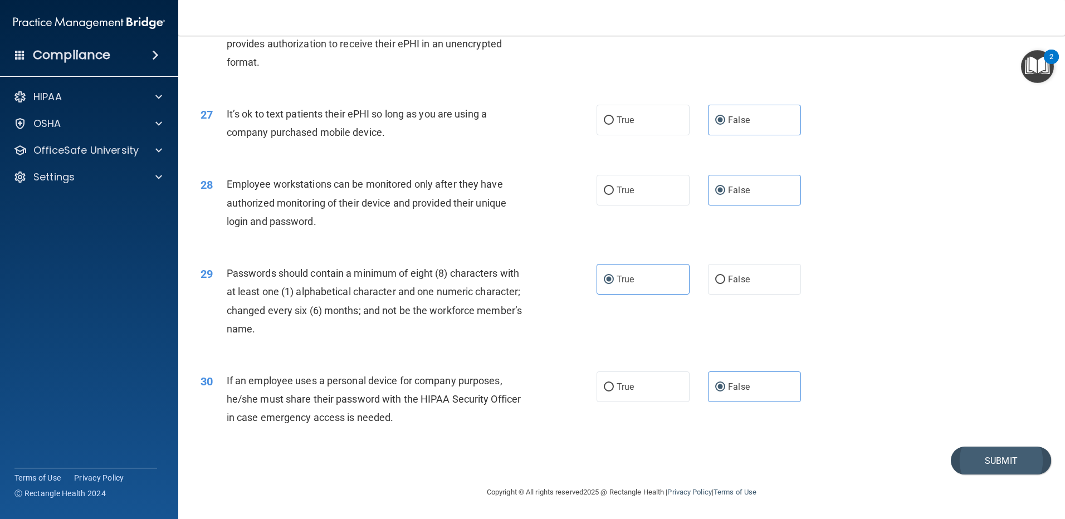
scroll to position [2277, 0]
click at [994, 466] on button "Submit" at bounding box center [1001, 461] width 100 height 28
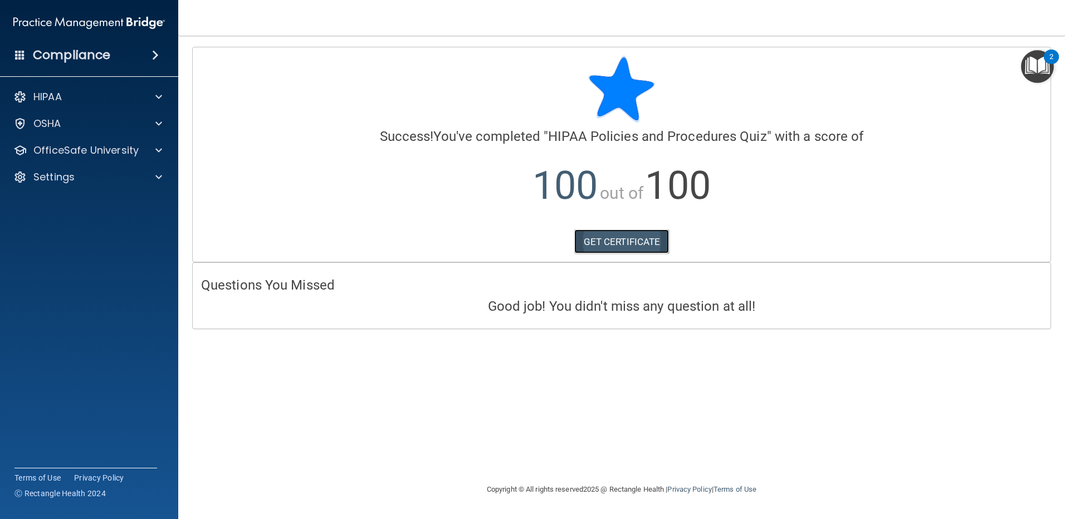
click at [616, 250] on link "GET CERTIFICATE" at bounding box center [621, 242] width 95 height 25
click at [86, 146] on p "OfficeSafe University" at bounding box center [85, 150] width 105 height 13
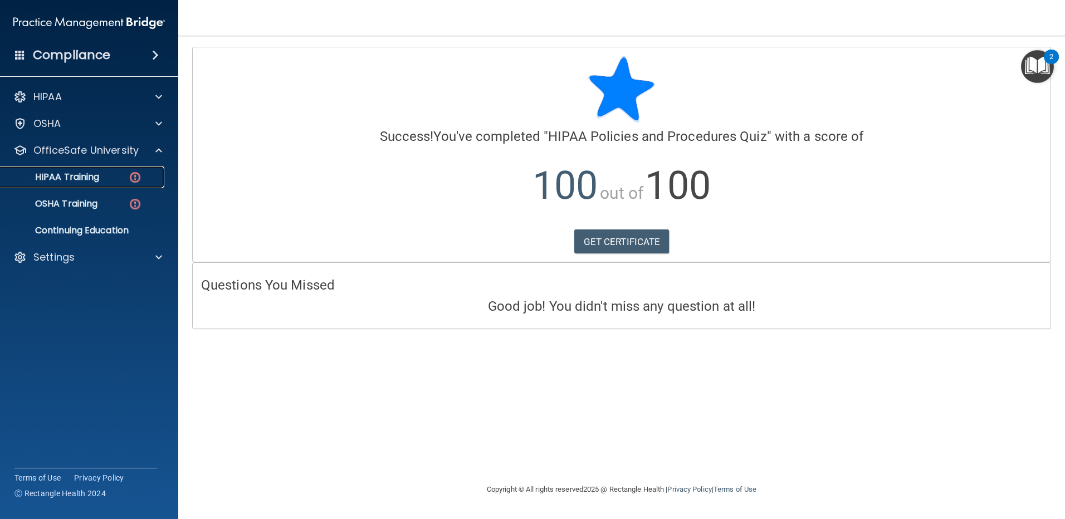
click at [90, 182] on p "HIPAA Training" at bounding box center [53, 177] width 92 height 11
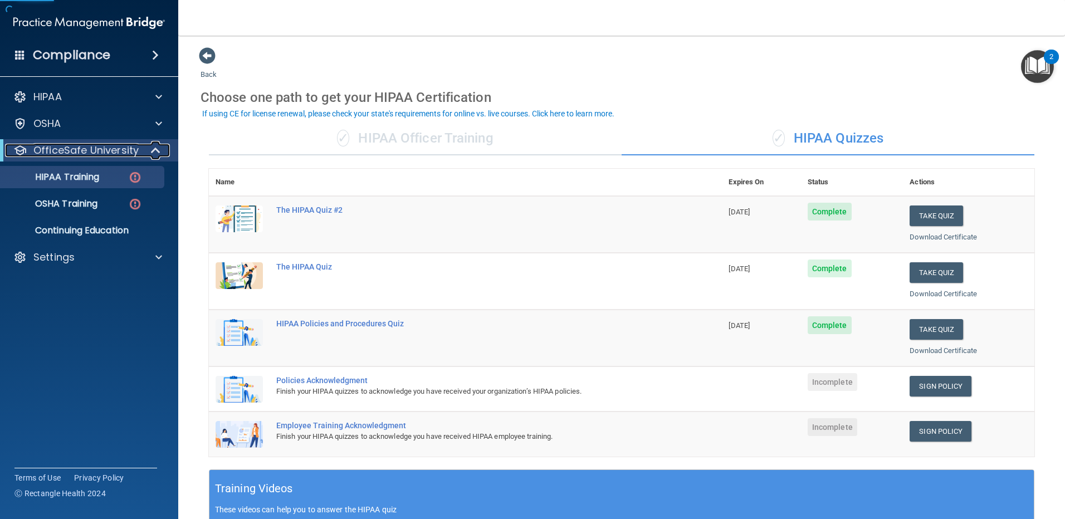
click at [99, 151] on p "OfficeSafe University" at bounding box center [85, 150] width 105 height 13
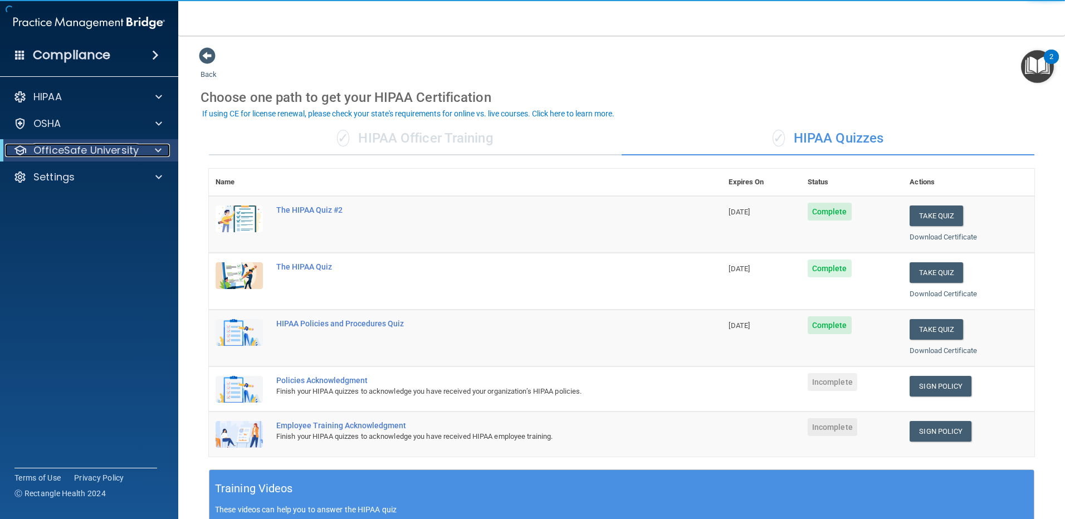
click at [92, 152] on p "OfficeSafe University" at bounding box center [85, 150] width 105 height 13
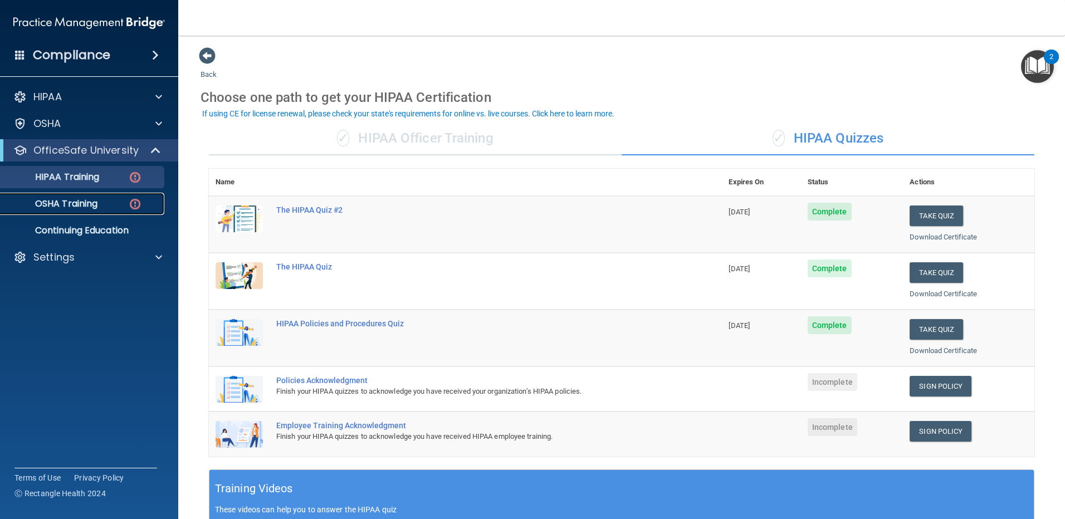
click at [81, 204] on p "OSHA Training" at bounding box center [52, 203] width 90 height 11
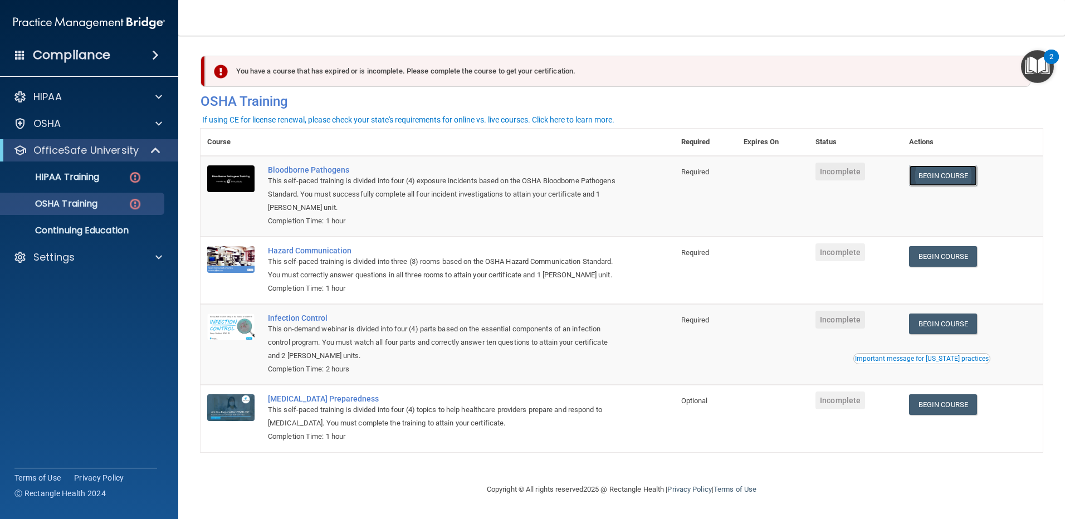
click at [951, 169] on link "Begin Course" at bounding box center [943, 175] width 68 height 21
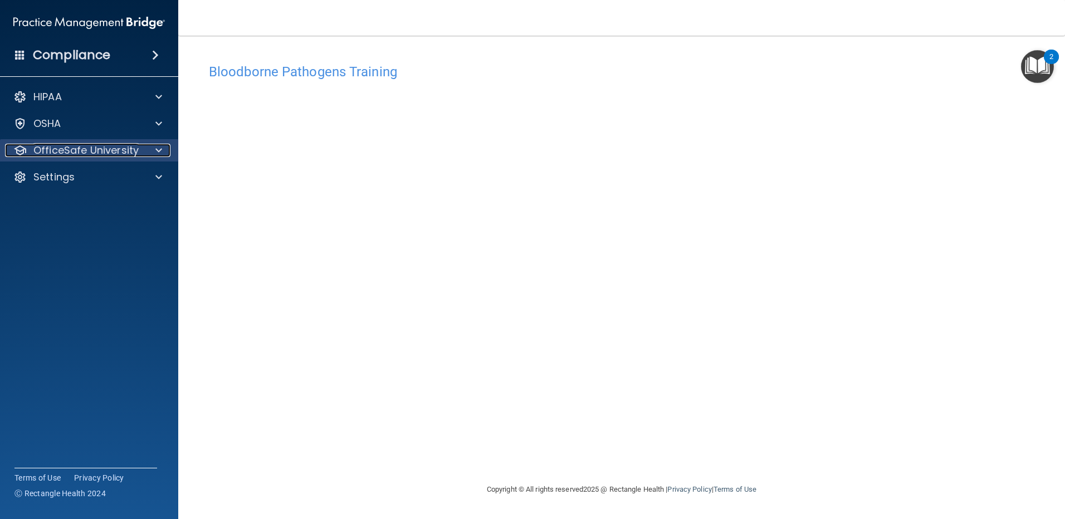
click at [91, 148] on p "OfficeSafe University" at bounding box center [85, 150] width 105 height 13
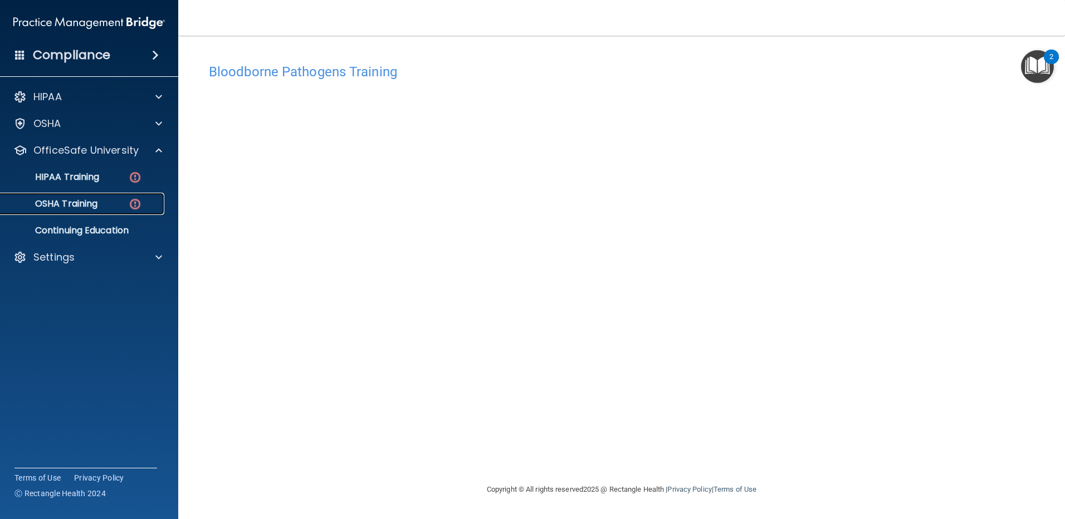
click at [109, 199] on div "OSHA Training" at bounding box center [83, 203] width 152 height 11
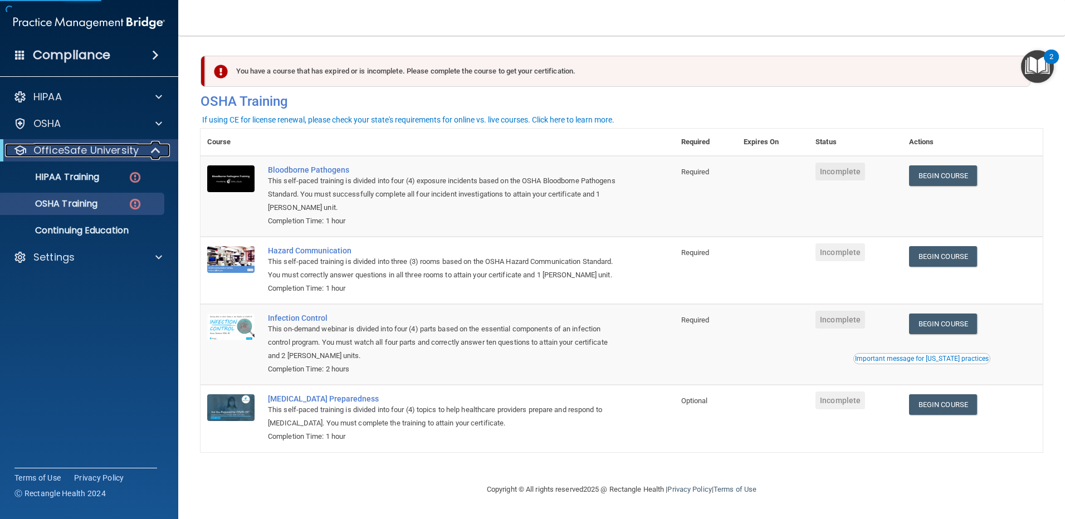
click at [102, 147] on p "OfficeSafe University" at bounding box center [85, 150] width 105 height 13
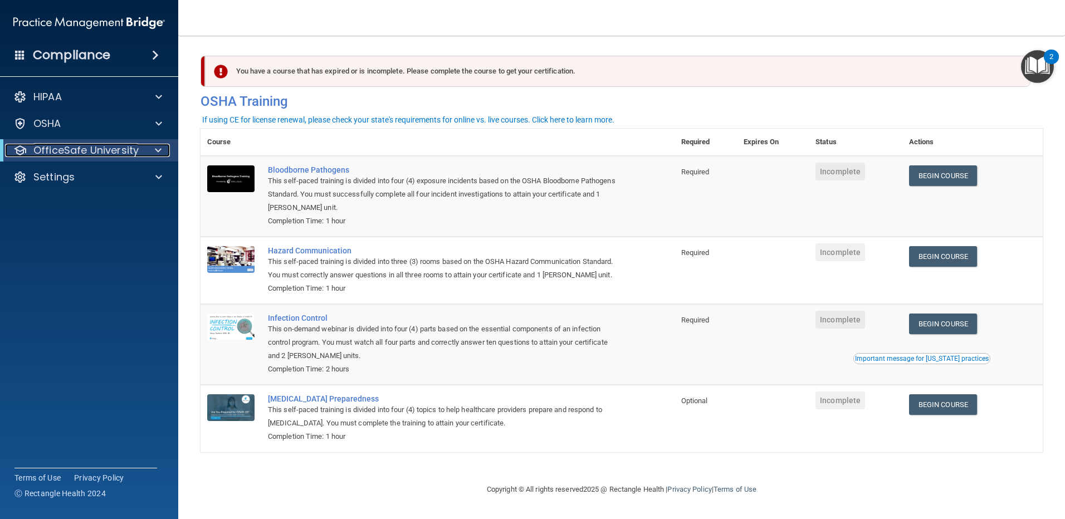
click at [97, 153] on p "OfficeSafe University" at bounding box center [85, 150] width 105 height 13
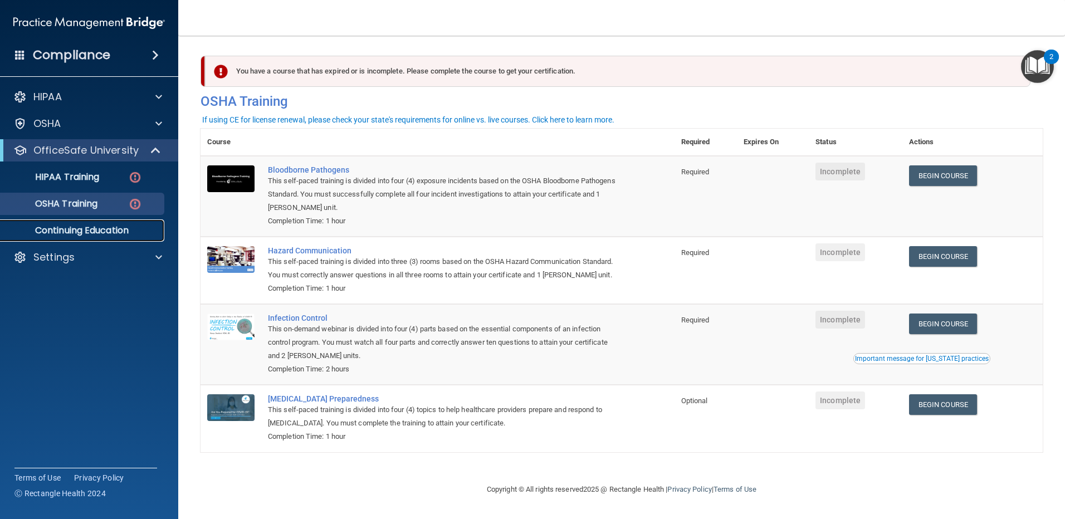
click at [78, 231] on p "Continuing Education" at bounding box center [83, 230] width 152 height 11
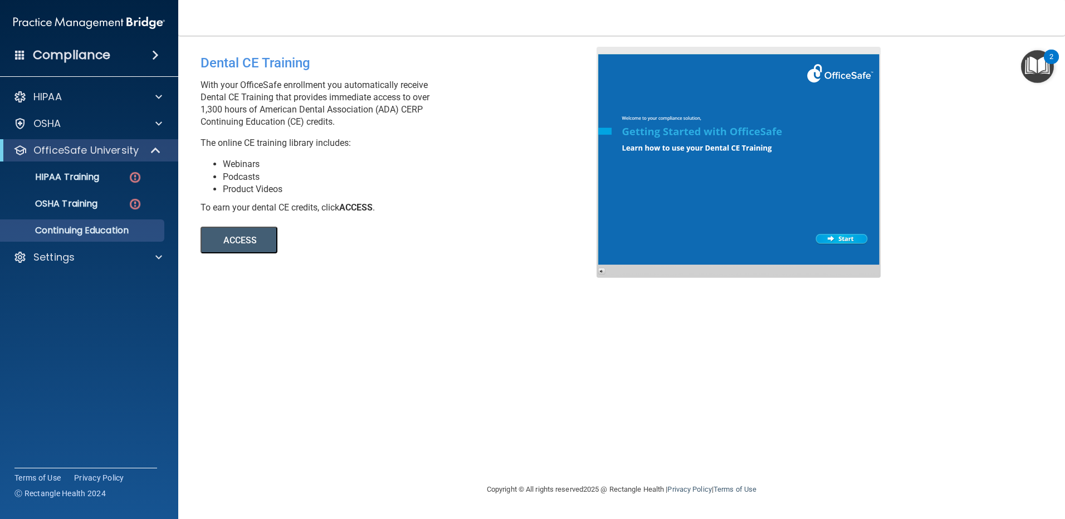
click at [261, 238] on button "ACCESS" at bounding box center [239, 240] width 77 height 27
click at [82, 202] on p "OSHA Training" at bounding box center [52, 203] width 90 height 11
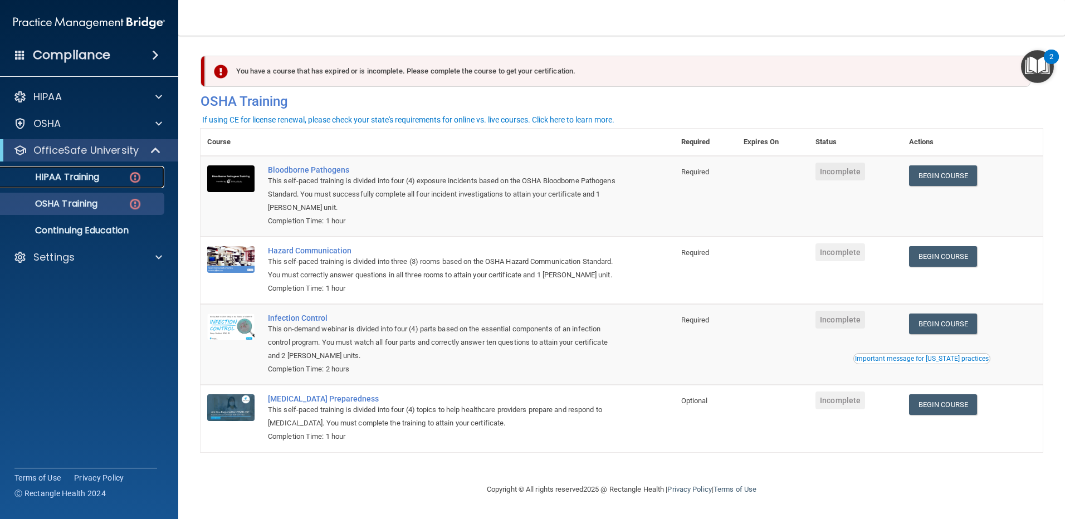
click at [133, 179] on img at bounding box center [135, 177] width 14 height 14
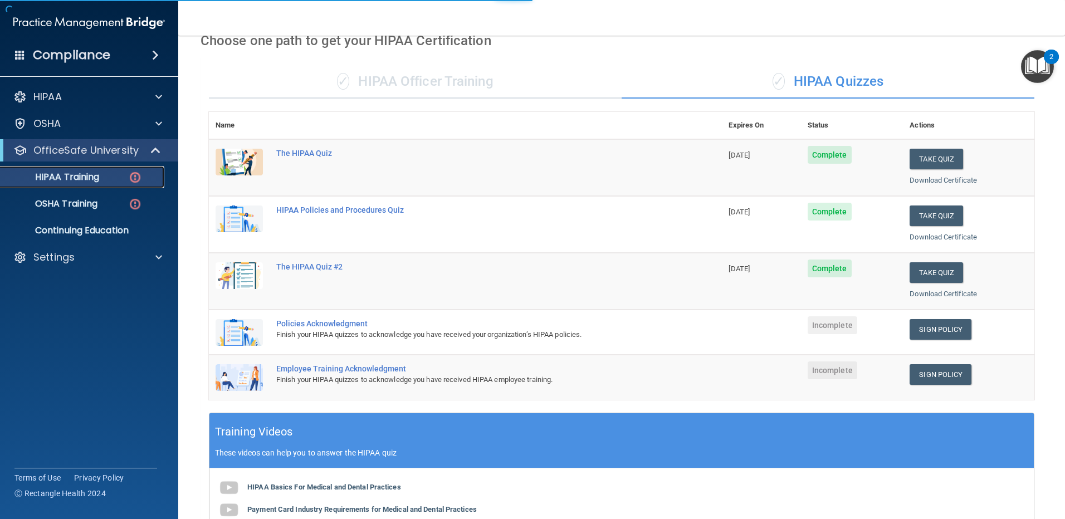
scroll to position [111, 0]
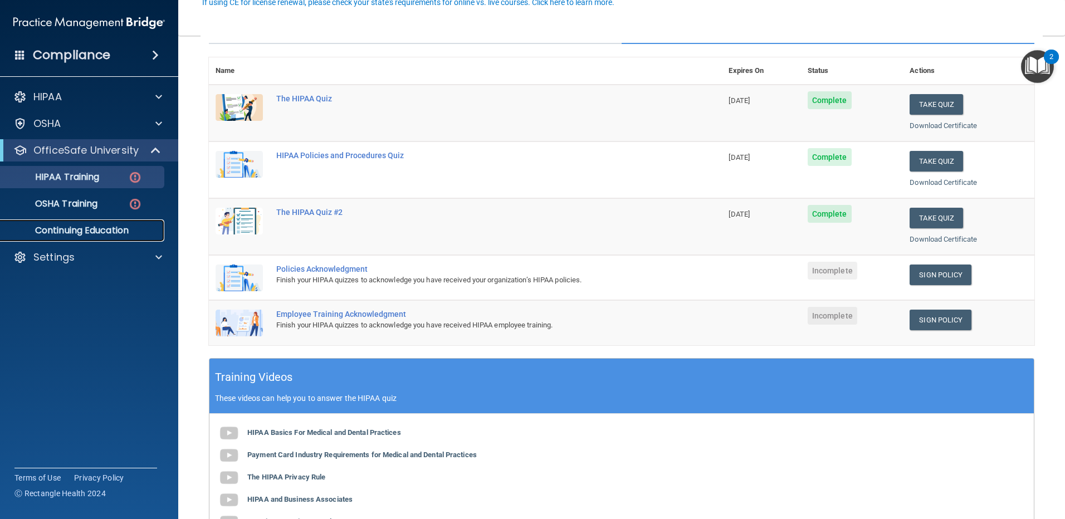
click at [94, 227] on p "Continuing Education" at bounding box center [83, 230] width 152 height 11
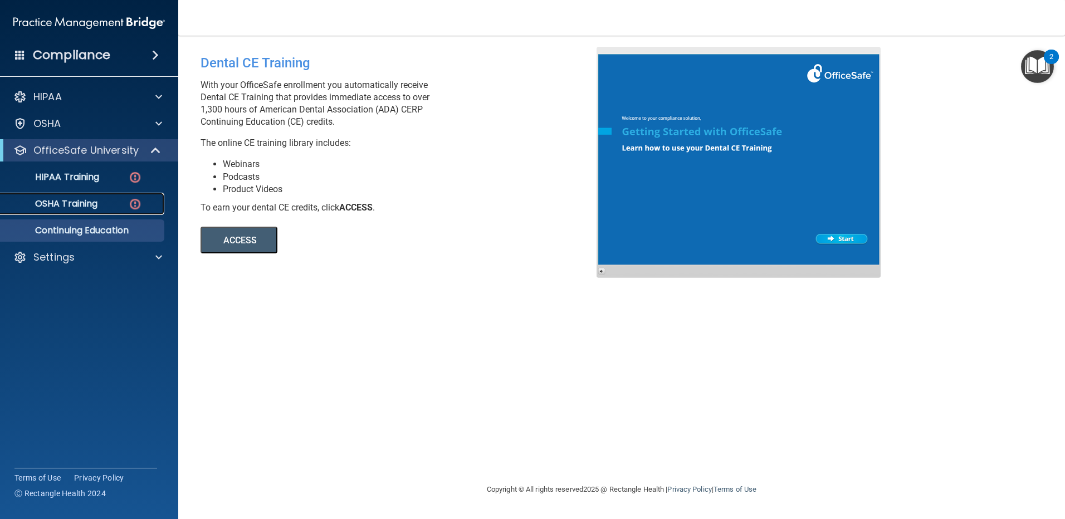
click at [85, 201] on p "OSHA Training" at bounding box center [52, 203] width 90 height 11
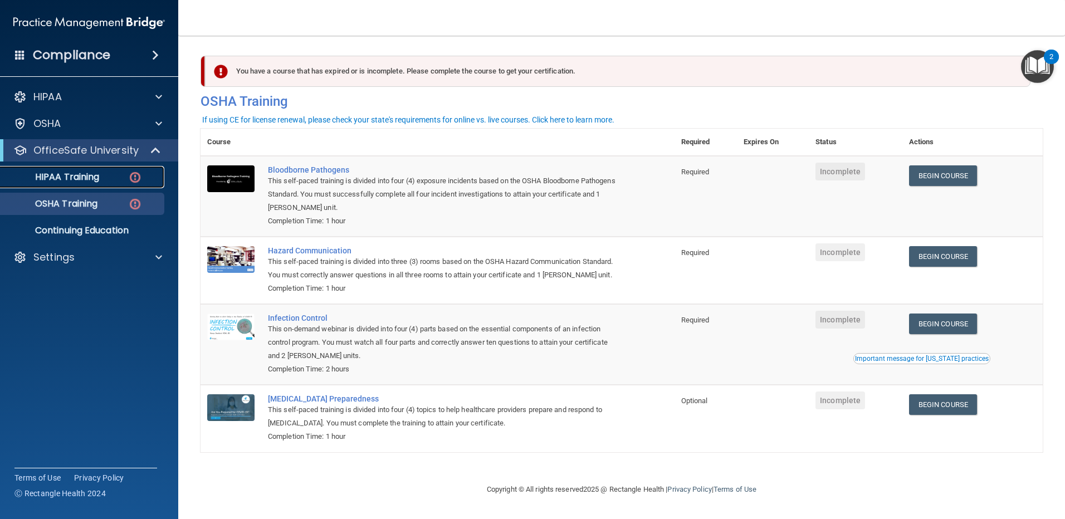
click at [101, 174] on div "HIPAA Training" at bounding box center [83, 177] width 152 height 11
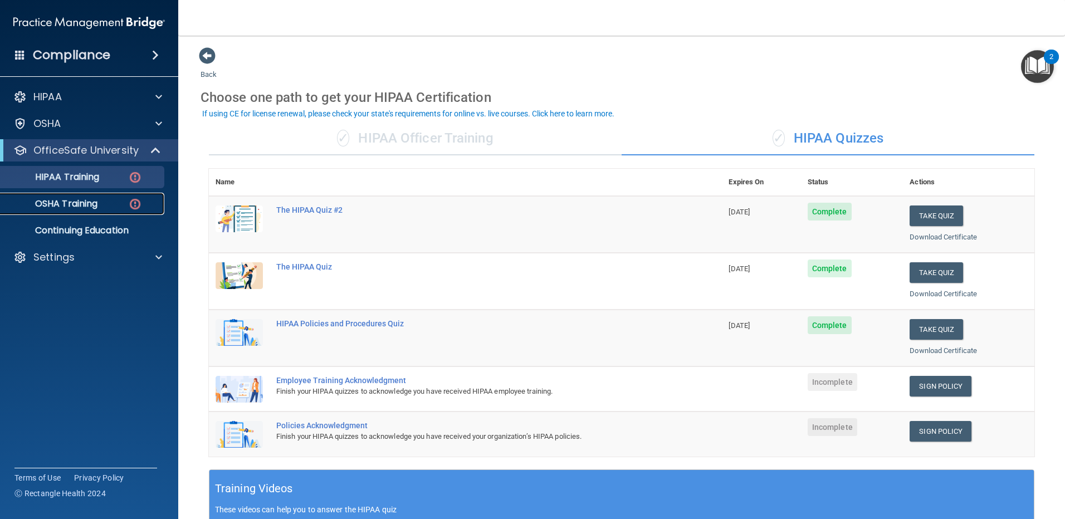
click at [87, 210] on link "OSHA Training" at bounding box center [76, 204] width 175 height 22
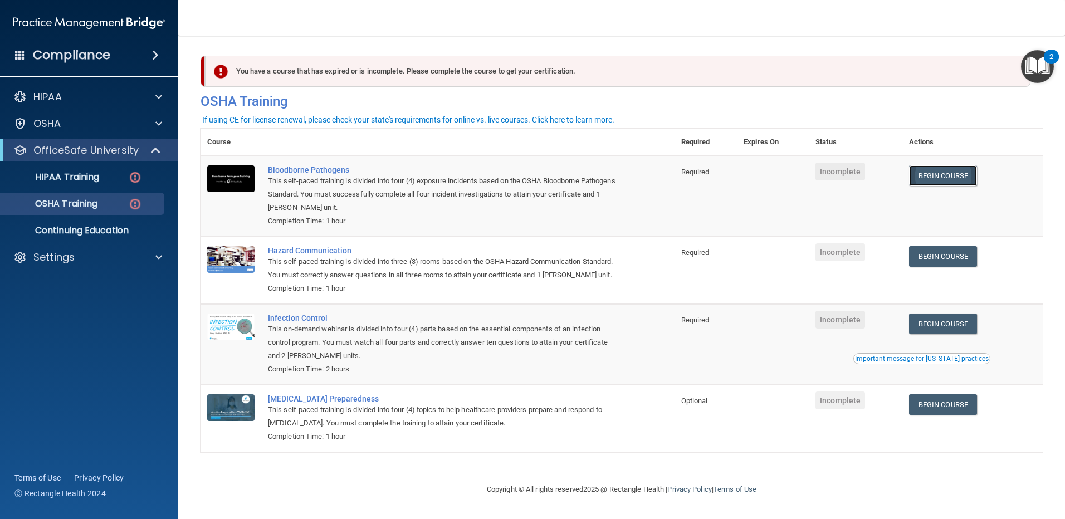
click at [974, 175] on link "Begin Course" at bounding box center [943, 175] width 68 height 21
